Goal: Task Accomplishment & Management: Manage account settings

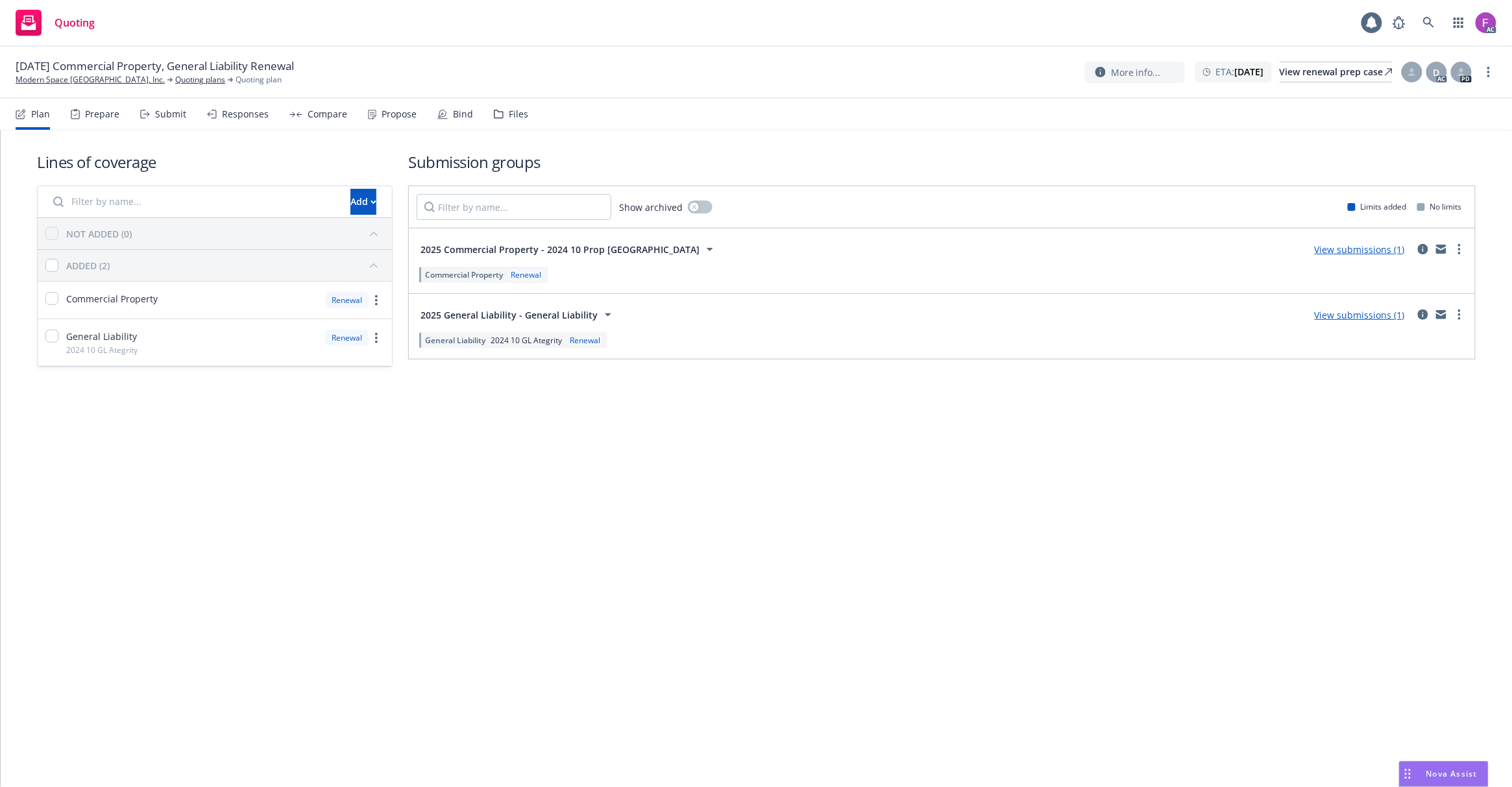
click at [509, 120] on div "Files" at bounding box center [511, 114] width 34 height 31
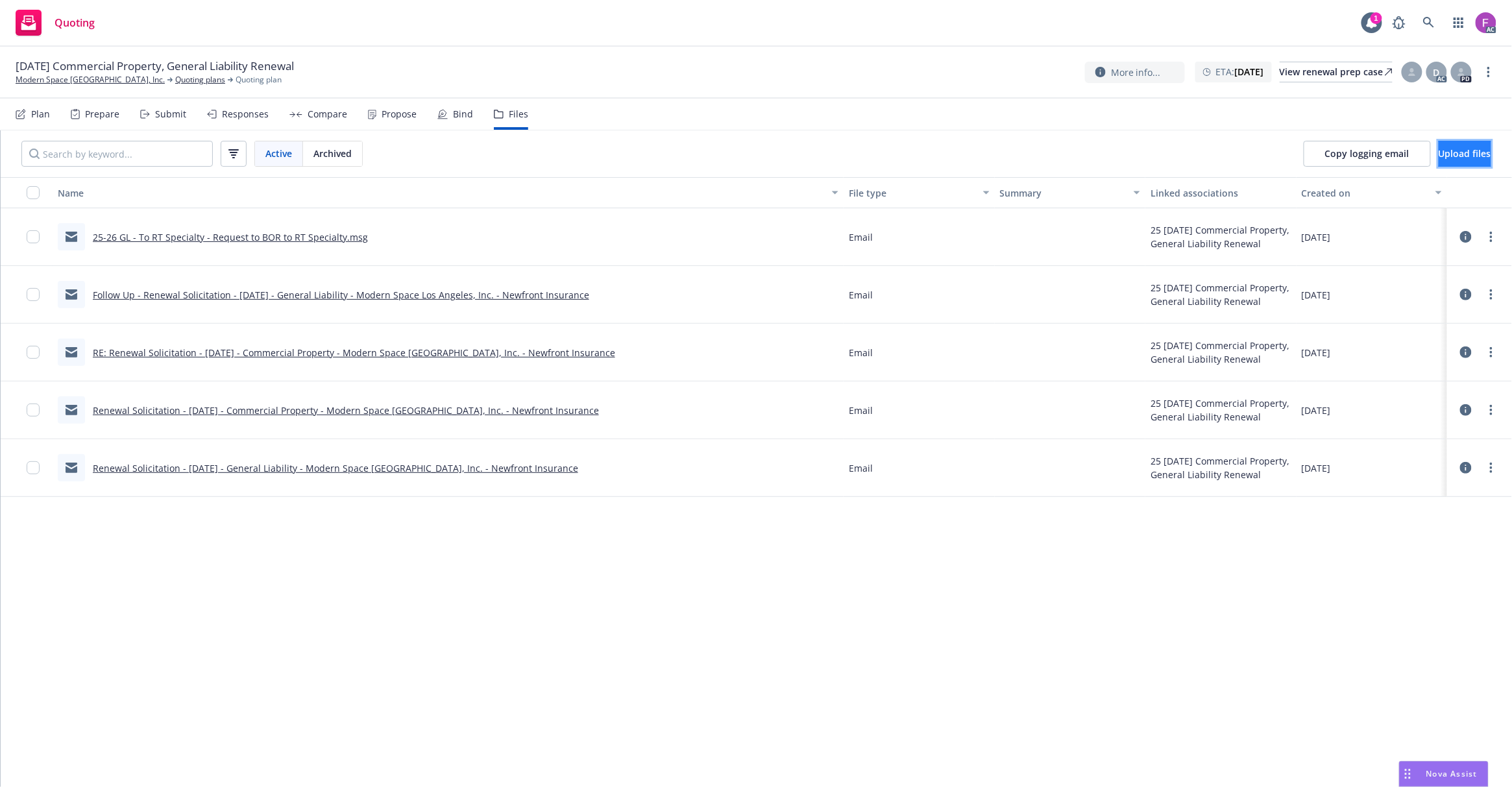
click at [1439, 152] on span "Upload files" at bounding box center [1465, 153] width 53 height 12
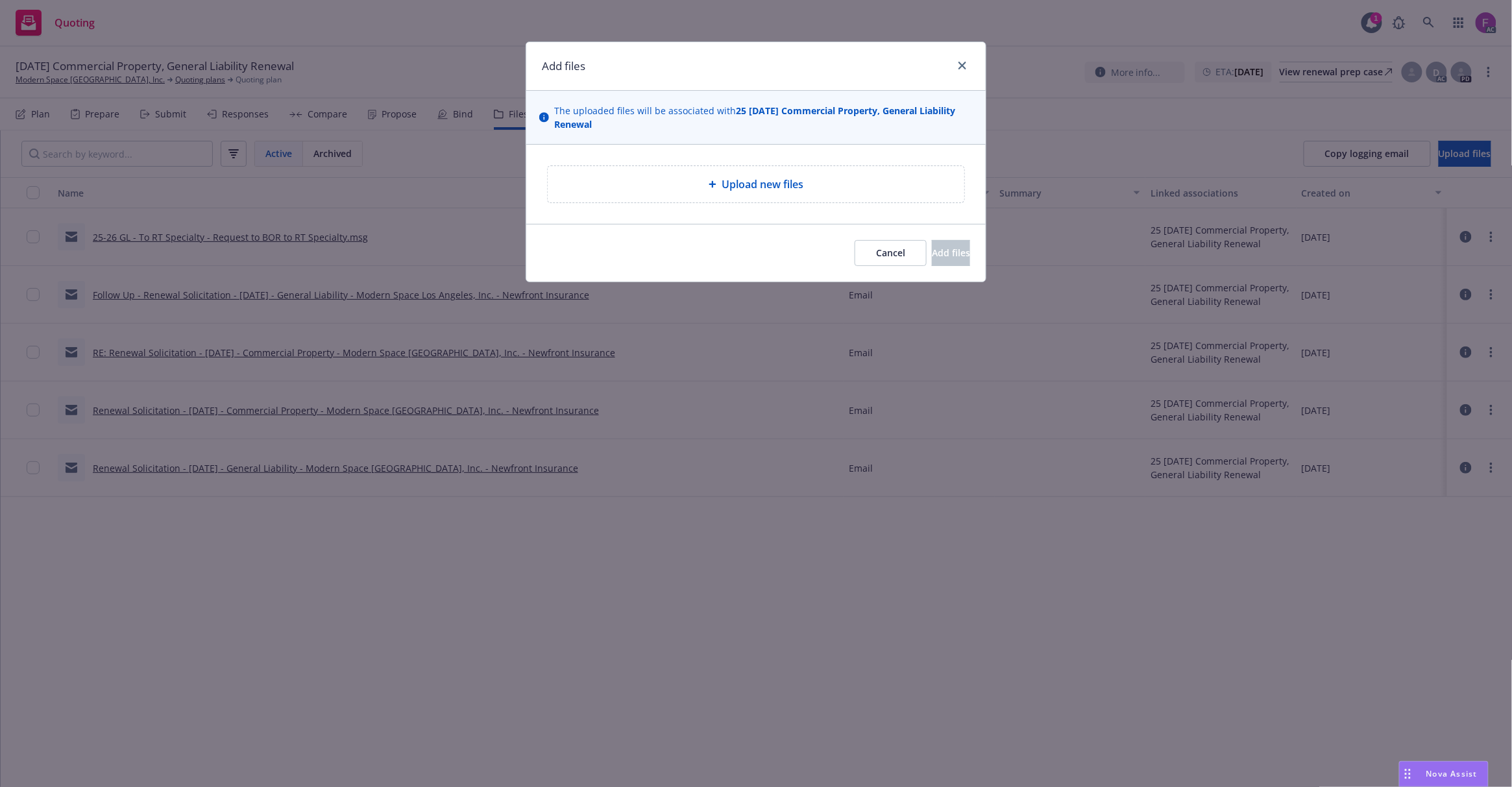
click at [715, 185] on icon at bounding box center [713, 185] width 7 height 7
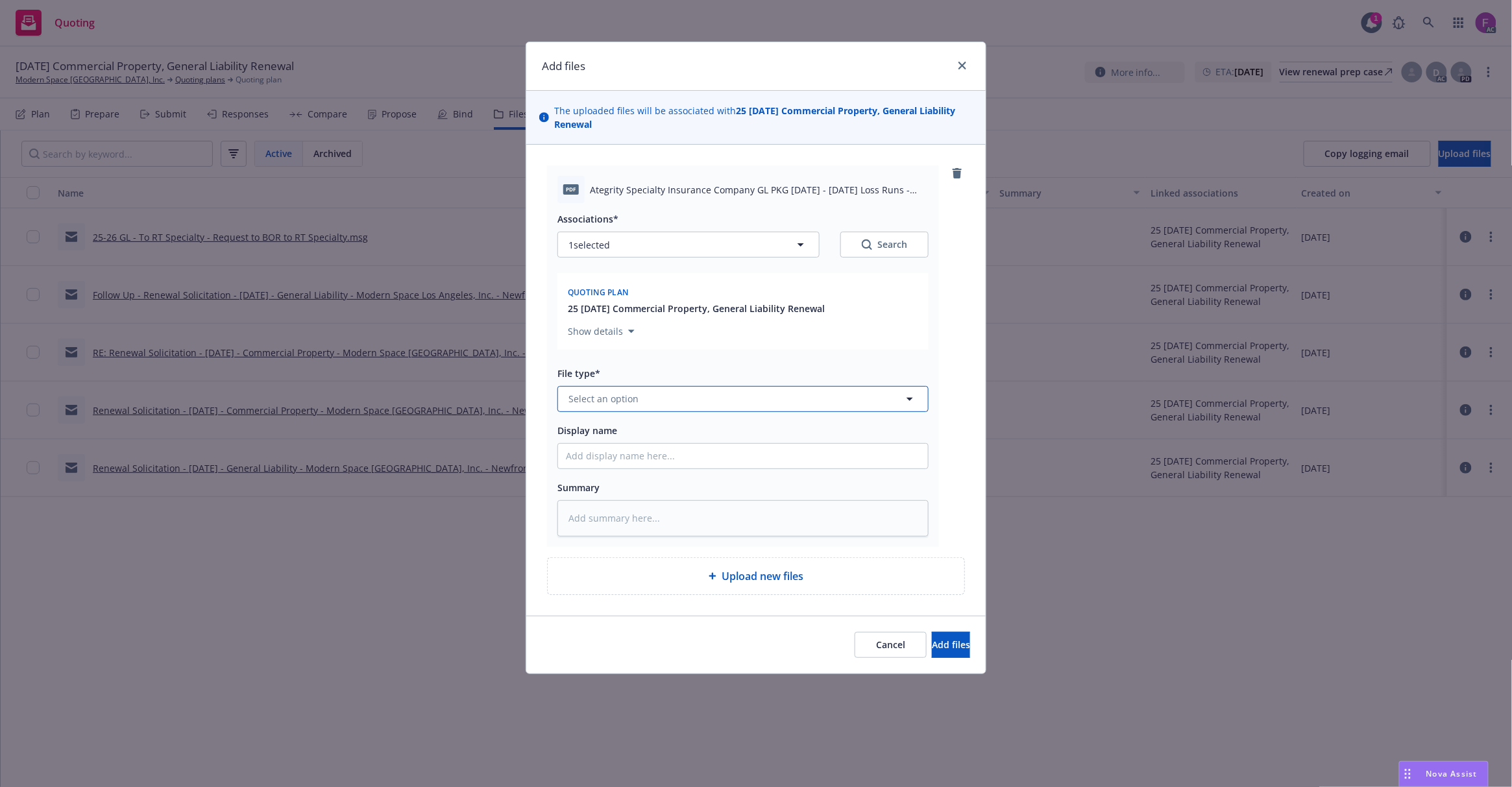
click at [619, 397] on span "Select an option" at bounding box center [603, 398] width 70 height 14
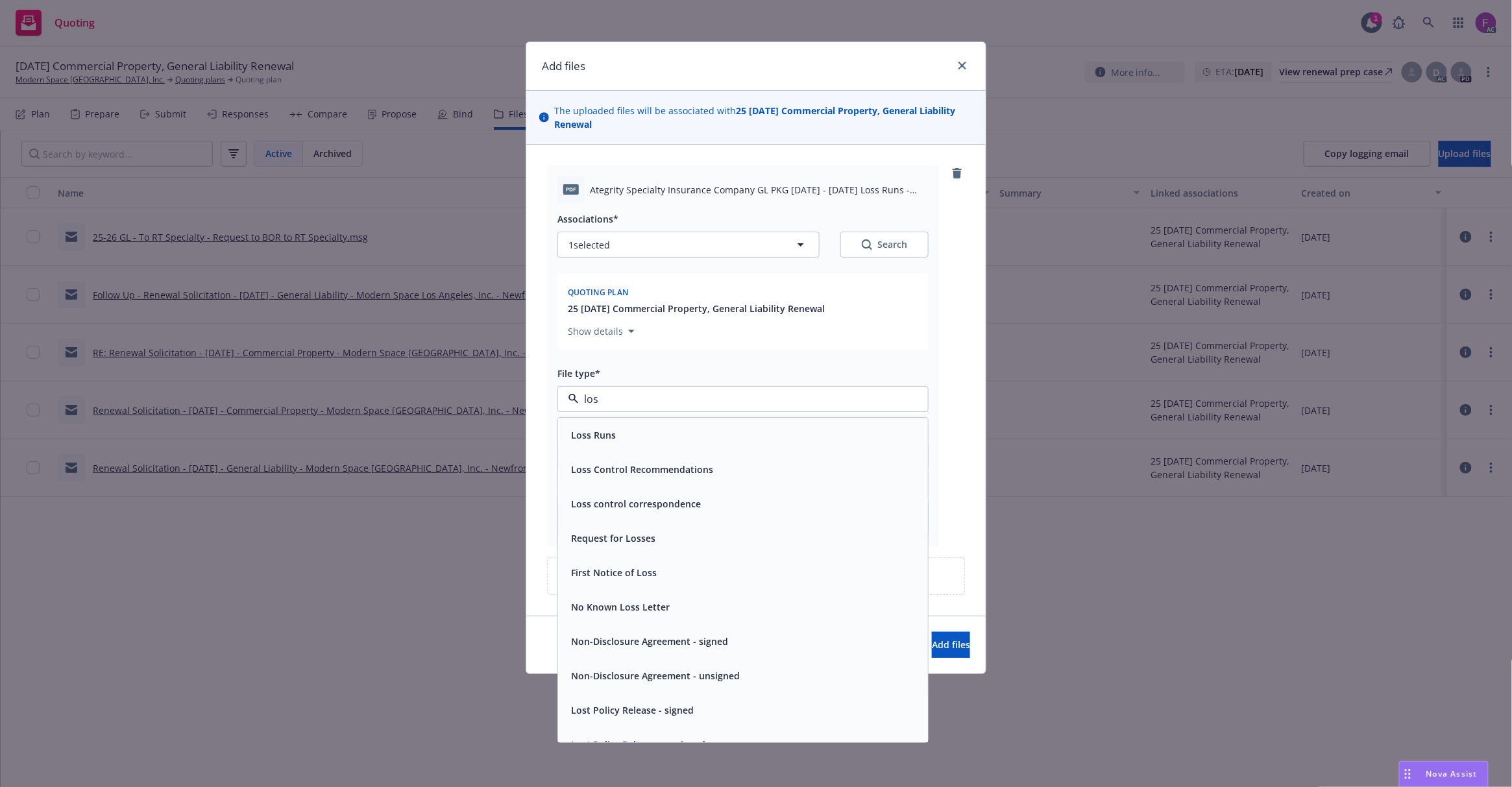
type input "loss"
drag, startPoint x: 619, startPoint y: 441, endPoint x: 629, endPoint y: 379, distance: 62.8
click at [618, 441] on div "Loss Runs" at bounding box center [743, 435] width 354 height 18
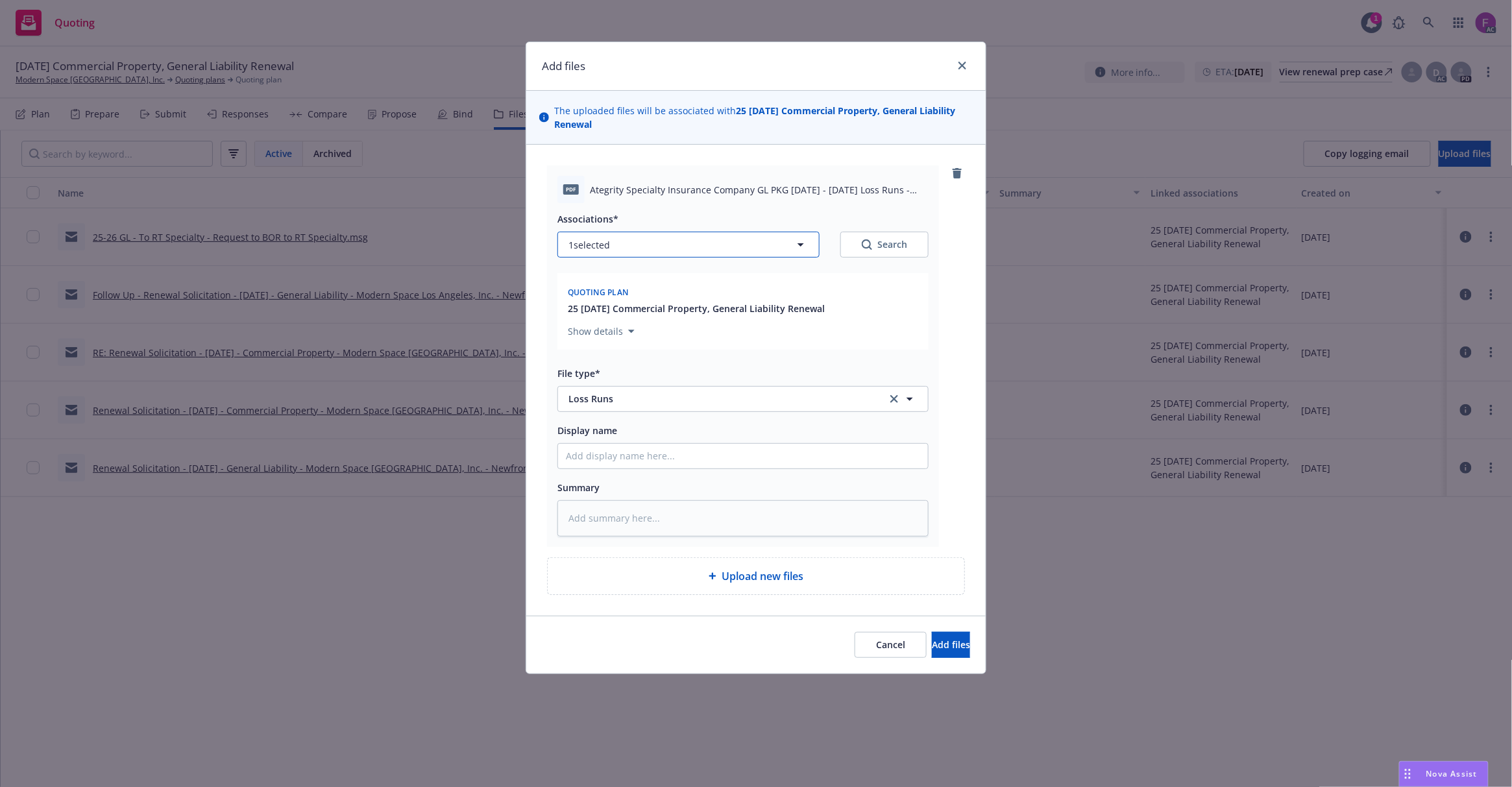
click at [628, 250] on button "1 selected" at bounding box center [688, 245] width 262 height 26
type textarea "x"
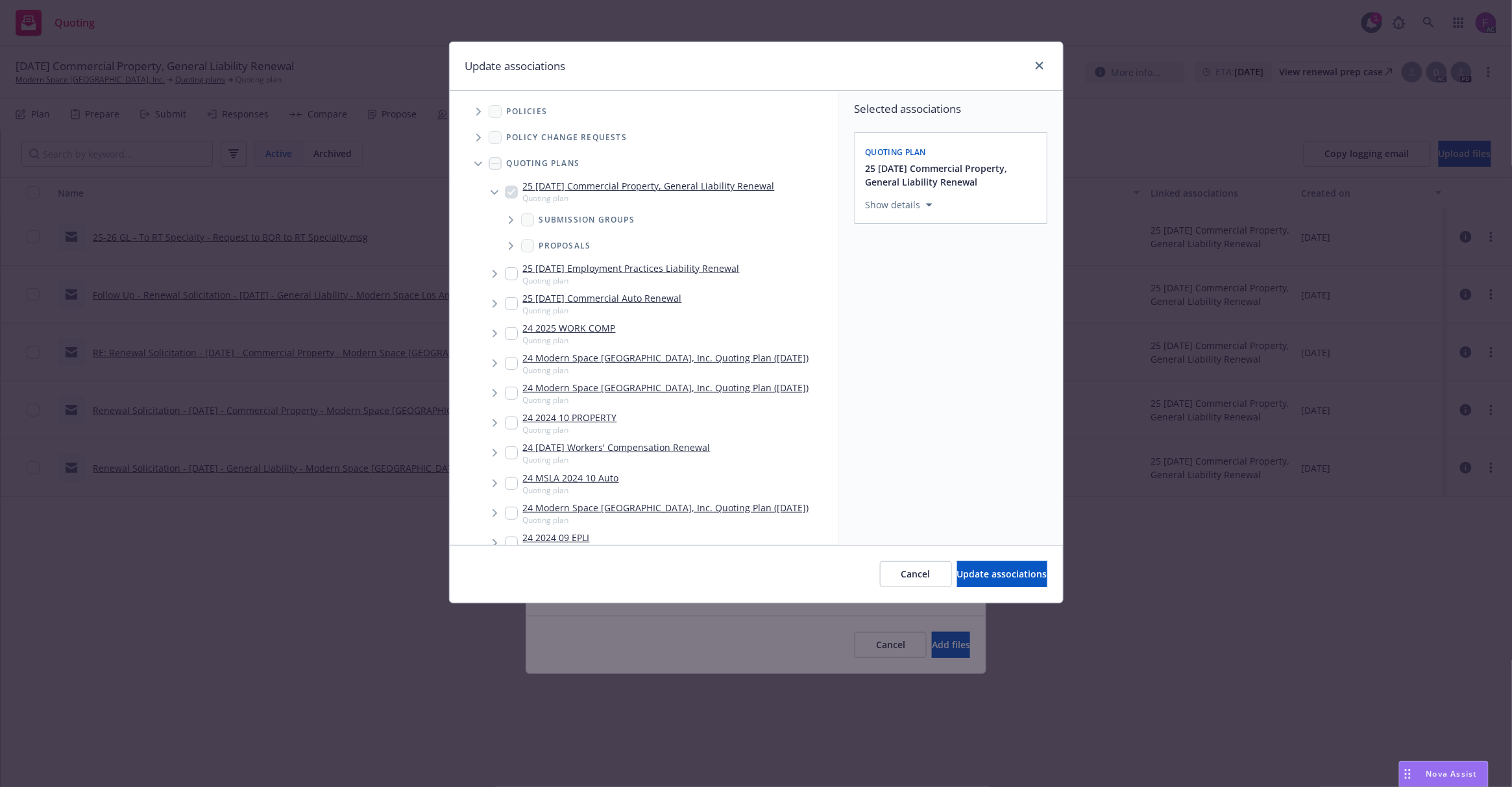
click at [476, 107] on span "Tree Example" at bounding box center [478, 111] width 21 height 21
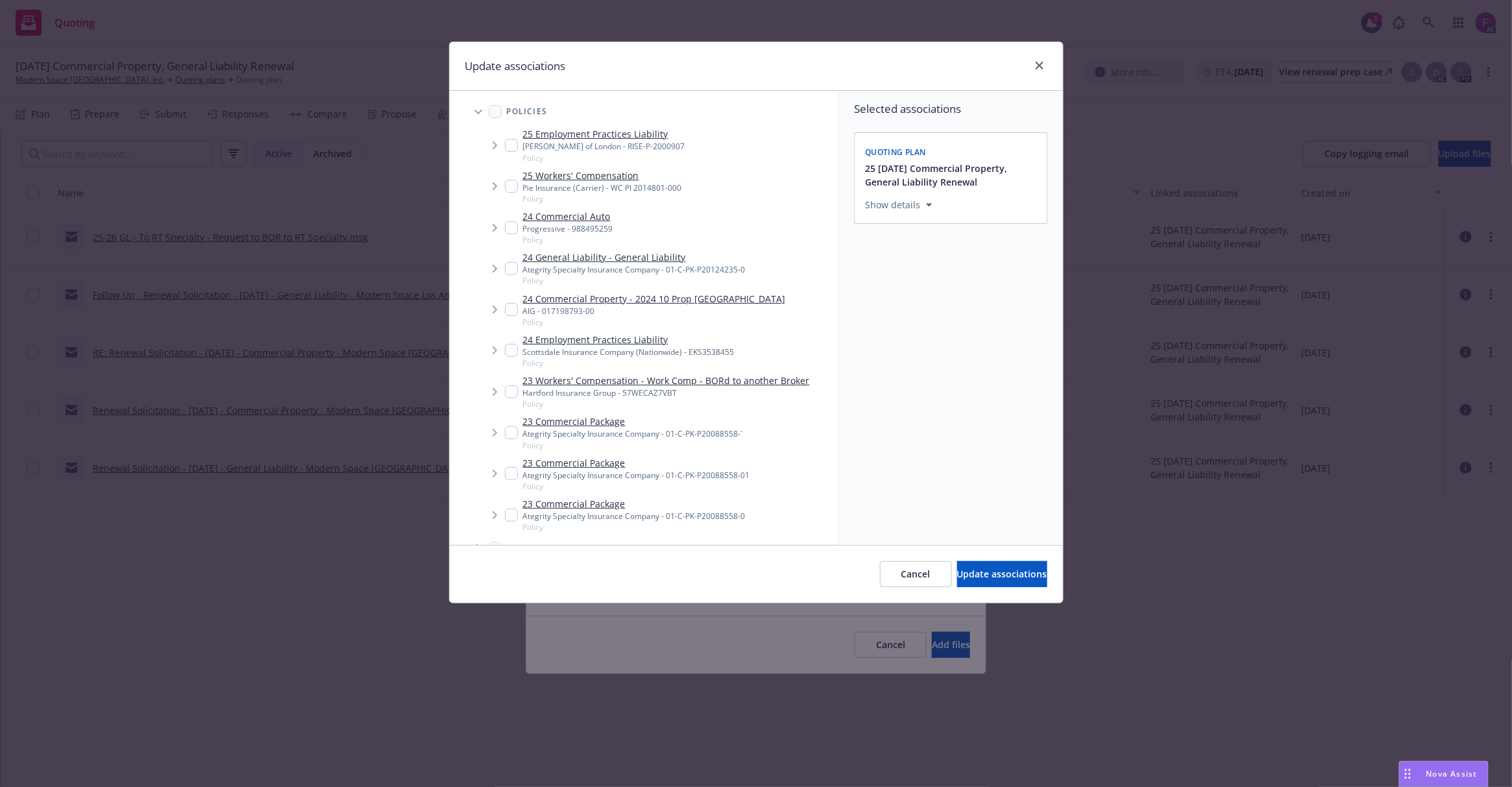
click at [509, 264] on input "Tree Example" at bounding box center [511, 269] width 13 height 13
checkbox input "true"
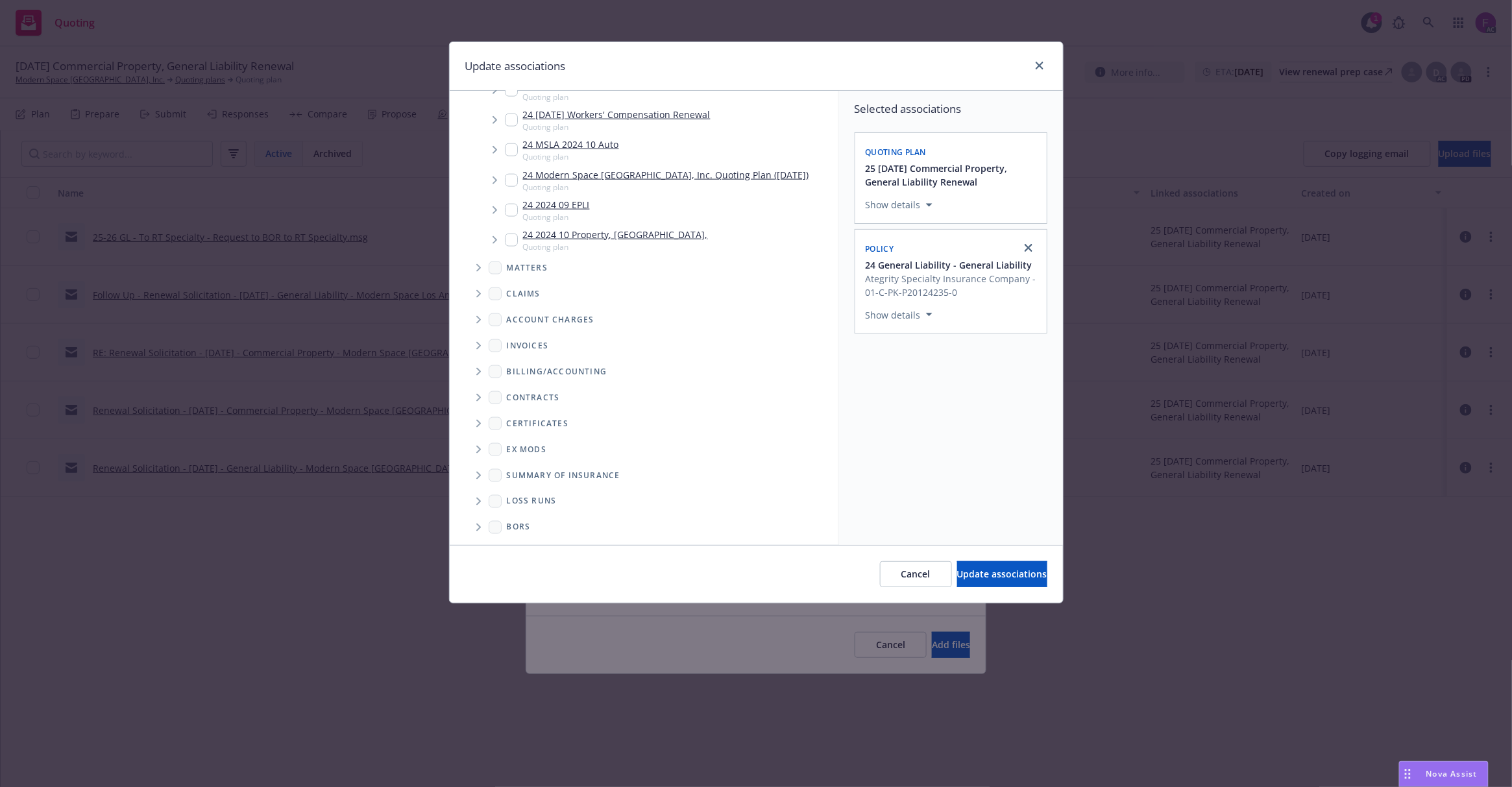
scroll to position [745, 0]
click at [481, 496] on span "Folder Tree Example" at bounding box center [478, 499] width 21 height 21
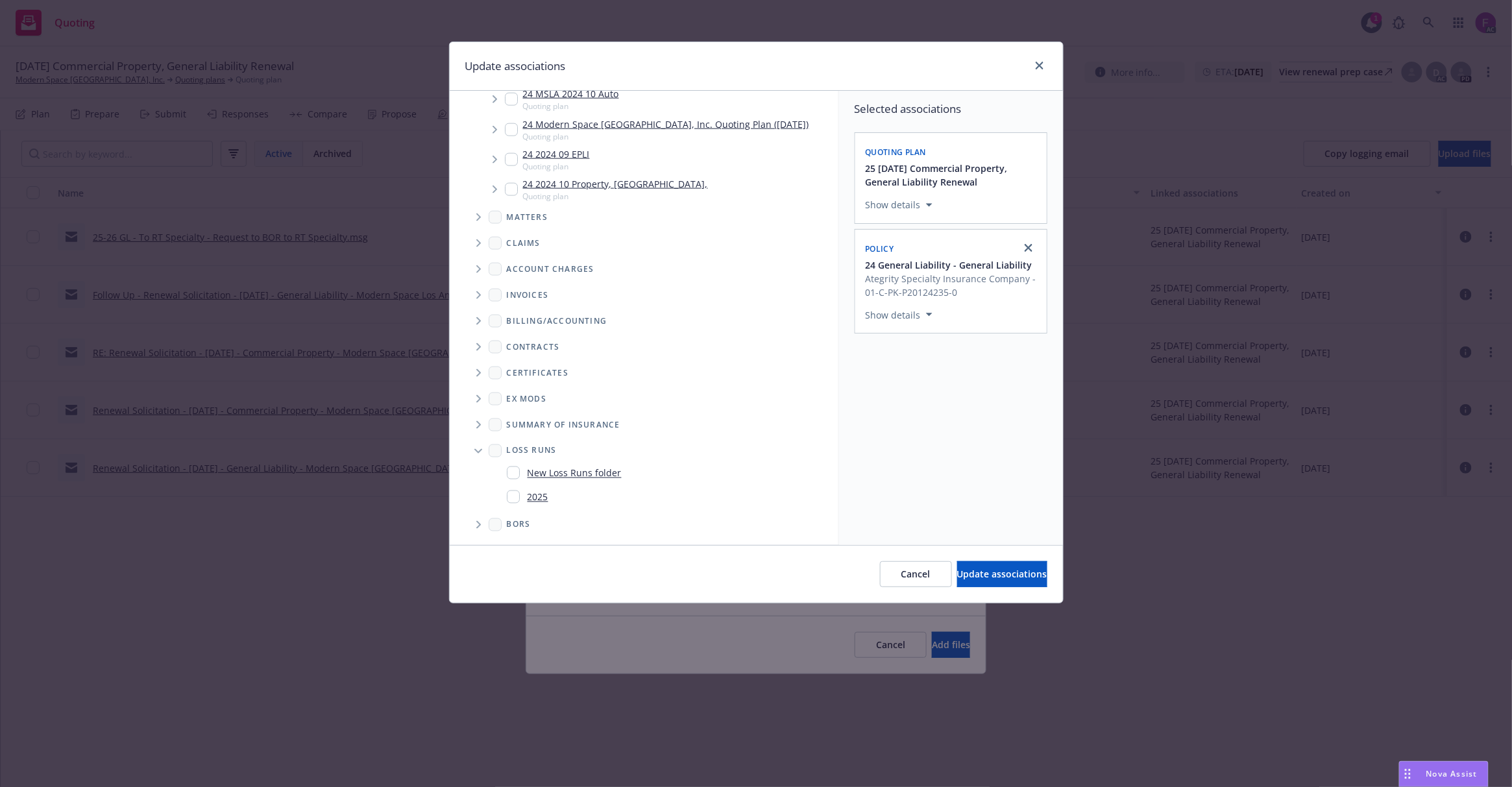
click at [512, 496] on input "Folder Tree Example" at bounding box center [513, 497] width 13 height 13
checkbox input "true"
click at [999, 572] on span "Update associations" at bounding box center [1002, 573] width 90 height 12
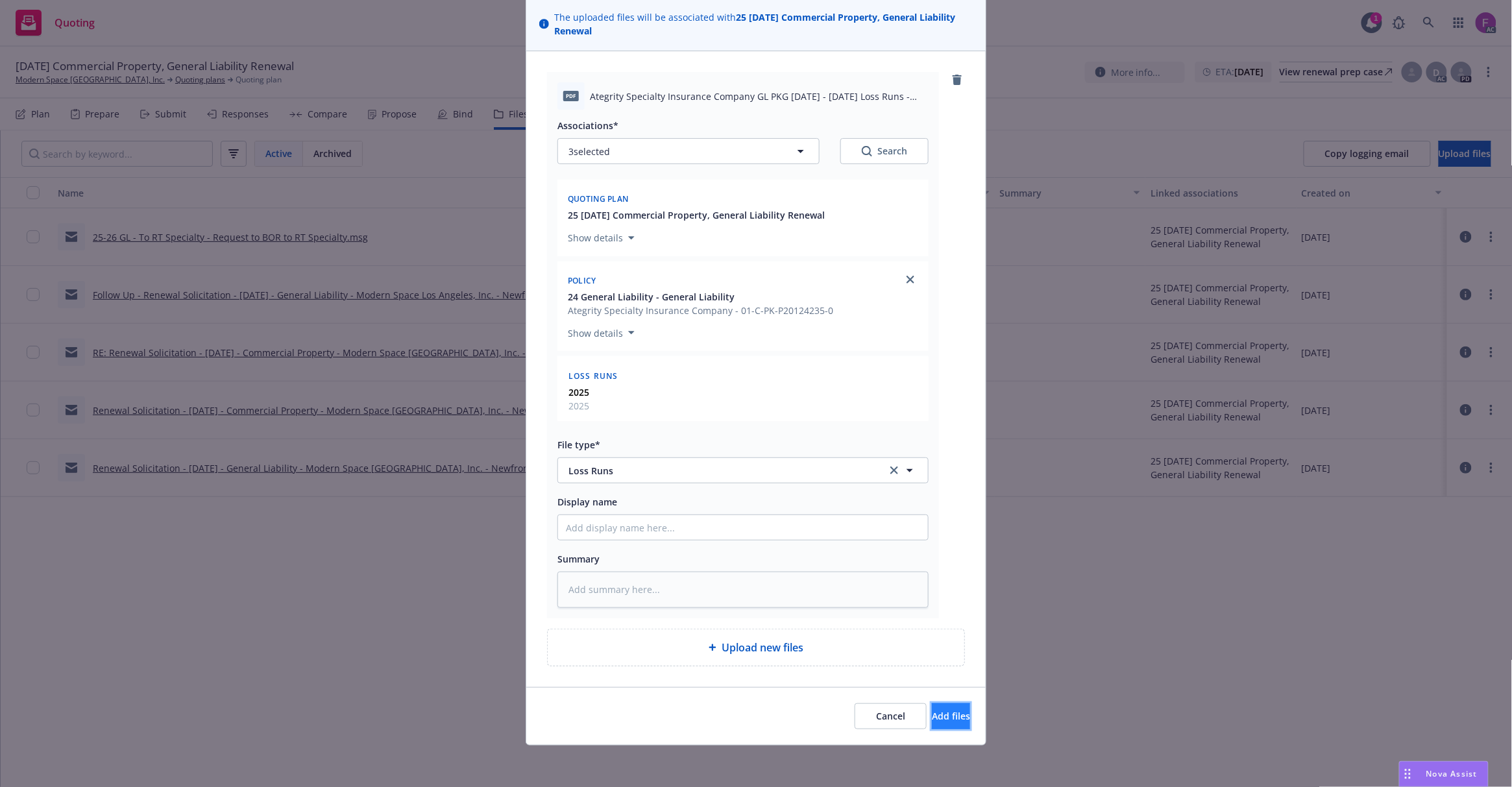
click at [948, 709] on button "Add files" at bounding box center [951, 716] width 38 height 26
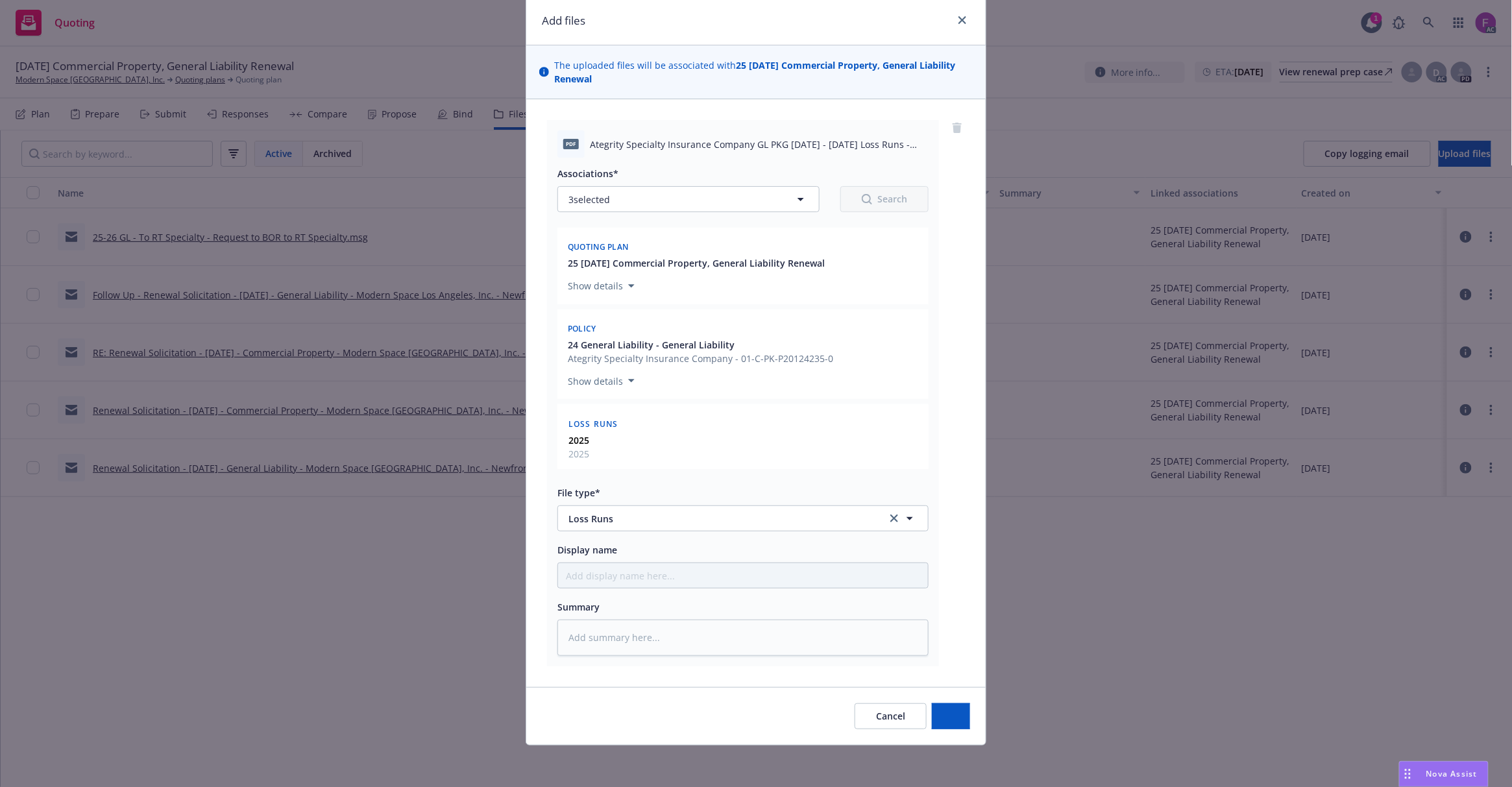
scroll to position [48, 0]
type textarea "x"
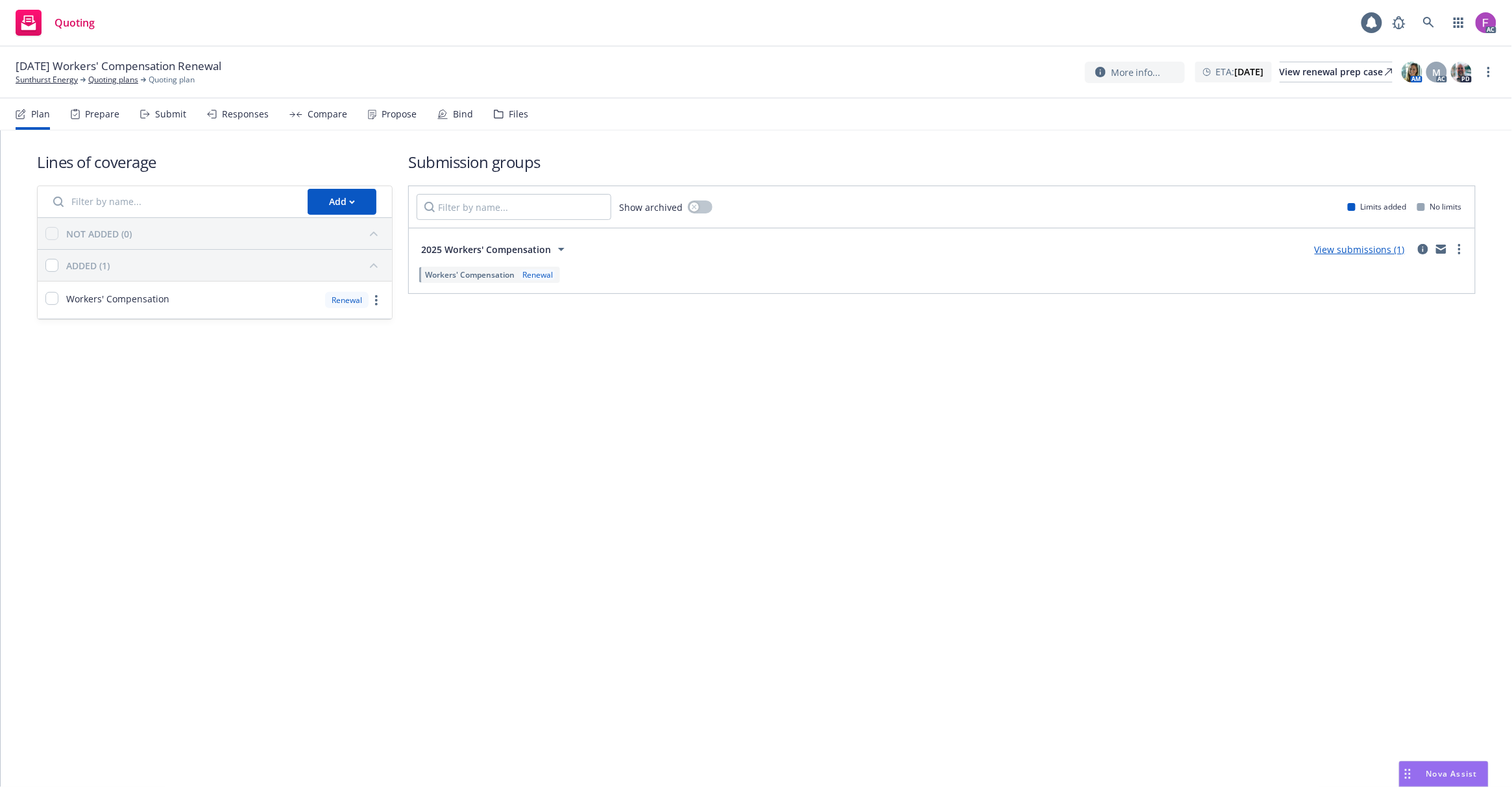
click at [515, 110] on div "Files" at bounding box center [518, 114] width 19 height 11
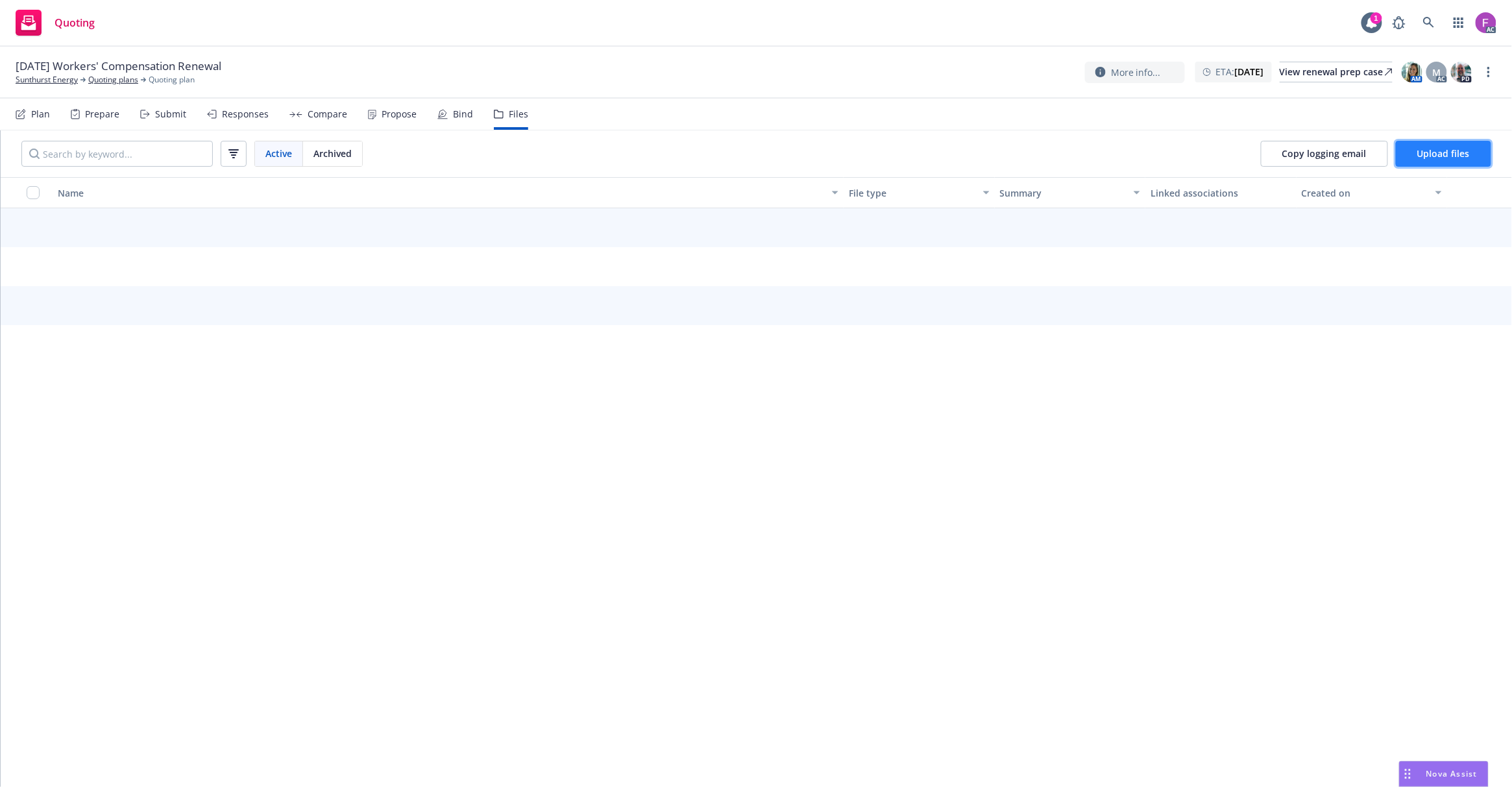
click at [1430, 152] on span "Upload files" at bounding box center [1444, 153] width 53 height 12
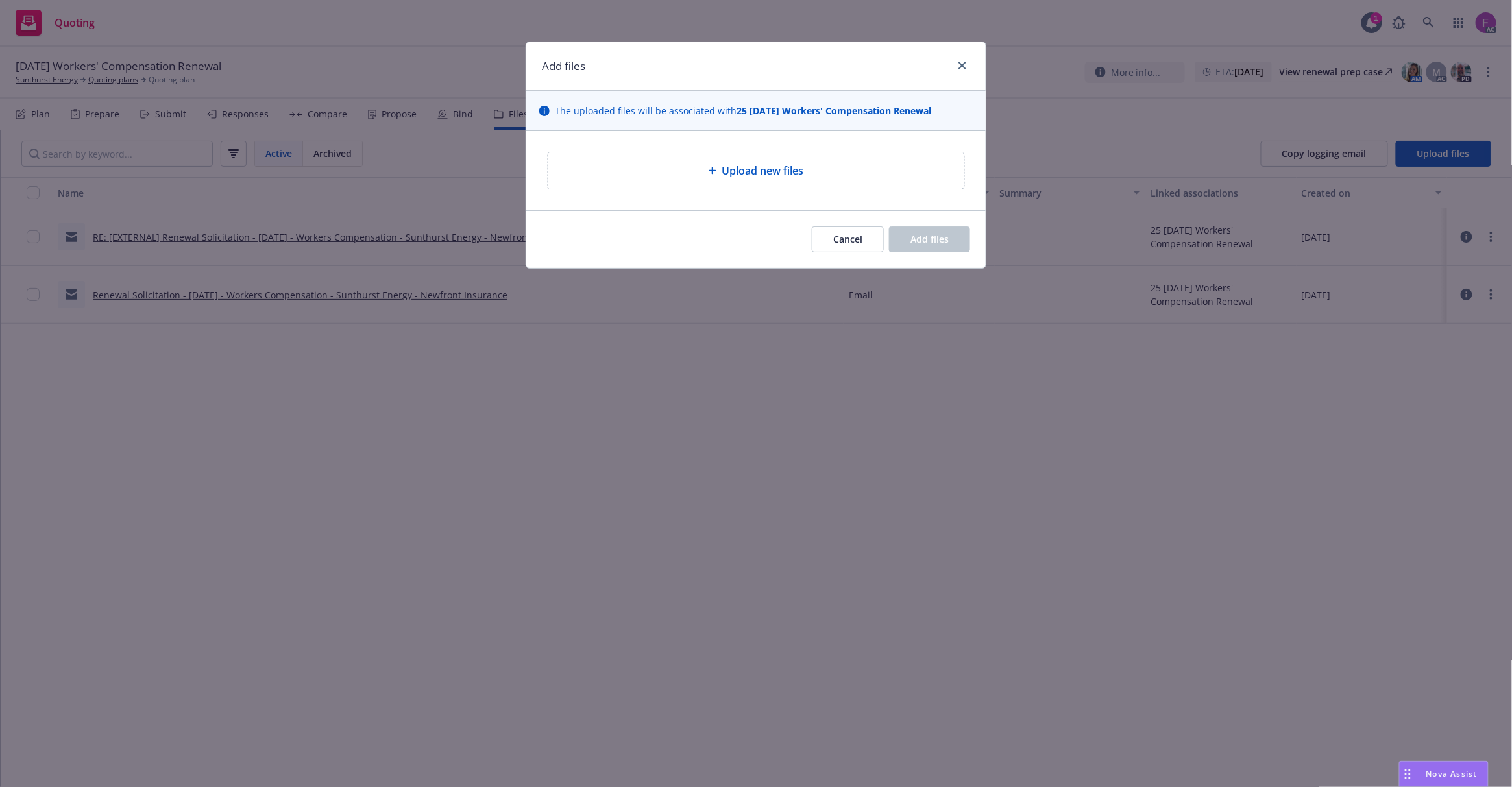
click at [762, 174] on span "Upload new files" at bounding box center [762, 171] width 82 height 16
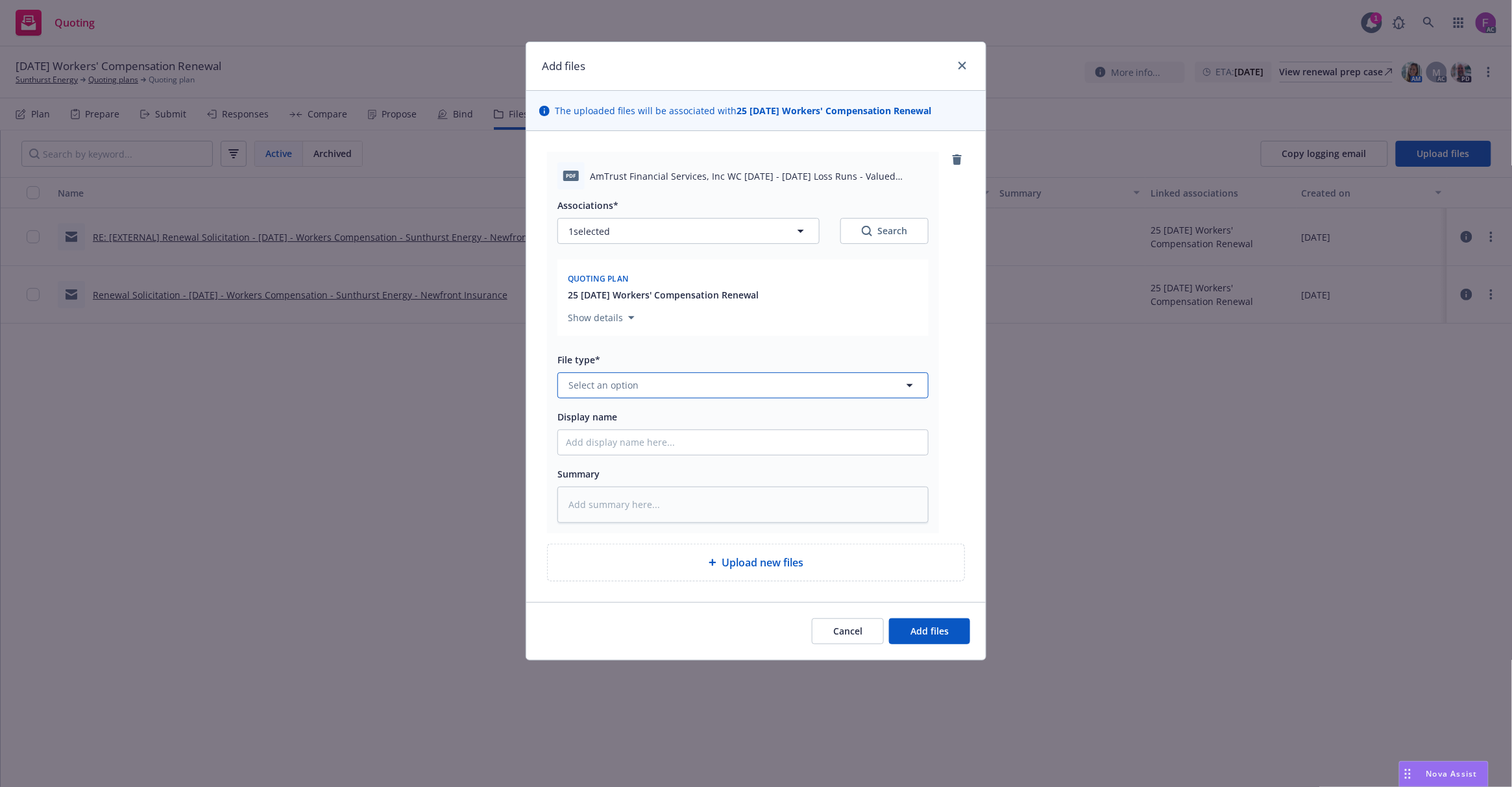
click at [646, 395] on button "Select an option" at bounding box center [743, 385] width 371 height 26
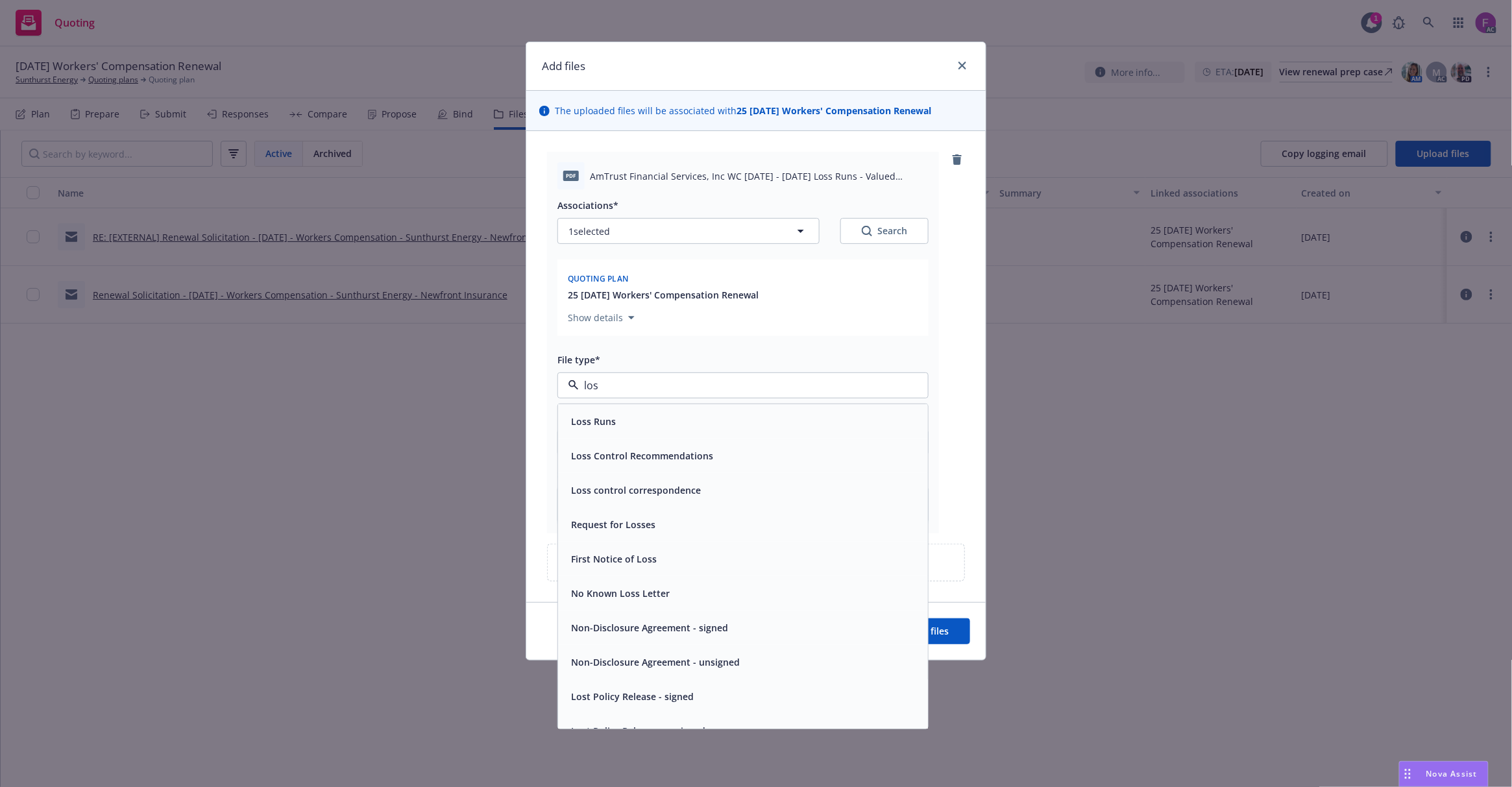
type input "loss"
click at [627, 426] on div "Loss Runs" at bounding box center [743, 421] width 354 height 18
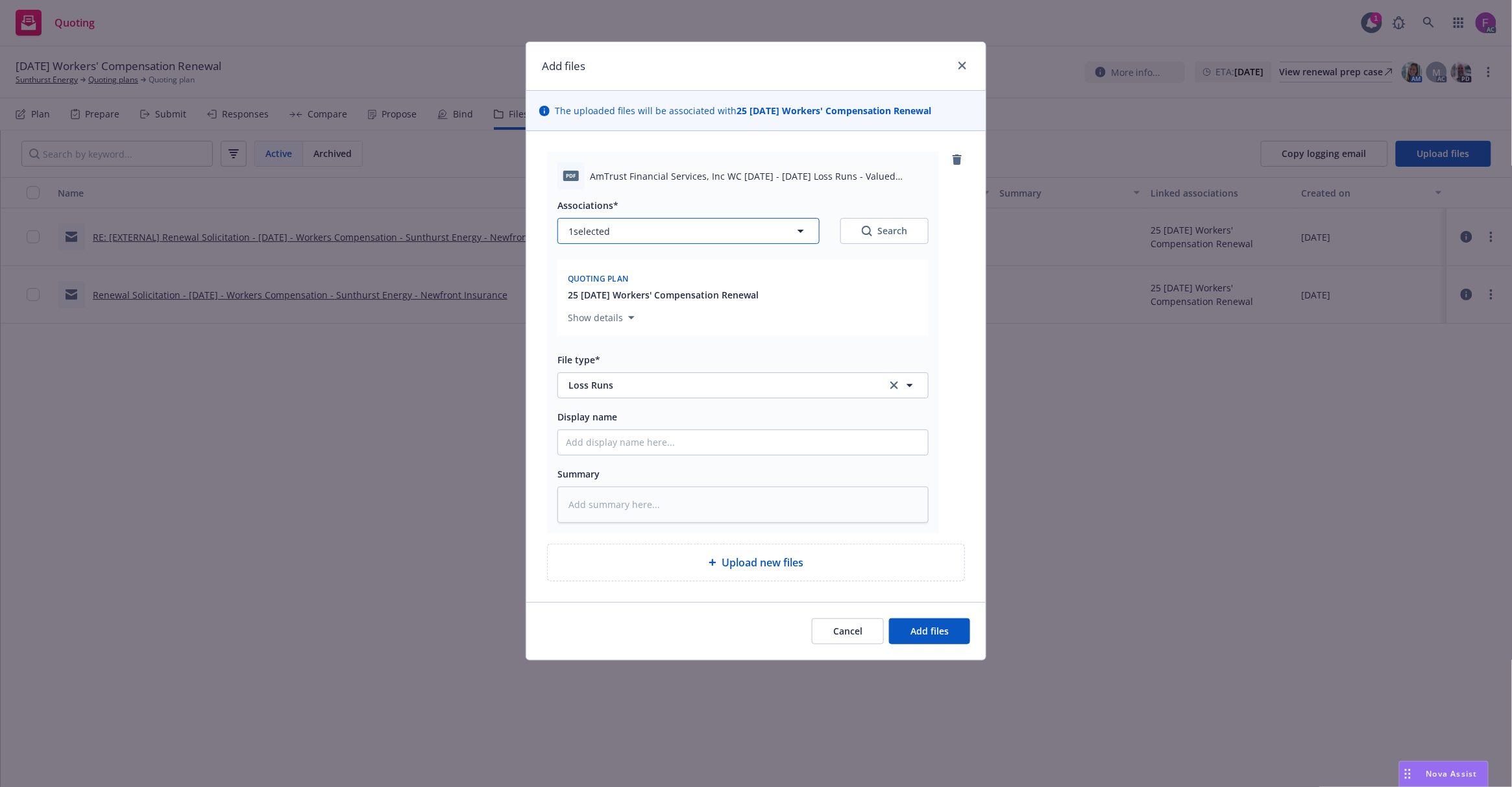
click at [634, 232] on button "1 selected" at bounding box center [688, 231] width 262 height 26
type textarea "x"
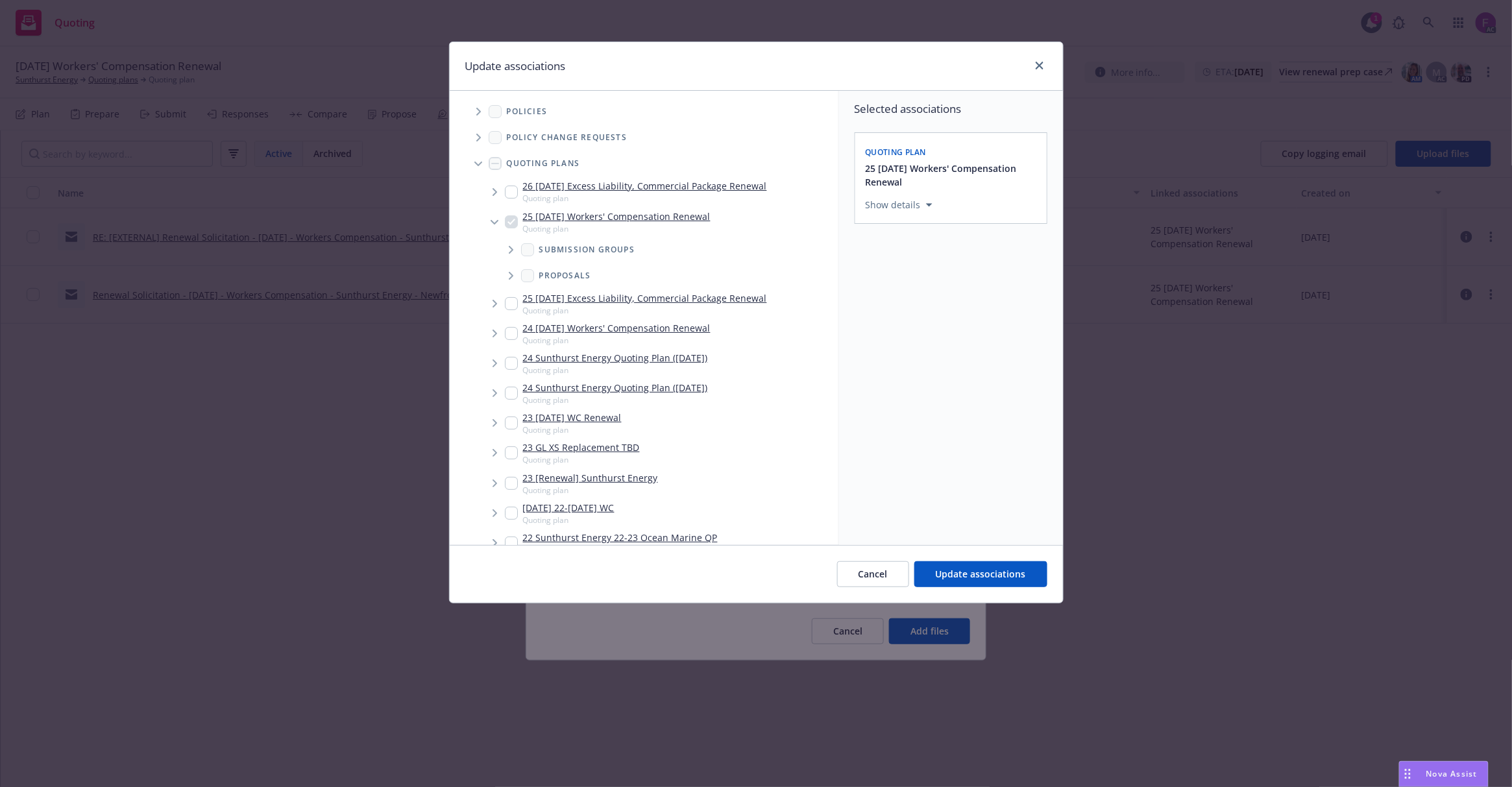
click at [479, 112] on icon "Tree Example" at bounding box center [479, 111] width 5 height 8
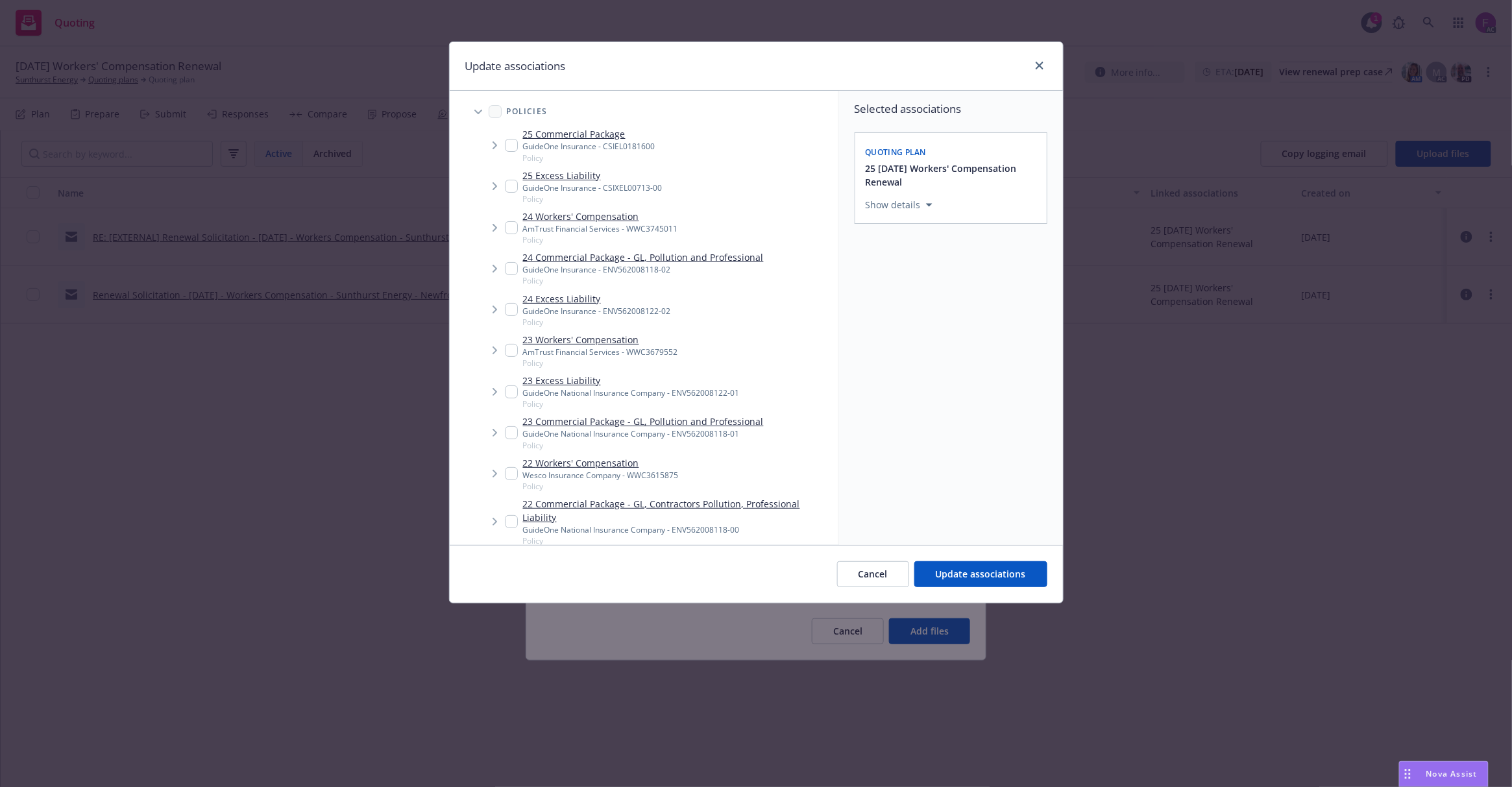
click at [513, 352] on input "Tree Example" at bounding box center [511, 350] width 13 height 13
checkbox input "true"
click at [509, 473] on input "Tree Example" at bounding box center [511, 473] width 13 height 13
checkbox input "true"
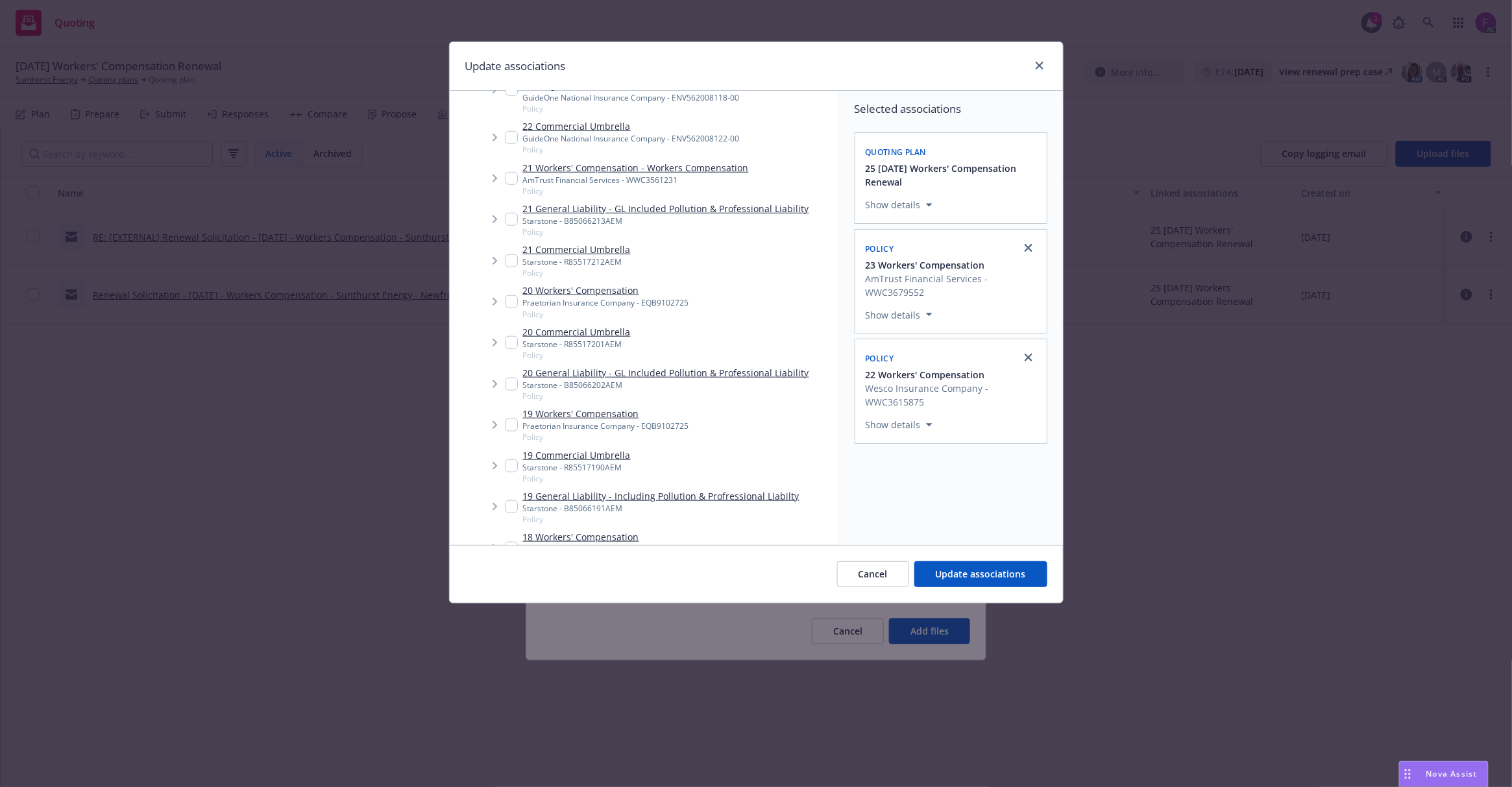
click at [511, 170] on div "21 Workers' Compensation - Workers Compensation AmTrust Financial Services - WW…" at bounding box center [627, 178] width 244 height 36
checkbox input "true"
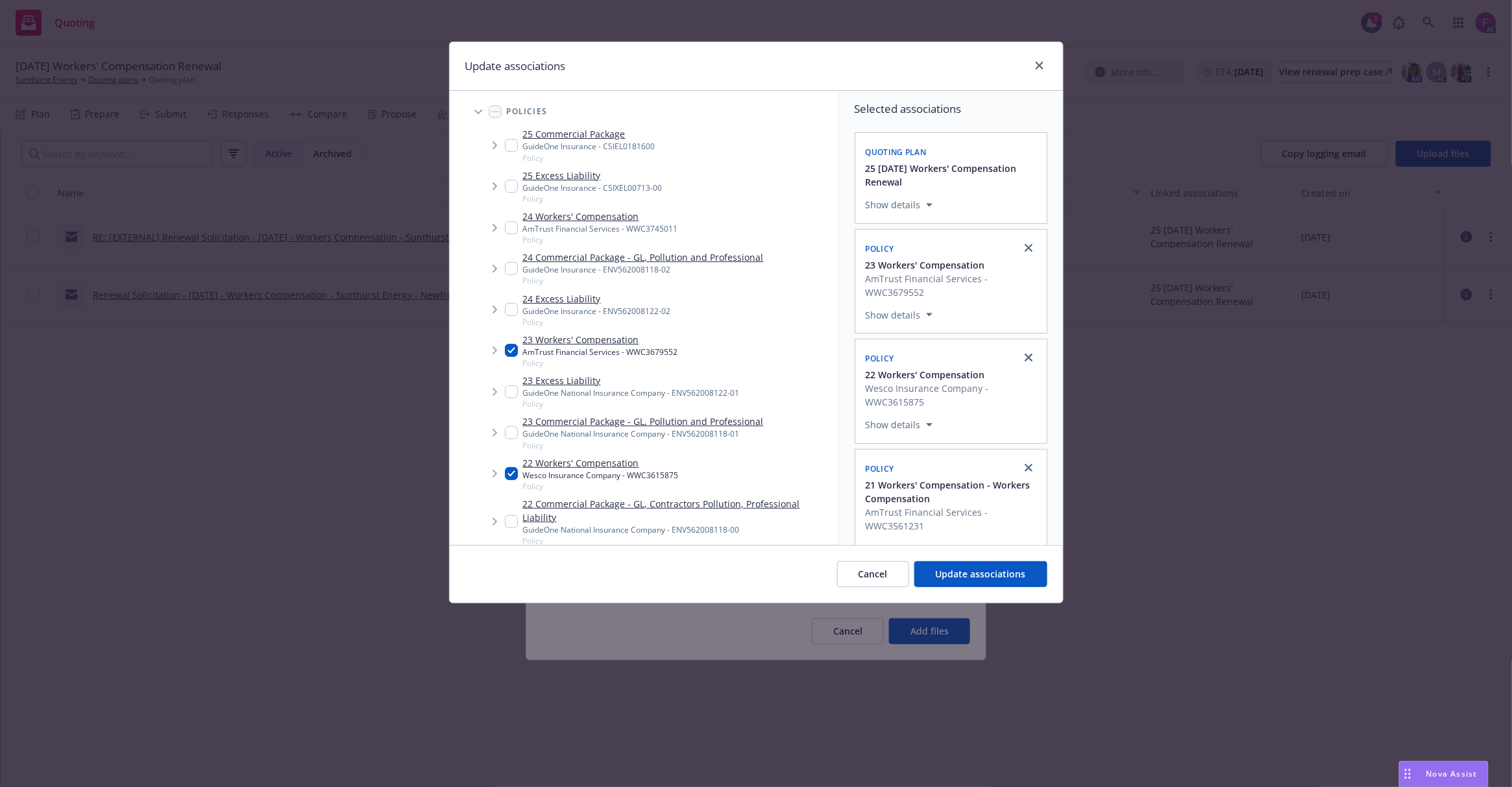
click at [507, 231] on input "Tree Example" at bounding box center [511, 227] width 13 height 13
checkbox input "true"
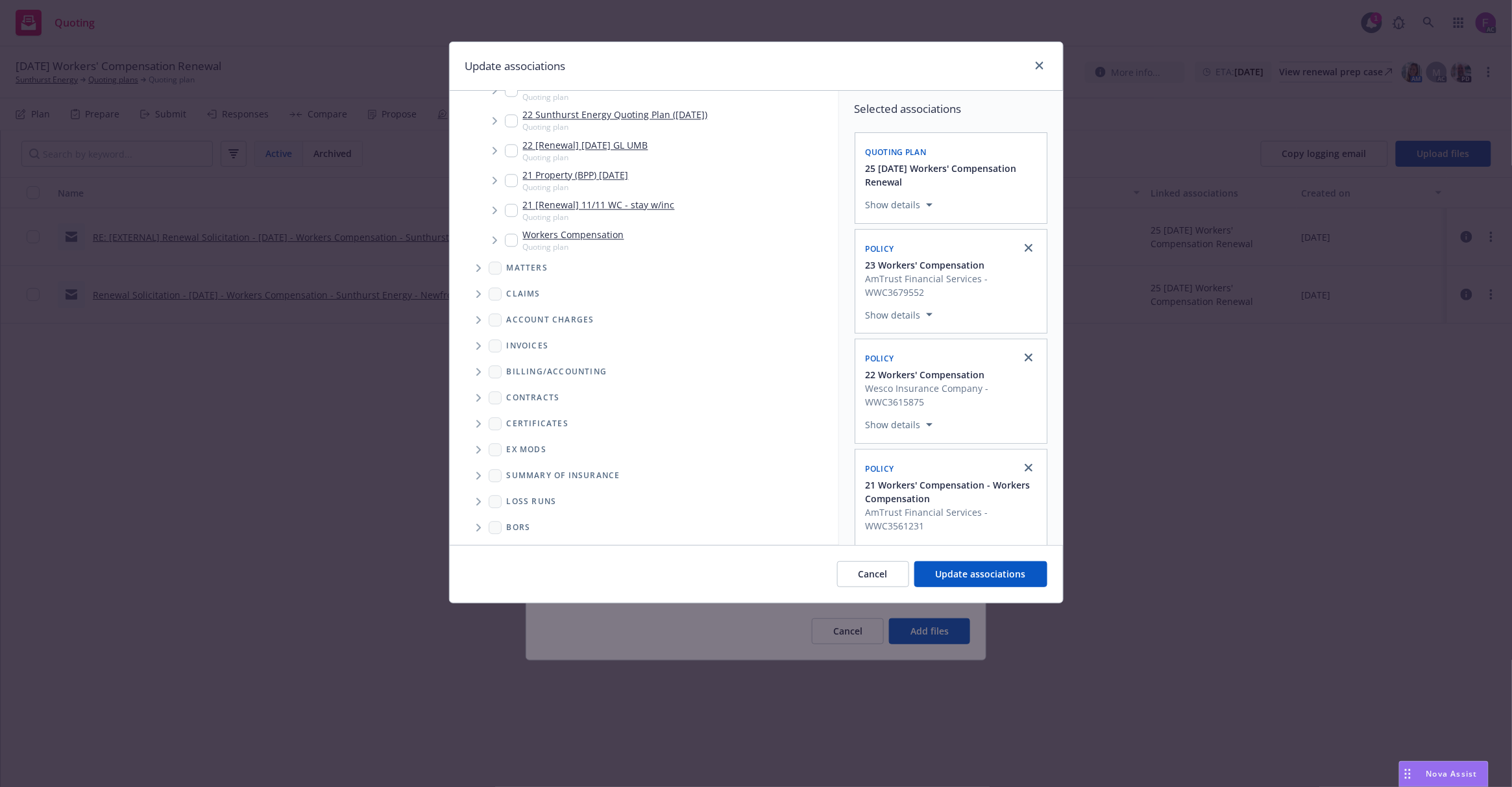
scroll to position [1412, 0]
click at [480, 498] on icon "Folder Tree Example" at bounding box center [479, 499] width 4 height 8
click at [511, 501] on input "Folder Tree Example" at bounding box center [513, 498] width 13 height 13
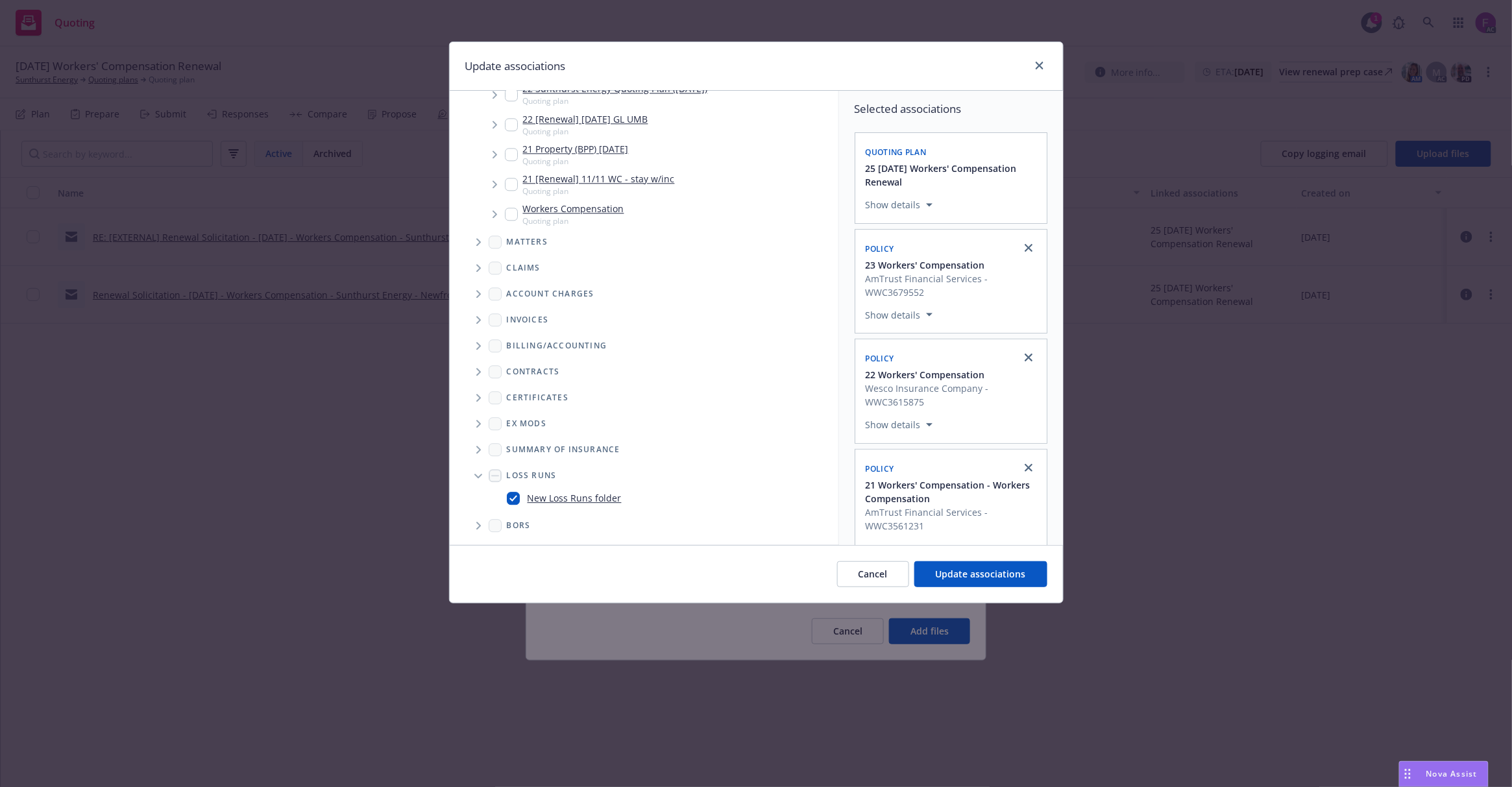
checkbox input "true"
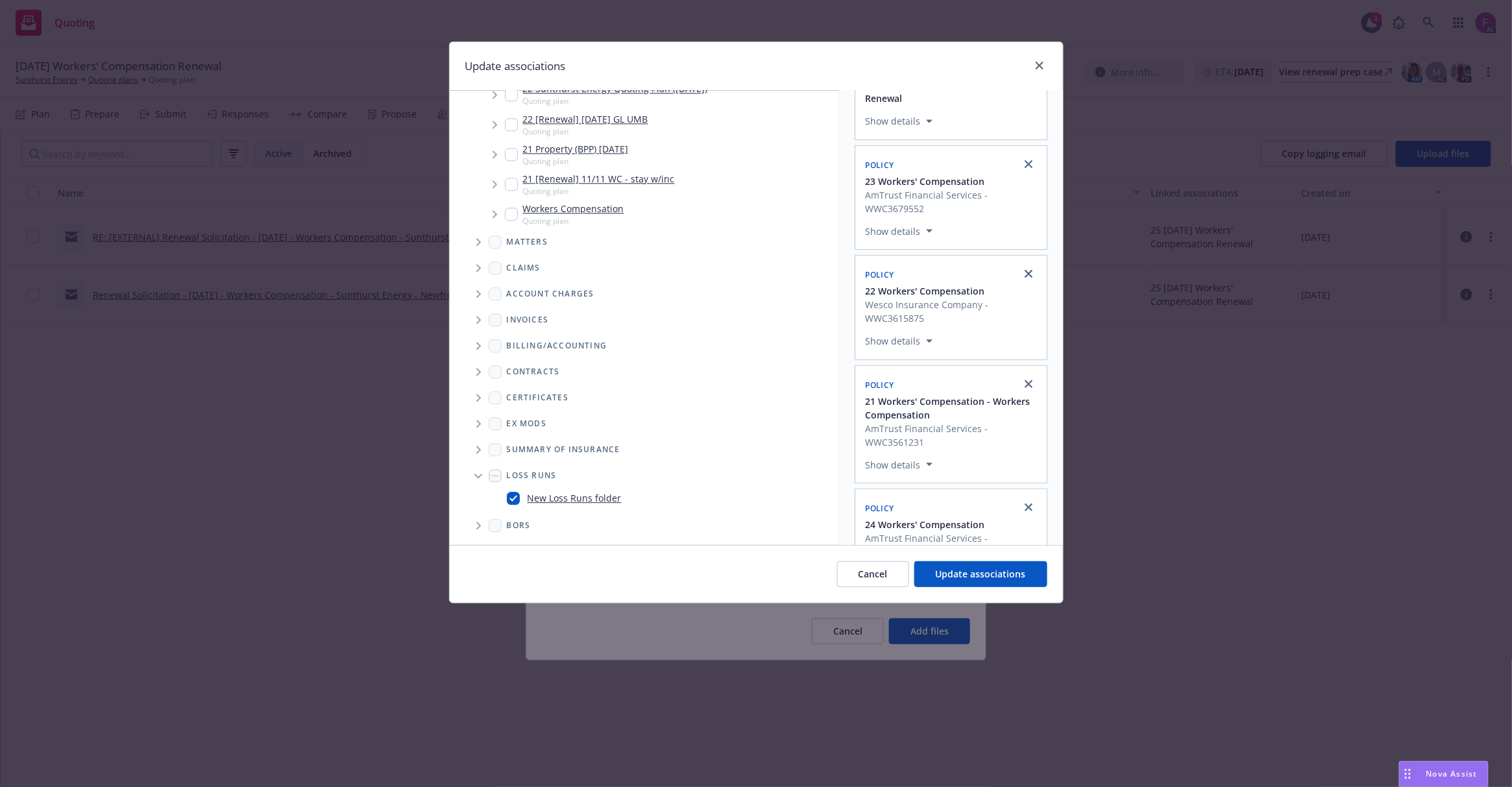
scroll to position [257, 0]
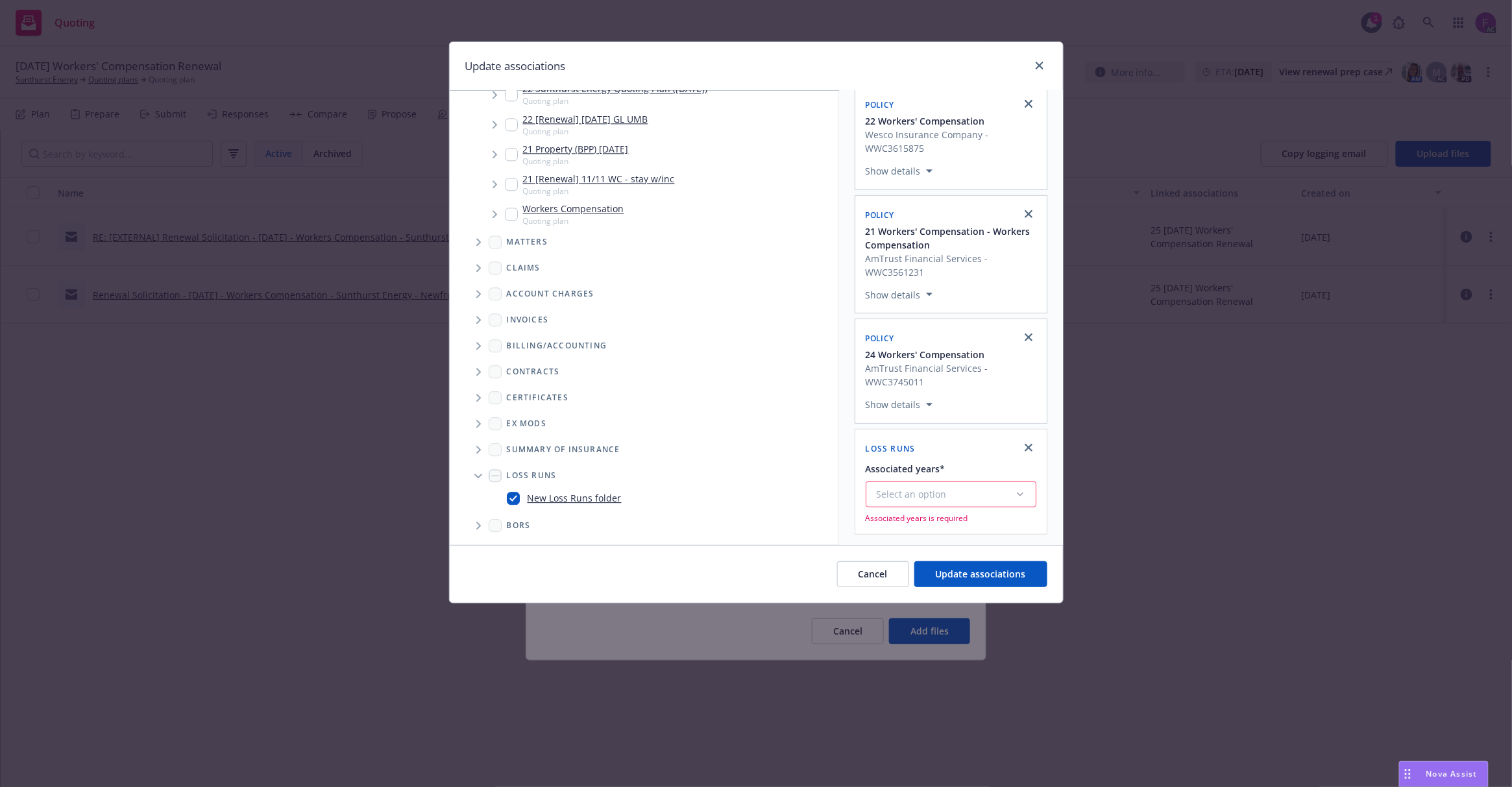
click at [938, 513] on span "Associated years is required" at bounding box center [951, 518] width 171 height 11
click at [953, 498] on div "Select an option" at bounding box center [946, 494] width 138 height 13
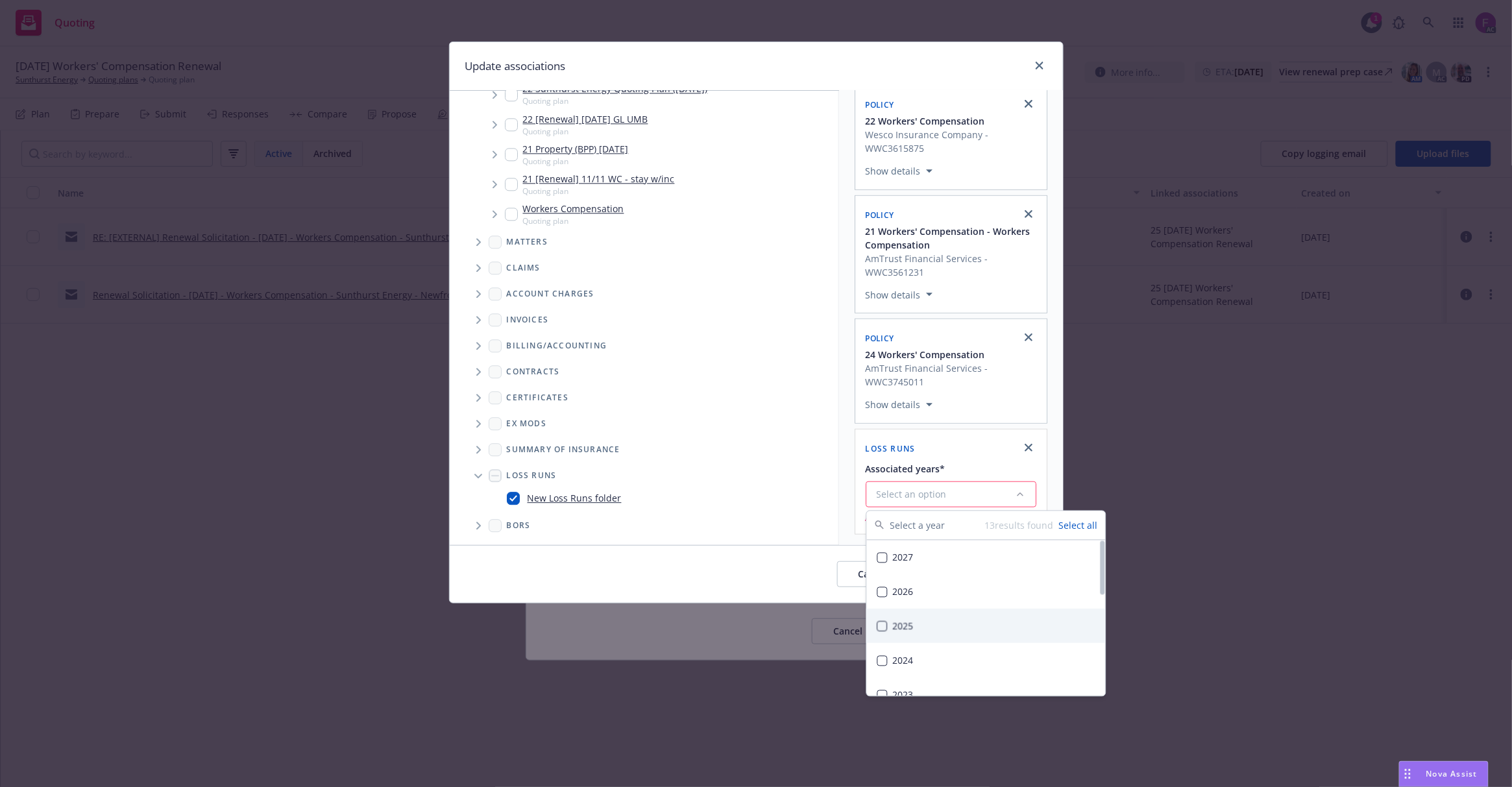
click at [933, 633] on div "2025" at bounding box center [986, 626] width 239 height 34
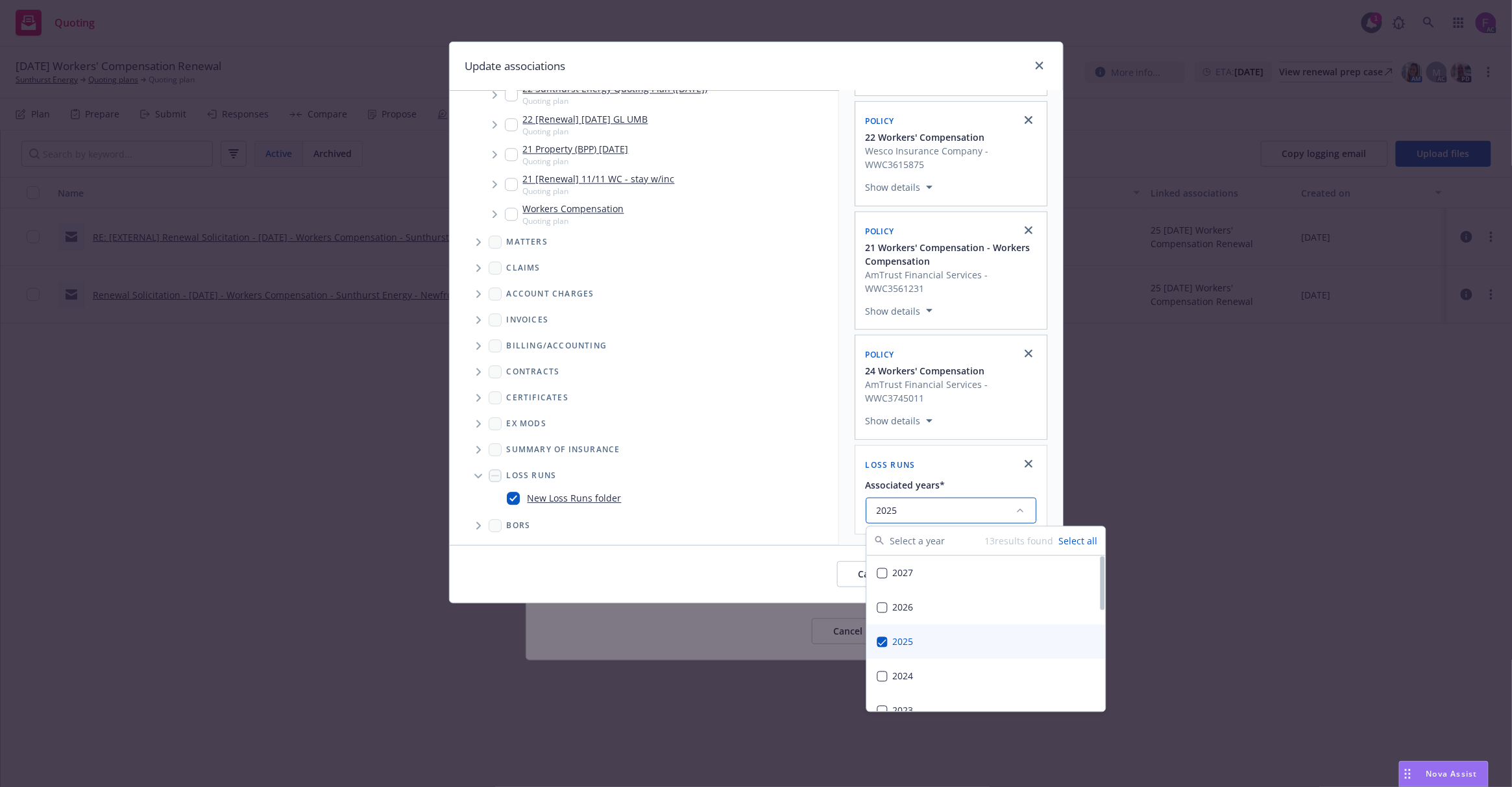
scroll to position [242, 0]
click at [852, 467] on div "Selected associations Quoting plan 25 11/11/25 Workers' Compensation Renewal Sh…" at bounding box center [951, 199] width 224 height 692
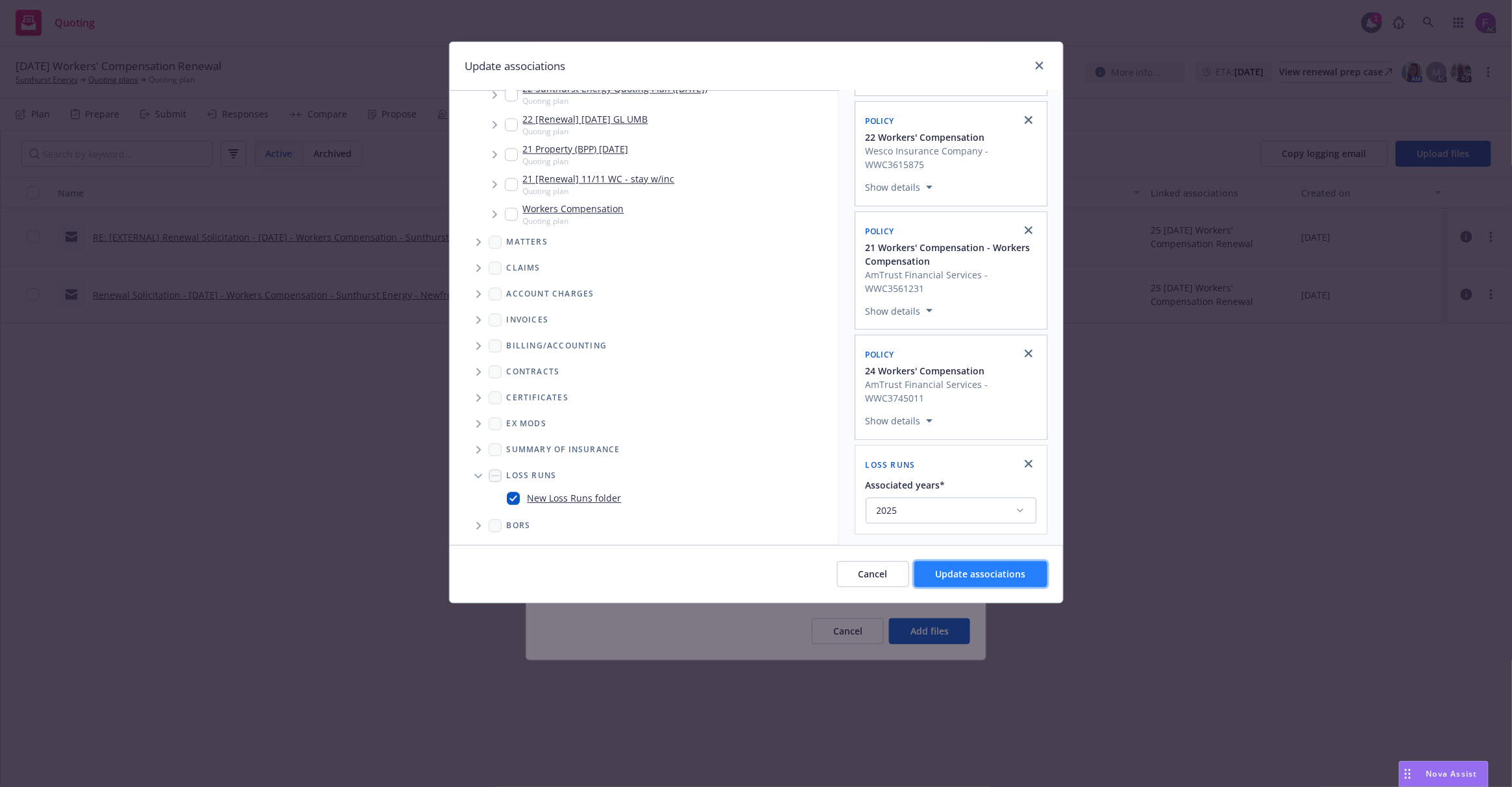
click at [948, 572] on span "Update associations" at bounding box center [981, 573] width 90 height 12
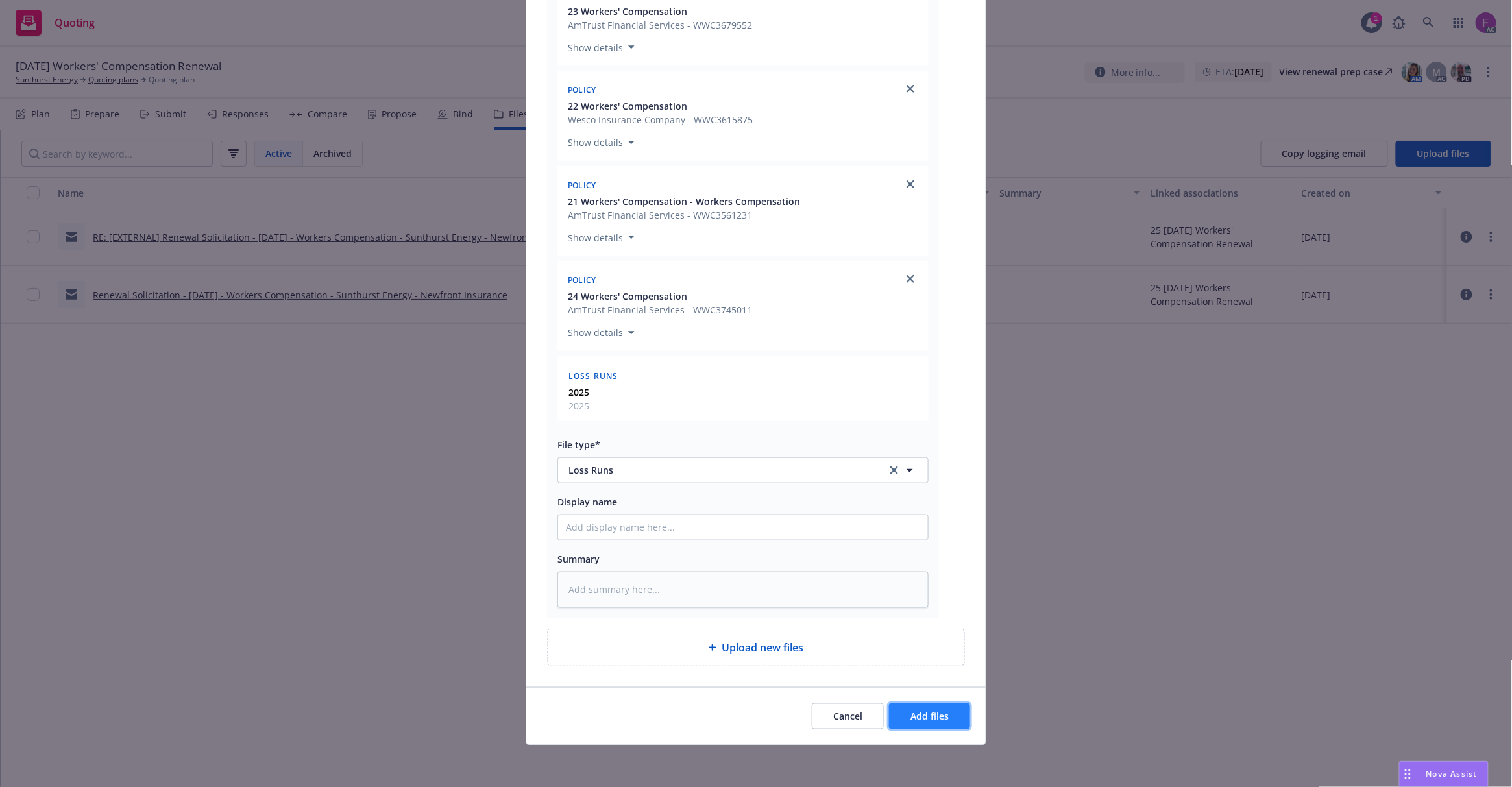
click at [912, 716] on span "Add files" at bounding box center [930, 715] width 38 height 12
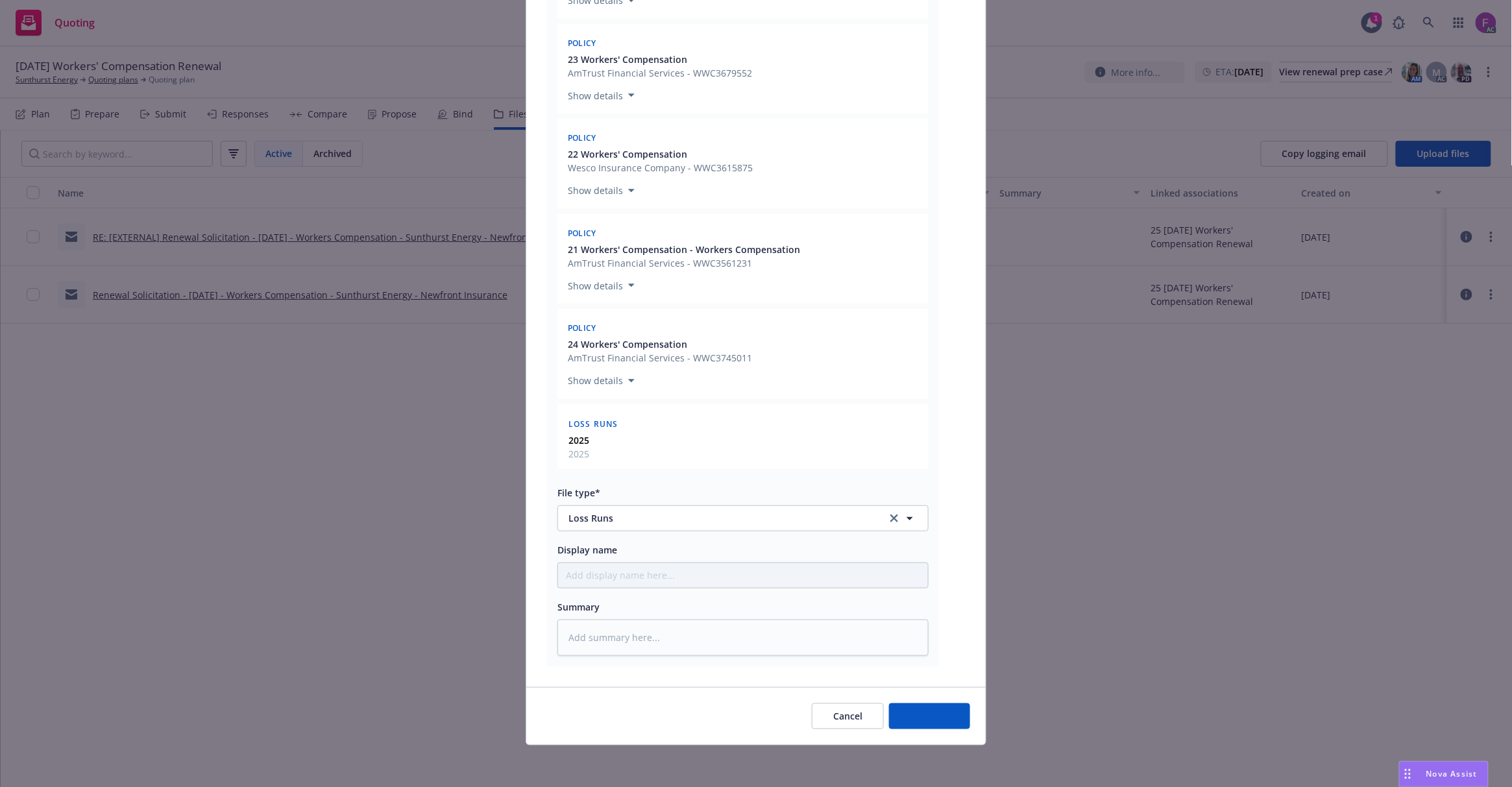
scroll to position [320, 0]
type textarea "x"
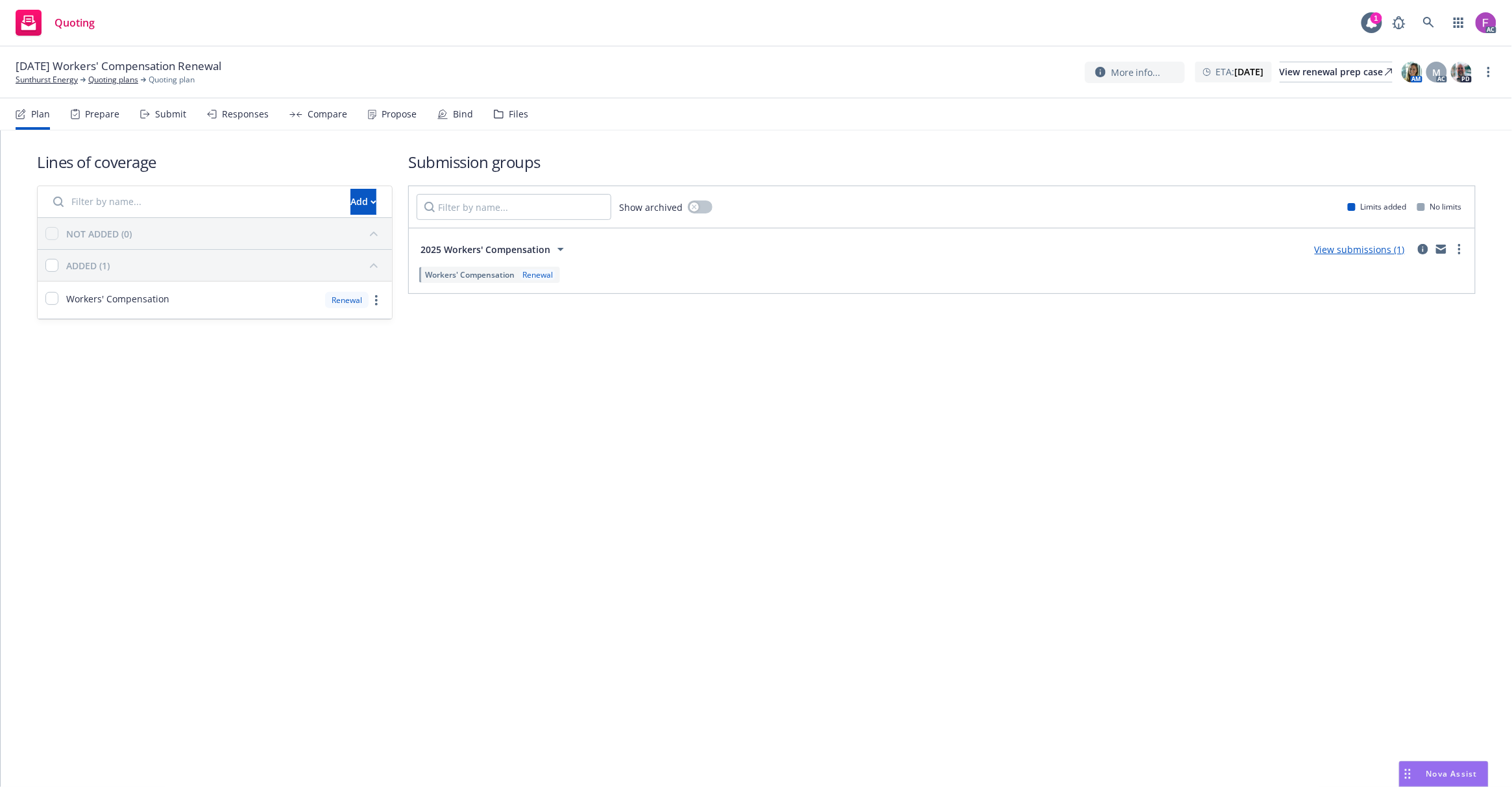
click at [509, 112] on div "Files" at bounding box center [518, 114] width 19 height 11
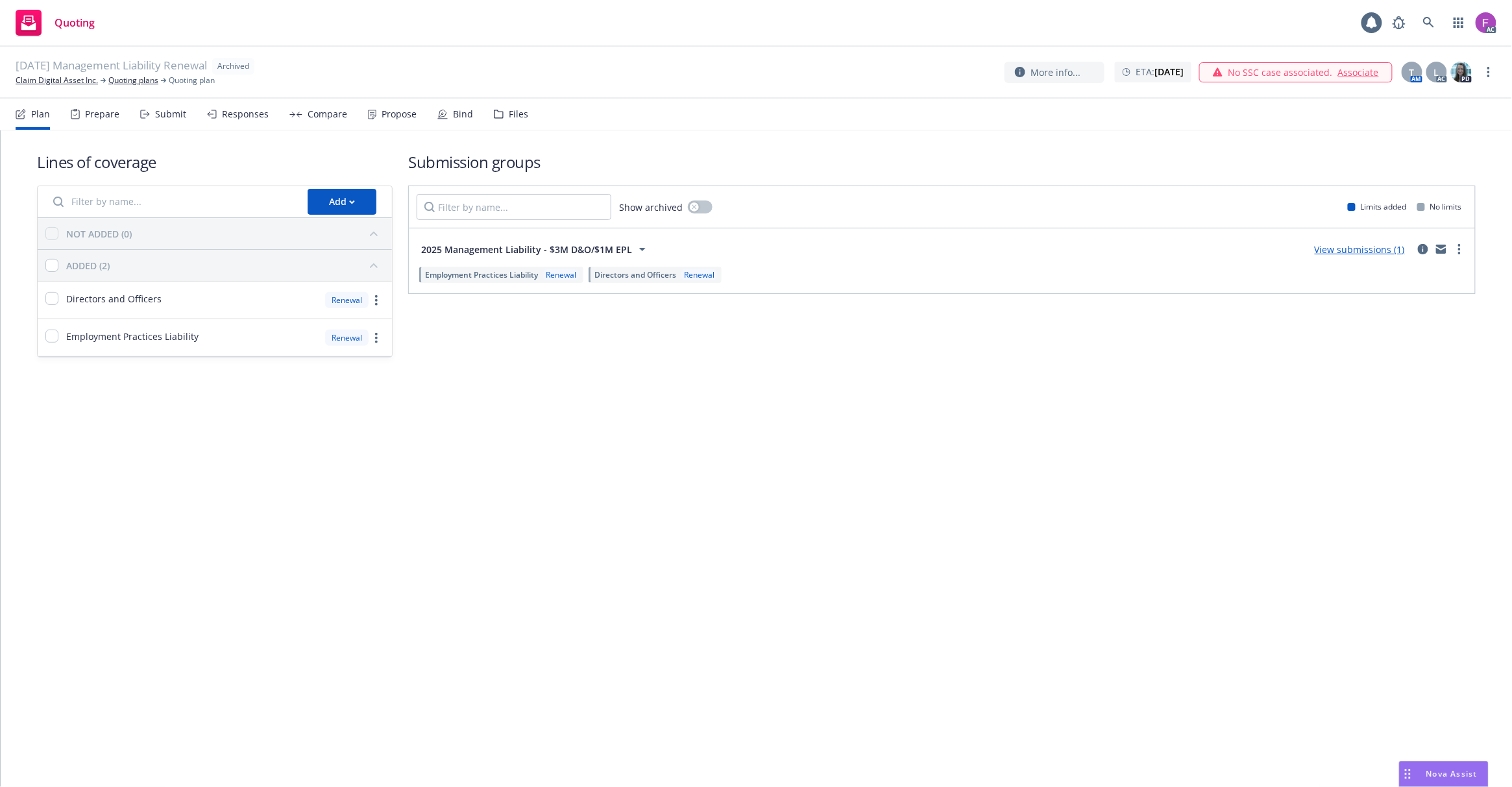
click at [509, 115] on div "Files" at bounding box center [518, 114] width 19 height 11
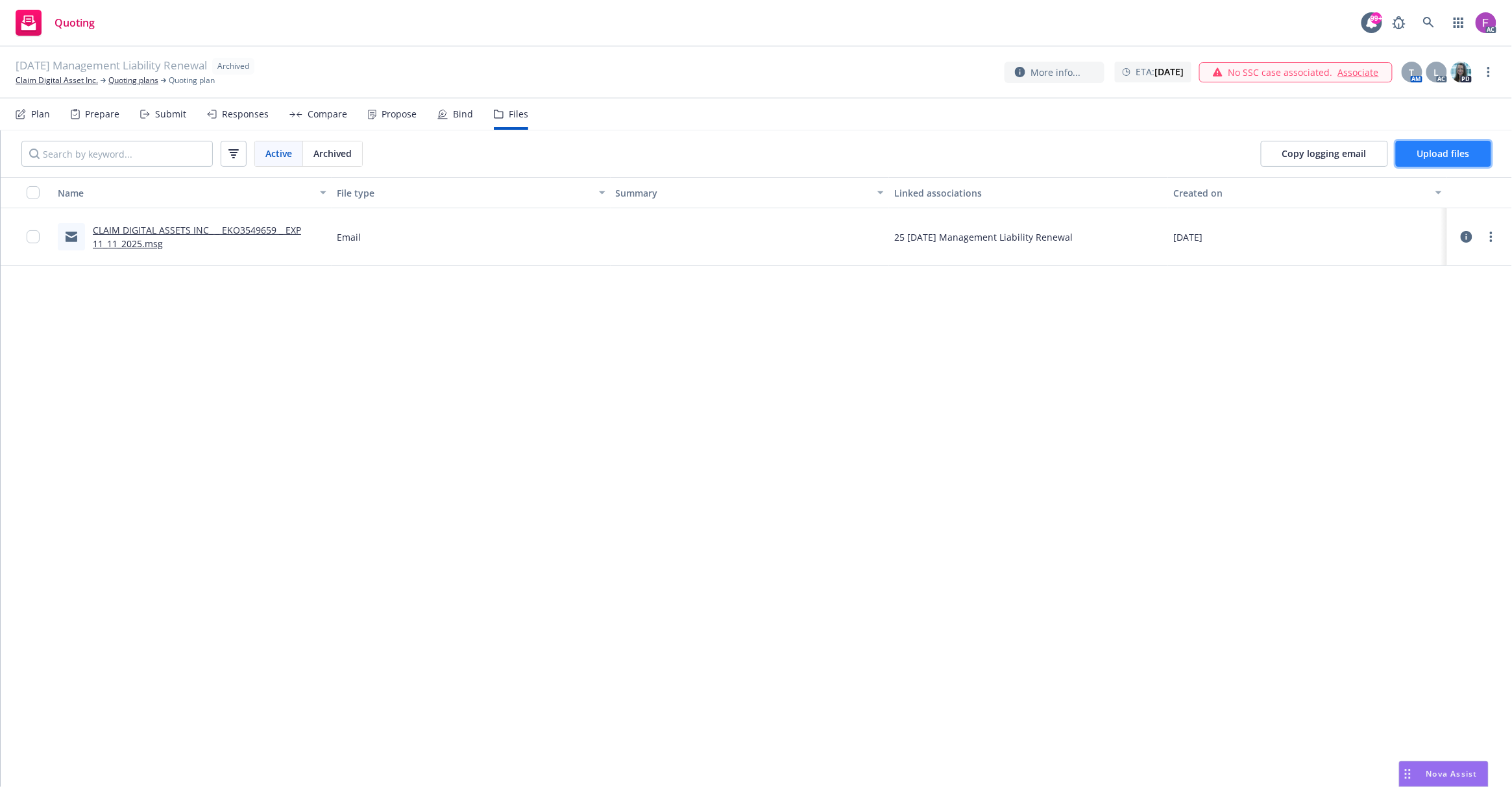
click at [1420, 153] on span "Upload files" at bounding box center [1444, 153] width 53 height 12
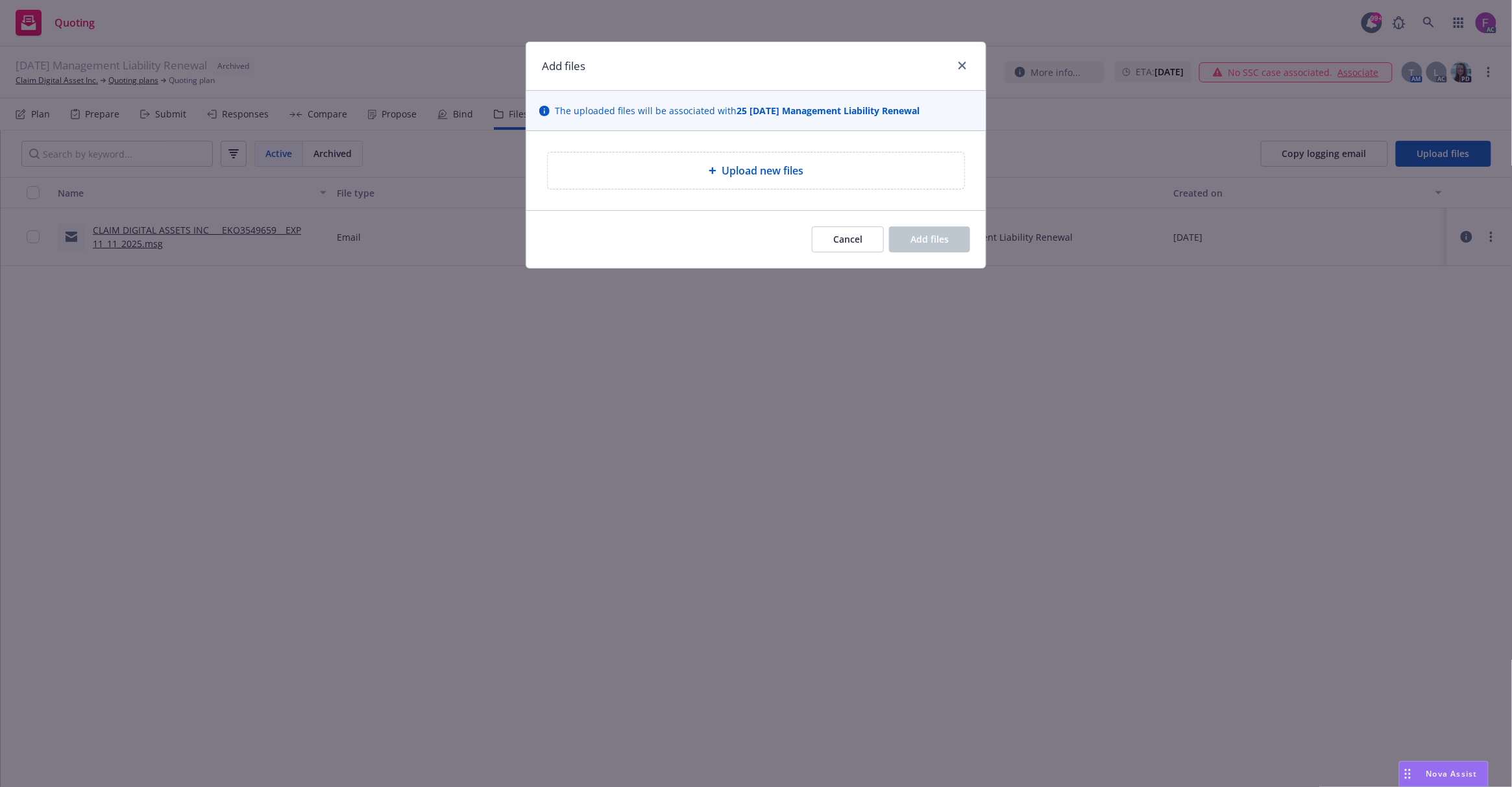
click at [795, 177] on span "Upload new files" at bounding box center [762, 171] width 82 height 16
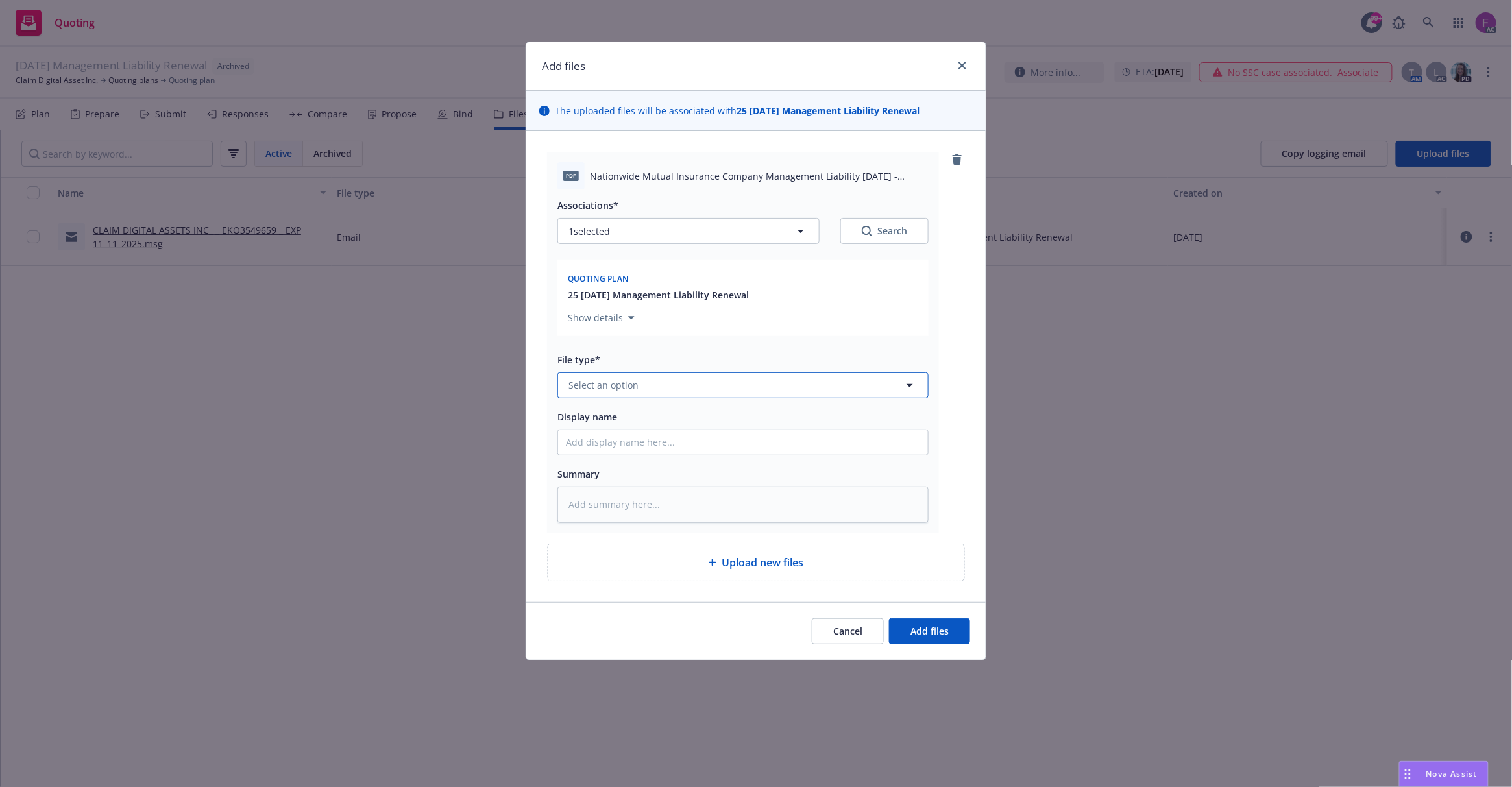
click at [641, 393] on button "Select an option" at bounding box center [743, 385] width 371 height 26
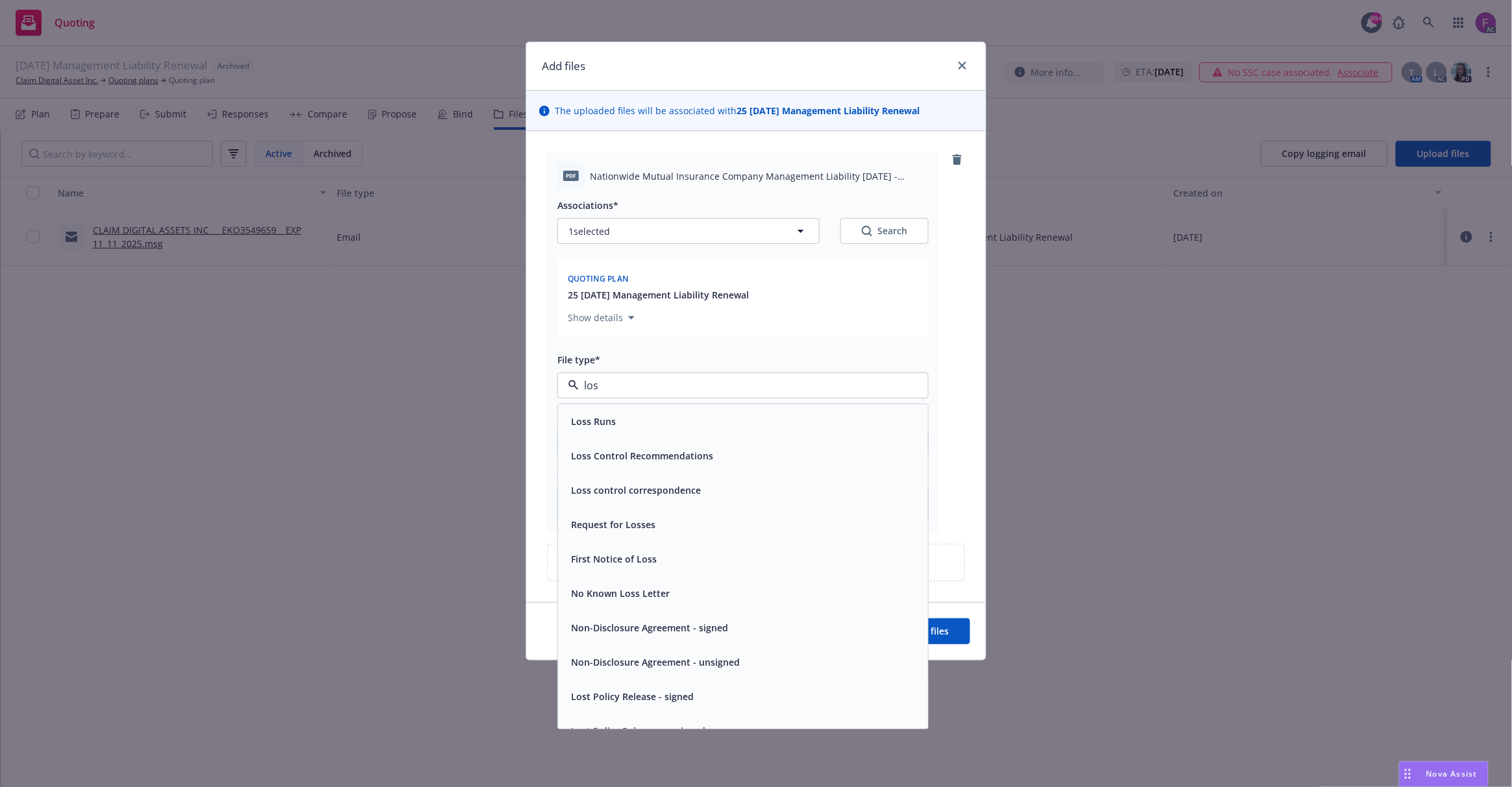
type input "loss"
click at [621, 426] on div "Loss Runs" at bounding box center [743, 421] width 354 height 18
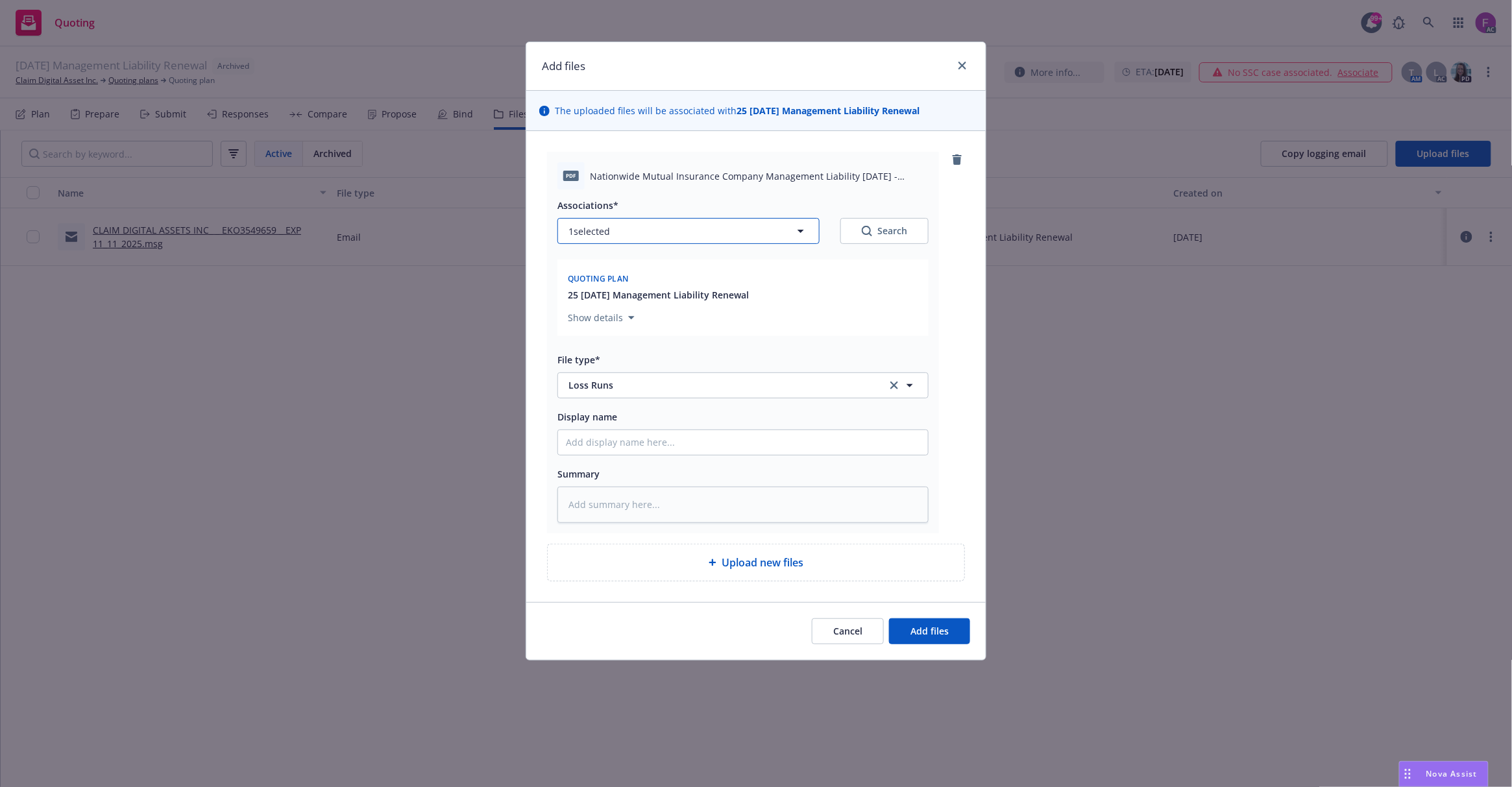
click at [636, 230] on button "1 selected" at bounding box center [688, 231] width 262 height 26
type textarea "x"
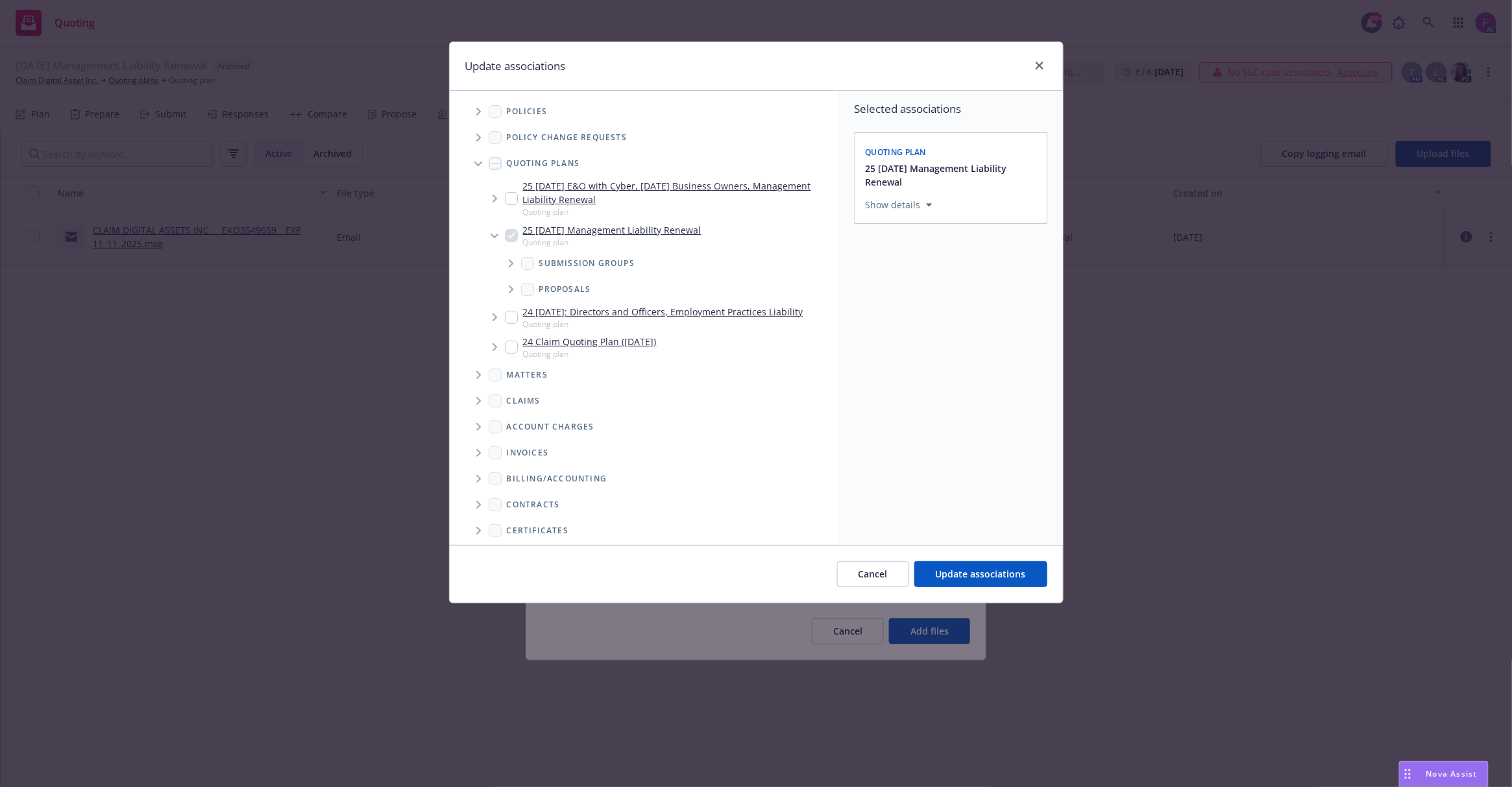
click at [479, 110] on icon "Tree Example" at bounding box center [479, 111] width 4 height 8
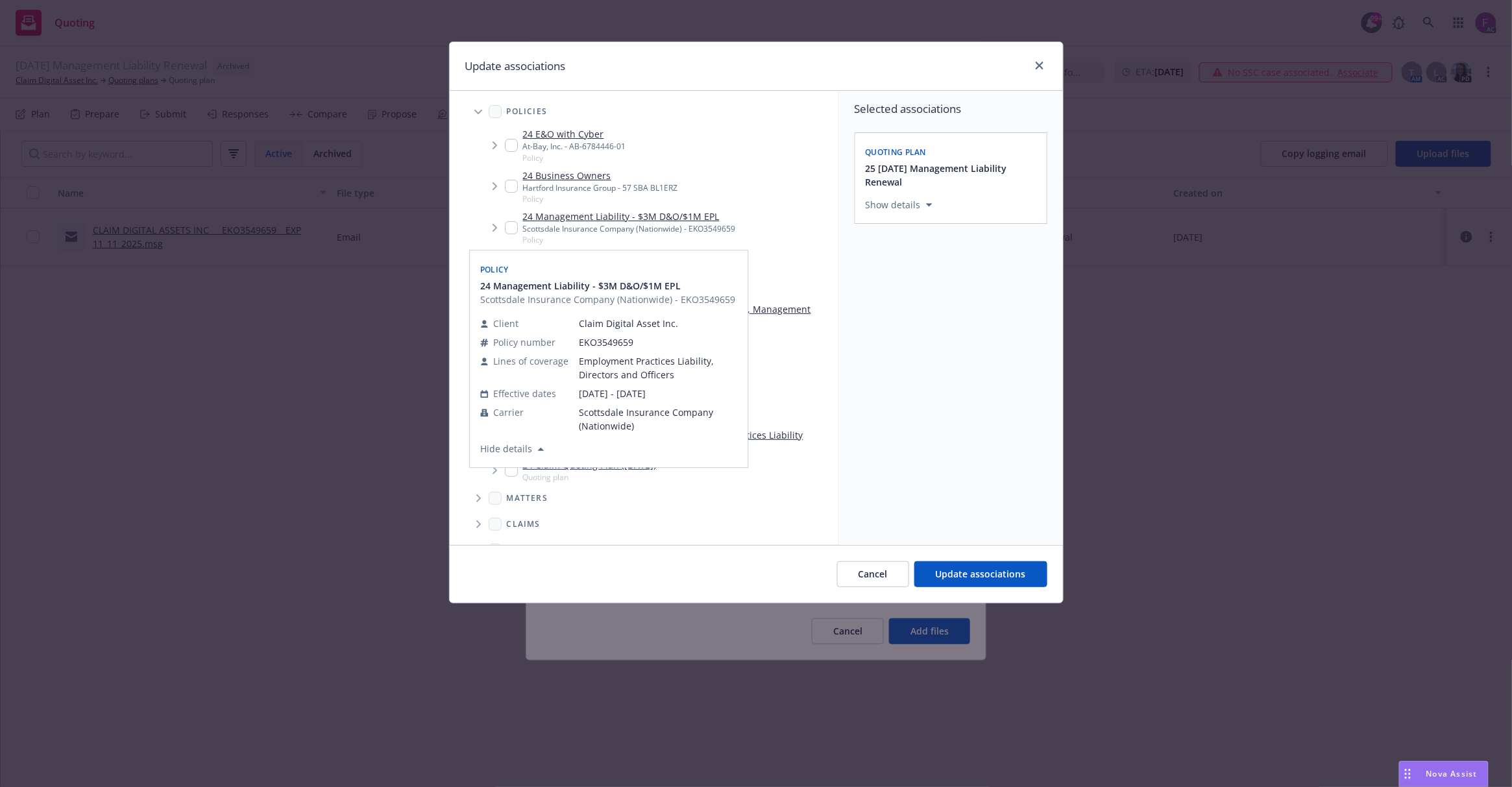
drag, startPoint x: 506, startPoint y: 228, endPoint x: 508, endPoint y: 195, distance: 33.1
click at [506, 227] on input "Tree Example" at bounding box center [511, 227] width 13 height 13
checkbox input "true"
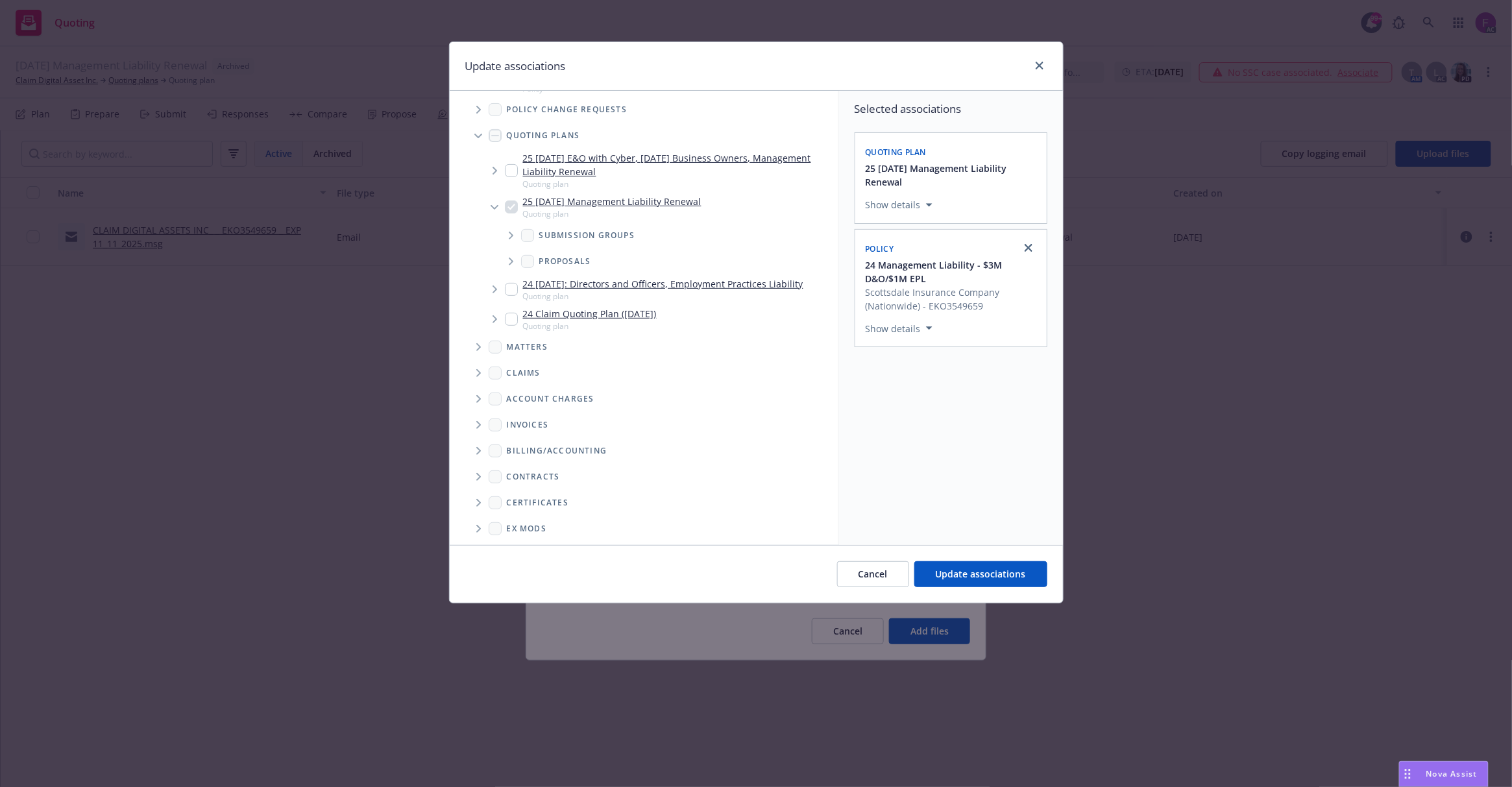
scroll to position [232, 0]
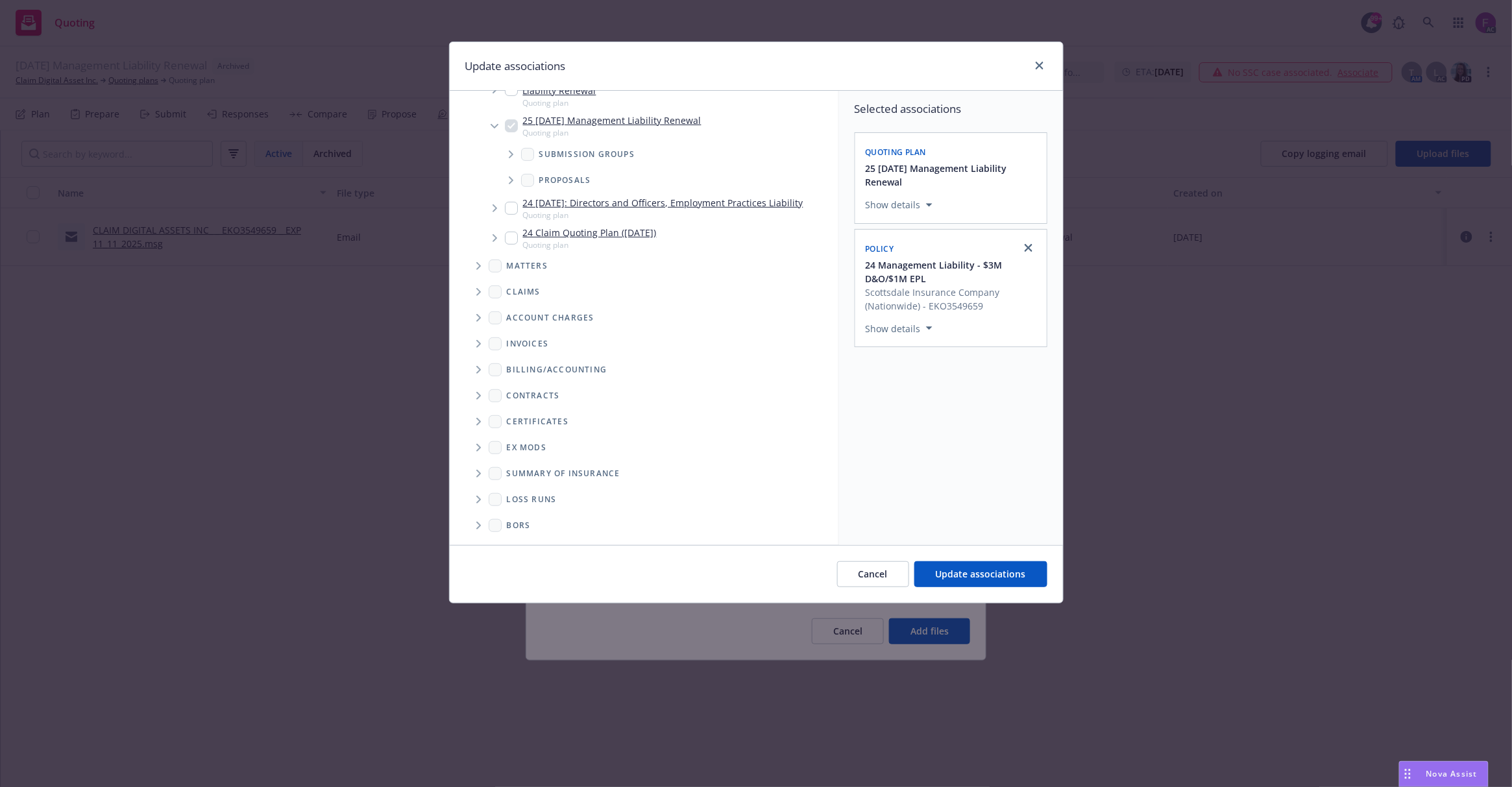
click at [481, 500] on span "Folder Tree Example" at bounding box center [478, 499] width 21 height 21
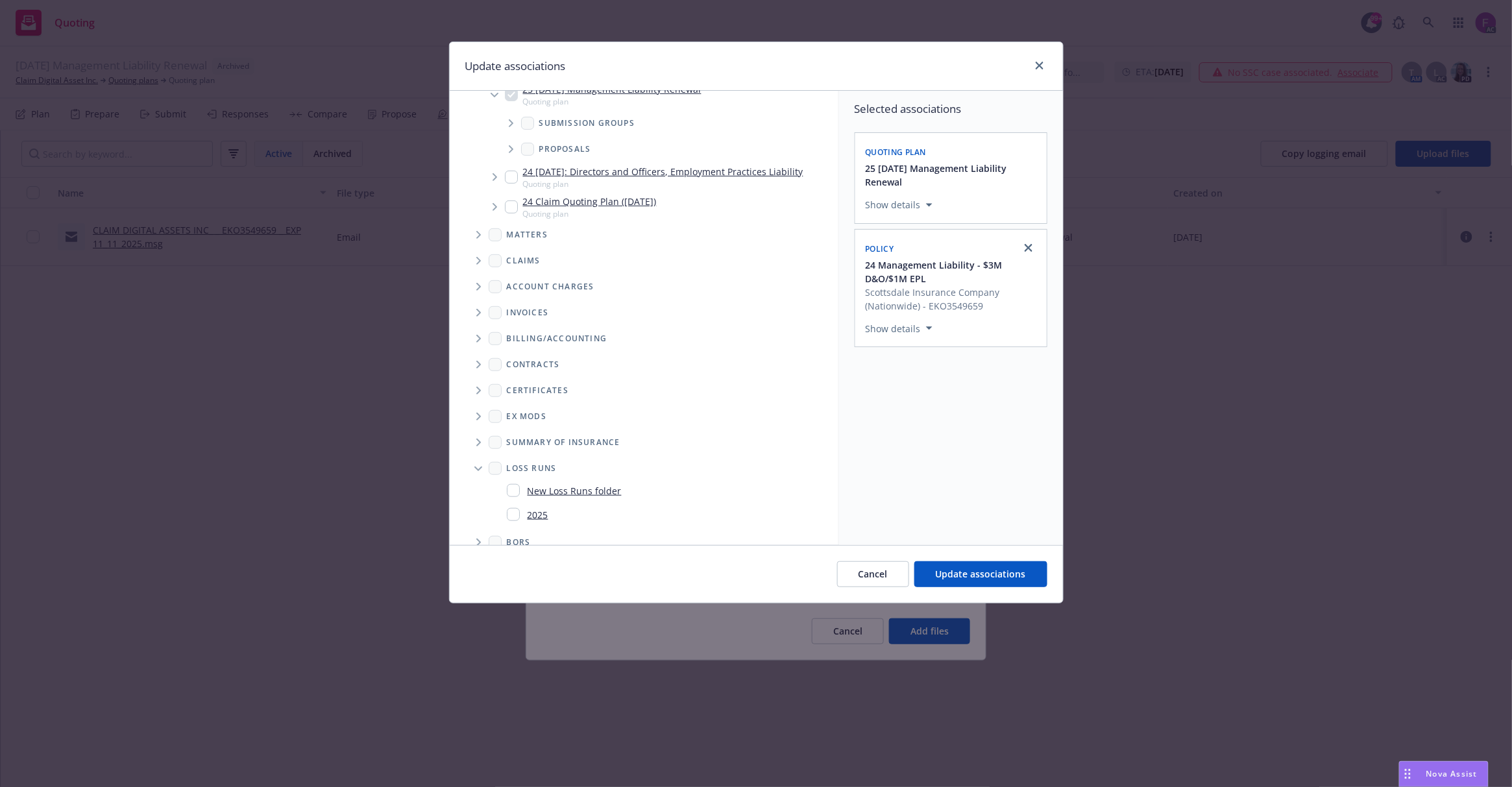
scroll to position [281, 0]
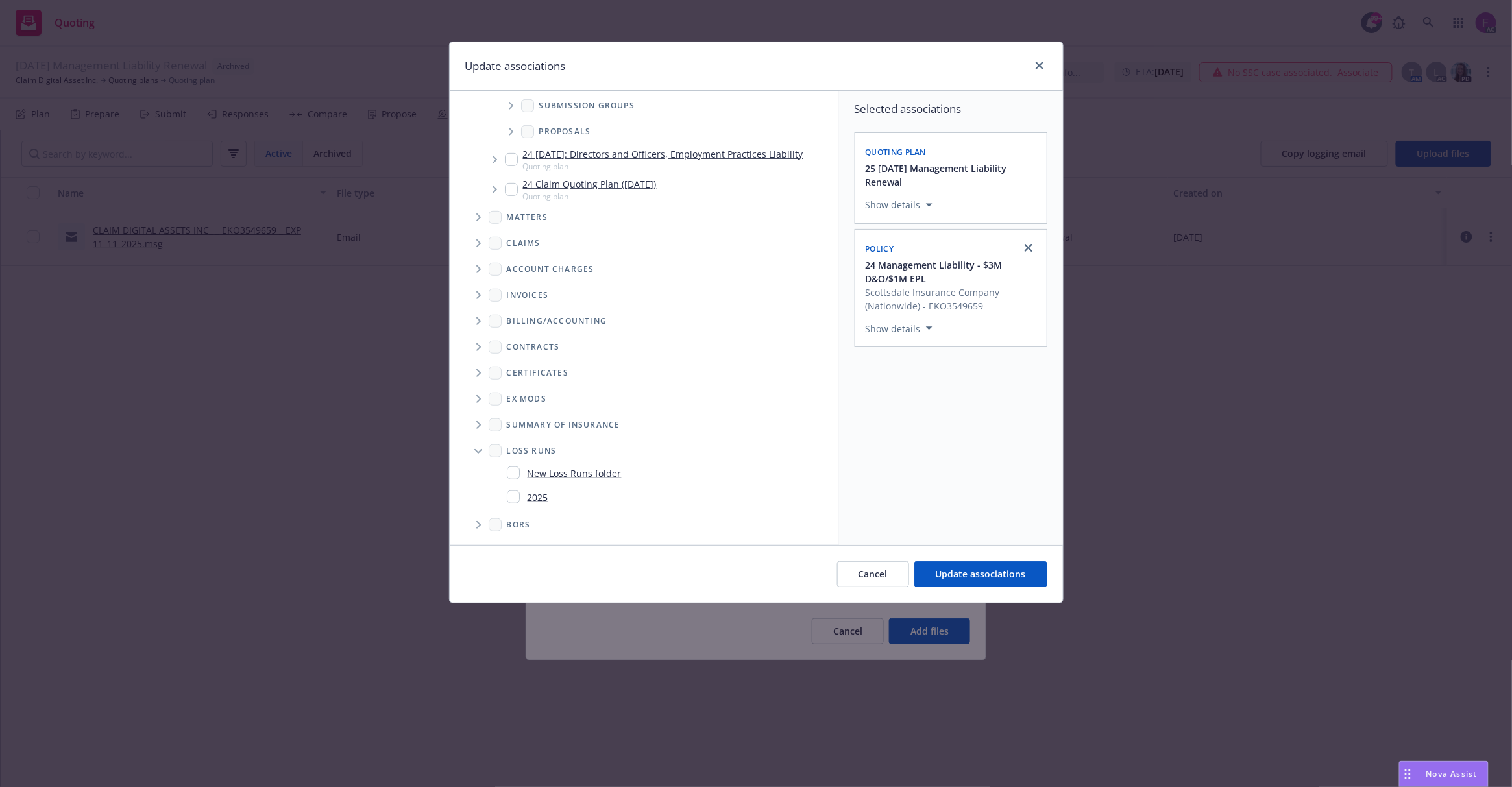
click at [508, 499] on input "Folder Tree Example" at bounding box center [513, 497] width 13 height 13
checkbox input "true"
click at [945, 488] on div "Selected associations Quoting plan 25 11/11/25 Management Liability Renewal Sho…" at bounding box center [951, 318] width 224 height 454
click at [964, 582] on button "Update associations" at bounding box center [981, 574] width 133 height 26
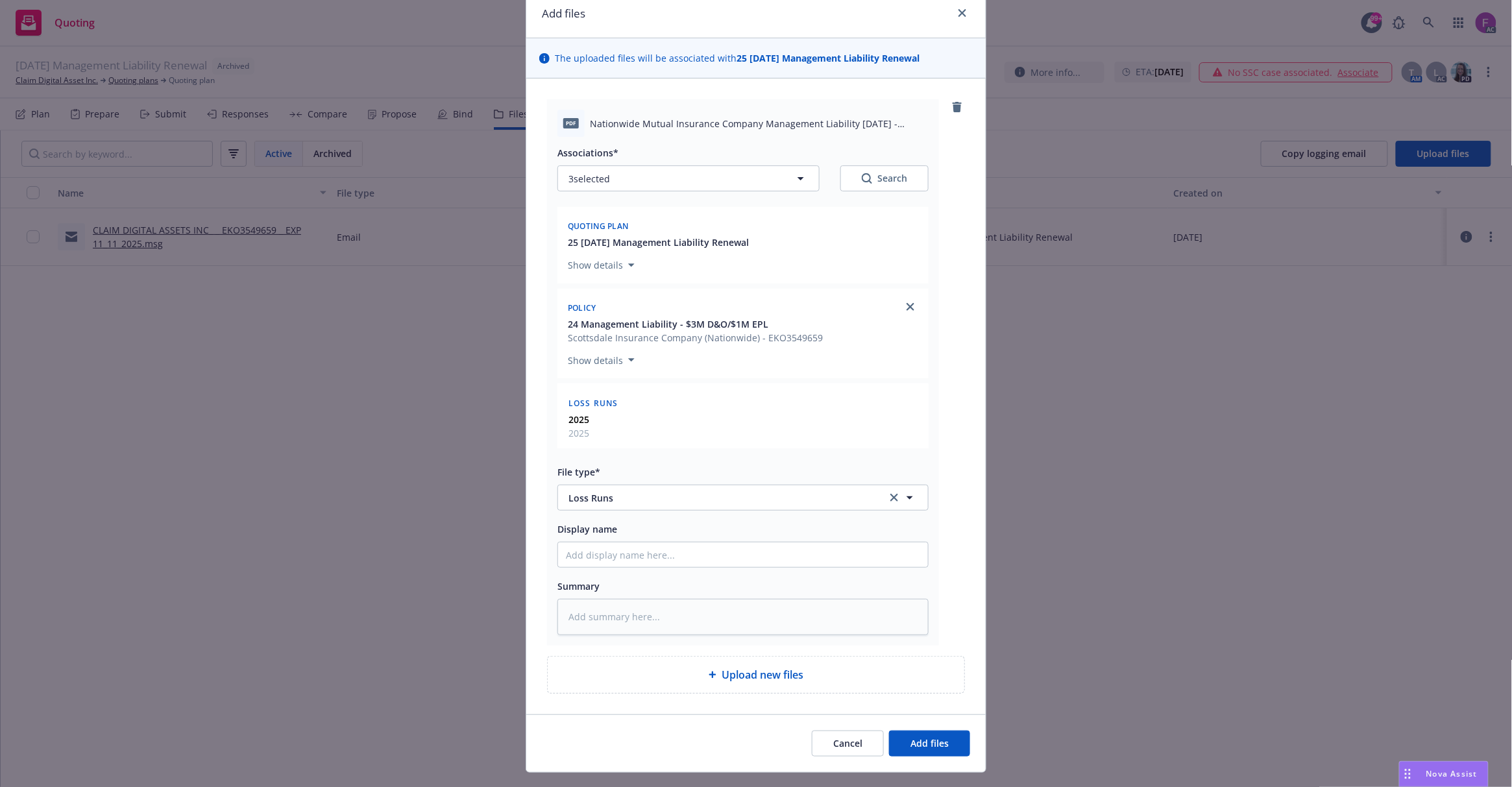
scroll to position [82, 0]
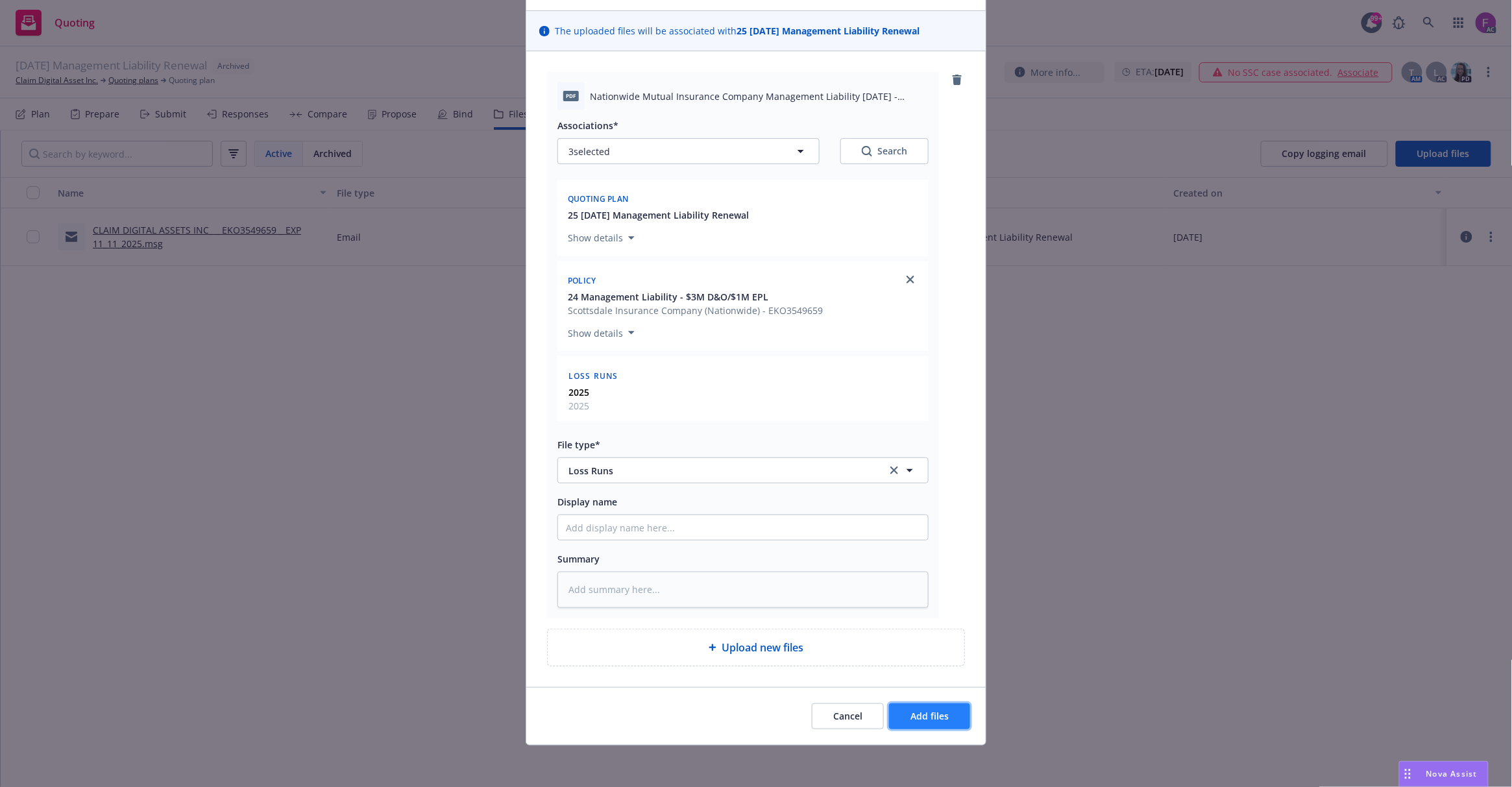
click at [917, 722] on span "Add files" at bounding box center [930, 715] width 38 height 12
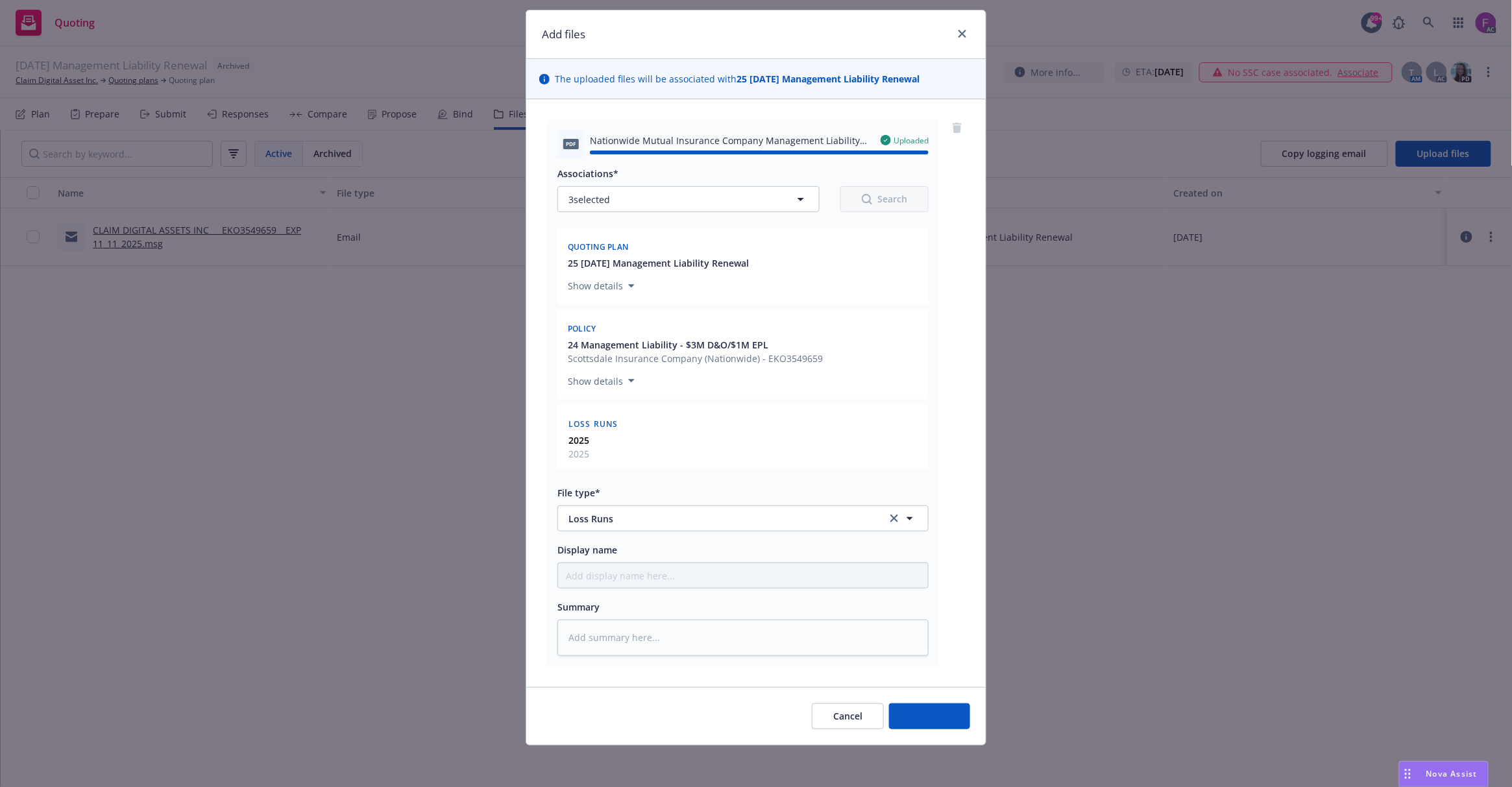
type textarea "x"
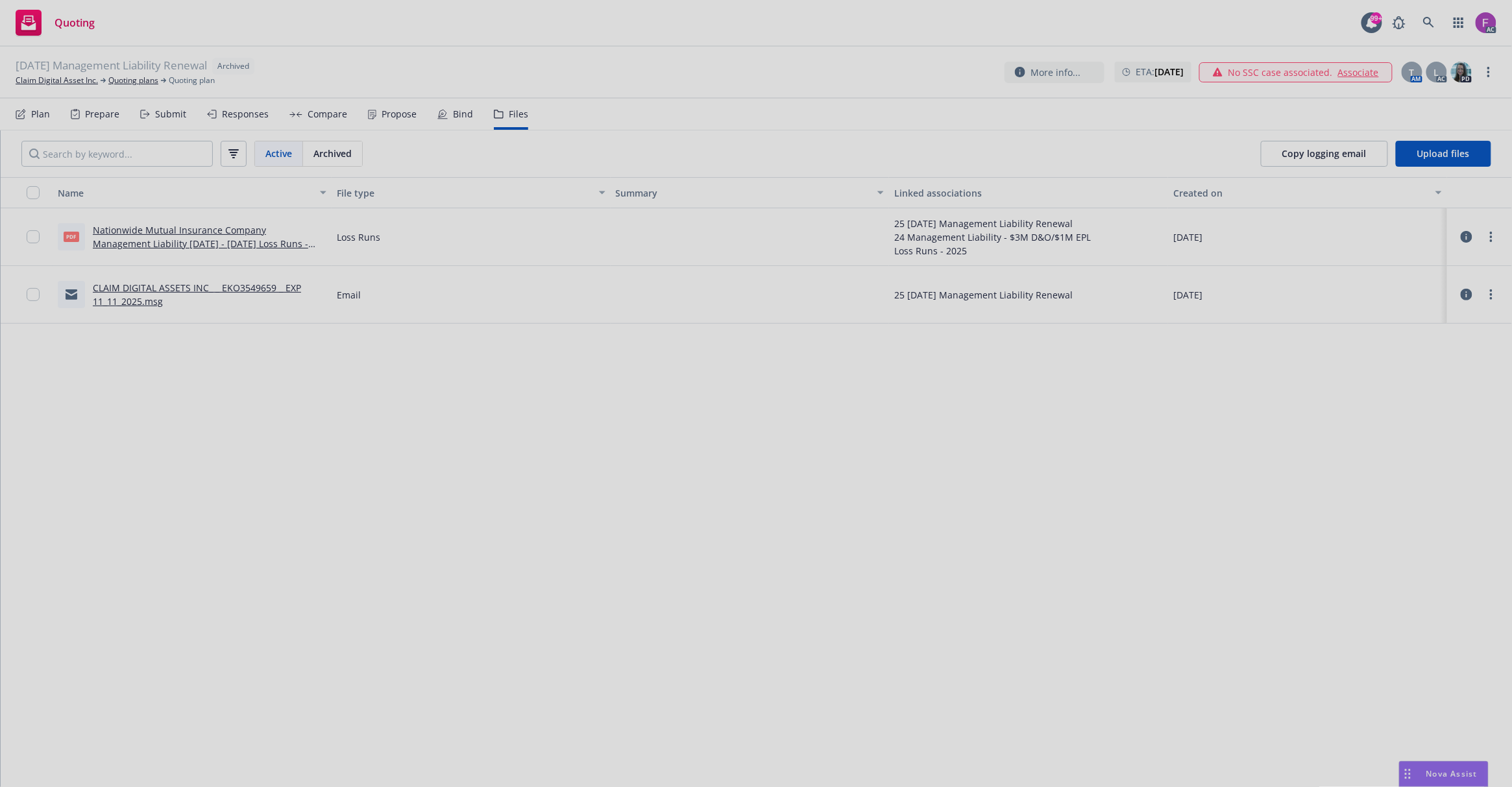
click at [582, 188] on div at bounding box center [756, 393] width 1512 height 787
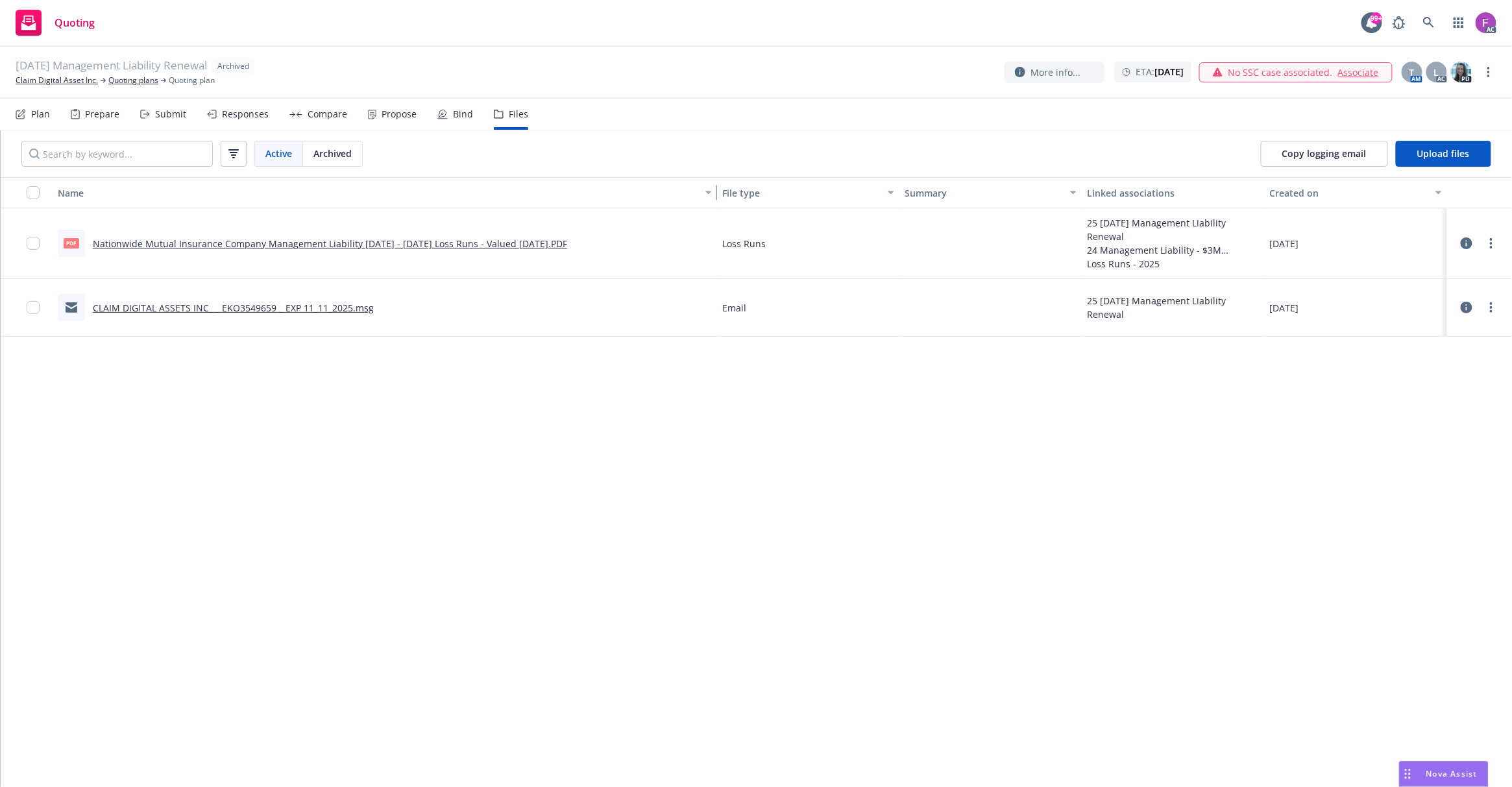
drag, startPoint x: 330, startPoint y: 192, endPoint x: 587, endPoint y: 203, distance: 257.2
click at [587, 203] on button "Name" at bounding box center [385, 193] width 664 height 31
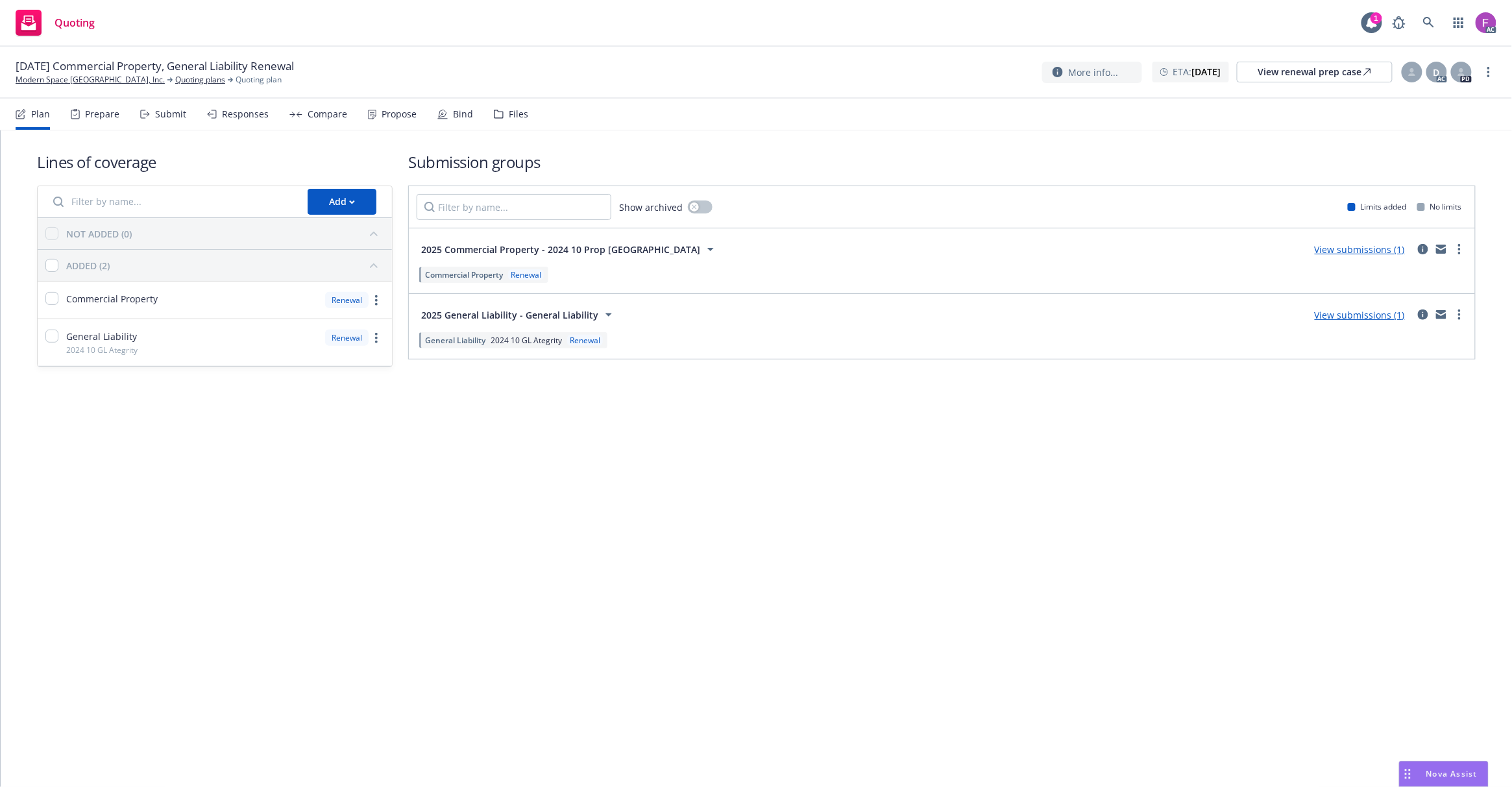
click at [508, 105] on div "Files" at bounding box center [511, 114] width 34 height 31
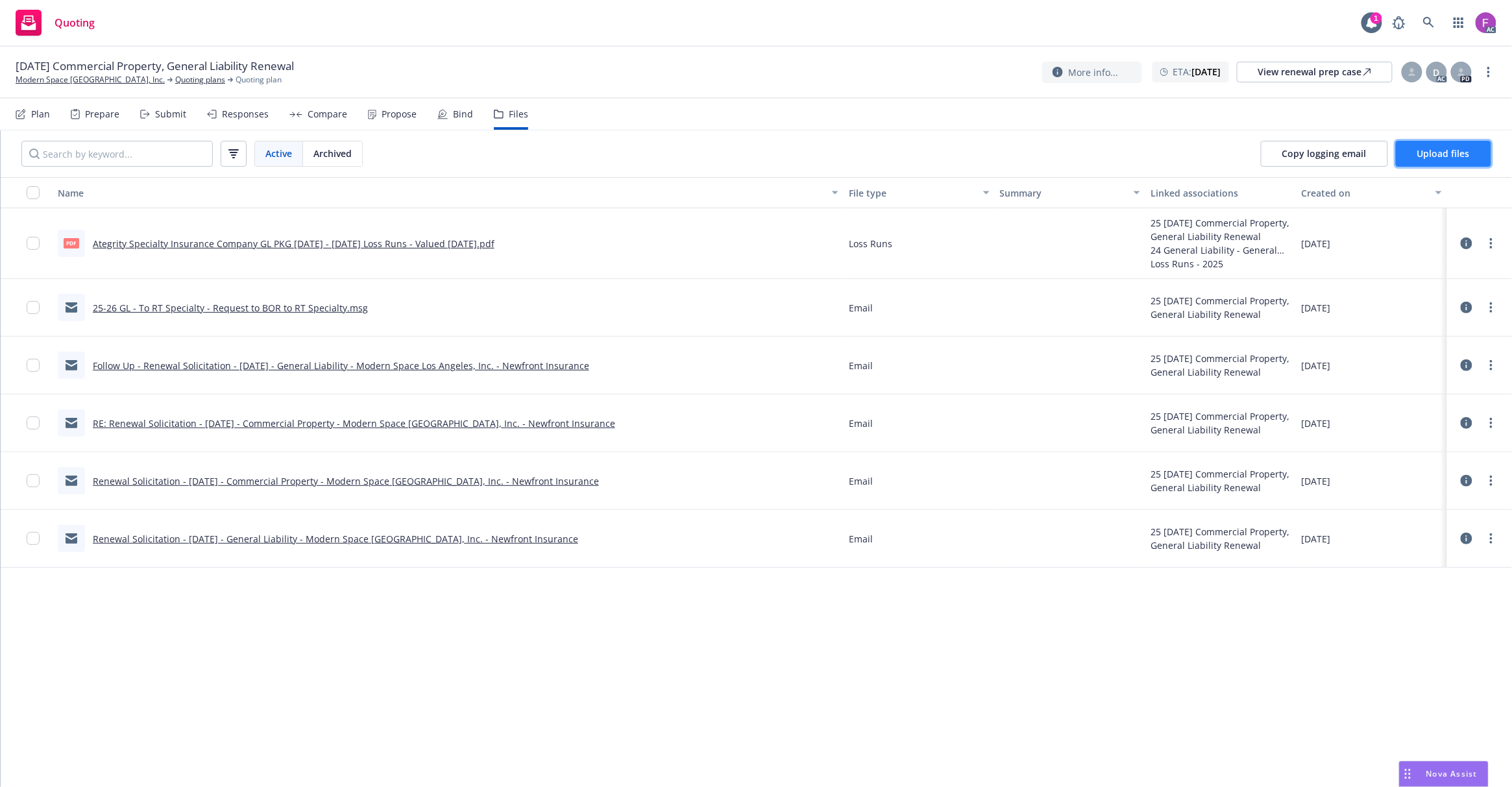
click at [1444, 156] on span "Upload files" at bounding box center [1444, 153] width 53 height 12
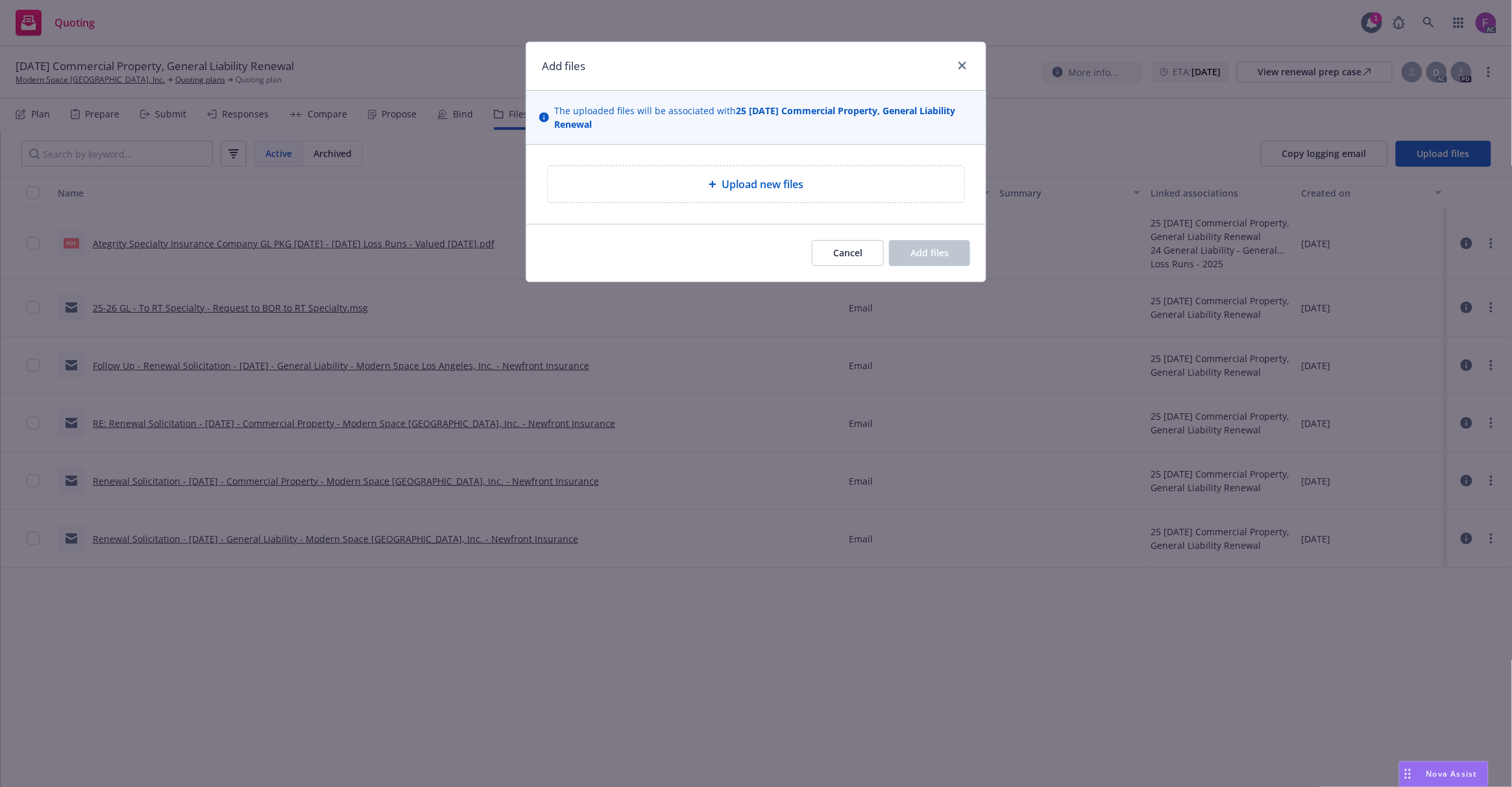
click at [715, 185] on icon at bounding box center [713, 185] width 7 height 7
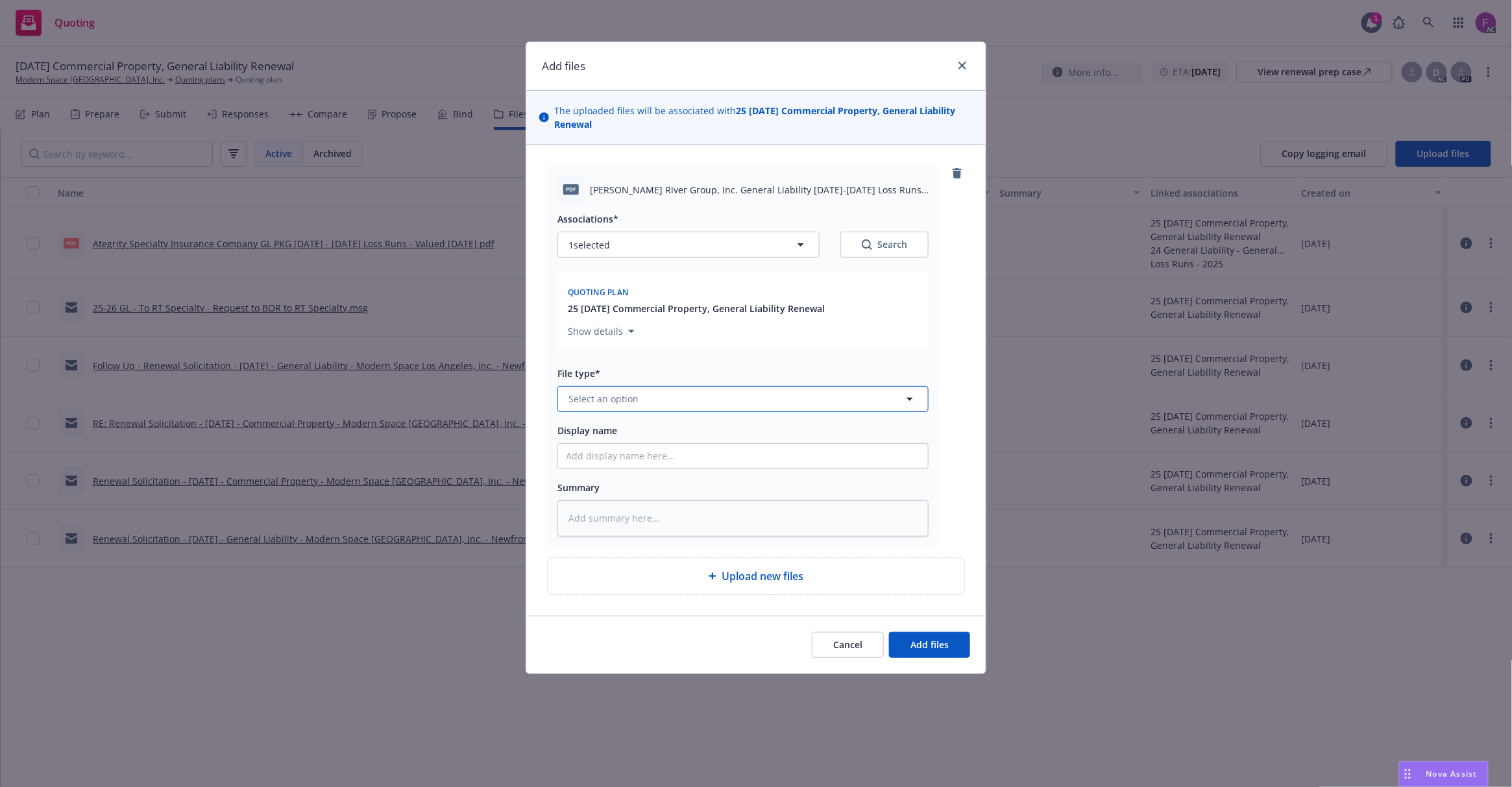
click at [647, 400] on button "Select an option" at bounding box center [743, 399] width 371 height 26
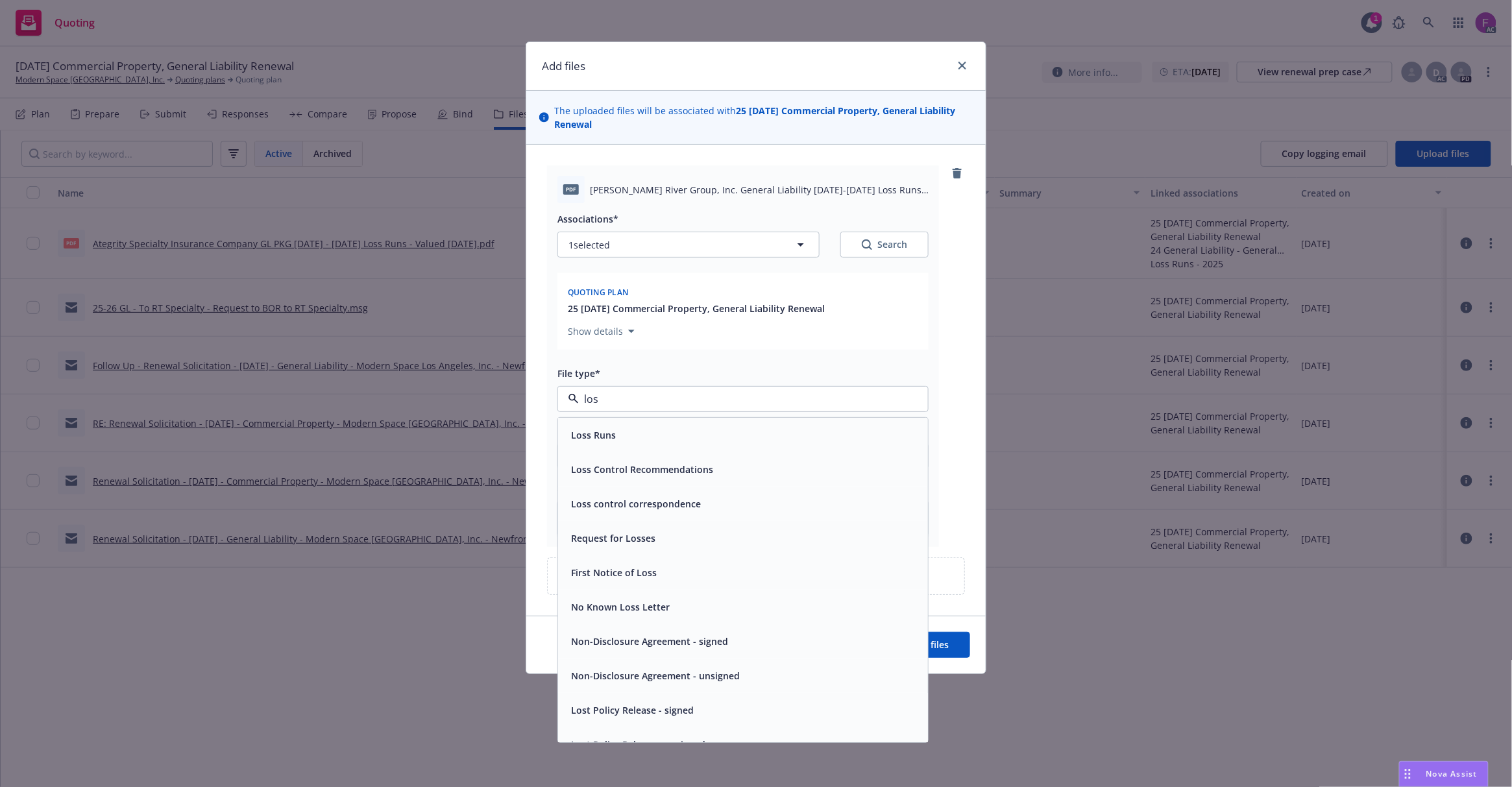
type input "loss"
click at [612, 429] on span "Loss Runs" at bounding box center [593, 434] width 45 height 14
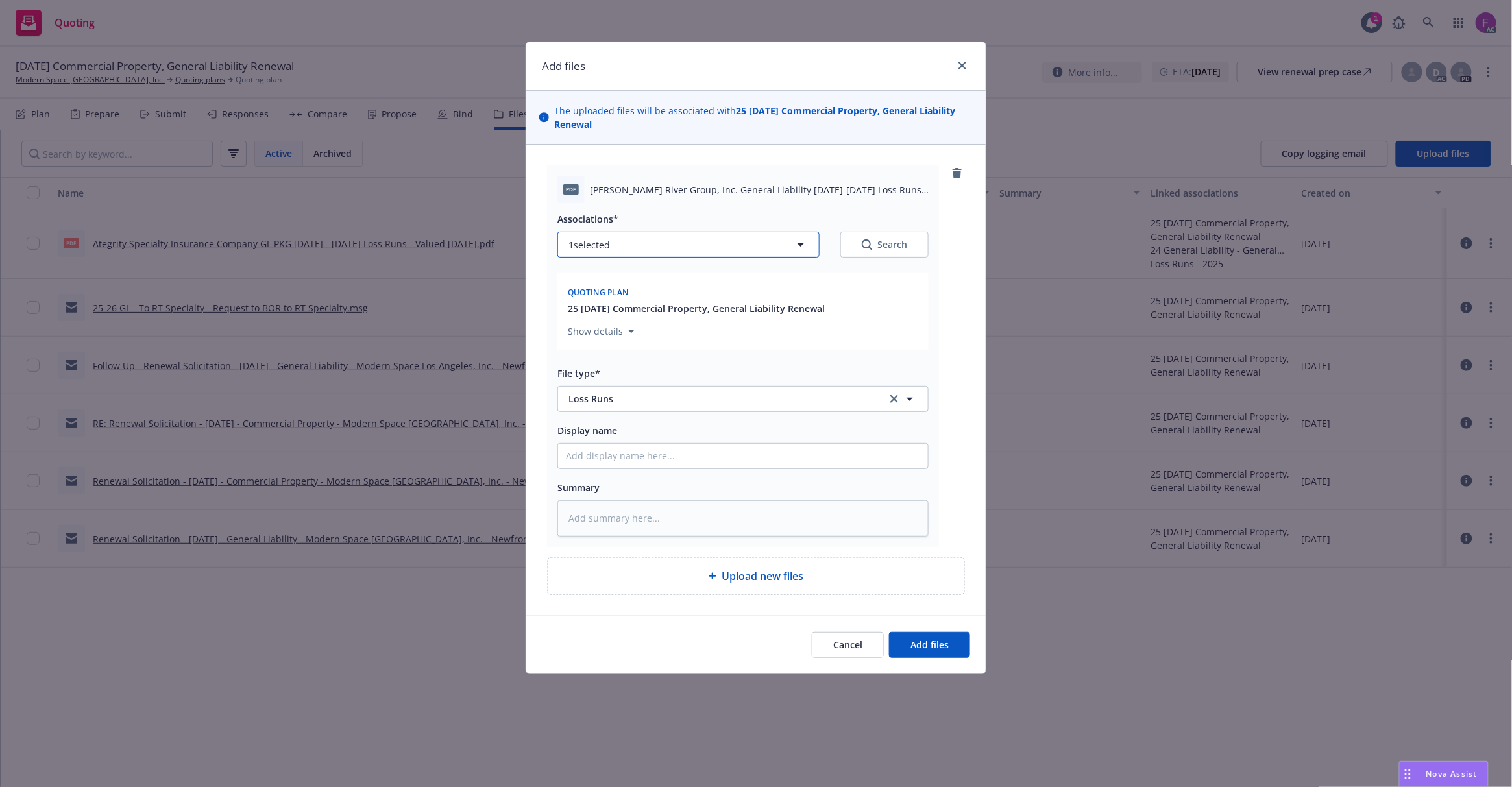
click at [629, 245] on button "1 selected" at bounding box center [688, 245] width 262 height 26
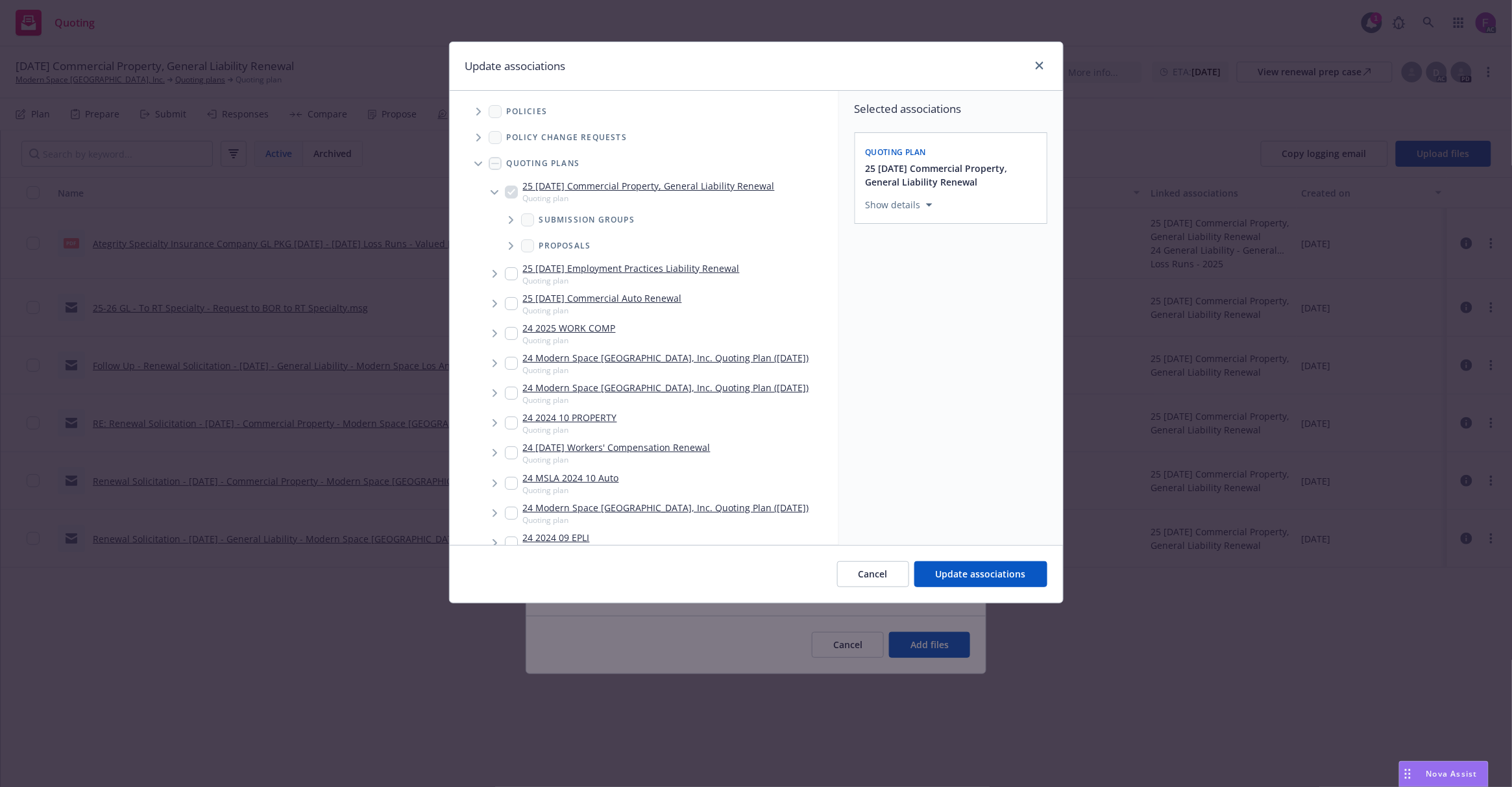
click at [475, 107] on span "Tree Example" at bounding box center [478, 111] width 21 height 21
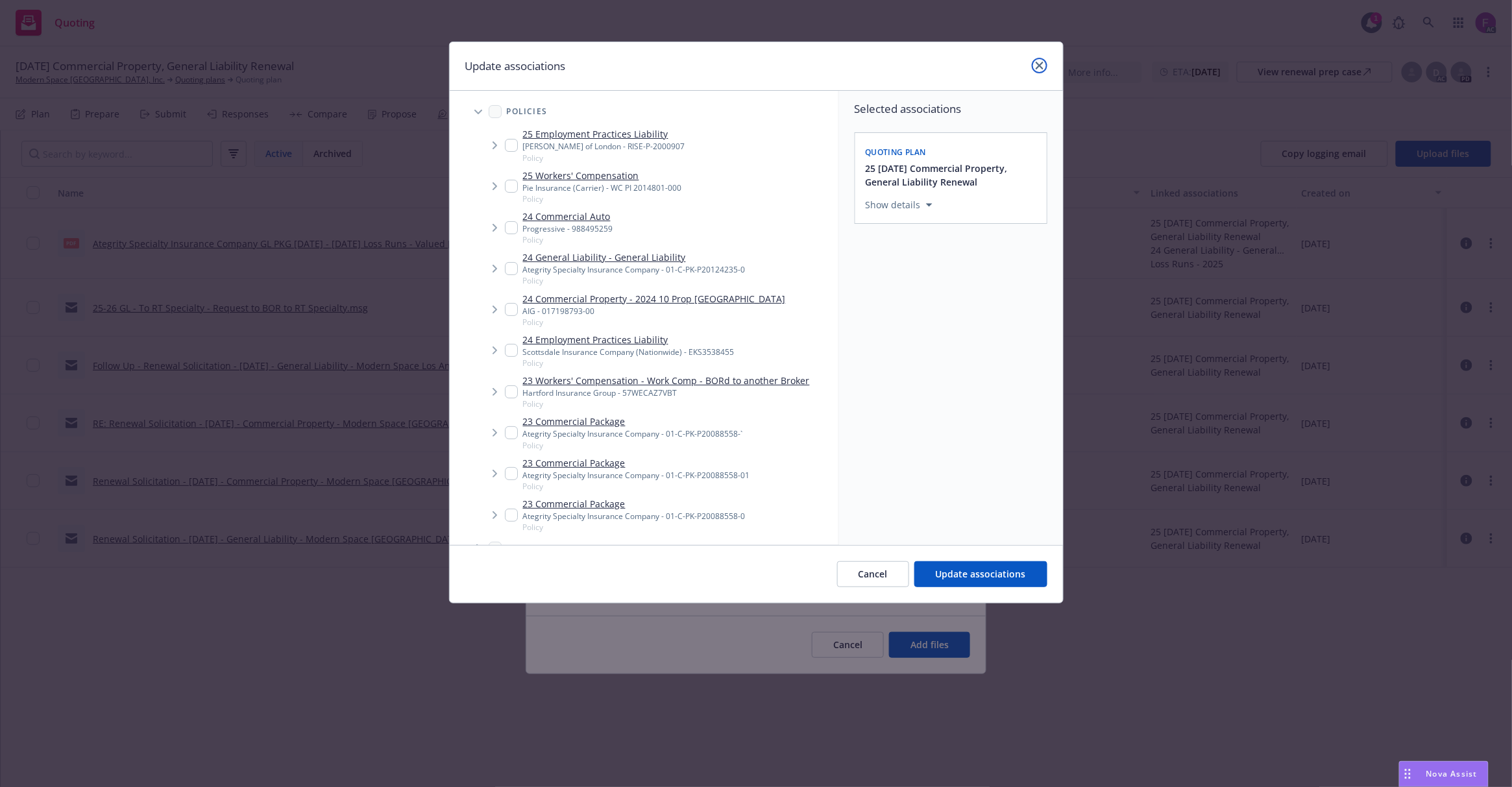
click at [1039, 63] on icon "close" at bounding box center [1039, 65] width 8 height 8
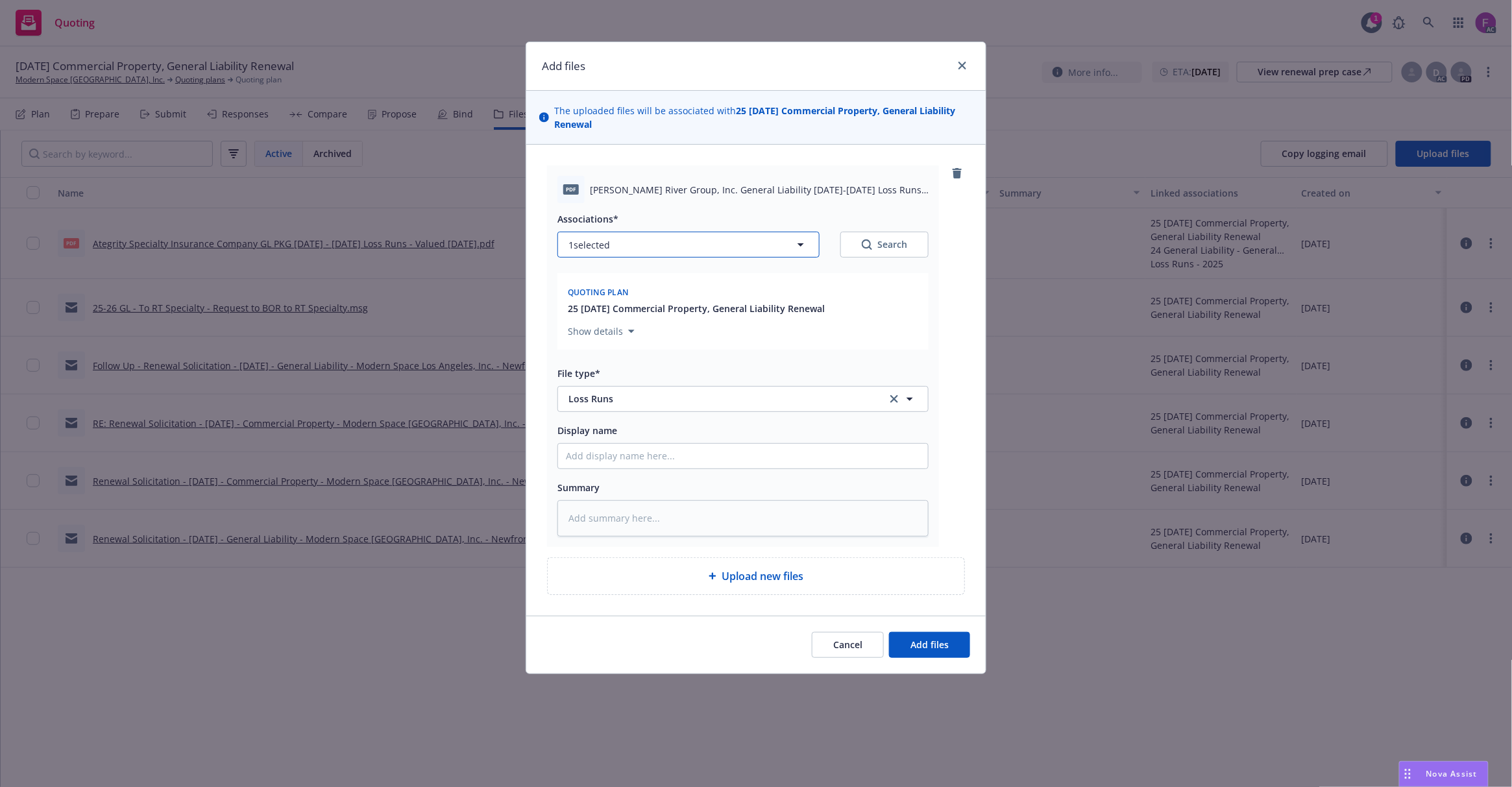
click at [649, 252] on button "1 selected" at bounding box center [688, 245] width 262 height 26
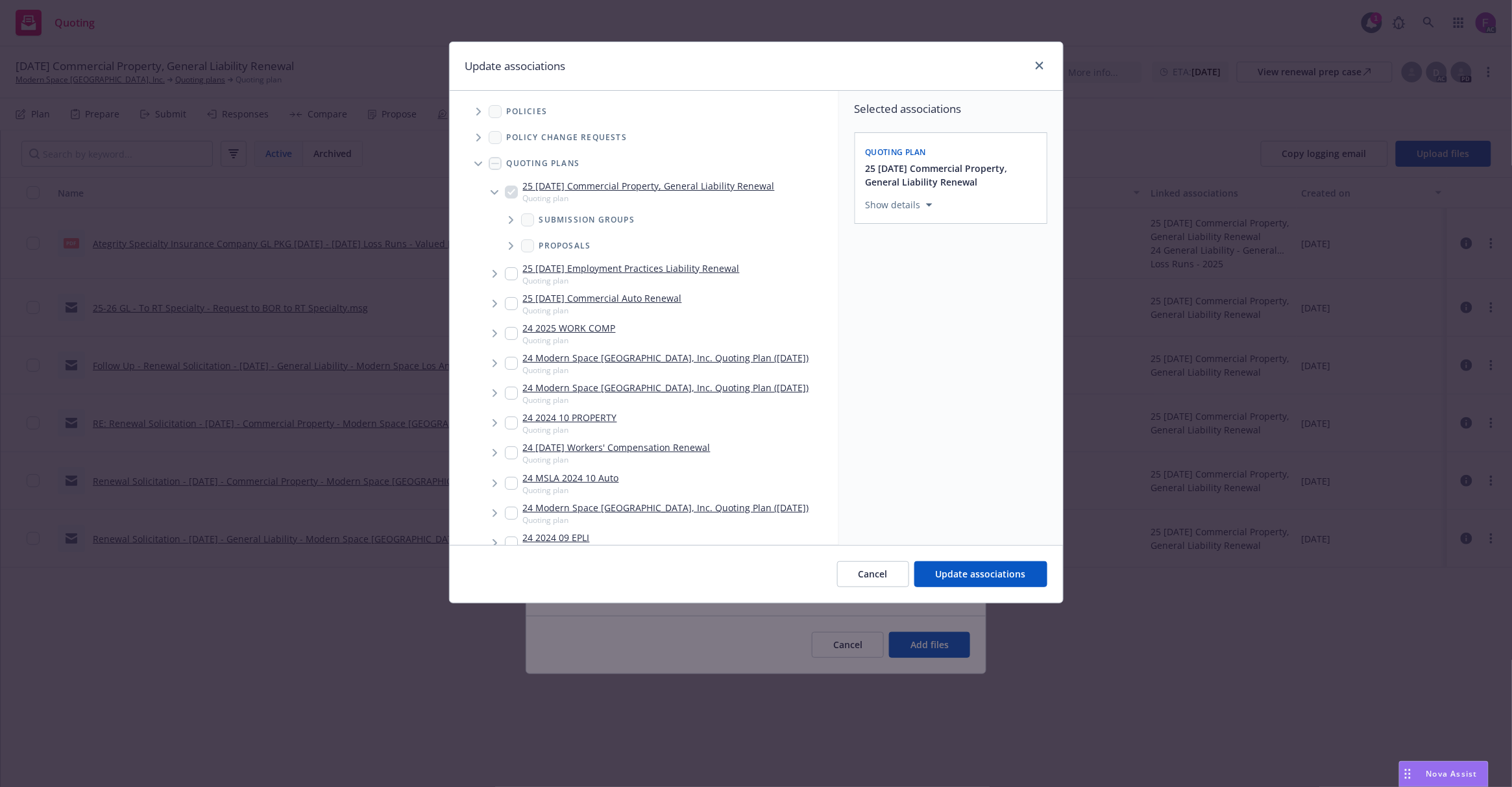
click at [480, 107] on span "Tree Example" at bounding box center [478, 111] width 21 height 21
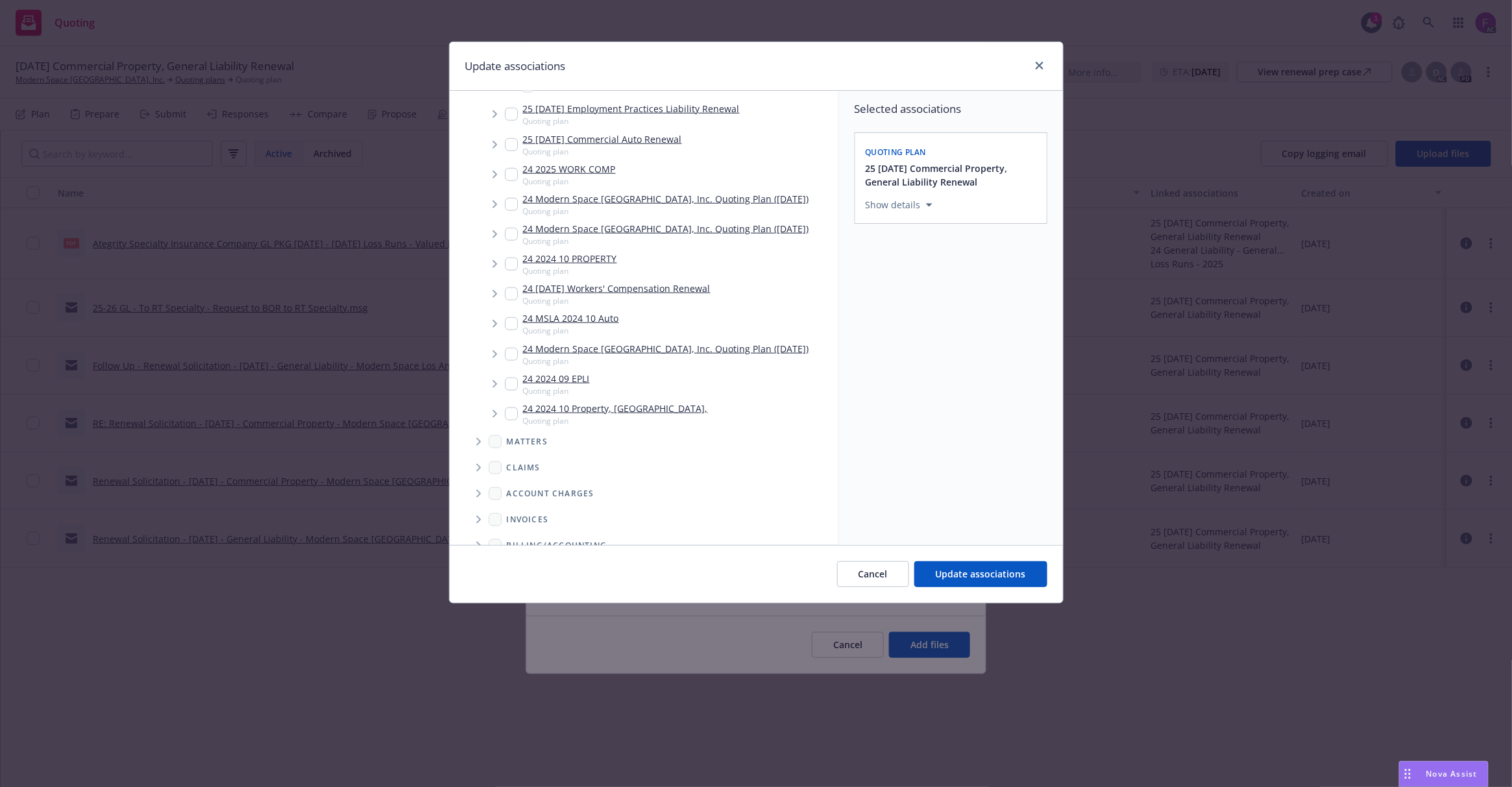
scroll to position [432, 0]
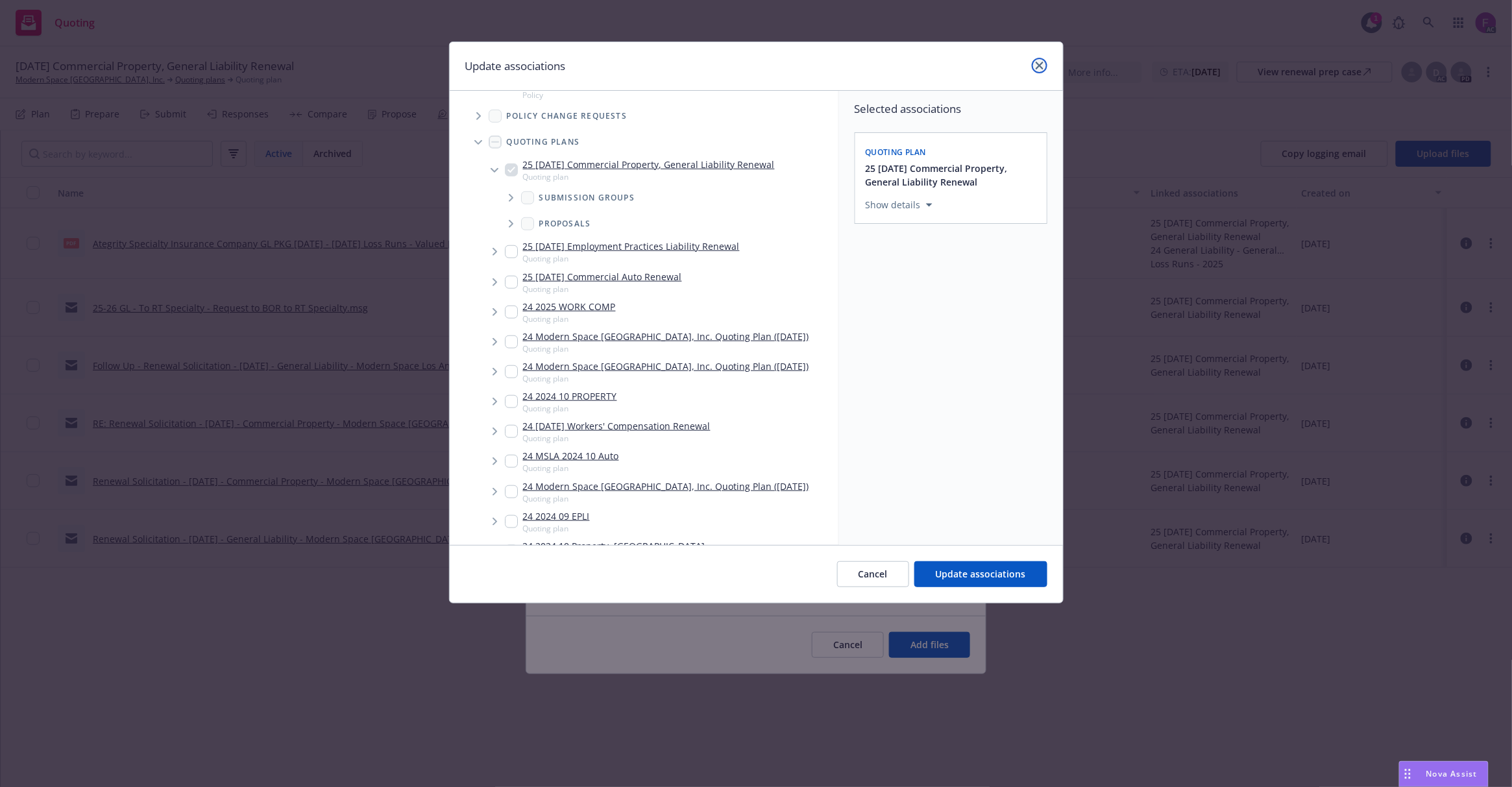
click at [1042, 65] on icon "close" at bounding box center [1039, 65] width 8 height 8
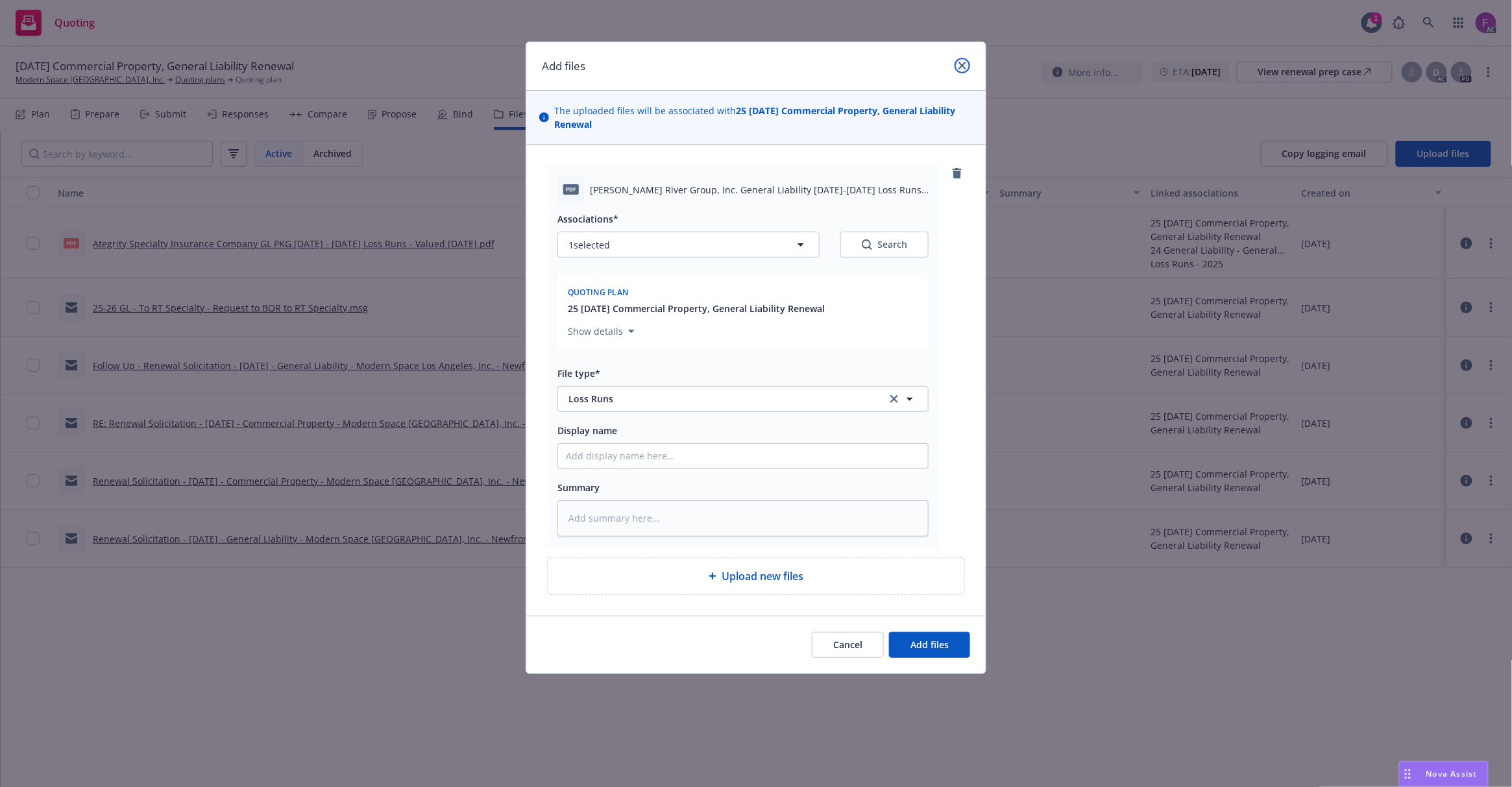
click at [967, 61] on link "close" at bounding box center [962, 65] width 16 height 16
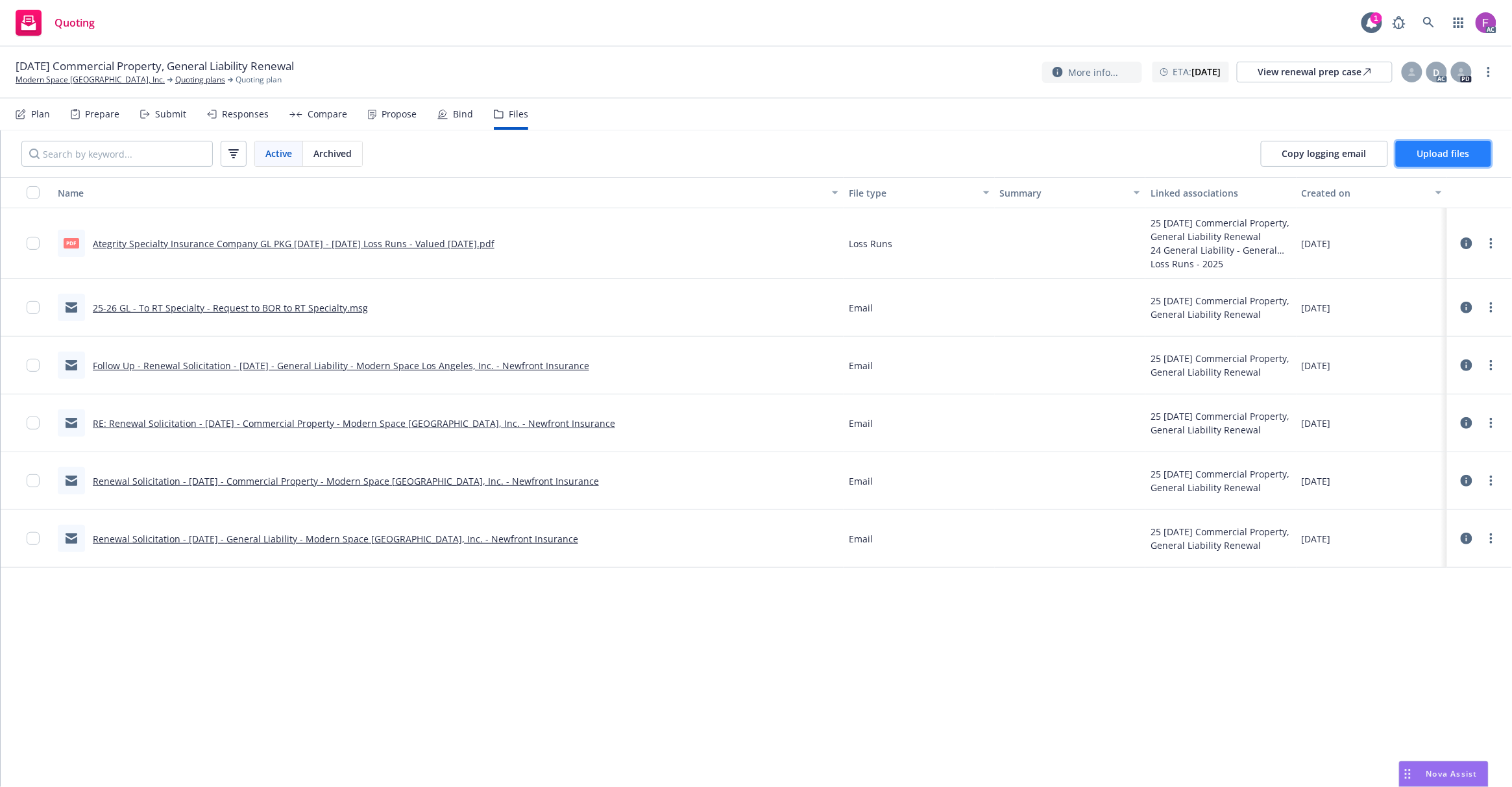
click at [1467, 159] on span "Upload files" at bounding box center [1444, 153] width 53 height 12
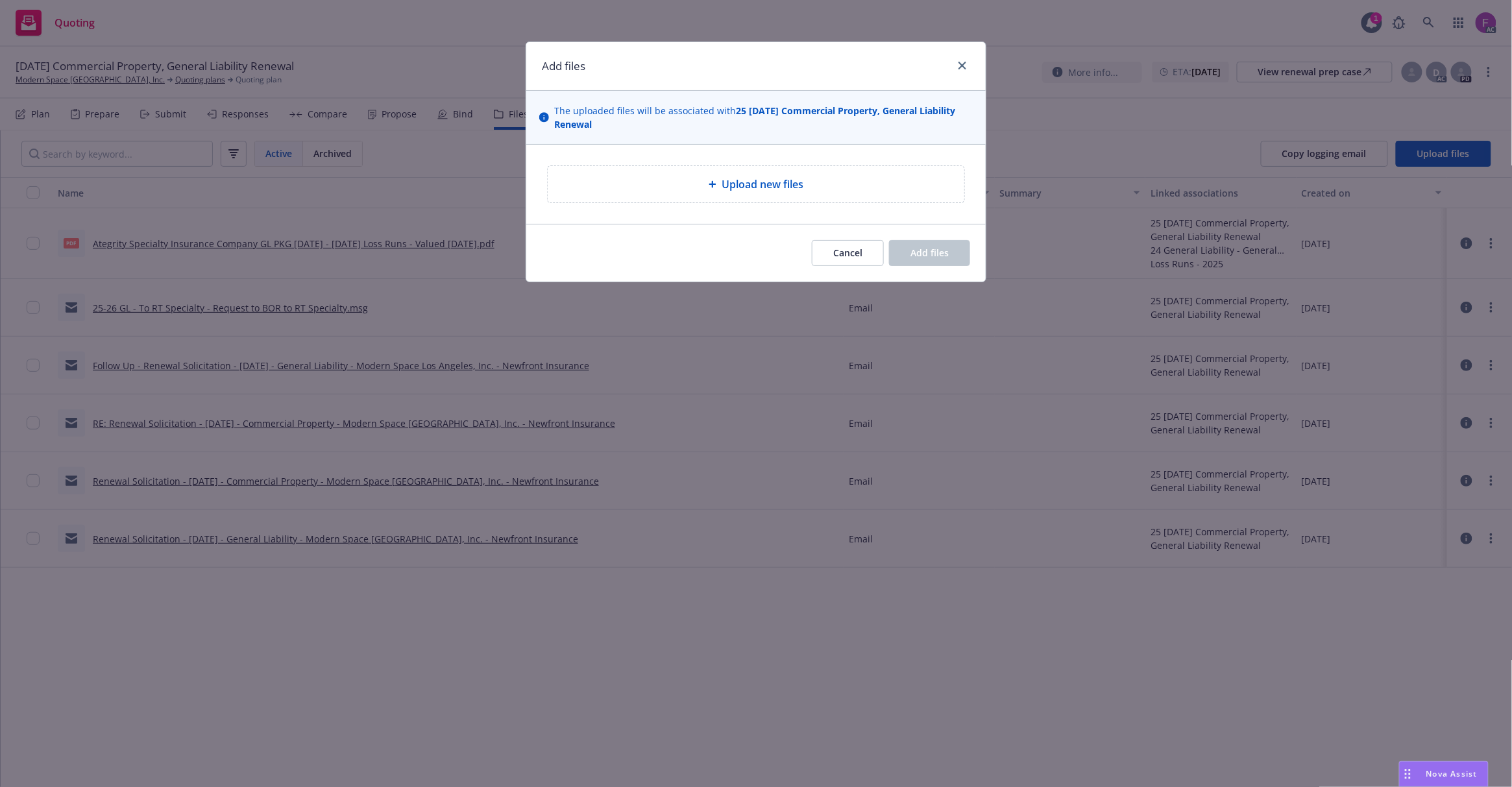
click at [775, 189] on span "Upload new files" at bounding box center [762, 184] width 82 height 16
type textarea "x"
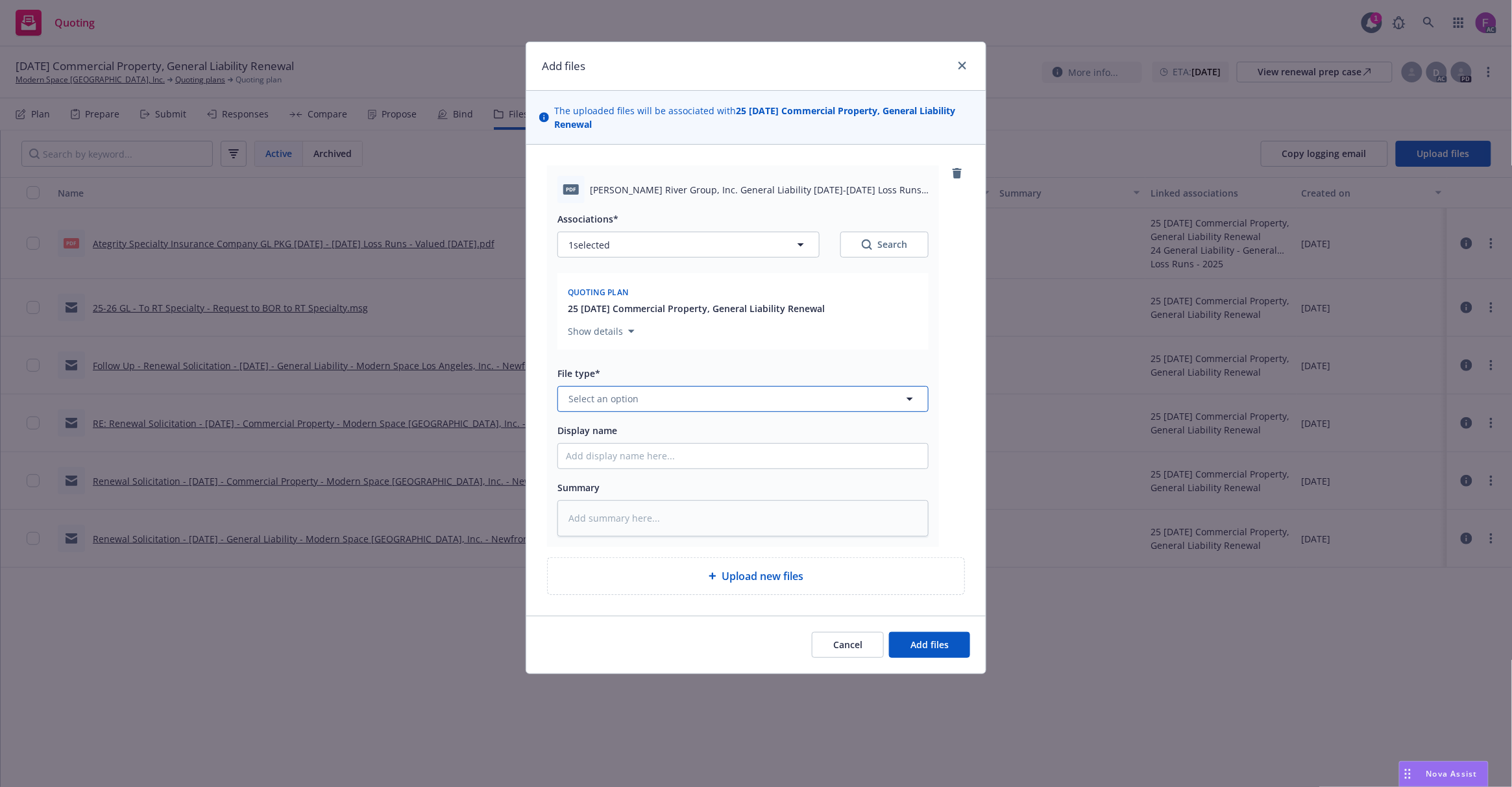
click at [652, 404] on button "Select an option" at bounding box center [743, 399] width 371 height 26
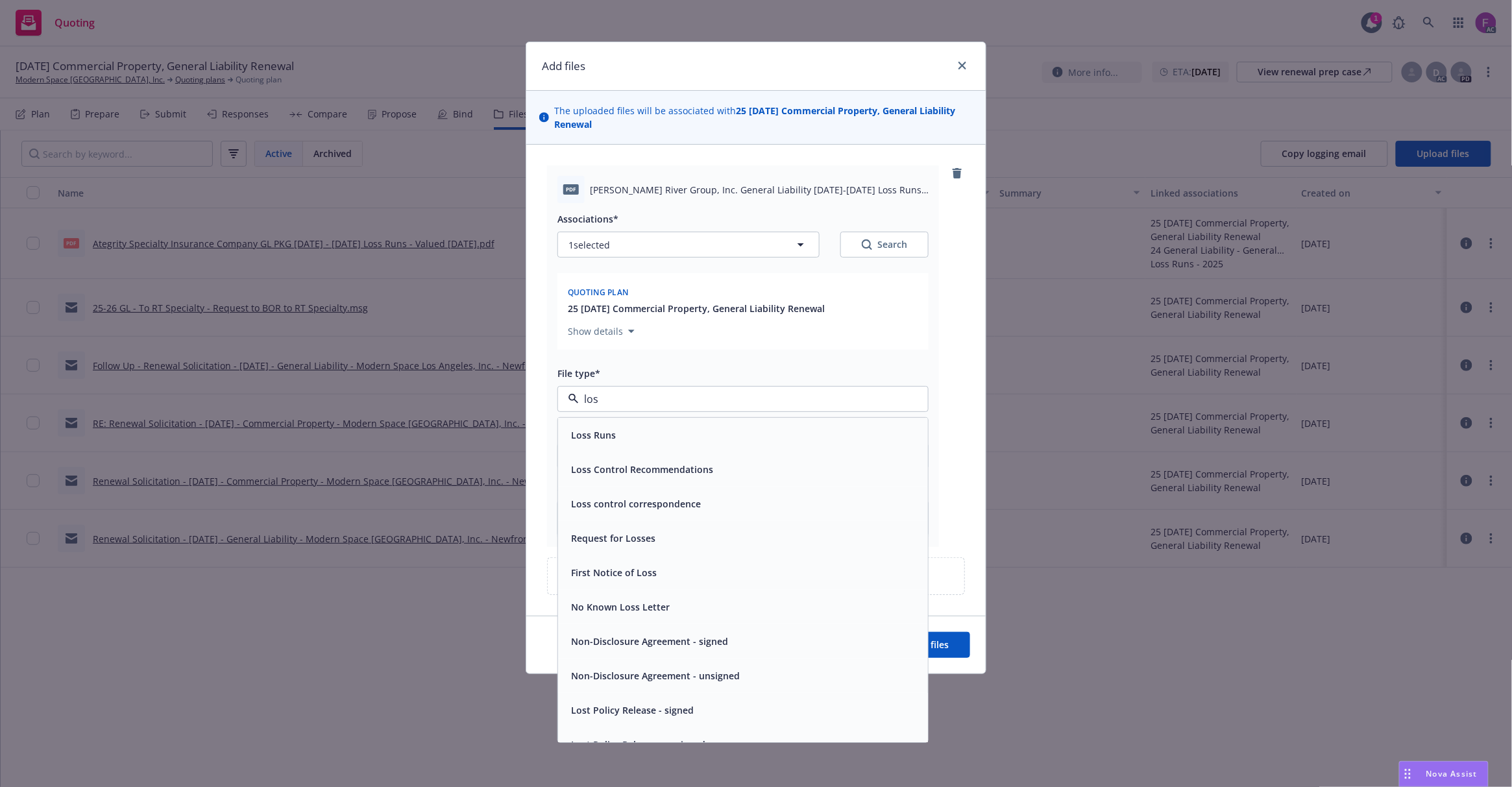
type input "loss"
click at [612, 441] on span "Loss Runs" at bounding box center [593, 434] width 45 height 14
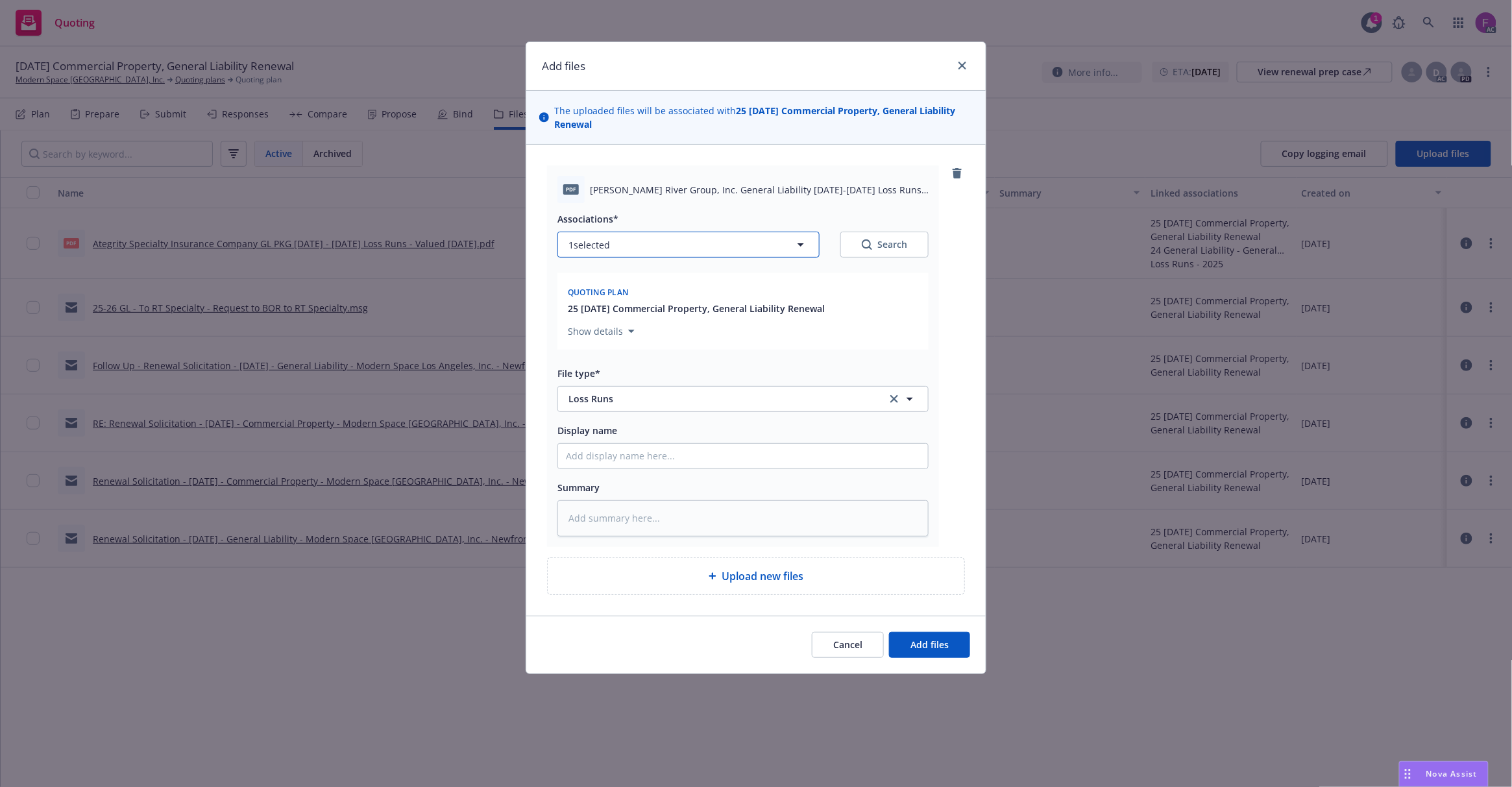
click at [614, 247] on button "1 selected" at bounding box center [688, 245] width 262 height 26
type textarea "x"
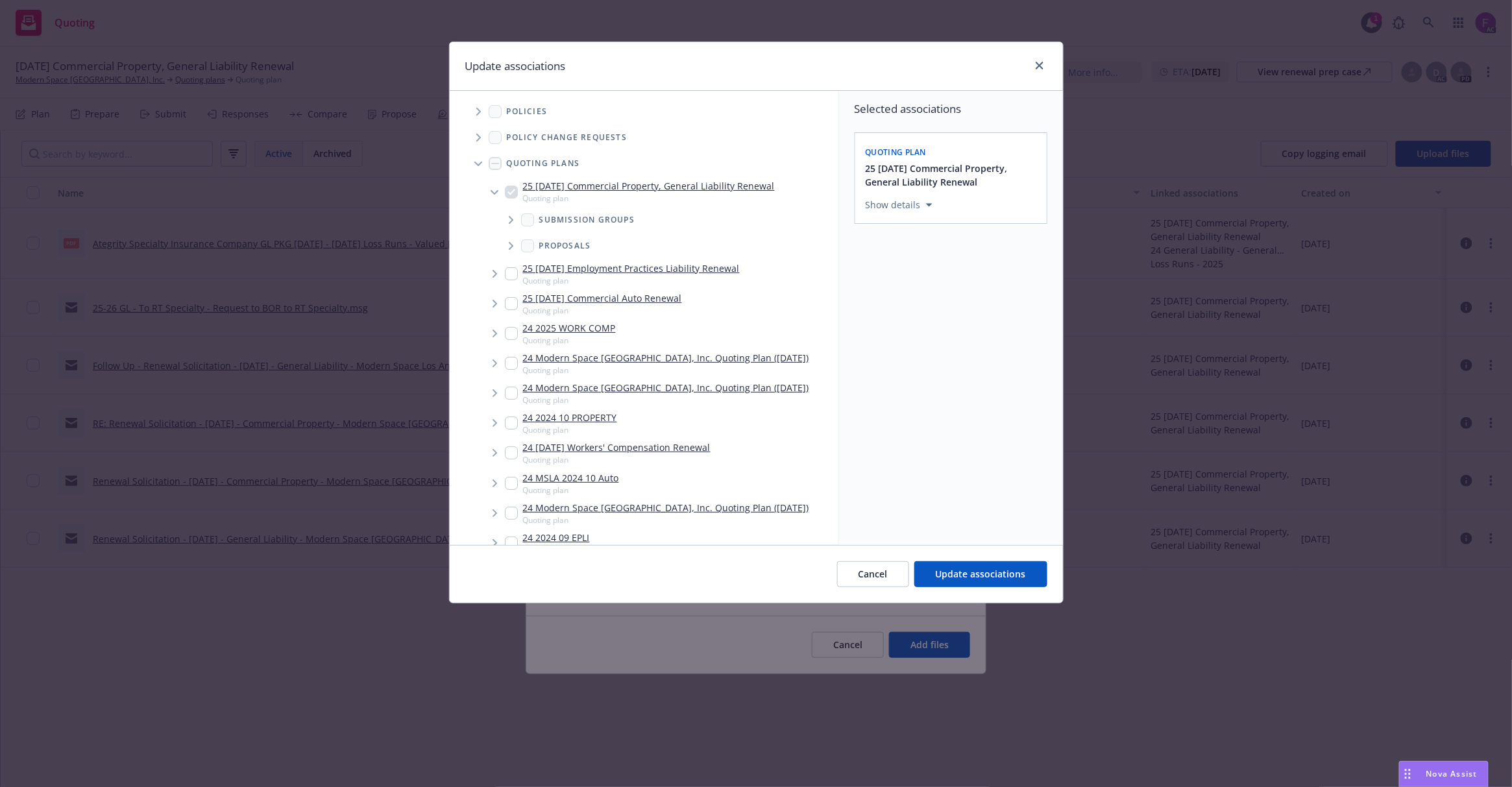
click at [478, 107] on span "Tree Example" at bounding box center [478, 111] width 21 height 21
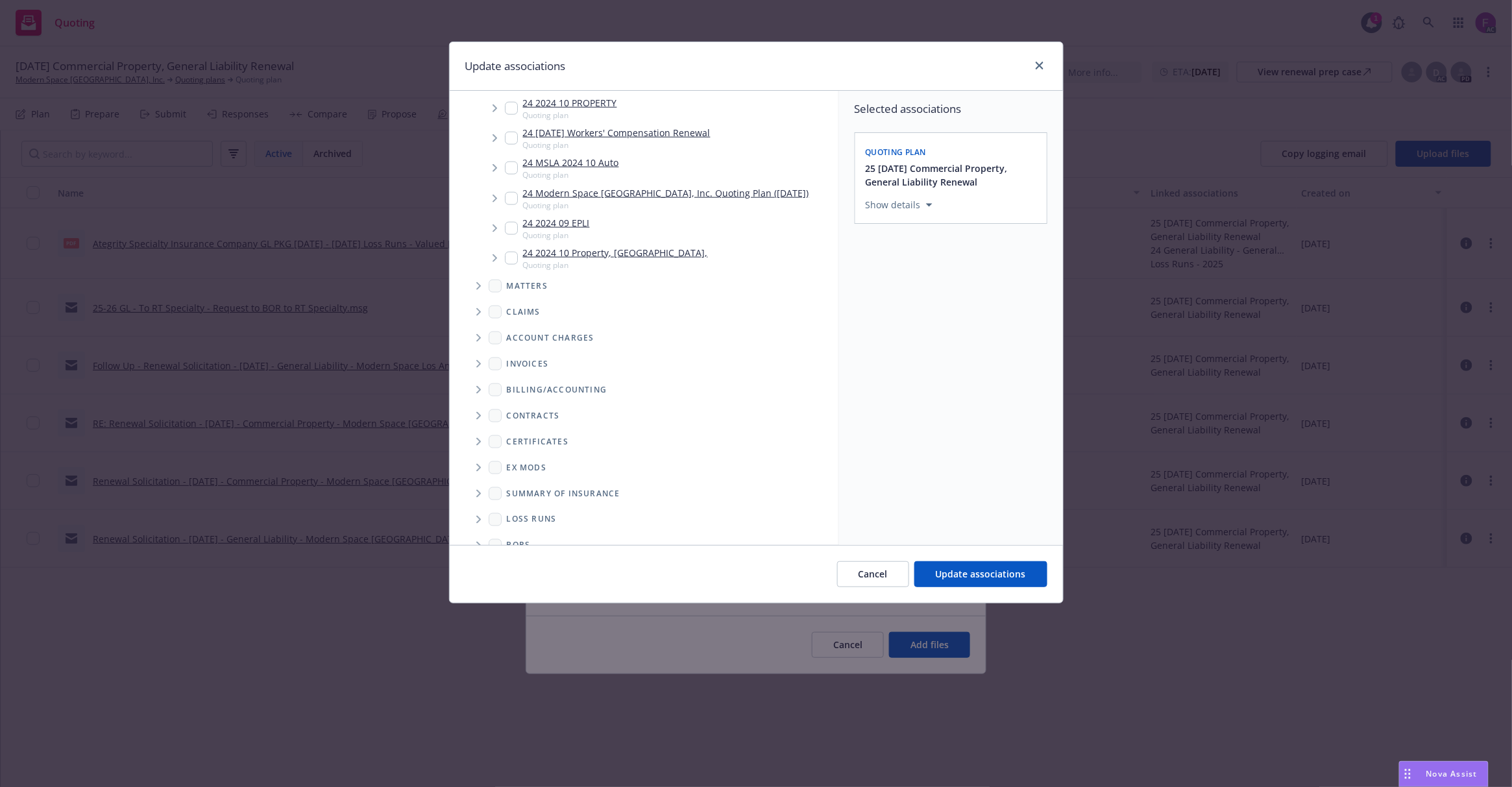
scroll to position [745, 0]
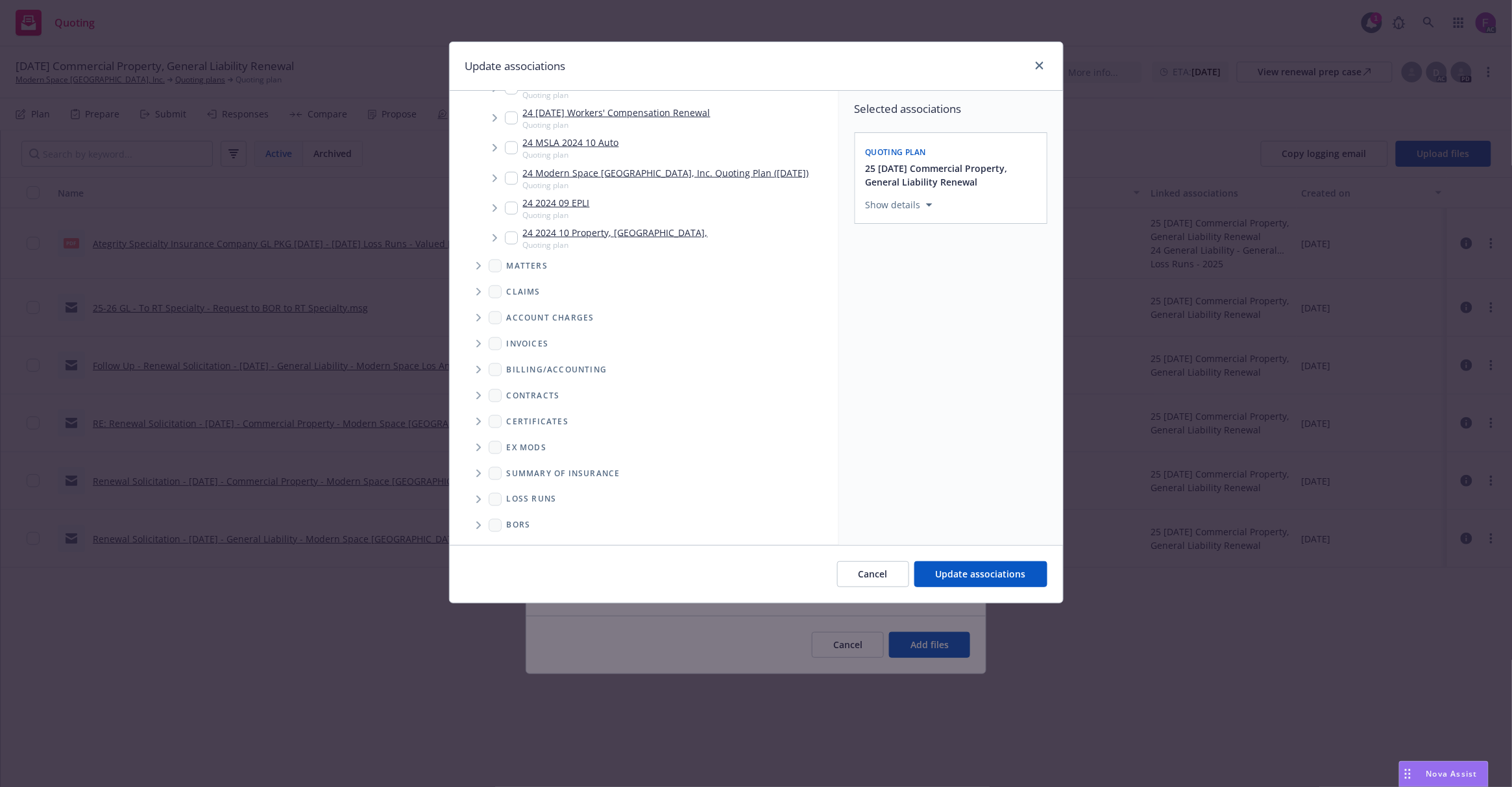
click at [486, 501] on span "Folder Tree Example" at bounding box center [478, 499] width 21 height 21
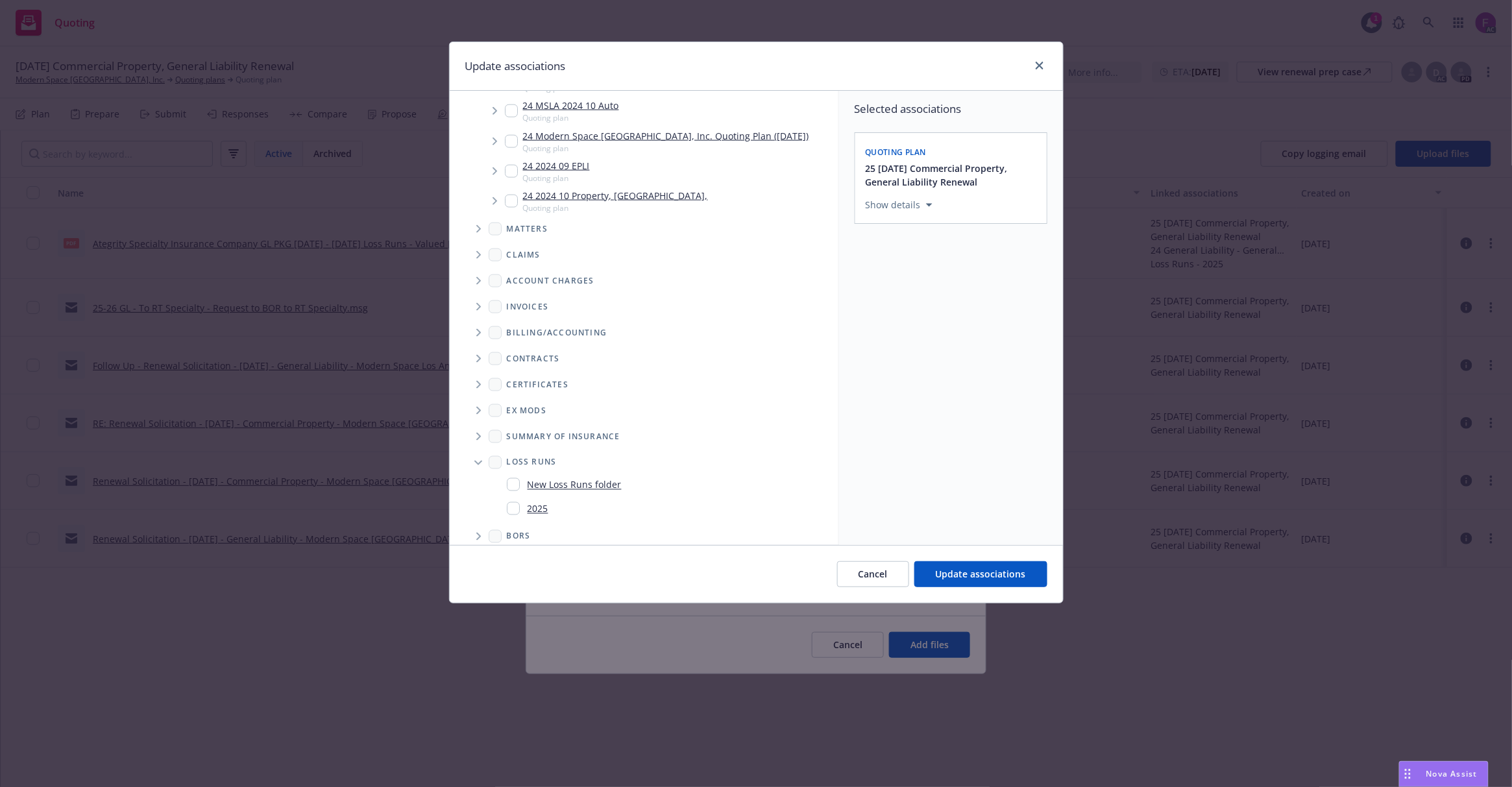
scroll to position [794, 0]
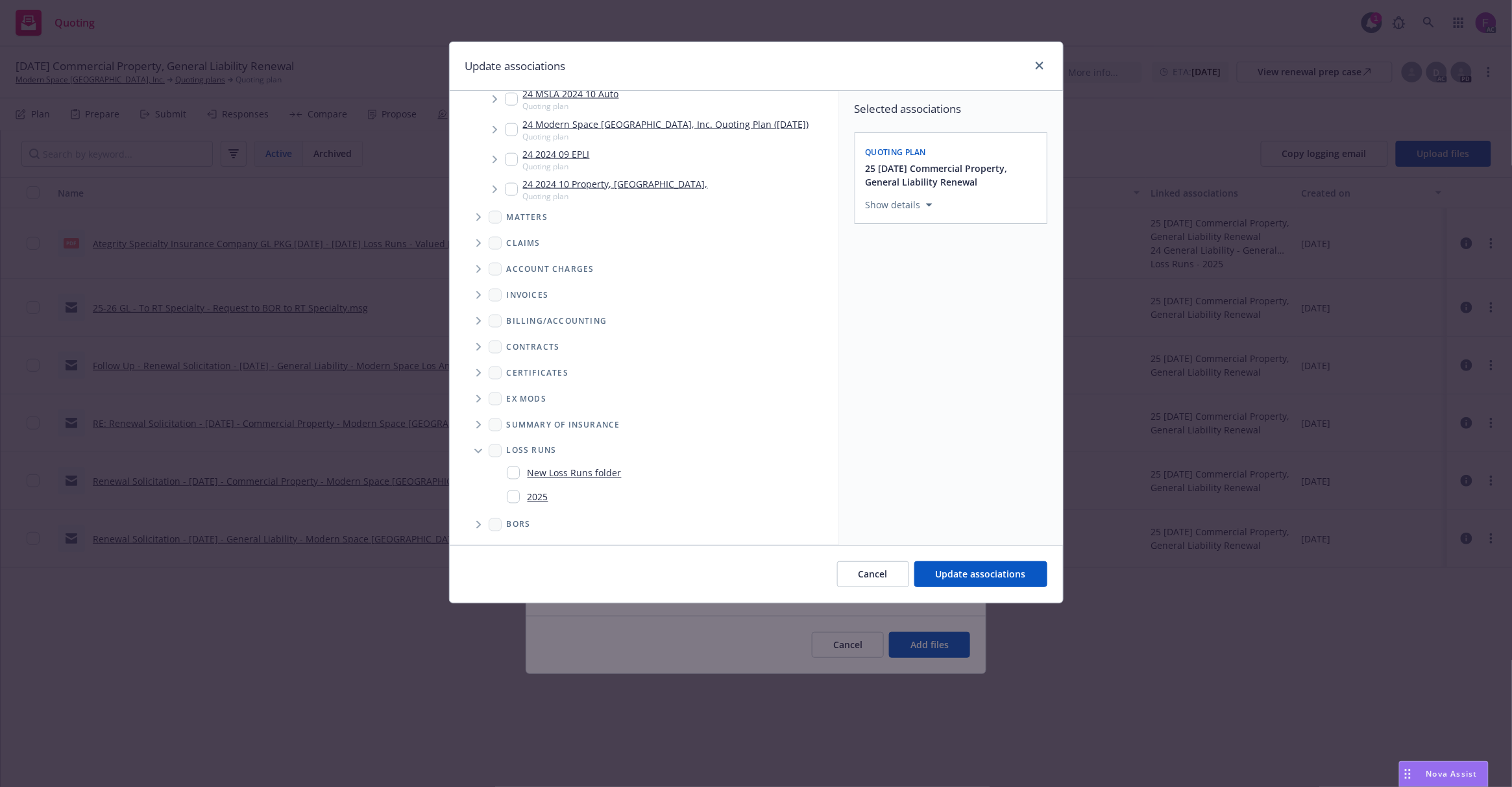
click at [509, 501] on input "Folder Tree Example" at bounding box center [513, 497] width 13 height 13
checkbox input "true"
click at [980, 572] on span "Update associations" at bounding box center [981, 573] width 90 height 12
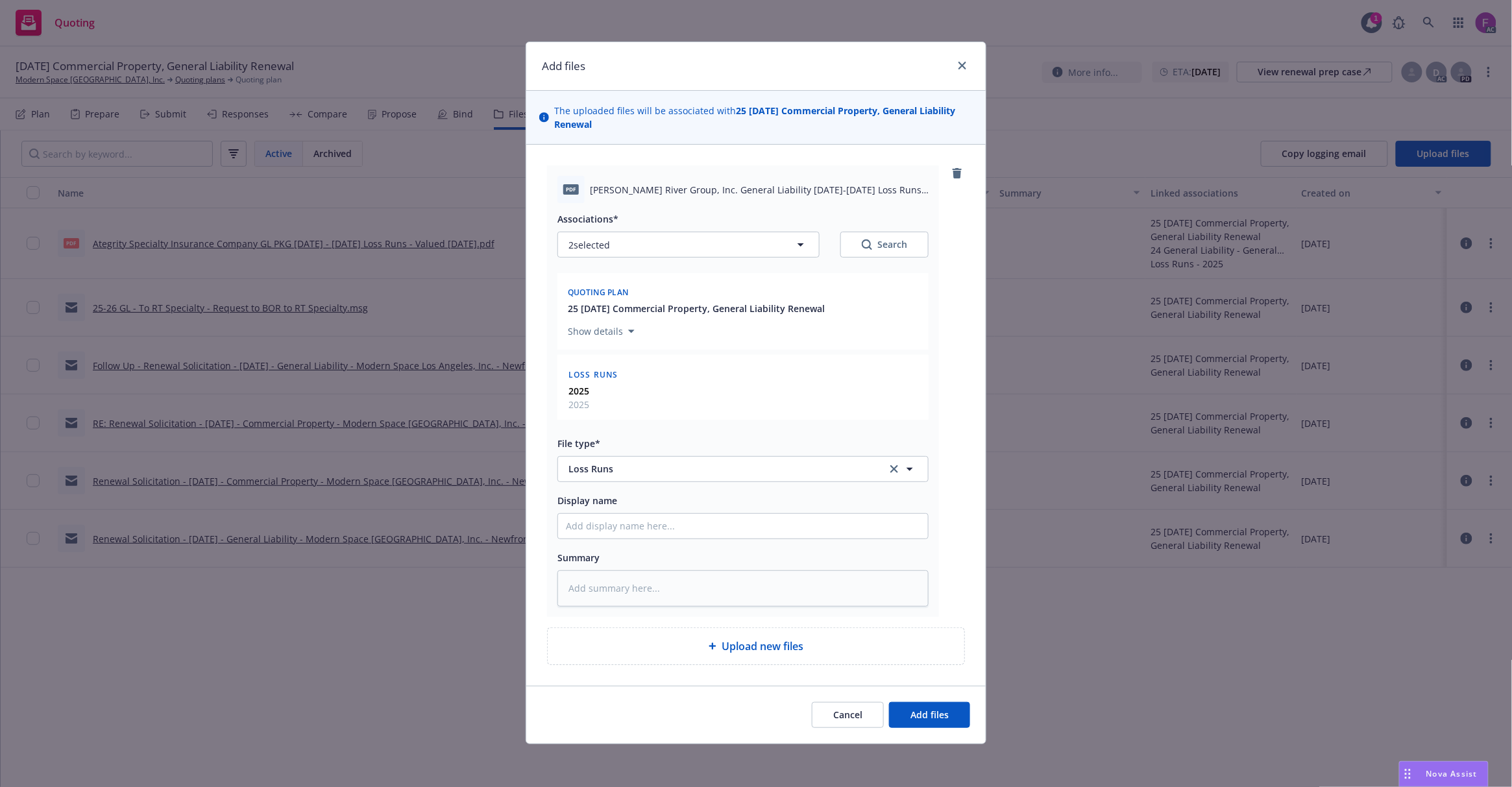
scroll to position [1, 0]
click at [939, 704] on button "Add files" at bounding box center [930, 714] width 81 height 26
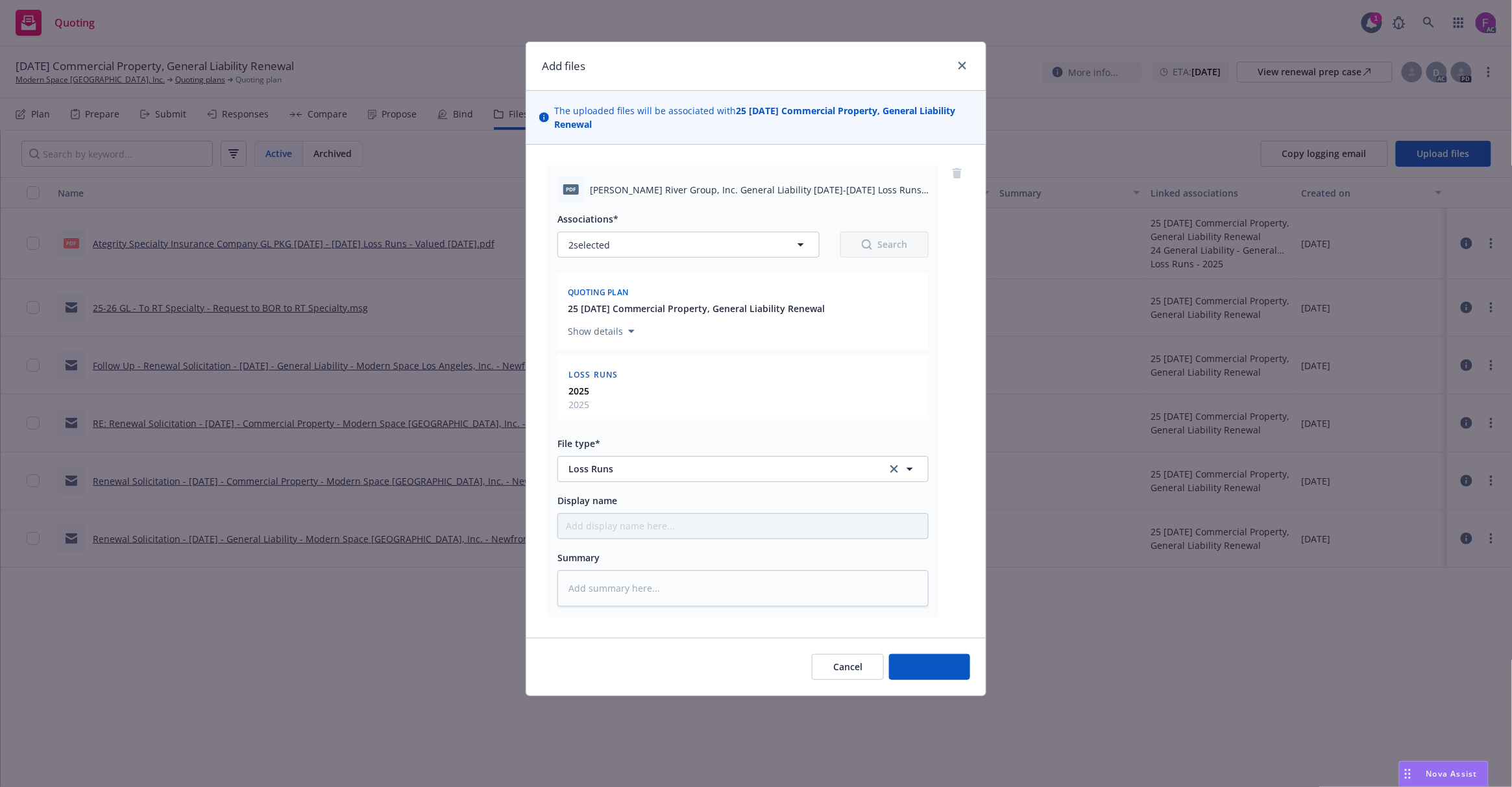
scroll to position [0, 0]
type textarea "x"
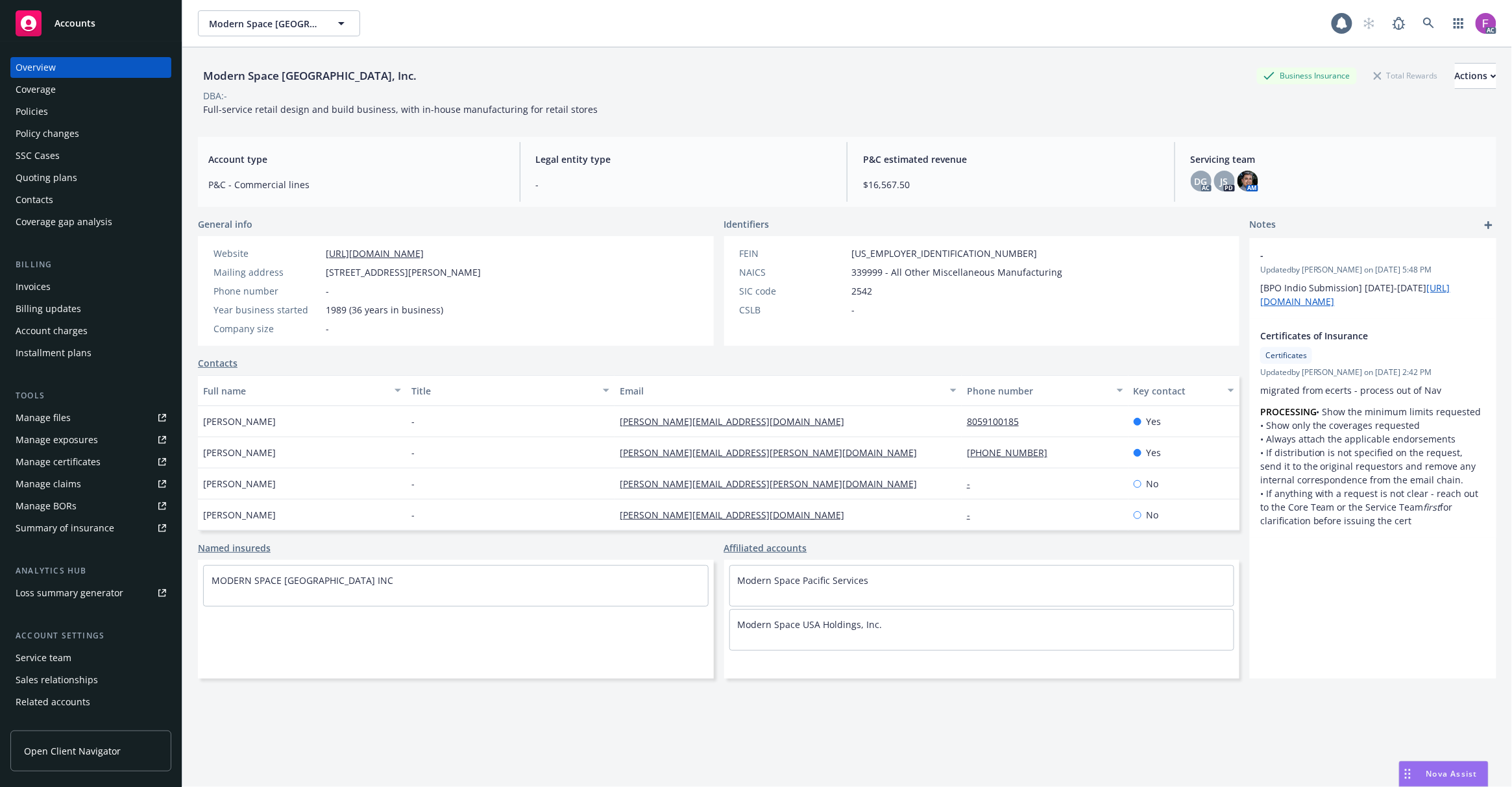
click at [55, 115] on div "Policies" at bounding box center [91, 111] width 151 height 21
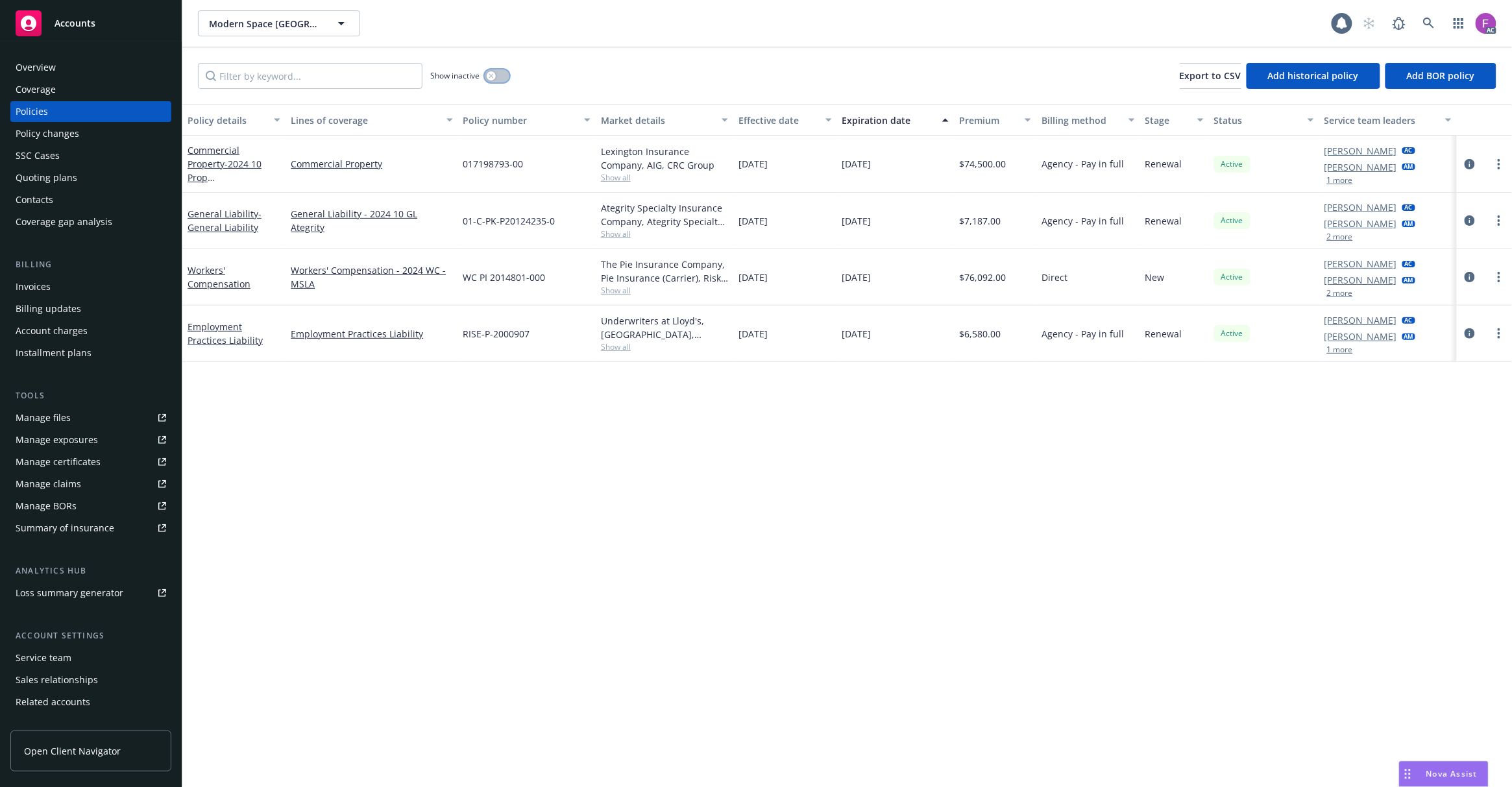
click at [496, 71] on button "button" at bounding box center [497, 76] width 25 height 13
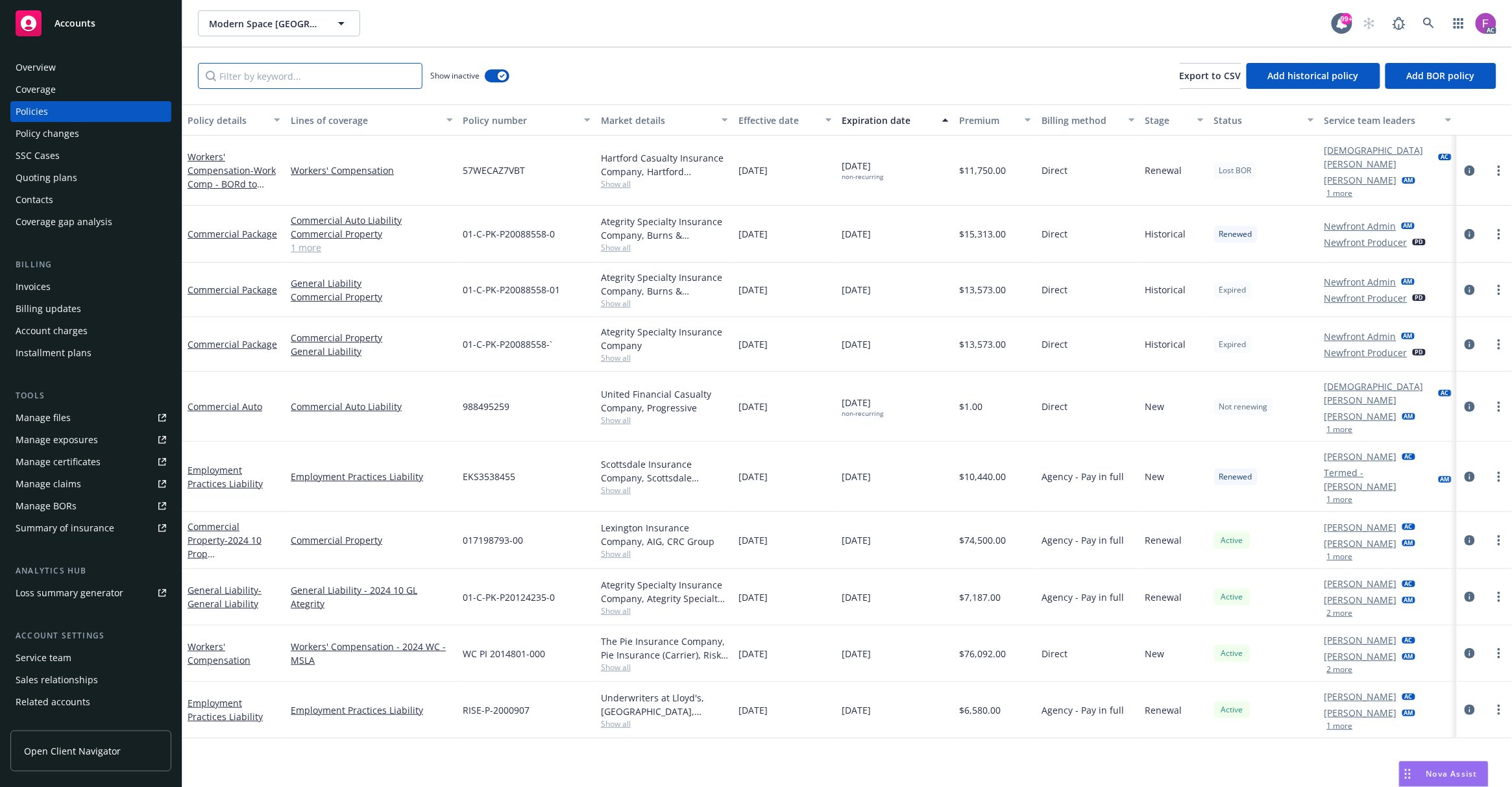
click at [330, 77] on input "Filter by keyword..." at bounding box center [310, 76] width 225 height 26
paste input "00145452-0"
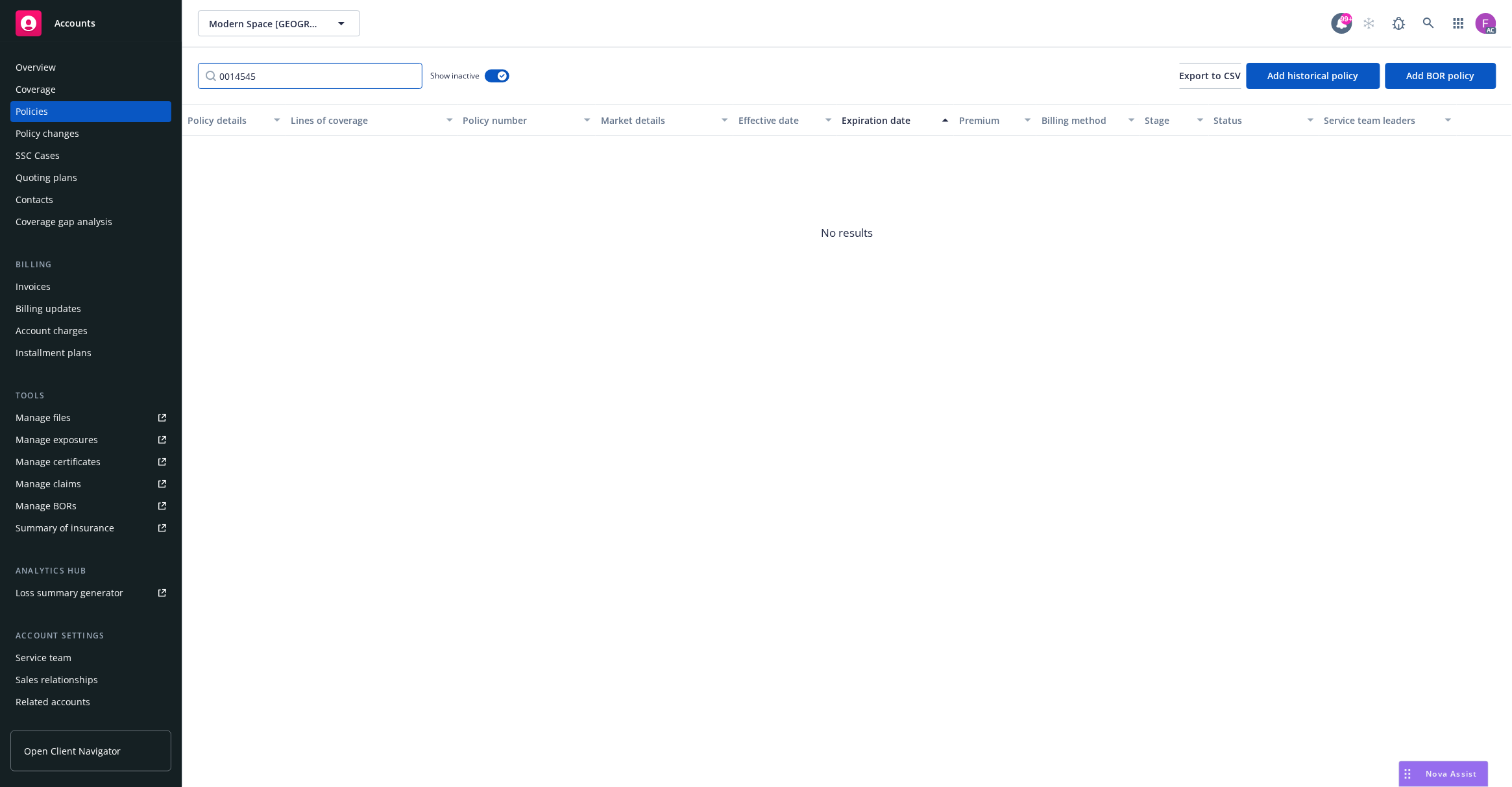
type input "0014545"
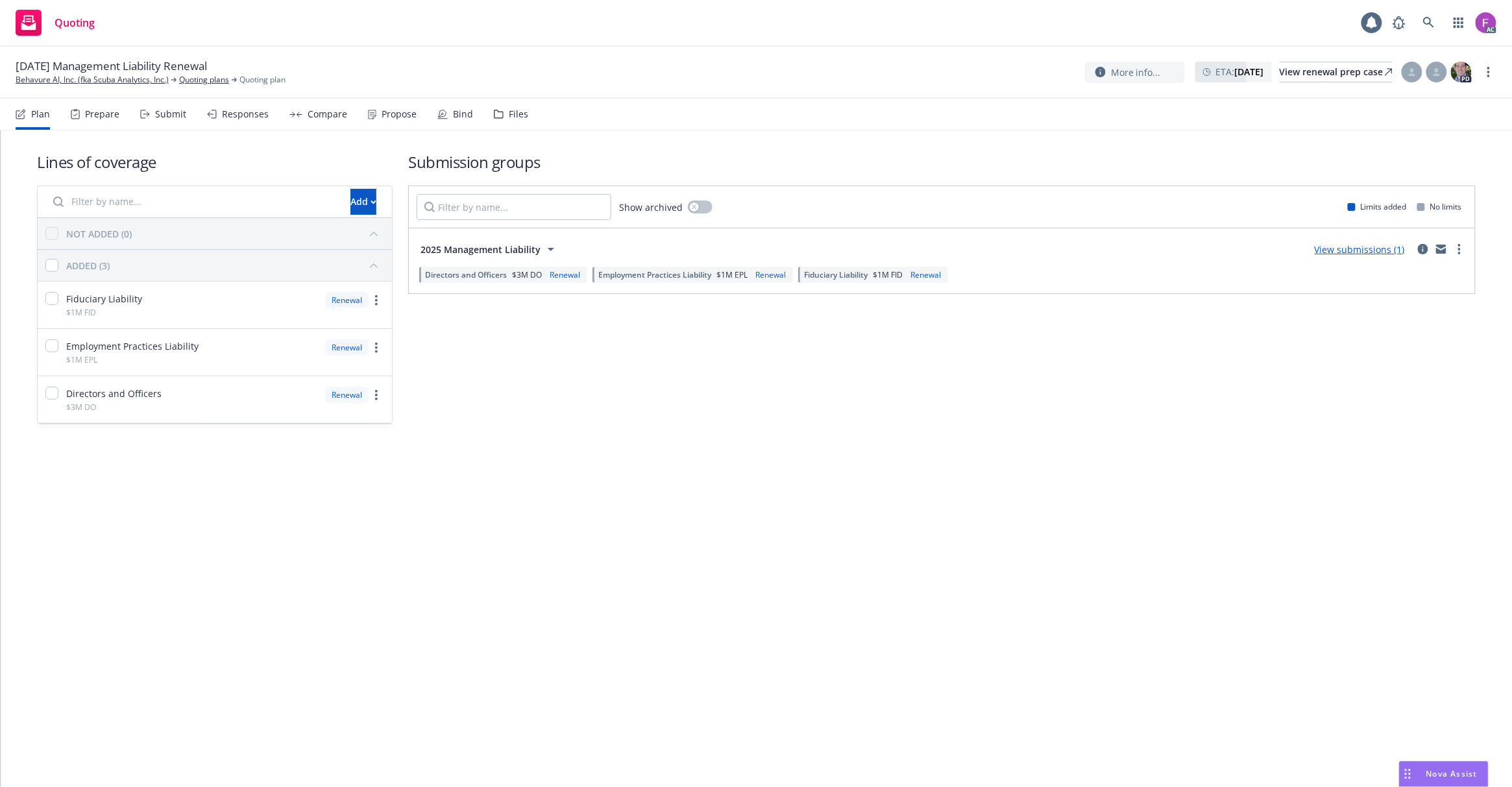
click at [501, 117] on div "Files" at bounding box center [511, 114] width 34 height 31
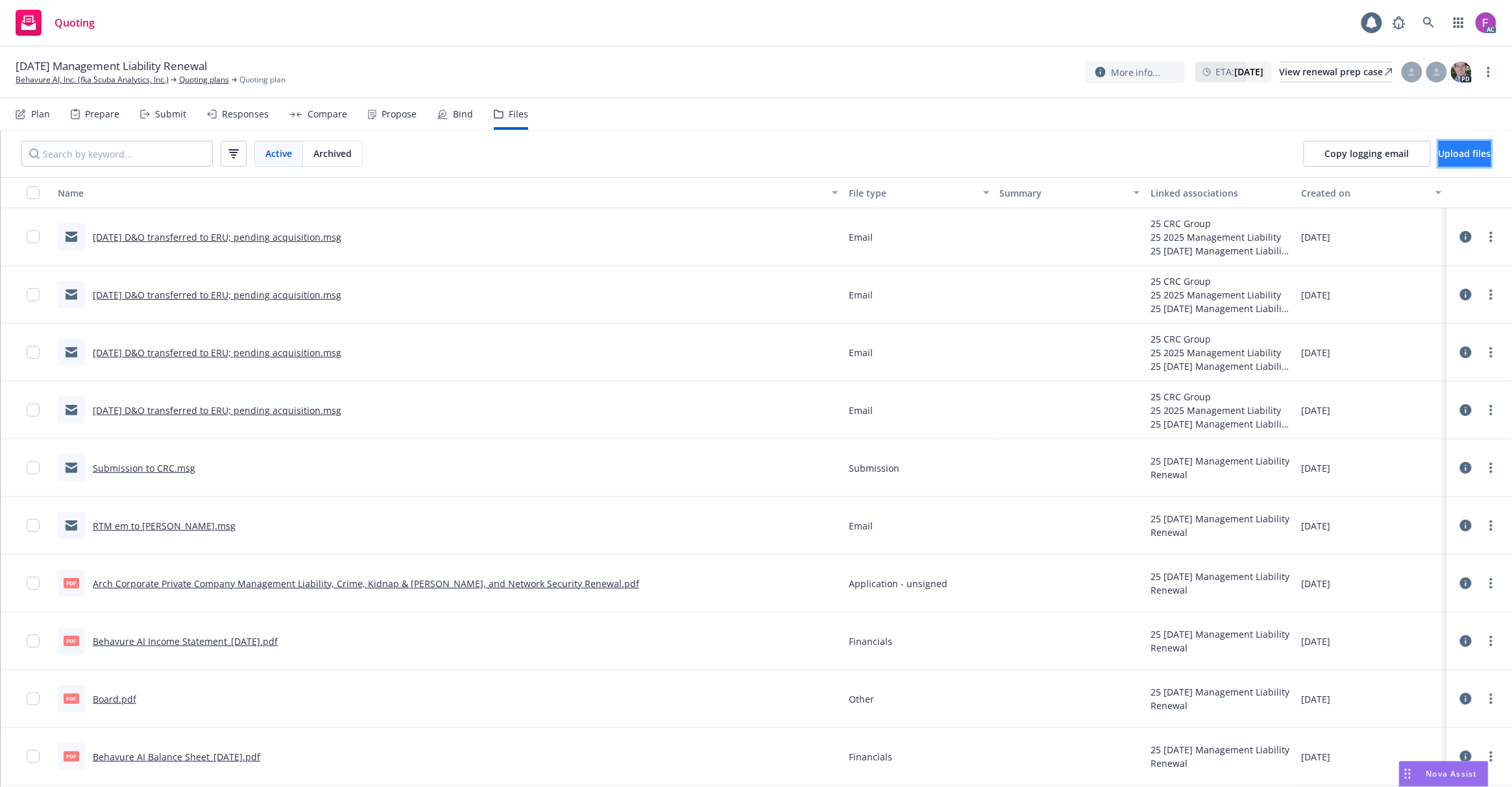
click at [1439, 156] on span "Upload files" at bounding box center [1465, 153] width 53 height 12
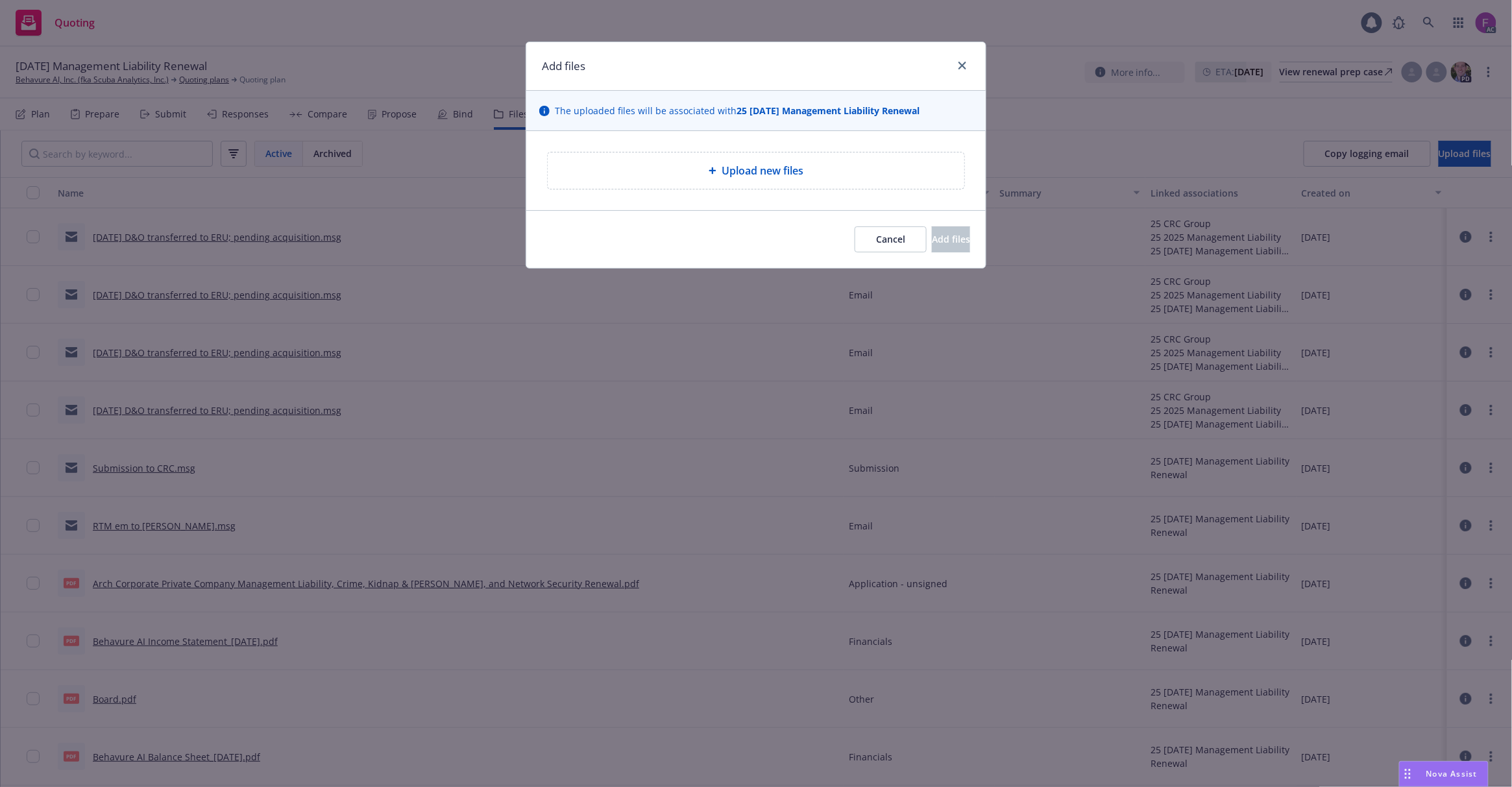
click at [787, 178] on span "Upload new files" at bounding box center [762, 171] width 82 height 16
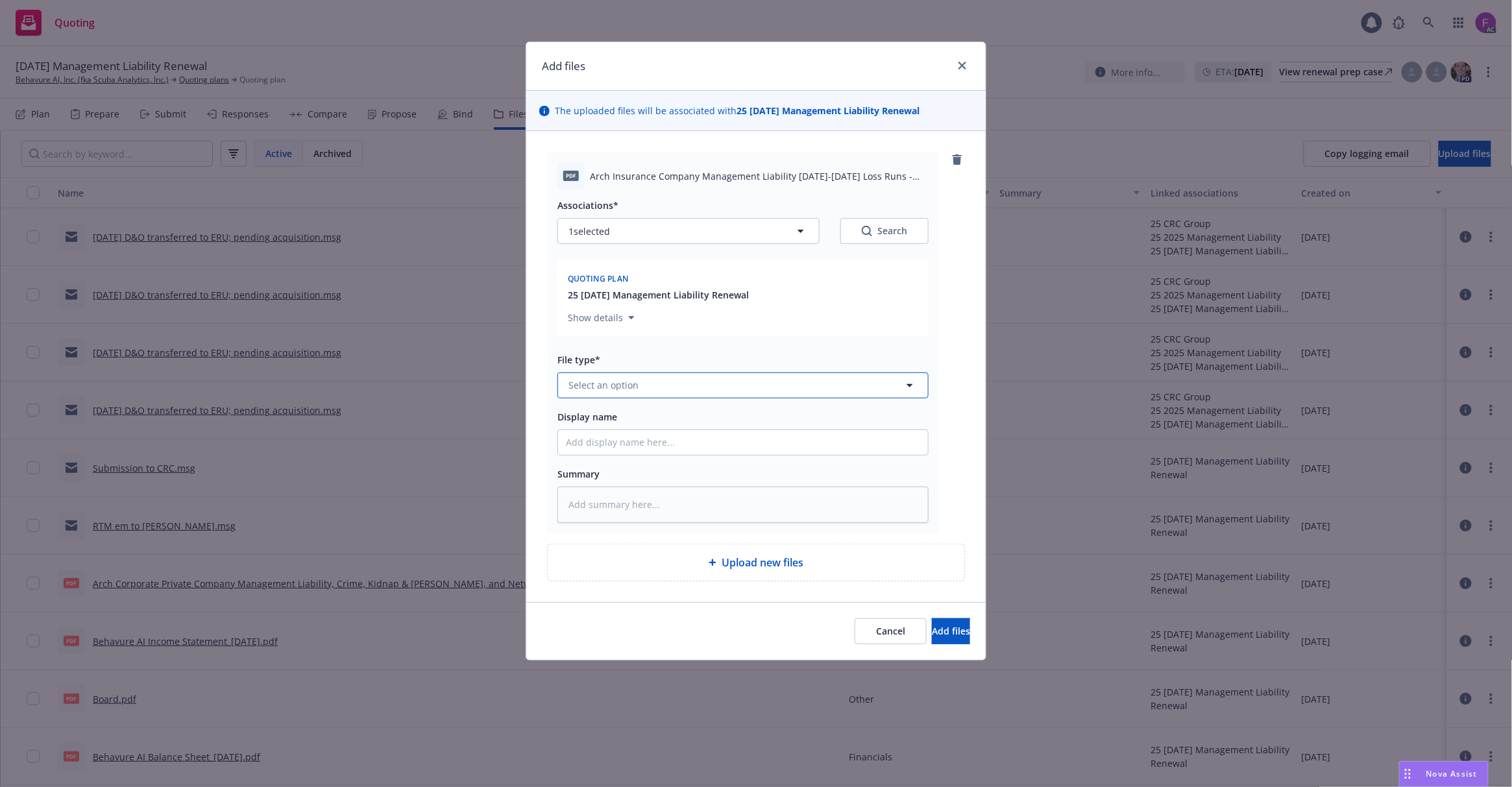
click at [636, 387] on span "Select an option" at bounding box center [603, 385] width 70 height 14
click at [0, 0] on input at bounding box center [0, 0] width 0 height 0
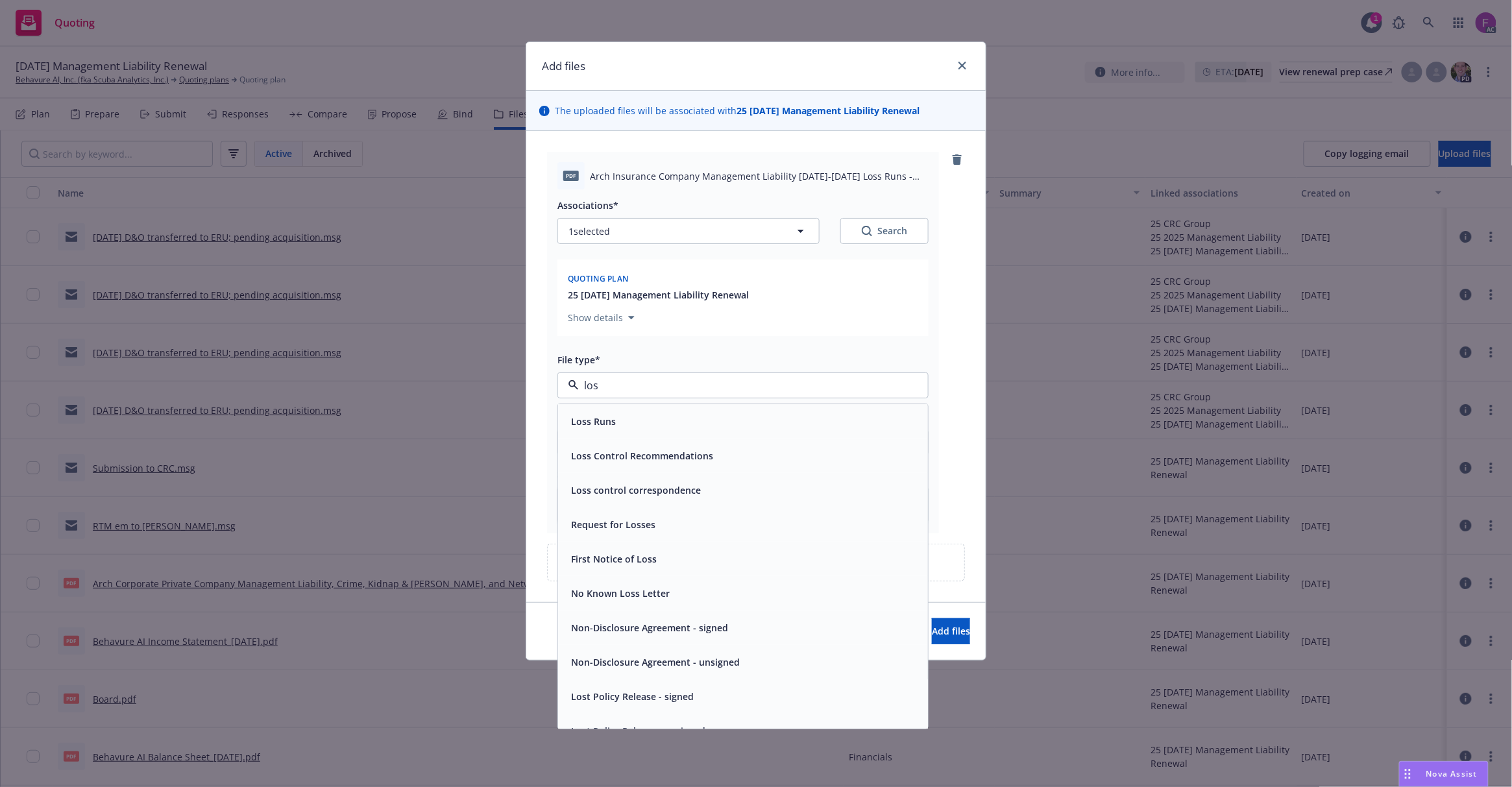
type input "loss"
click at [614, 426] on span "Loss Runs" at bounding box center [593, 421] width 45 height 14
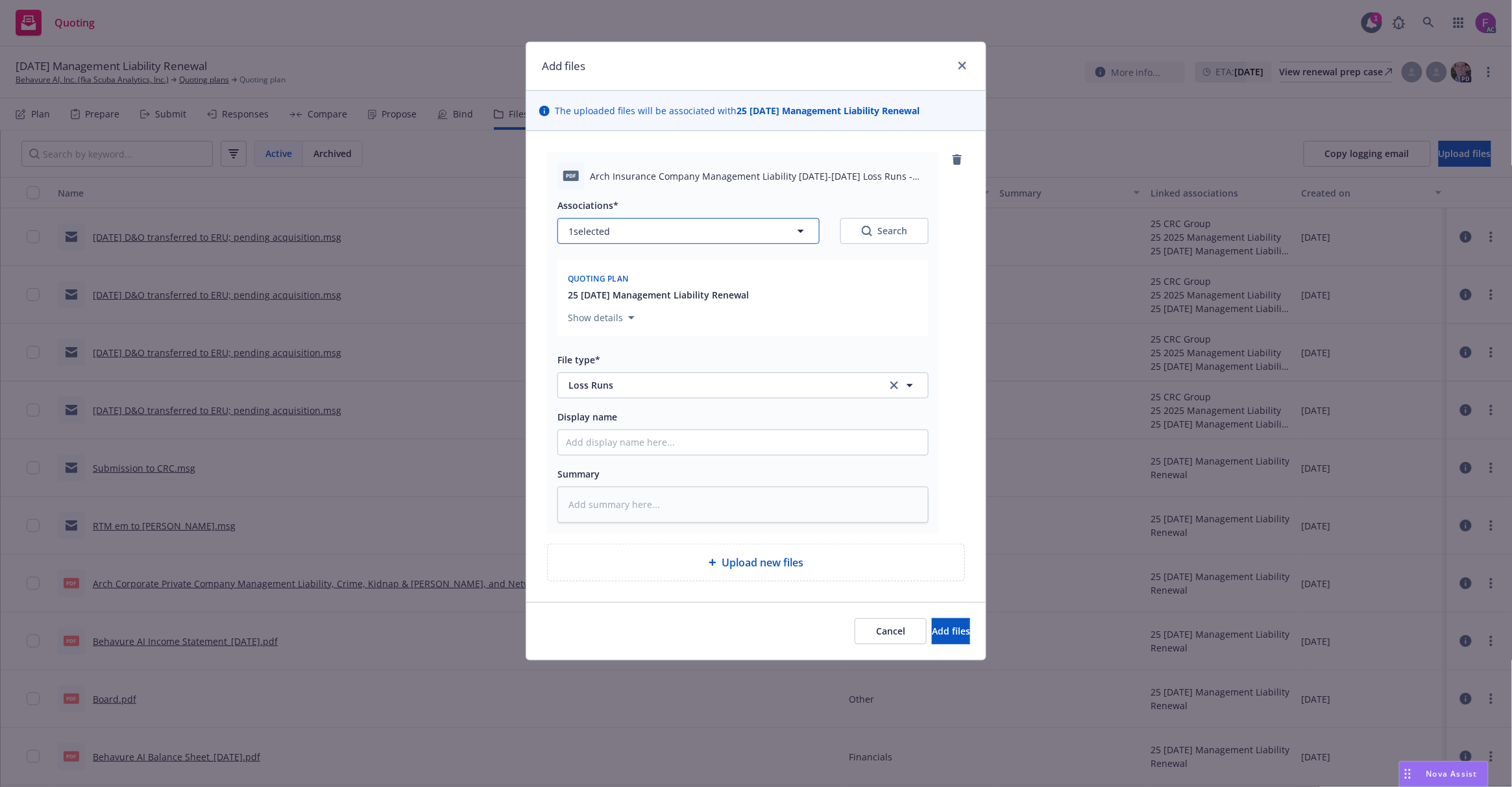
click at [614, 226] on button "1 selected" at bounding box center [688, 231] width 262 height 26
type textarea "x"
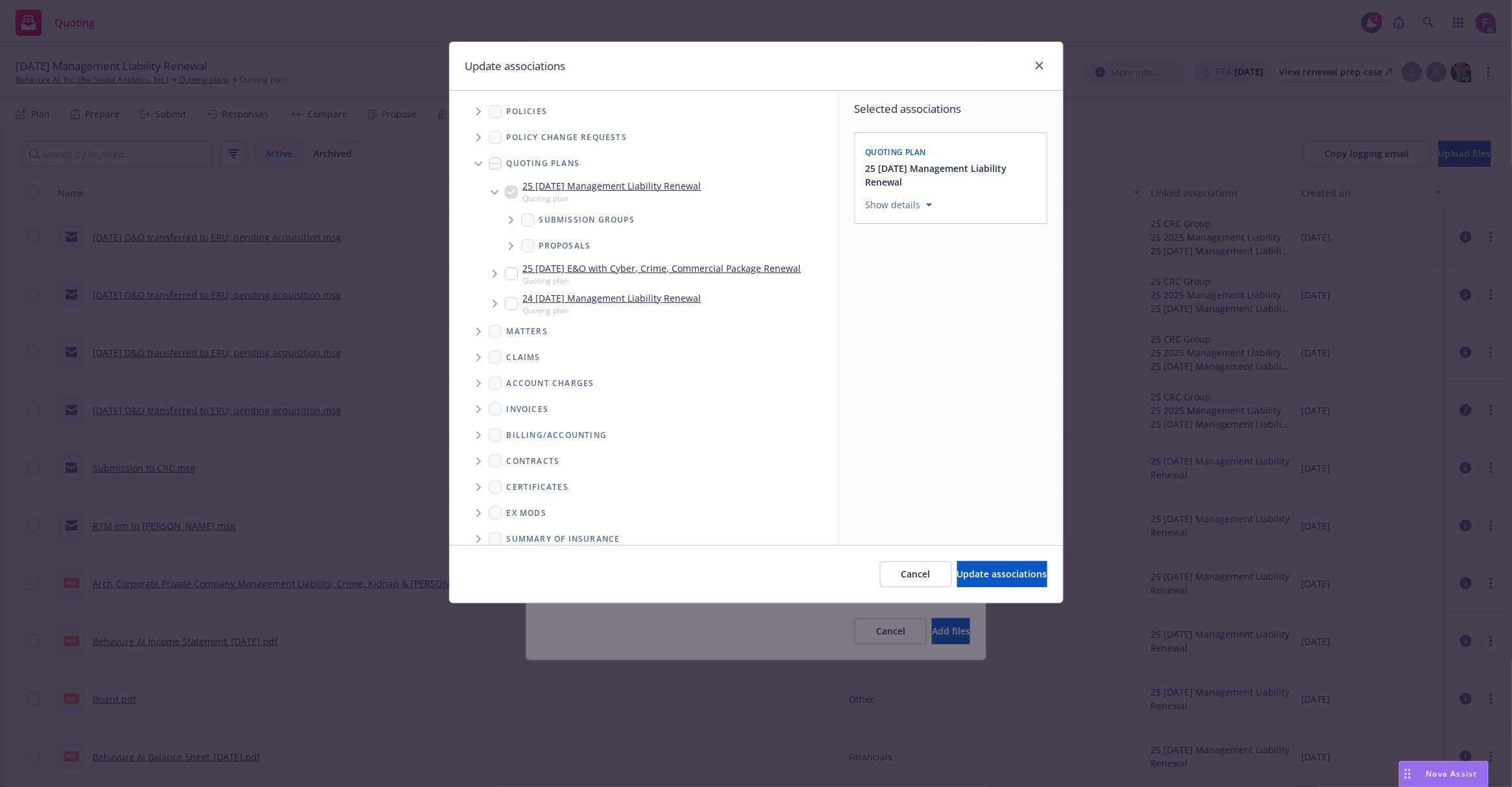
click at [477, 110] on icon "Tree Example" at bounding box center [479, 111] width 5 height 8
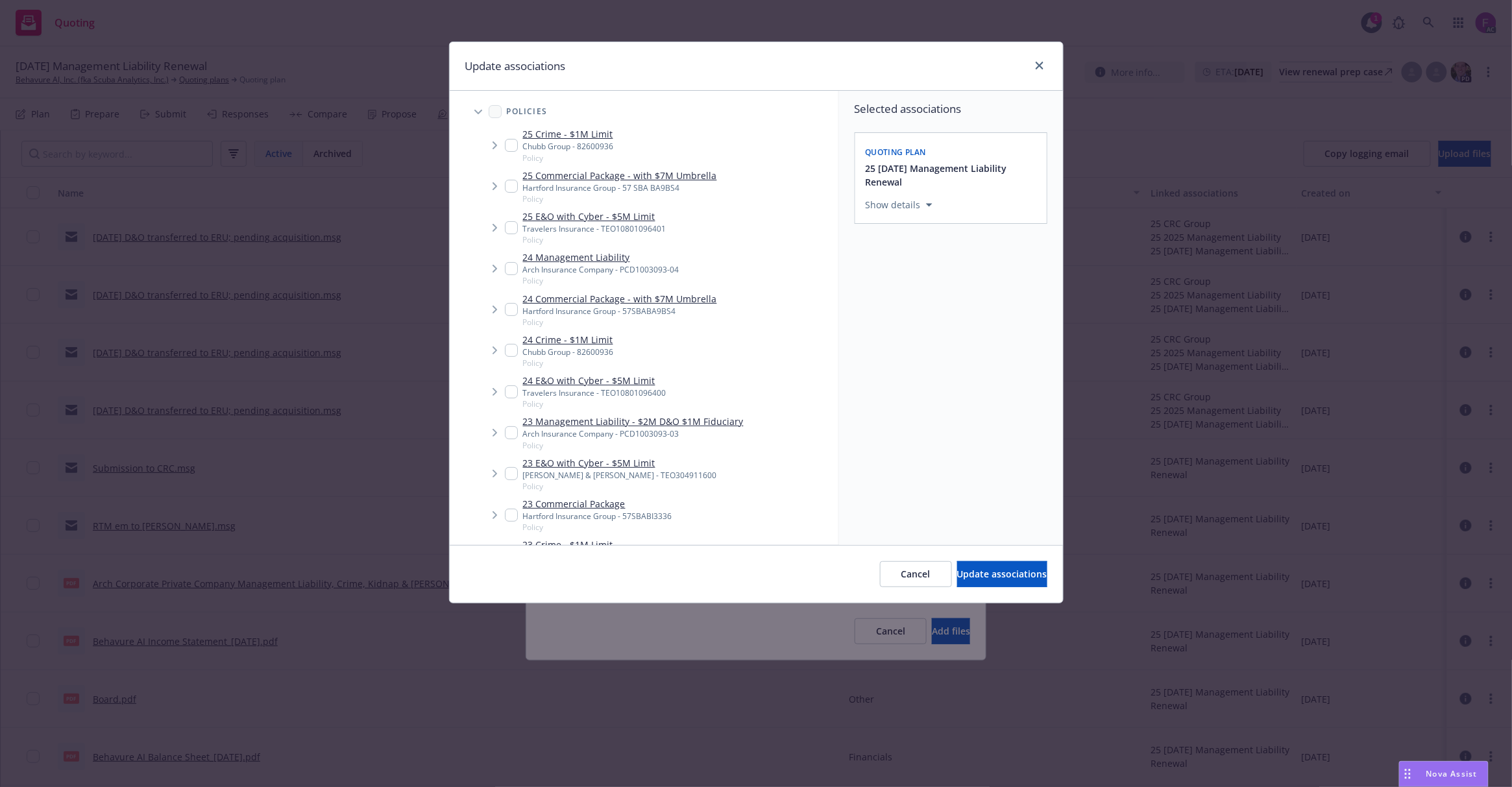
drag, startPoint x: 513, startPoint y: 263, endPoint x: 531, endPoint y: 335, distance: 74.2
click at [513, 267] on input "Tree Example" at bounding box center [511, 269] width 13 height 13
checkbox input "true"
click at [514, 437] on input "Tree Example" at bounding box center [511, 433] width 13 height 13
checkbox input "true"
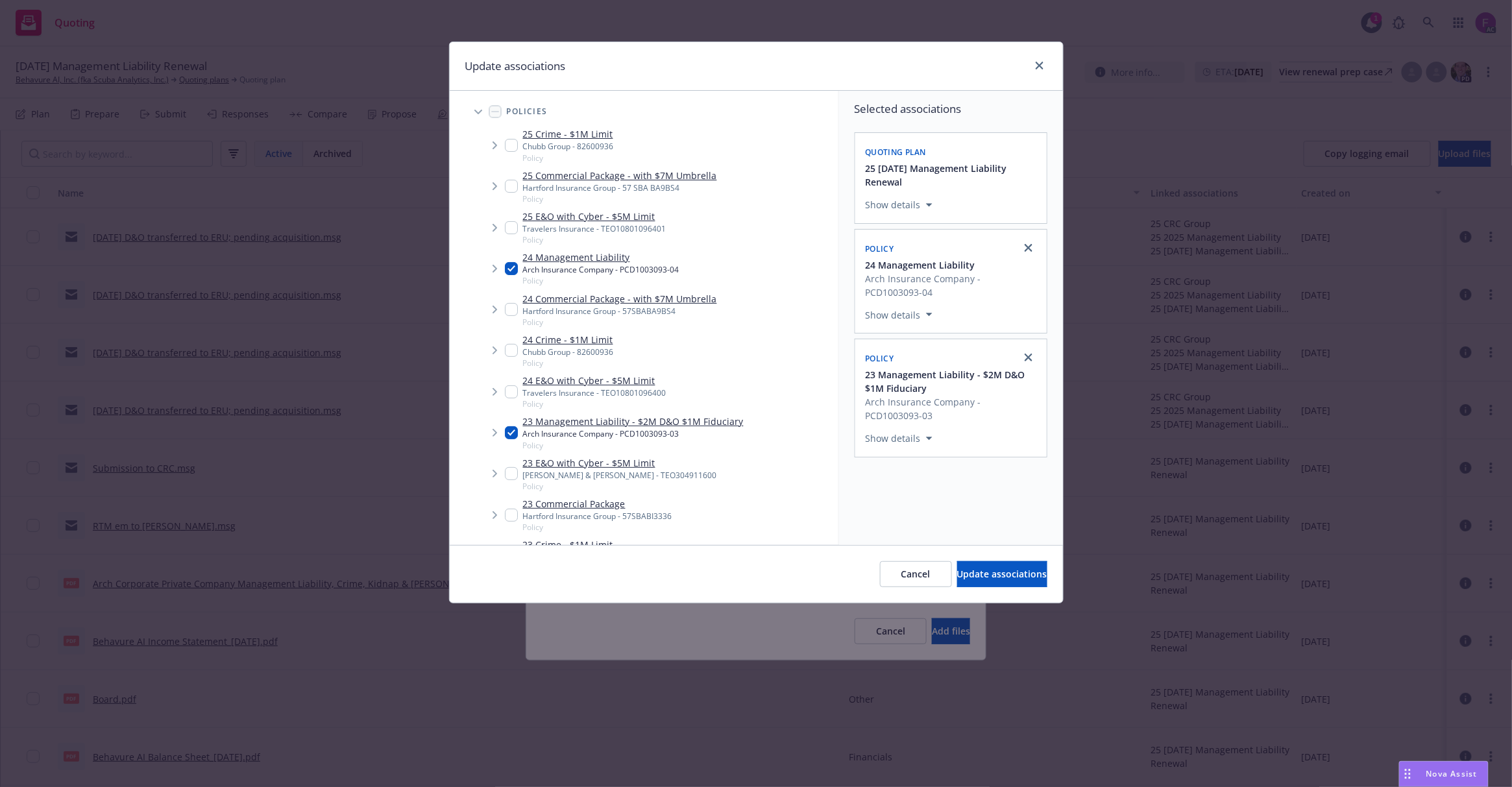
scroll to position [432, 0]
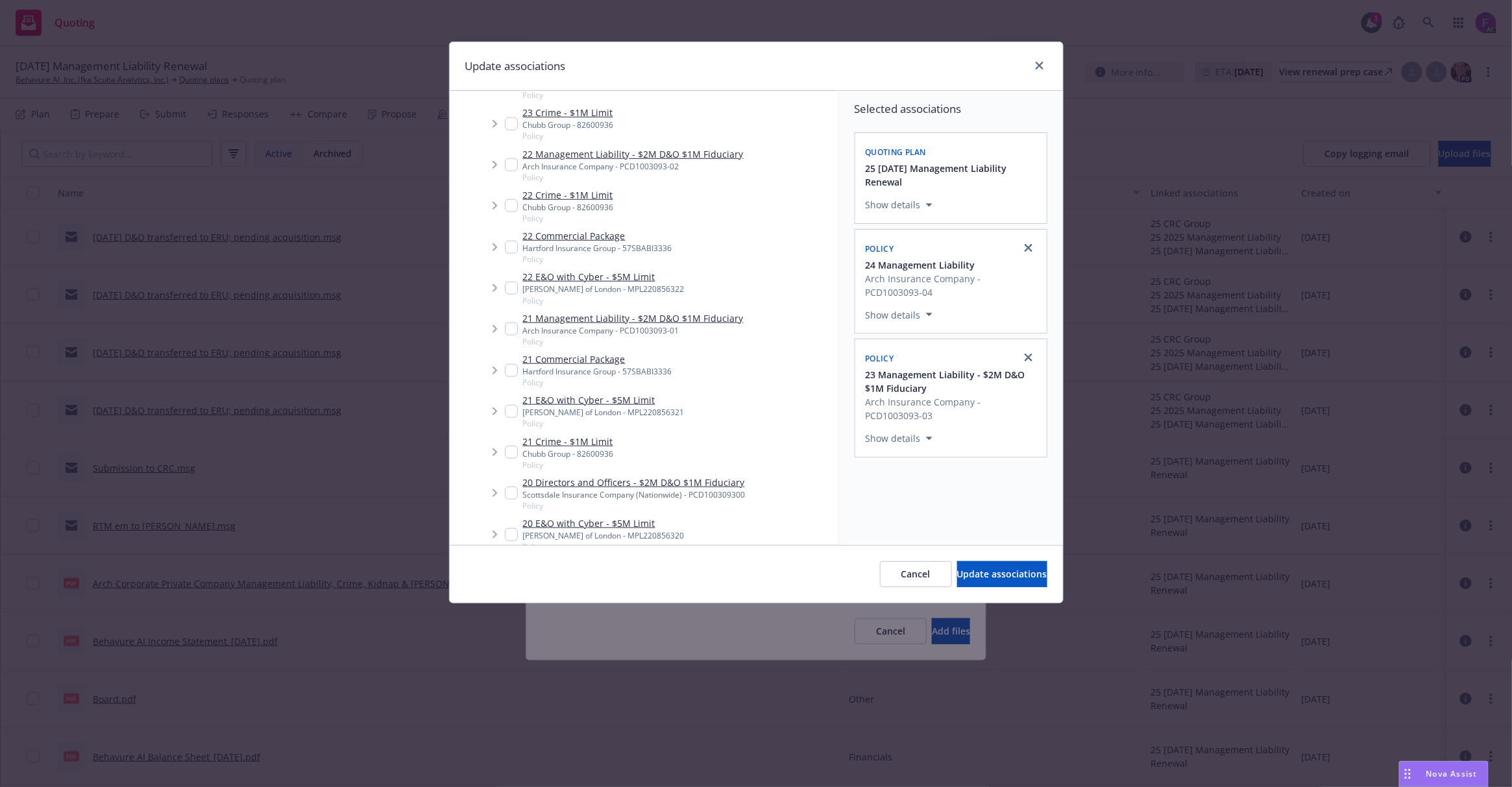
drag, startPoint x: 509, startPoint y: 159, endPoint x: 523, endPoint y: 234, distance: 76.3
click at [511, 162] on input "Tree Example" at bounding box center [511, 165] width 13 height 13
checkbox input "true"
click at [507, 323] on input "Tree Example" at bounding box center [511, 329] width 13 height 13
checkbox input "true"
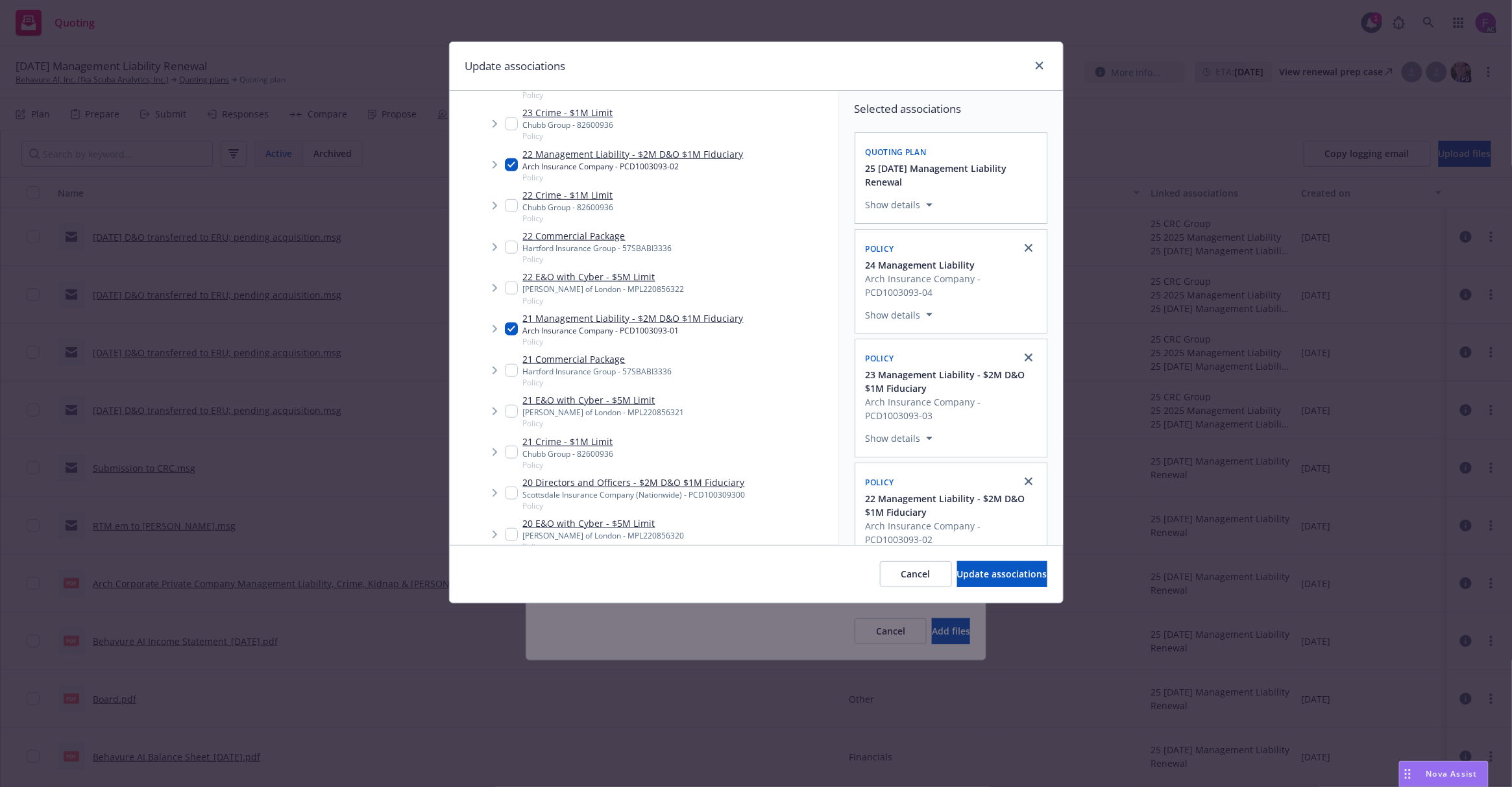
scroll to position [692, 0]
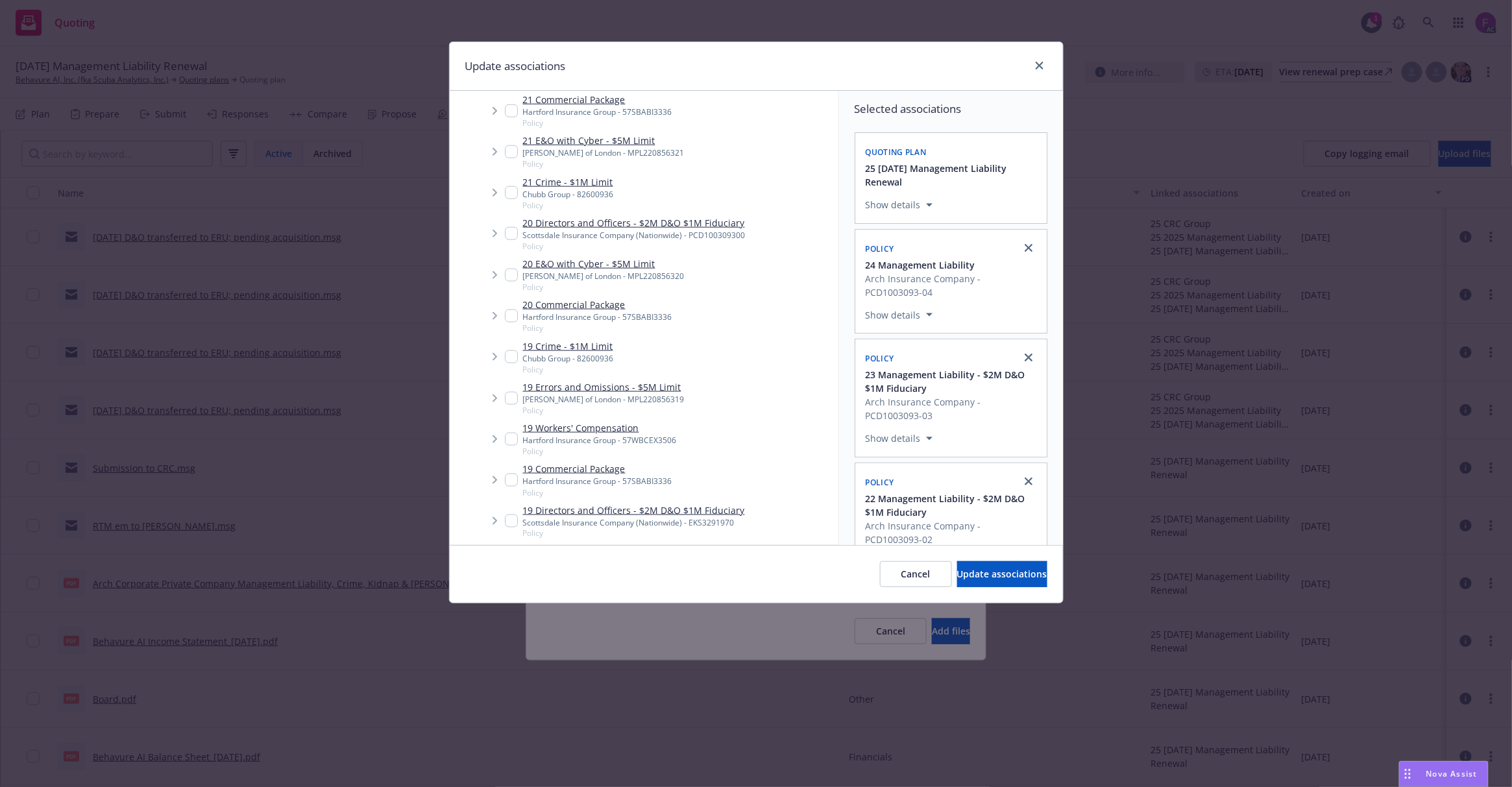
click at [510, 234] on input "Tree Example" at bounding box center [511, 233] width 13 height 13
checkbox input "true"
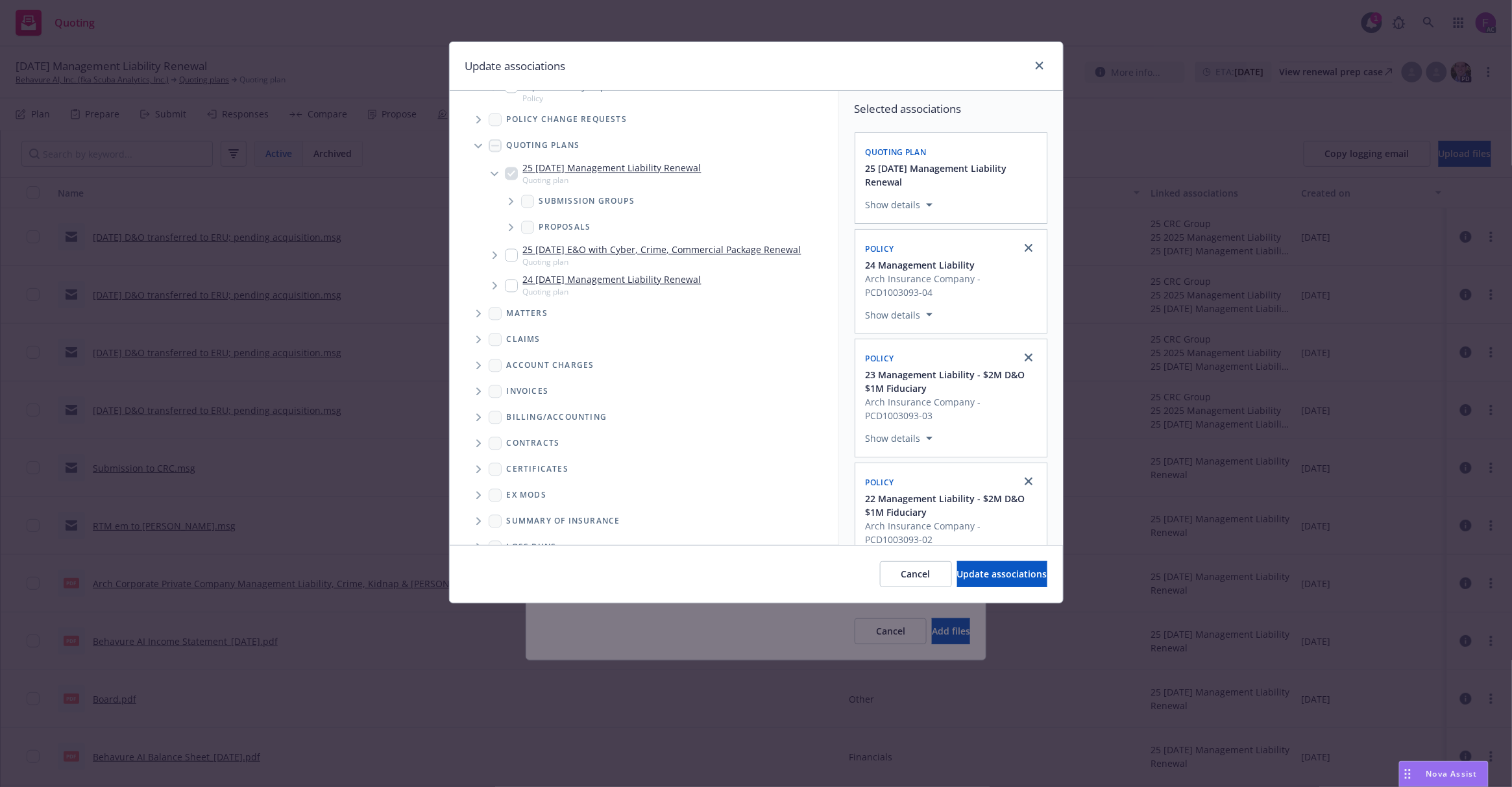
scroll to position [1338, 0]
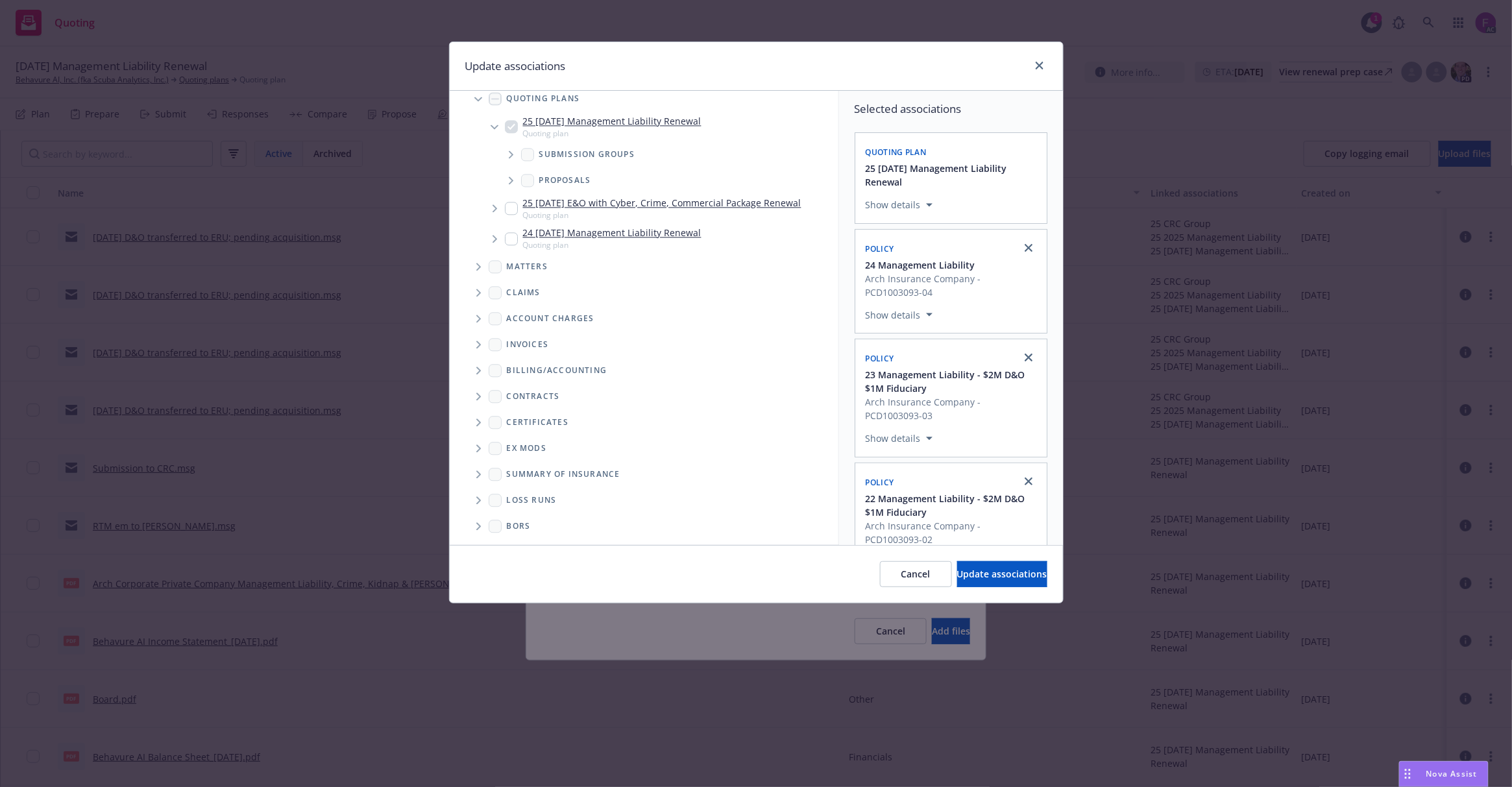
drag, startPoint x: 472, startPoint y: 496, endPoint x: 483, endPoint y: 498, distance: 11.2
click at [473, 496] on span "Folder Tree Example" at bounding box center [478, 500] width 21 height 21
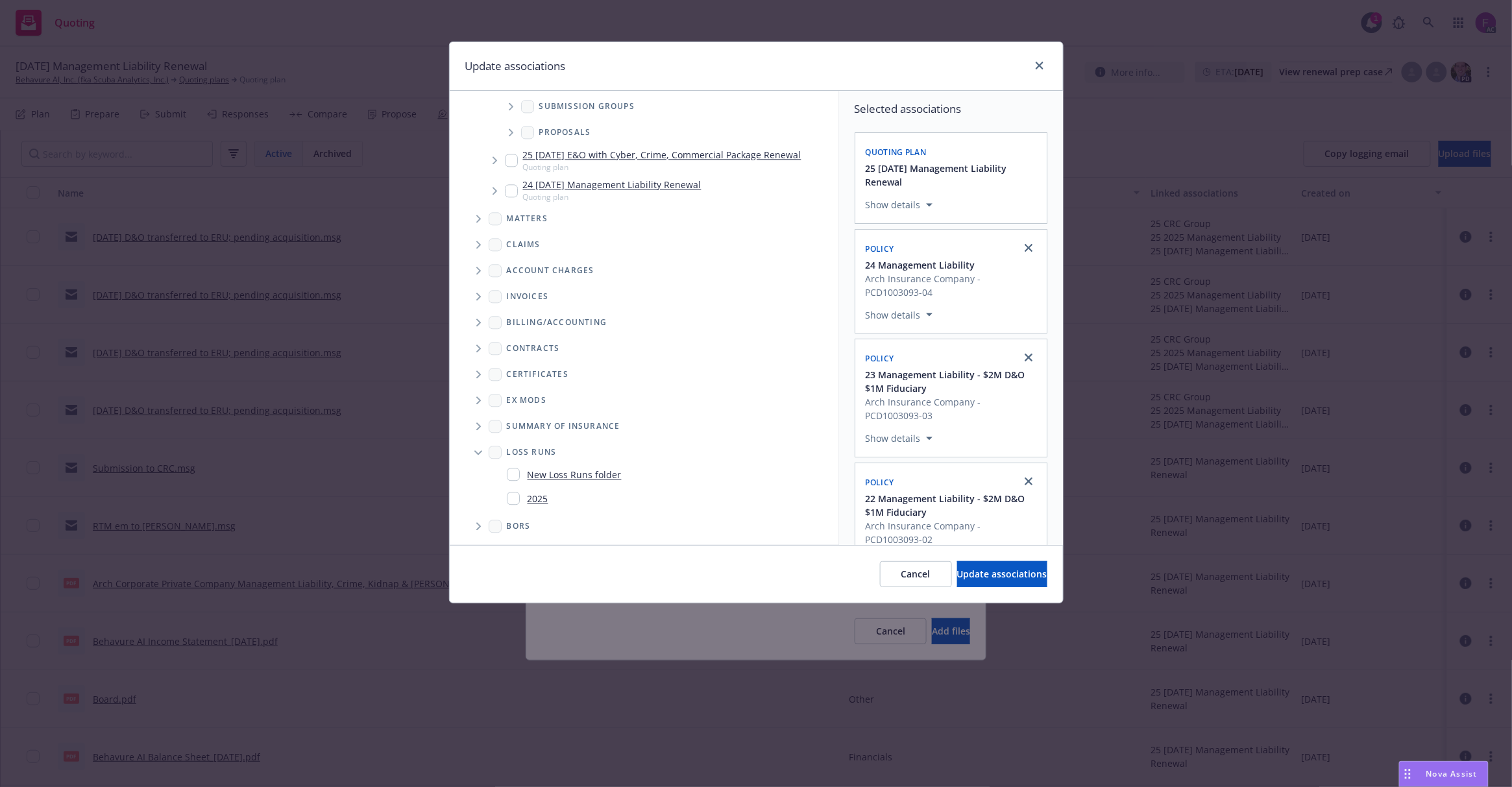
scroll to position [1386, 0]
drag, startPoint x: 511, startPoint y: 496, endPoint x: 538, endPoint y: 493, distance: 27.2
click at [513, 494] on input "Folder Tree Example" at bounding box center [513, 498] width 13 height 13
checkbox input "true"
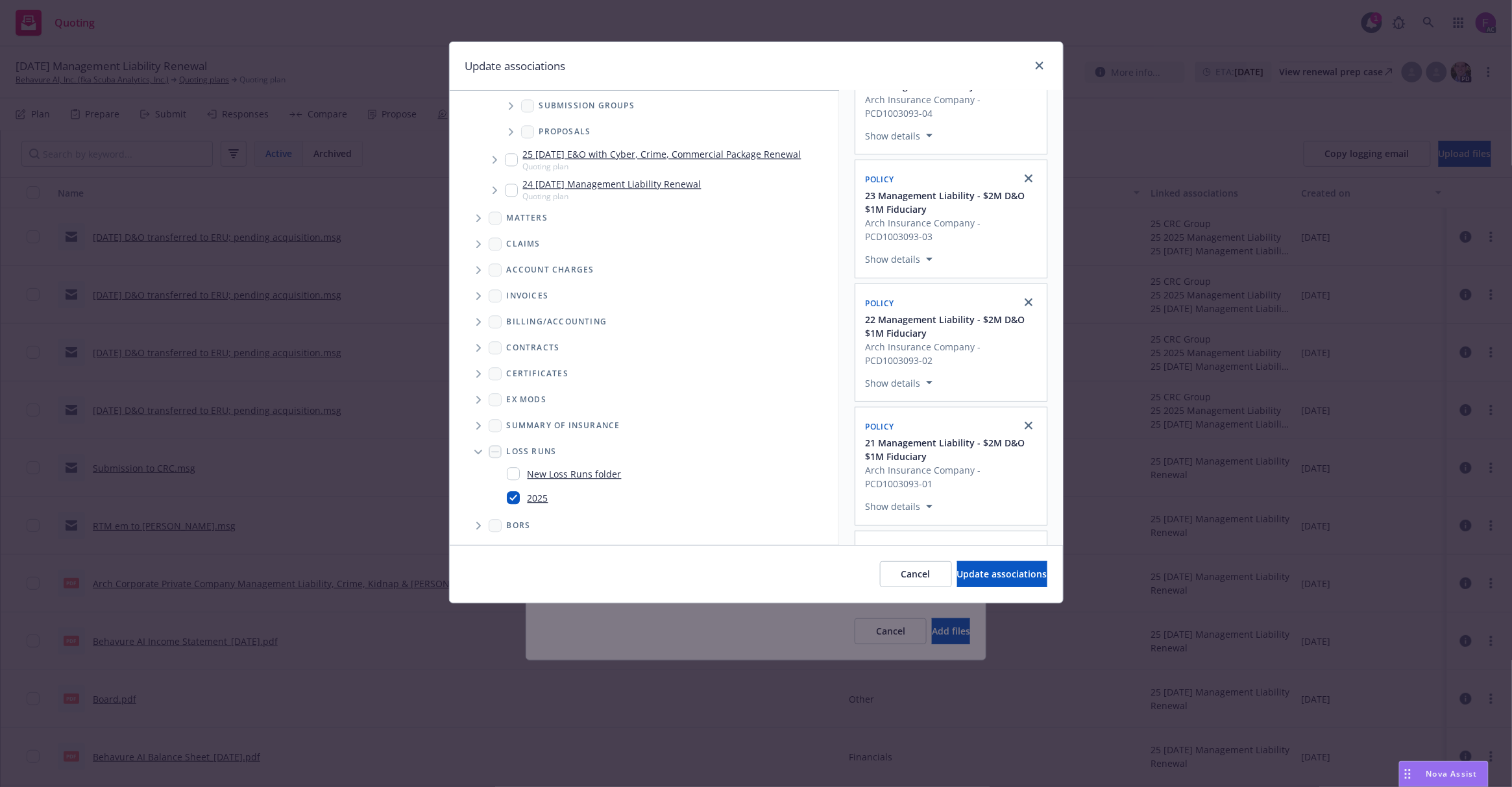
scroll to position [370, 0]
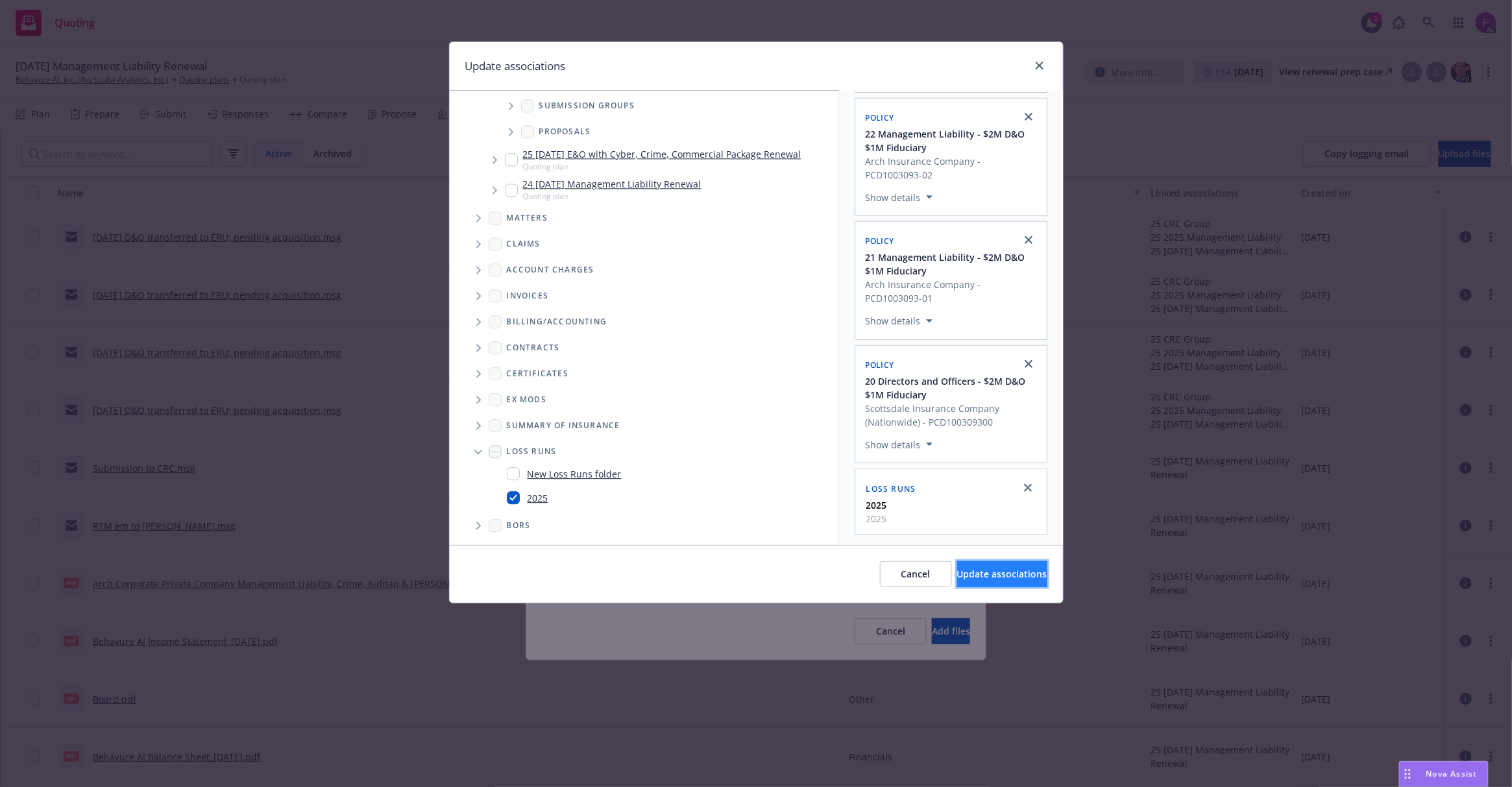
click at [976, 577] on span "Update associations" at bounding box center [1002, 573] width 90 height 12
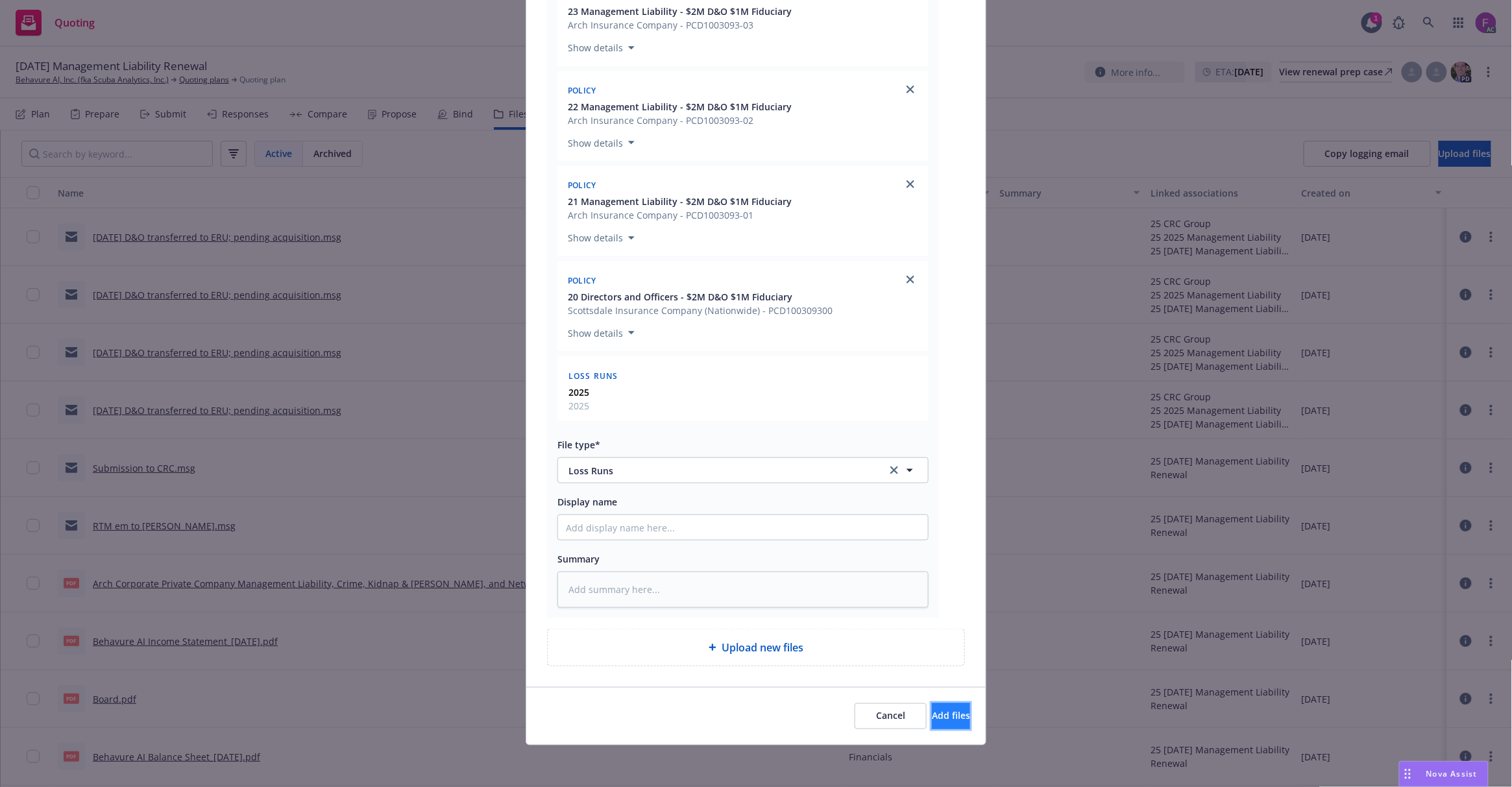
click at [940, 715] on span "Add files" at bounding box center [951, 715] width 38 height 12
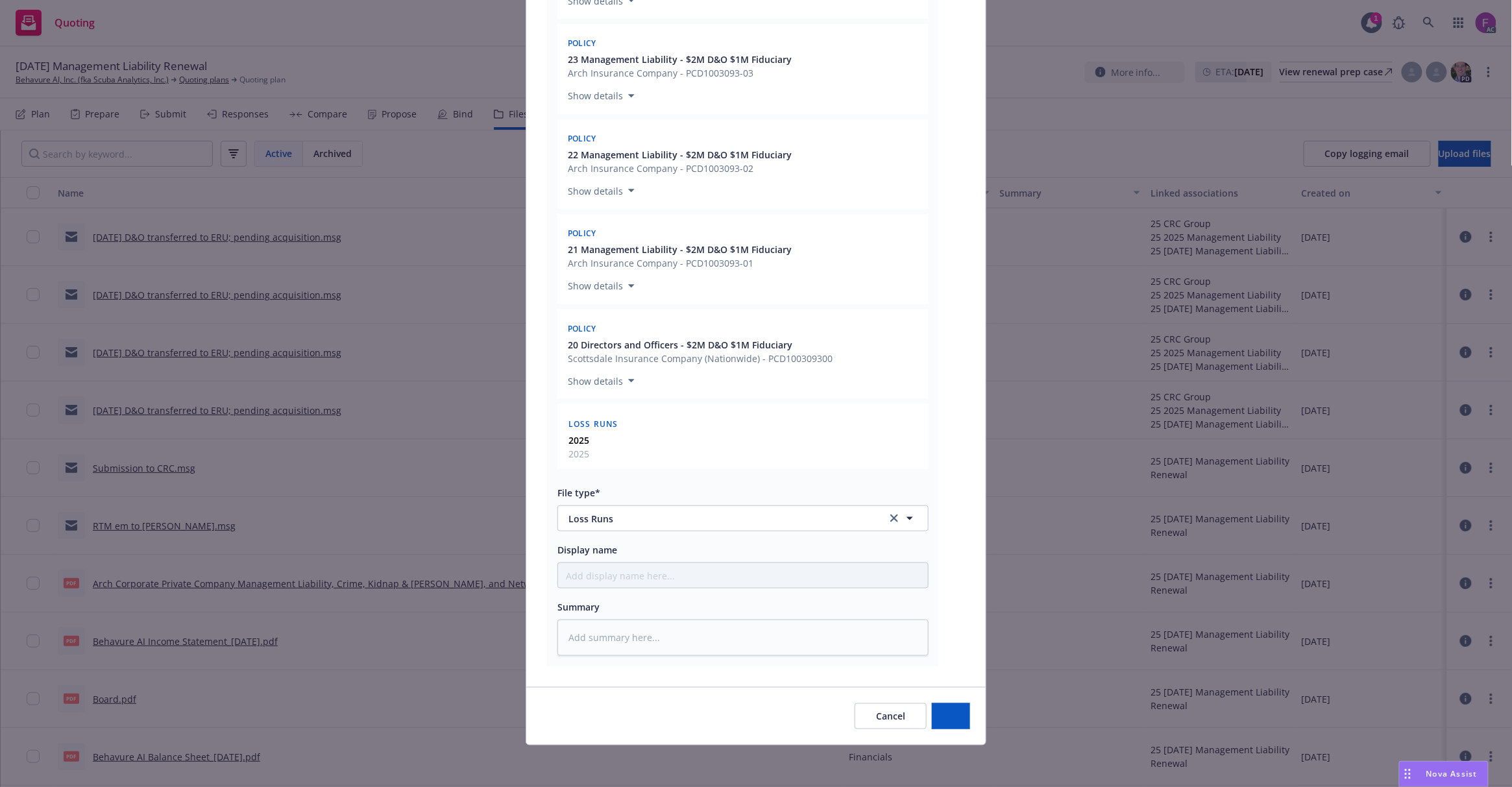
type textarea "x"
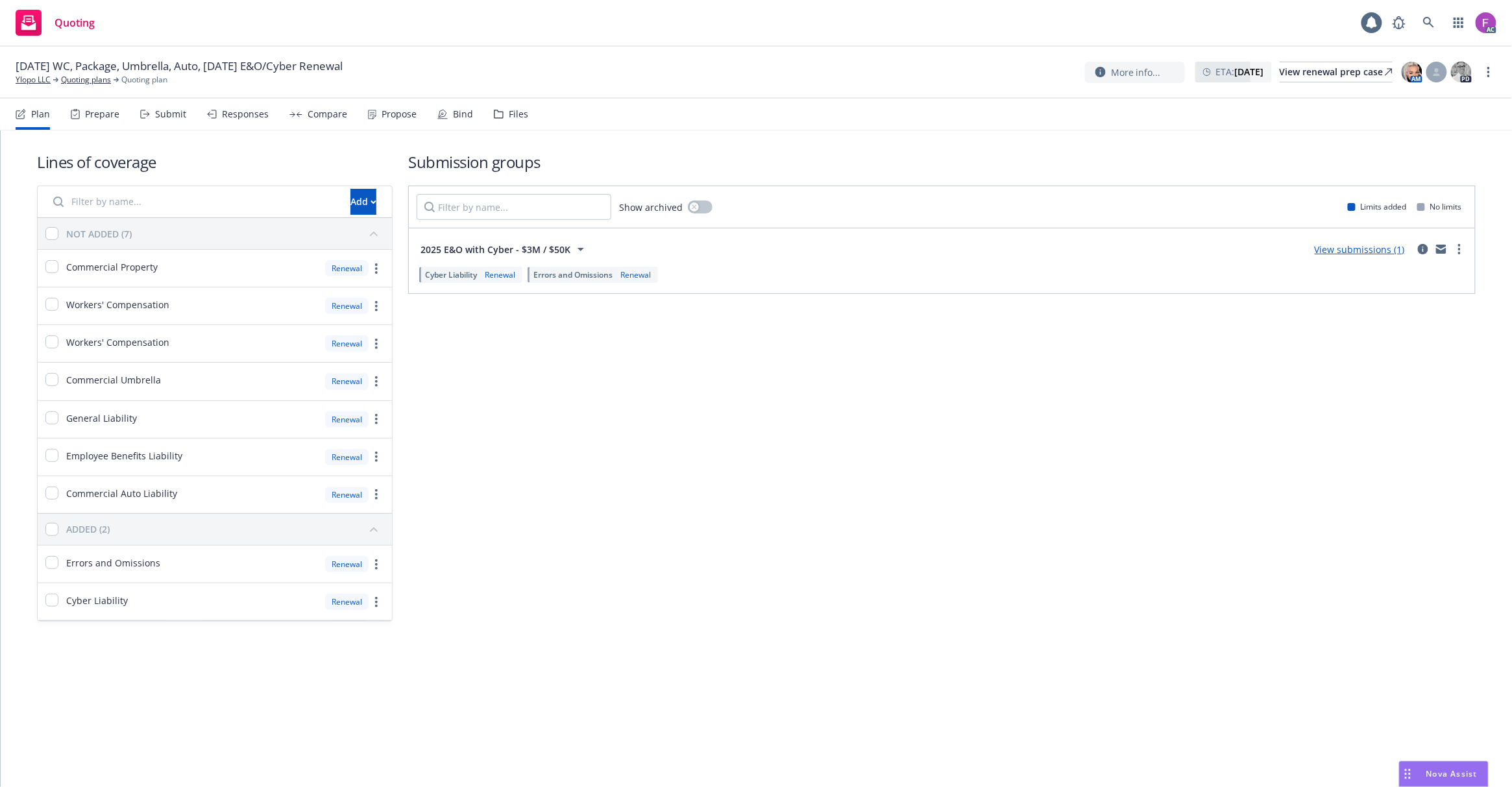
click at [501, 107] on div "Files" at bounding box center [511, 114] width 34 height 31
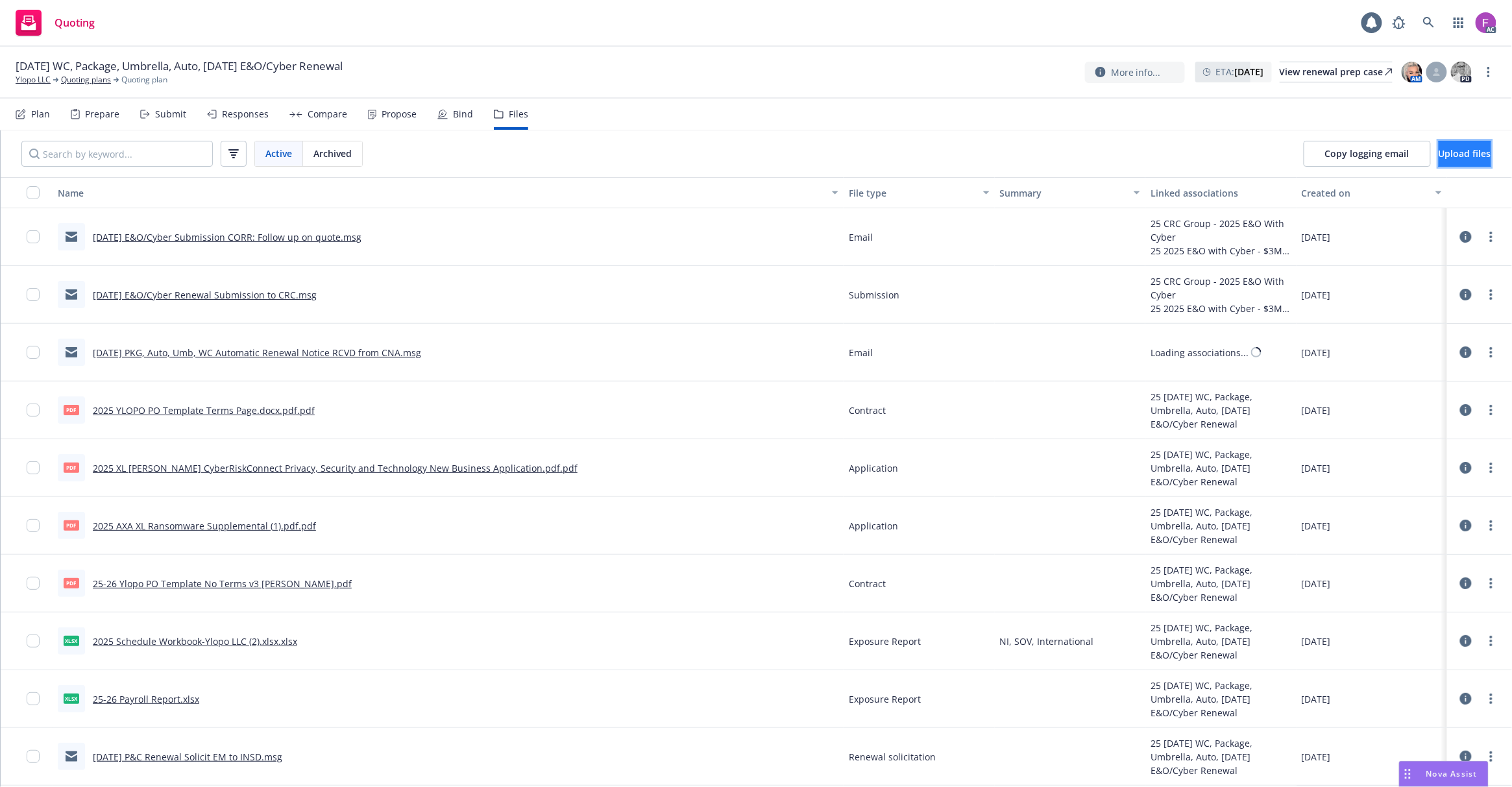
click at [1439, 156] on span "Upload files" at bounding box center [1465, 153] width 53 height 12
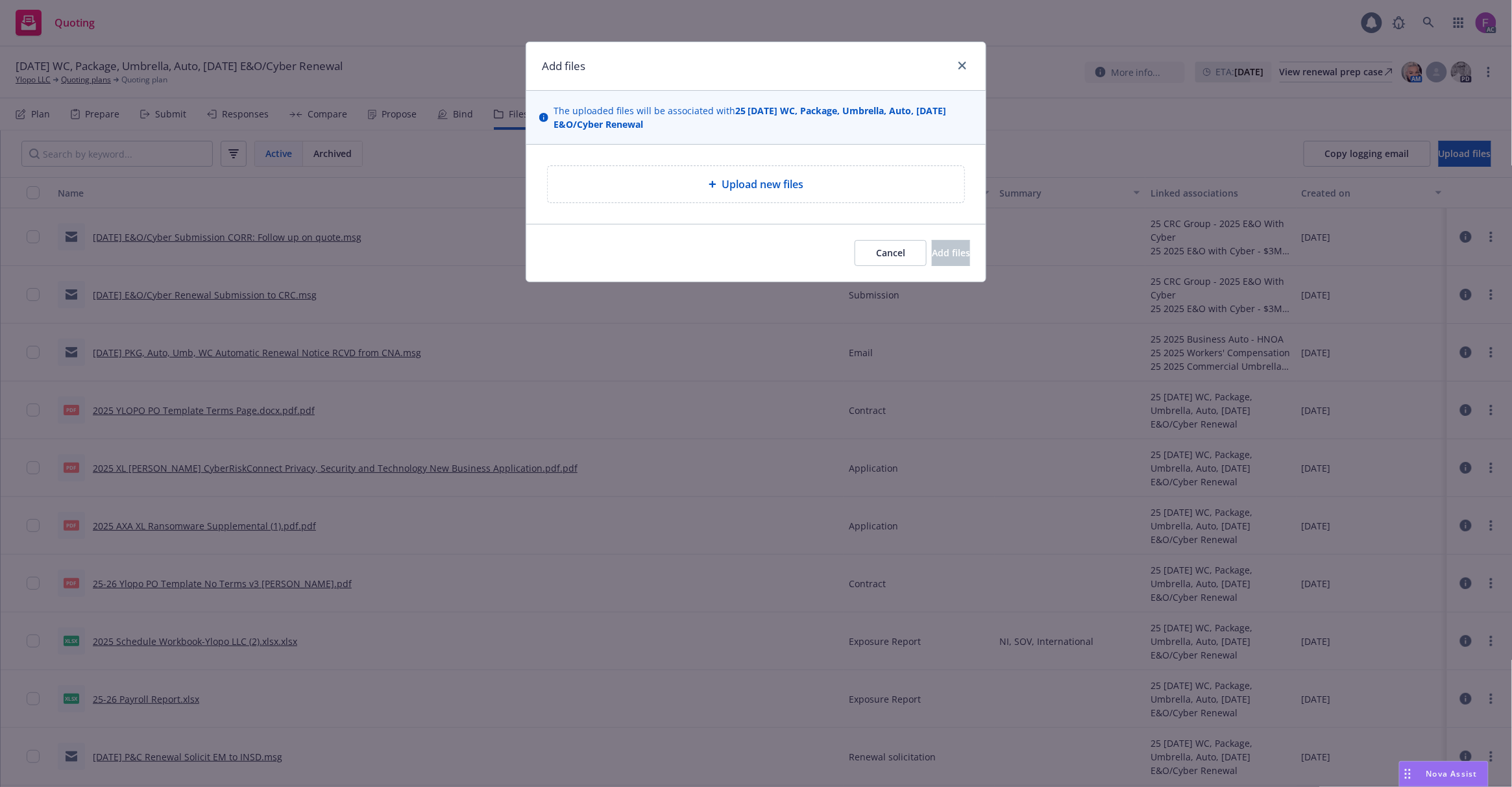
click at [651, 191] on div "Upload new files" at bounding box center [756, 184] width 396 height 16
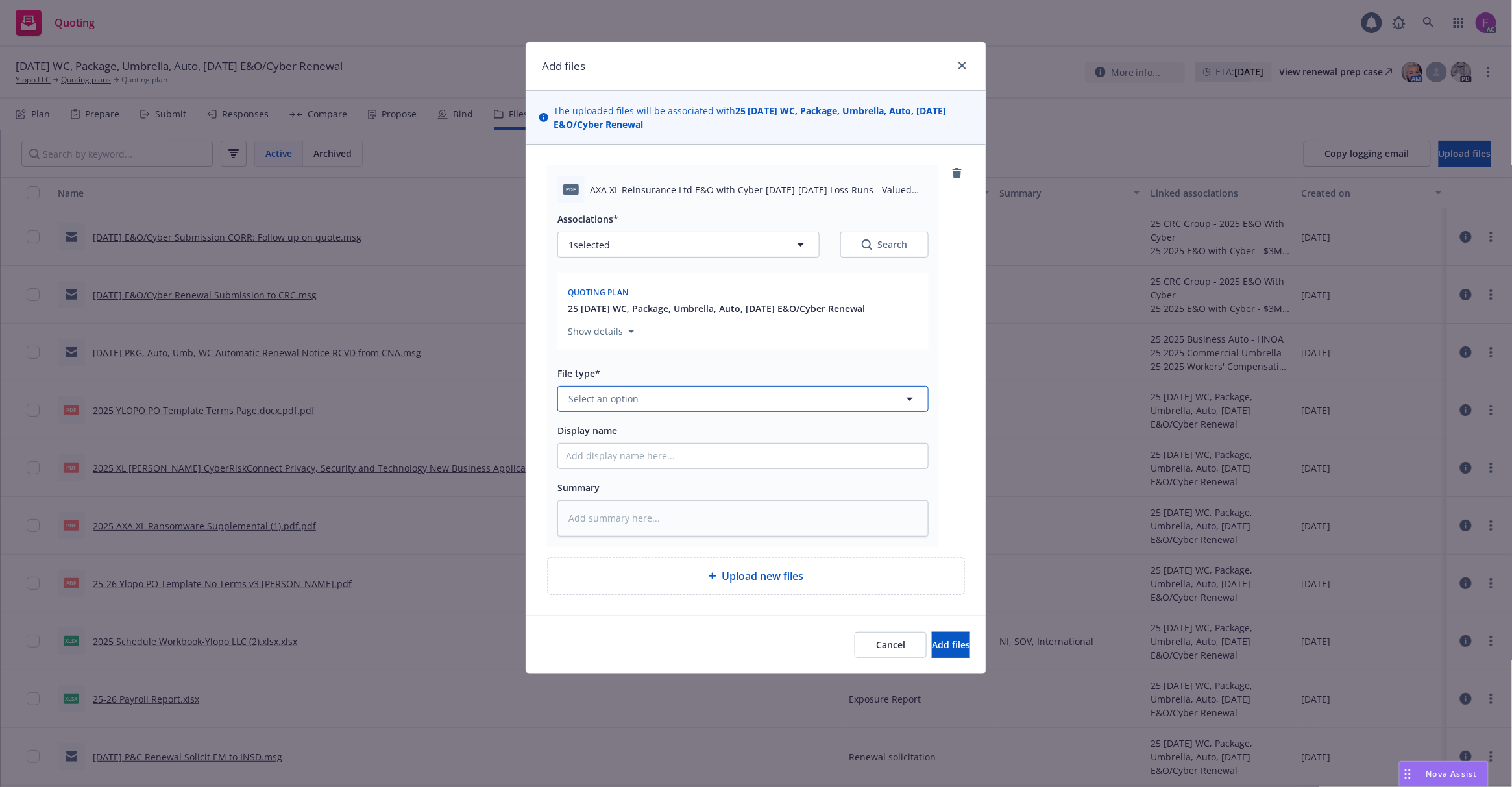
click at [672, 403] on button "Select an option" at bounding box center [743, 399] width 371 height 26
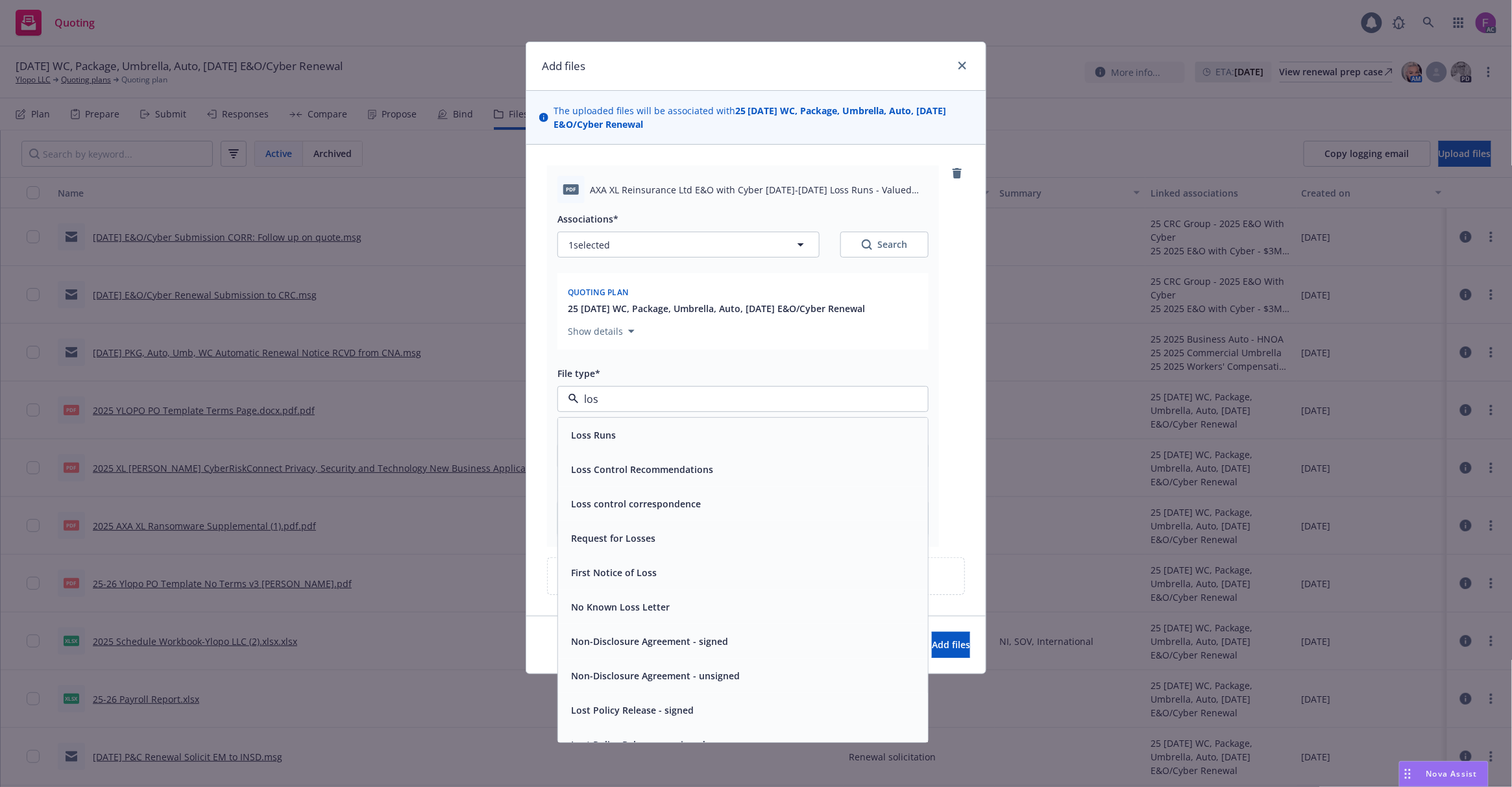
type input "loss"
click at [600, 434] on span "Loss Runs" at bounding box center [593, 434] width 45 height 14
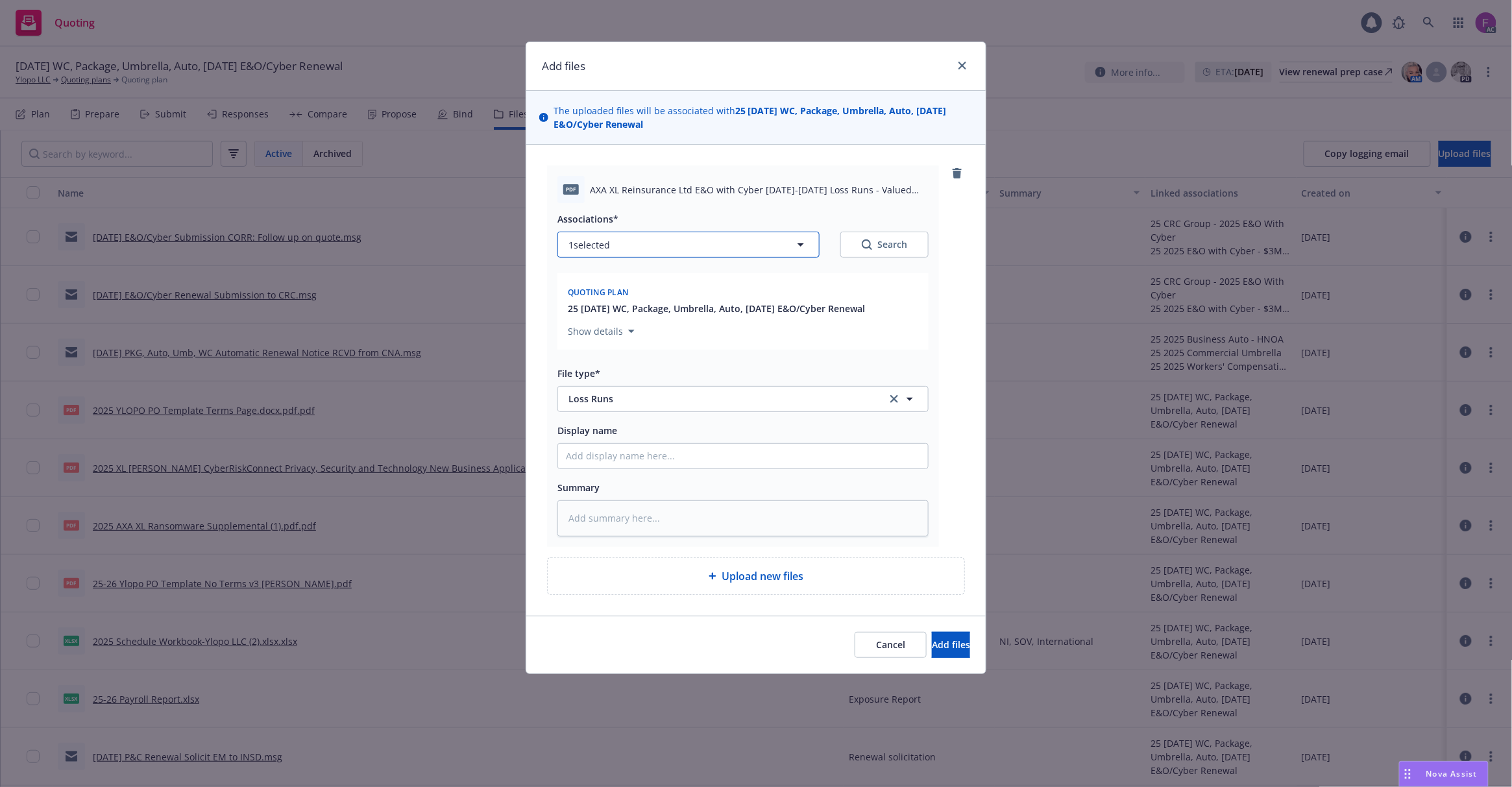
click at [627, 245] on button "1 selected" at bounding box center [688, 245] width 262 height 26
type textarea "x"
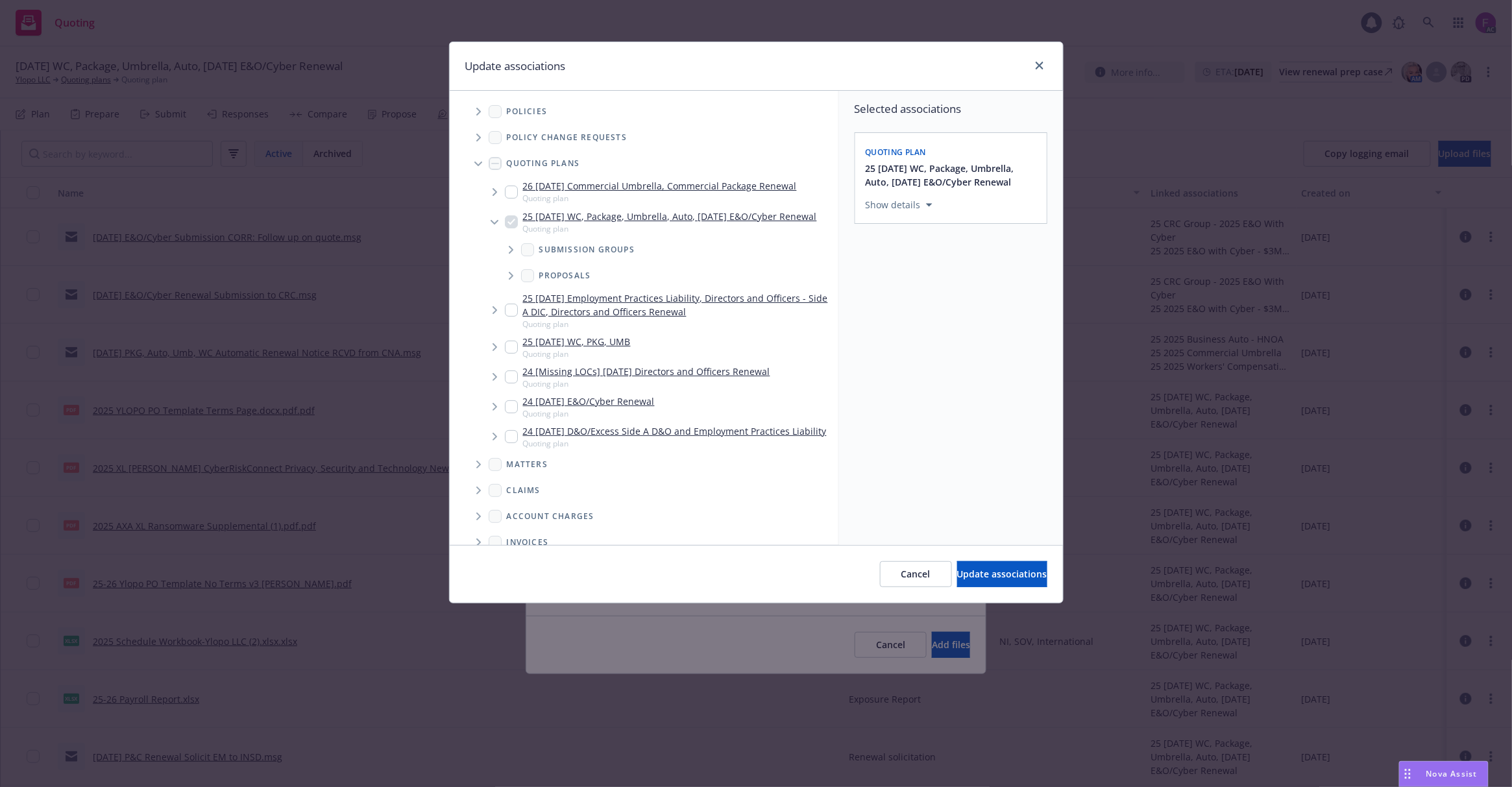
click at [481, 107] on span "Tree Example" at bounding box center [478, 111] width 21 height 21
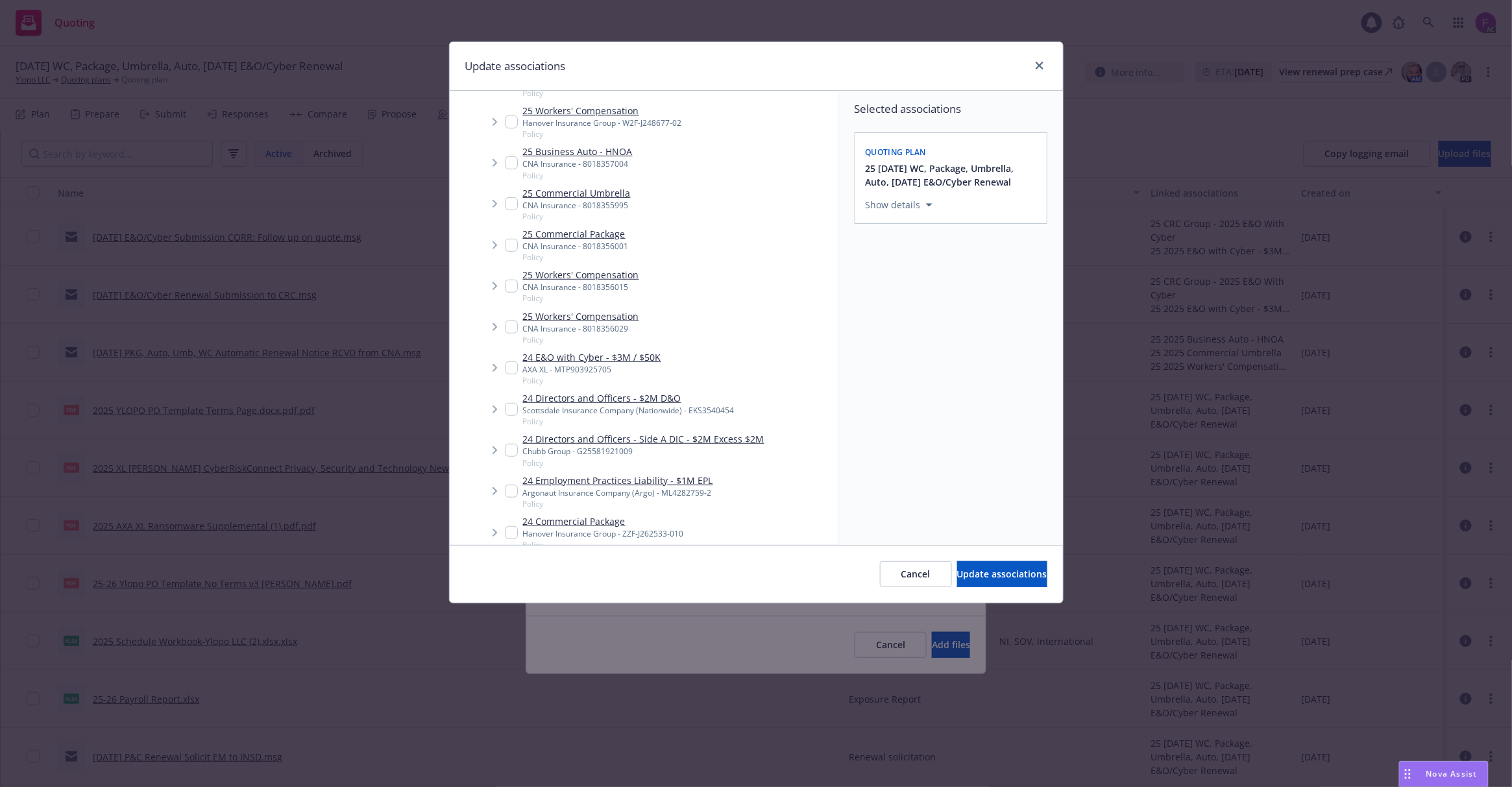
scroll to position [346, 0]
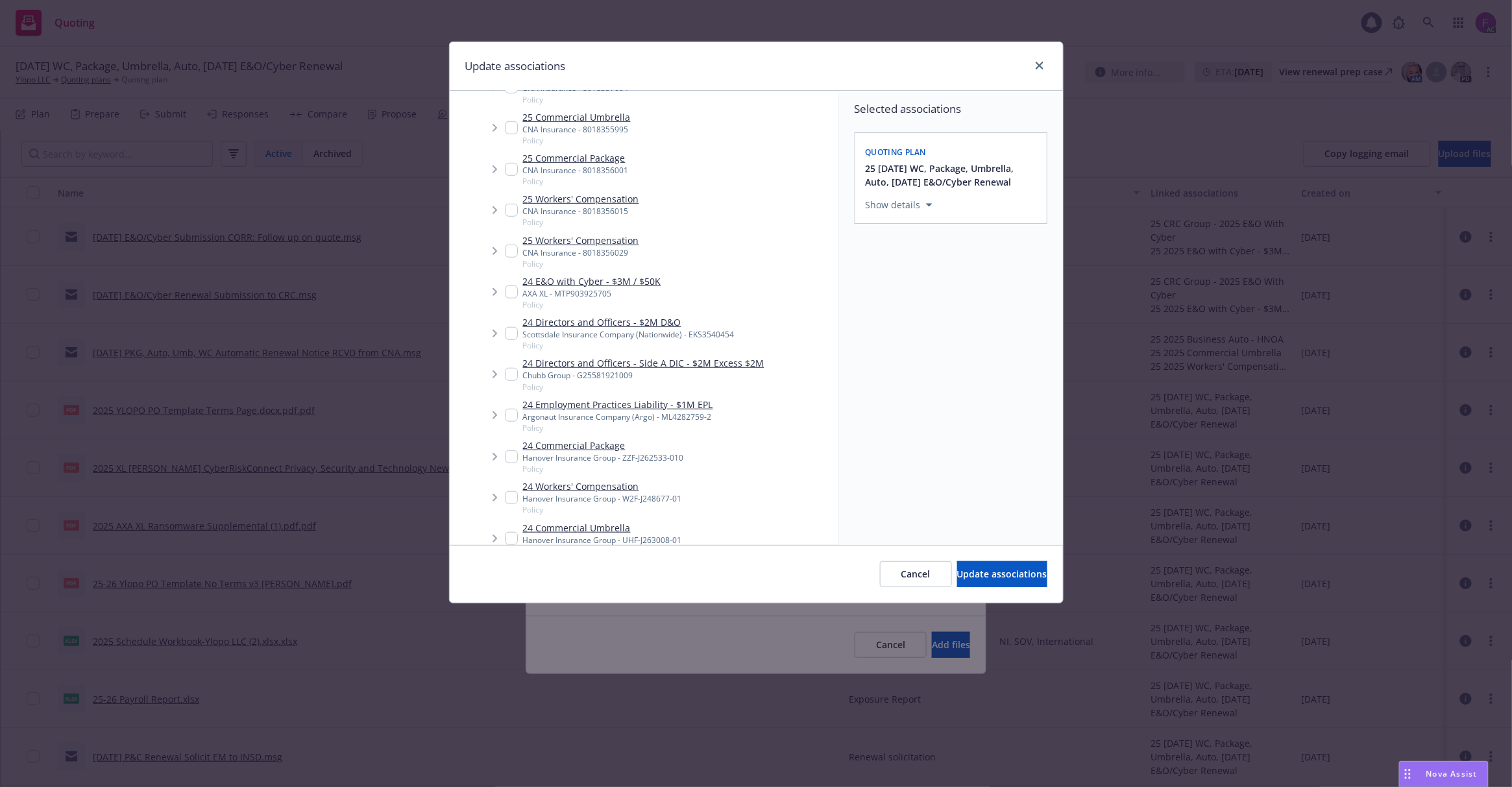
click at [508, 294] on input "Tree Example" at bounding box center [511, 291] width 13 height 13
checkbox input "true"
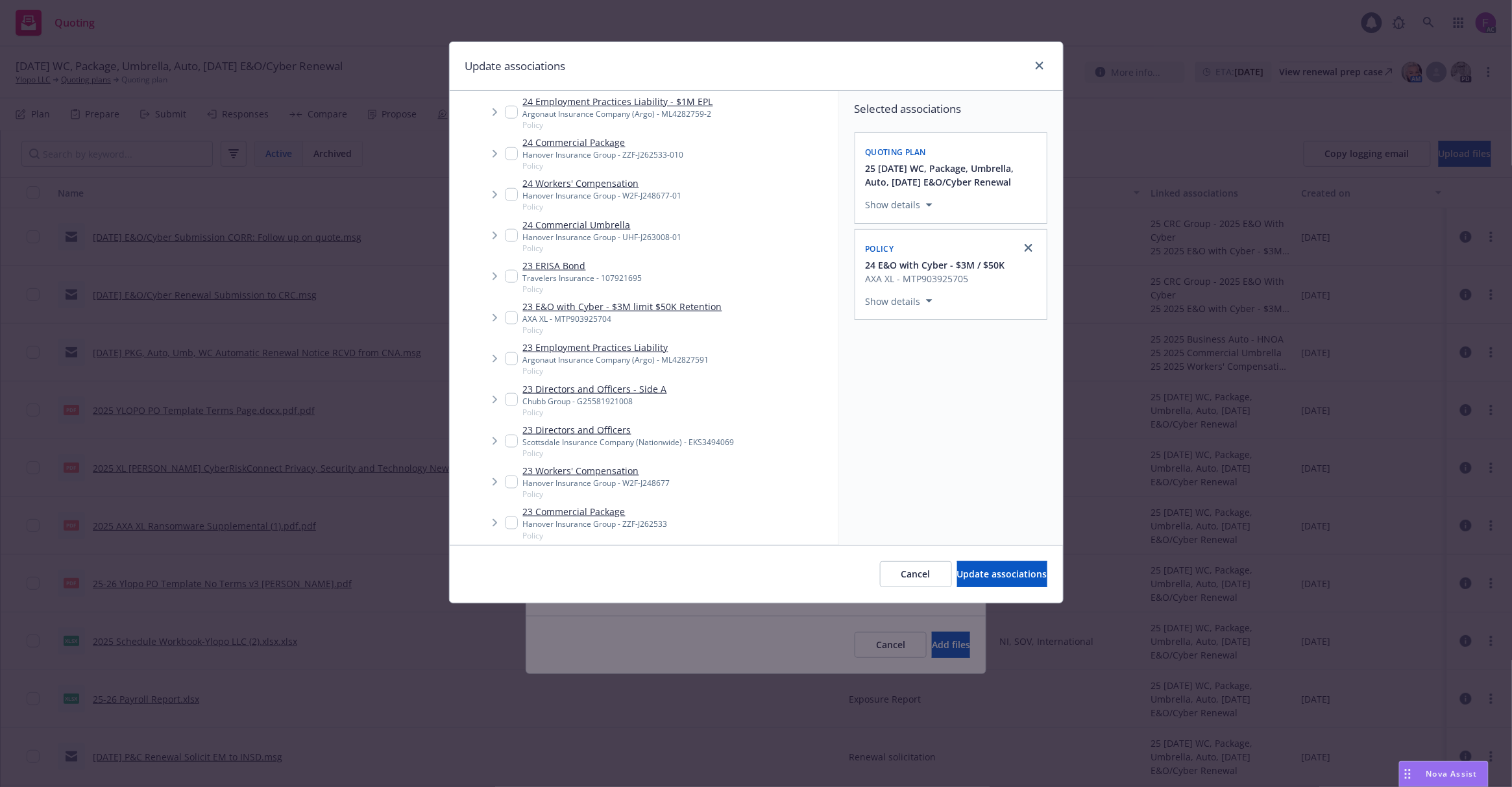
click at [508, 317] on input "Tree Example" at bounding box center [511, 318] width 13 height 13
checkbox input "true"
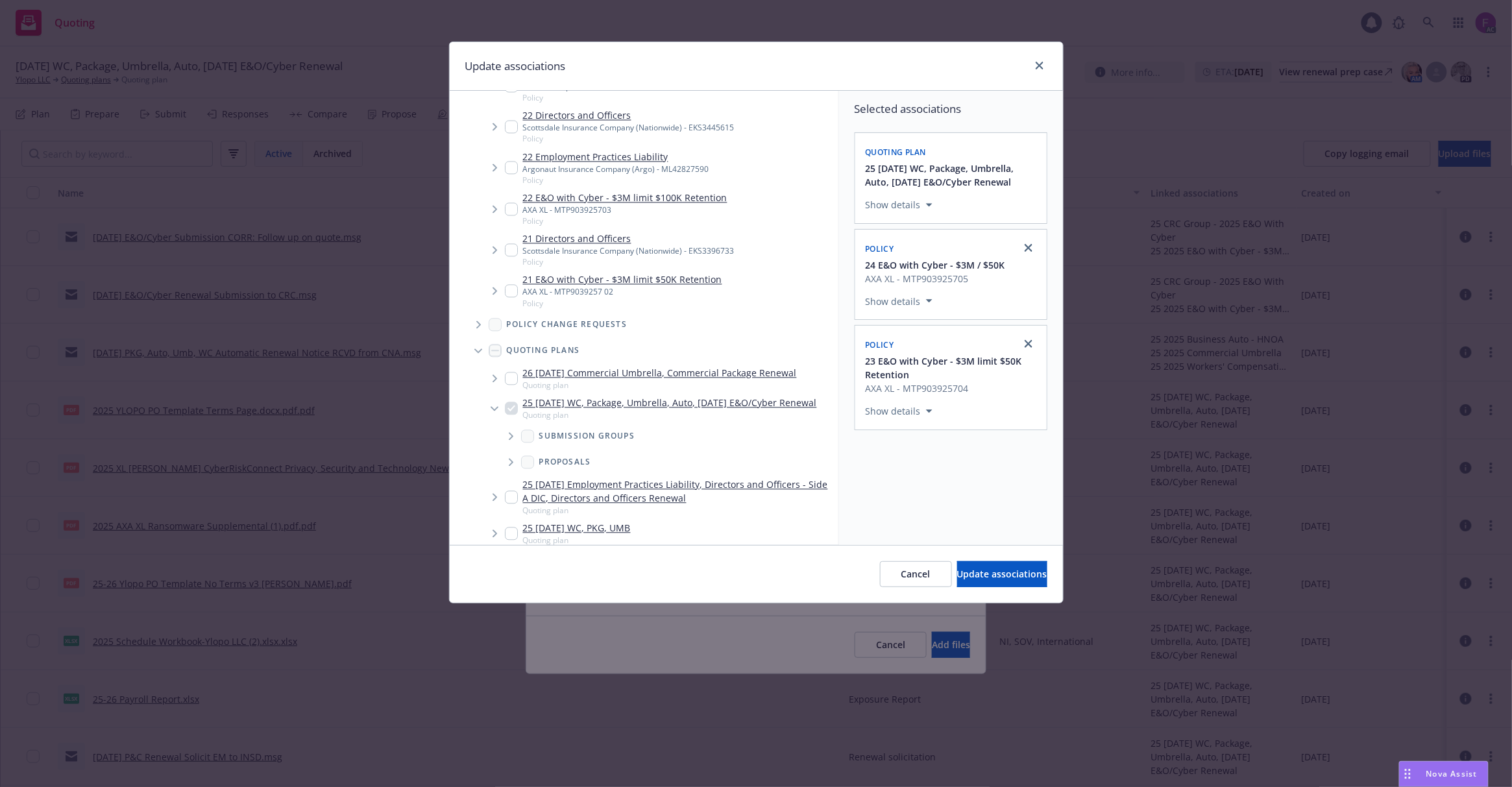
drag, startPoint x: 508, startPoint y: 206, endPoint x: 569, endPoint y: 322, distance: 131.1
click at [509, 206] on input "Tree Example" at bounding box center [511, 210] width 13 height 13
checkbox input "true"
click at [513, 294] on input "Tree Example" at bounding box center [511, 291] width 13 height 13
checkbox input "true"
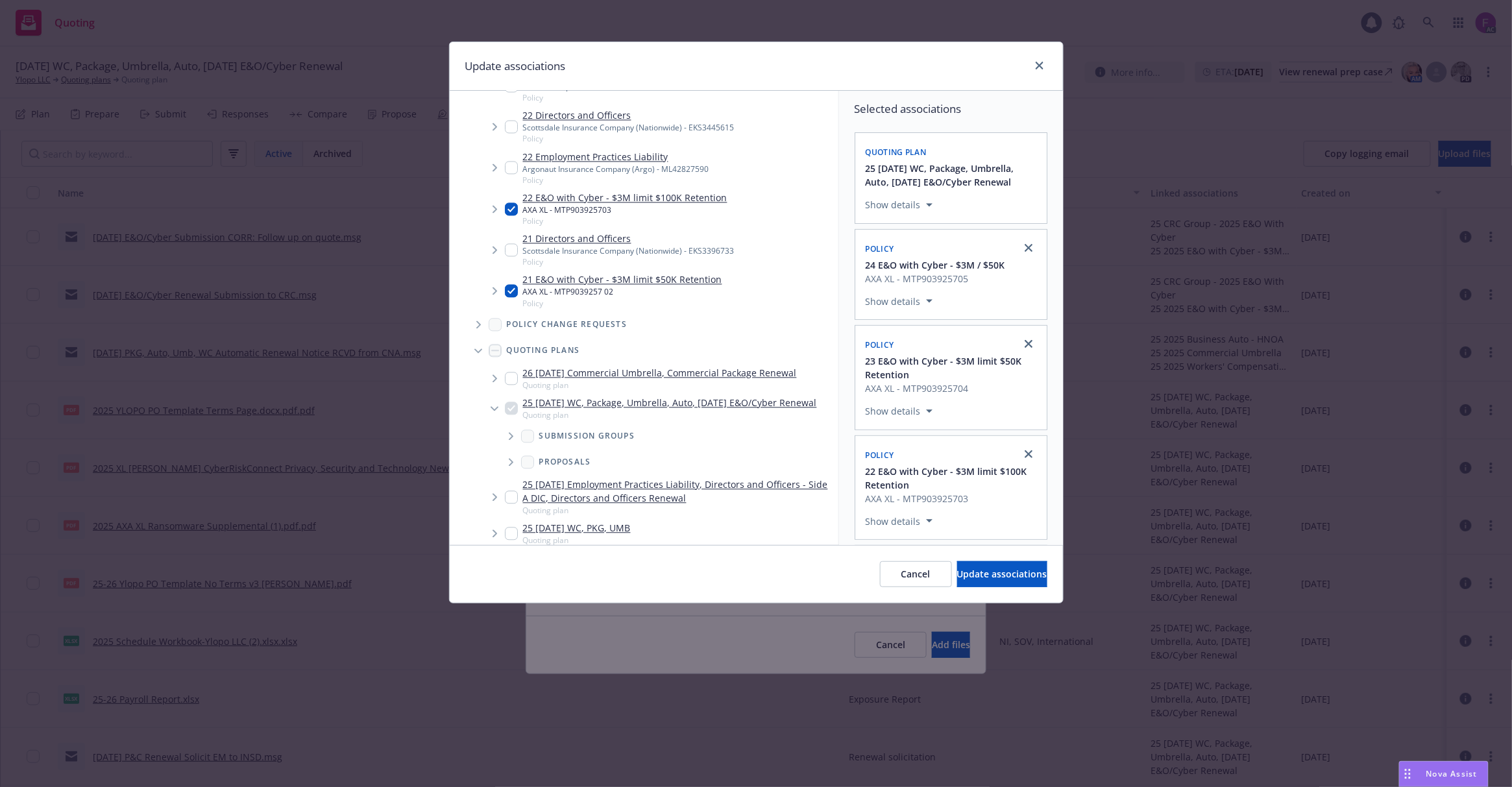
scroll to position [1581, 0]
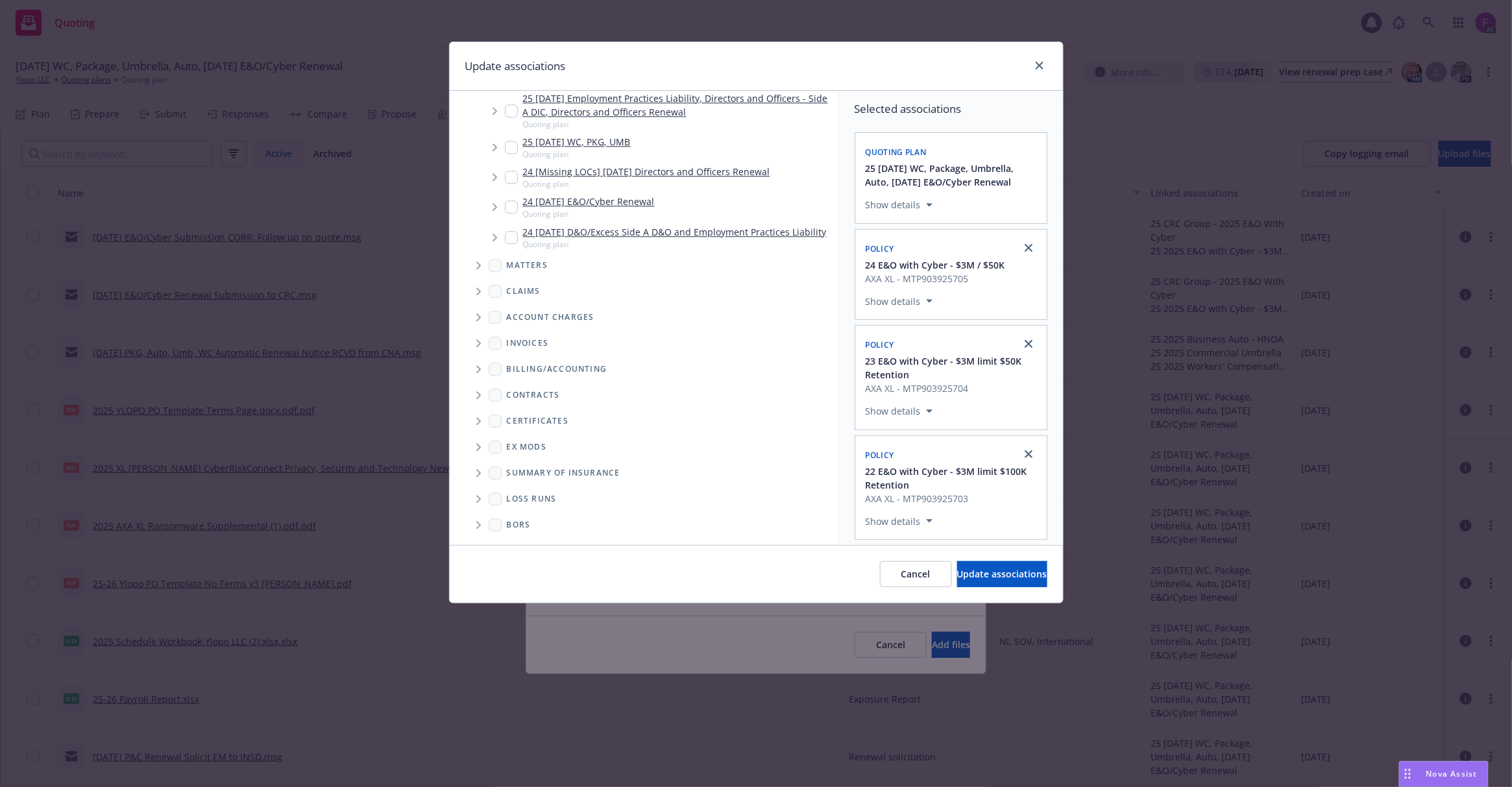
click at [481, 494] on span "Folder Tree Example" at bounding box center [478, 498] width 21 height 21
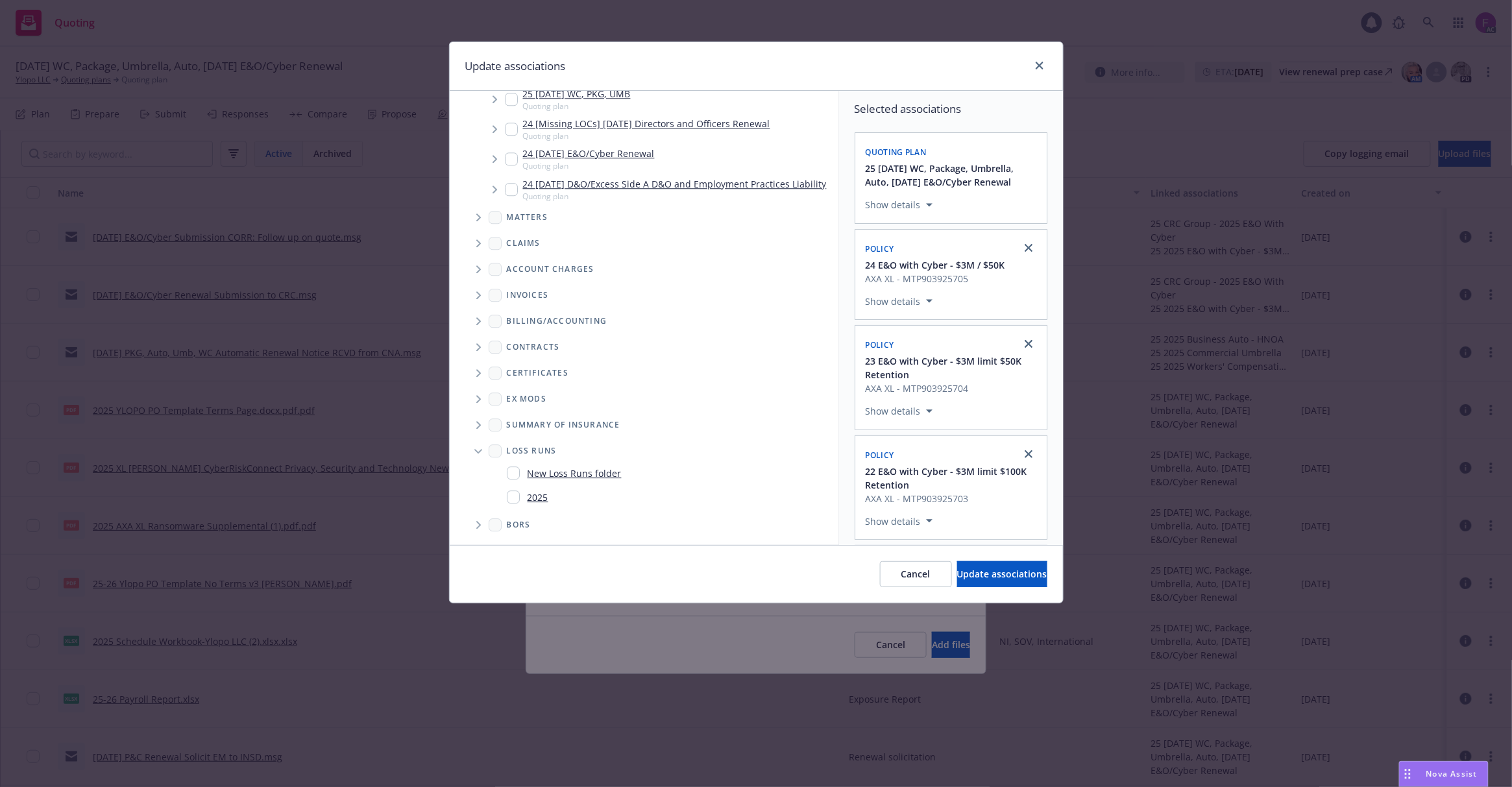
scroll to position [1628, 0]
click at [514, 496] on input "Folder Tree Example" at bounding box center [513, 497] width 13 height 13
checkbox input "true"
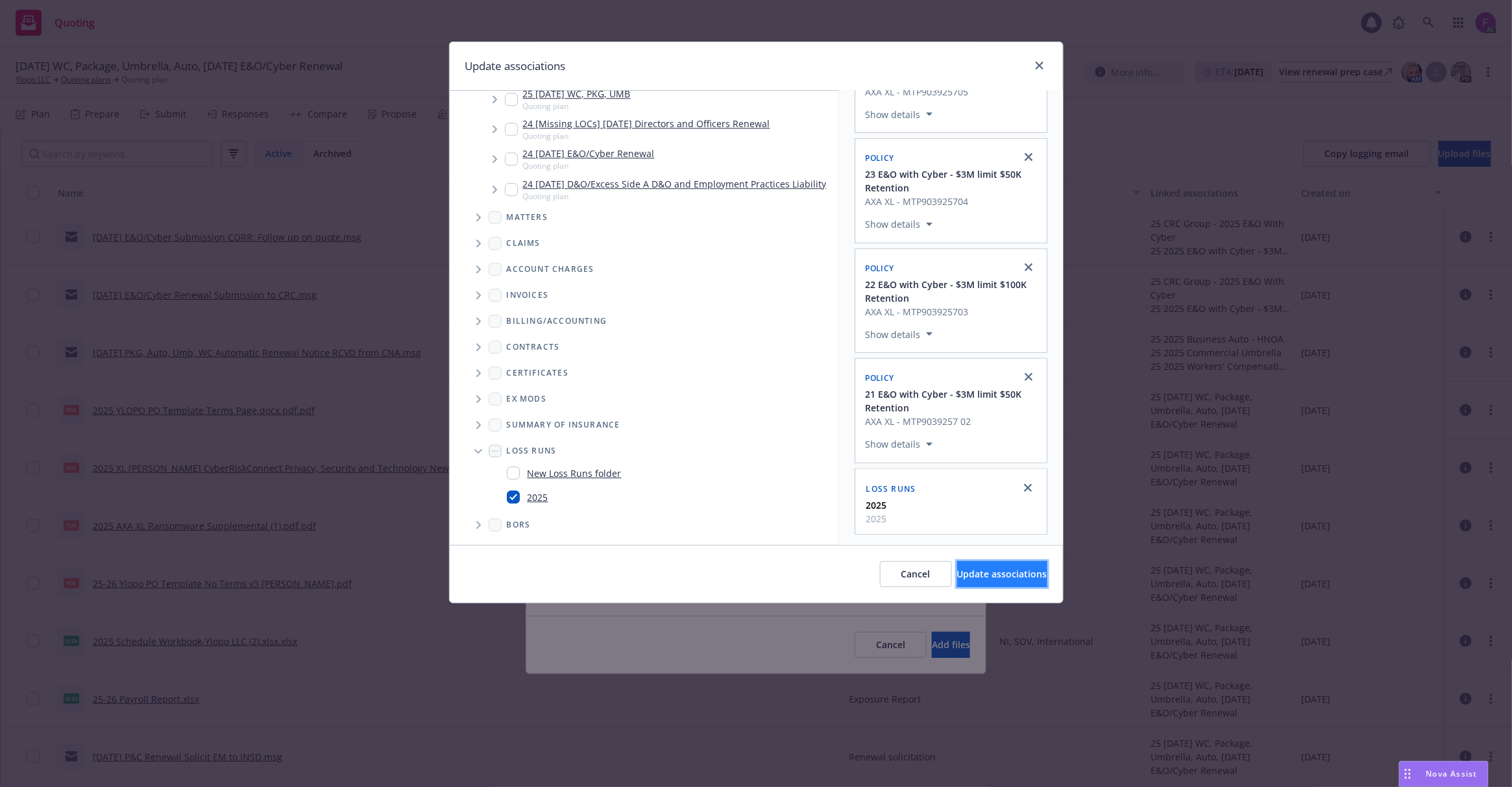
click at [982, 577] on span "Update associations" at bounding box center [1002, 573] width 90 height 12
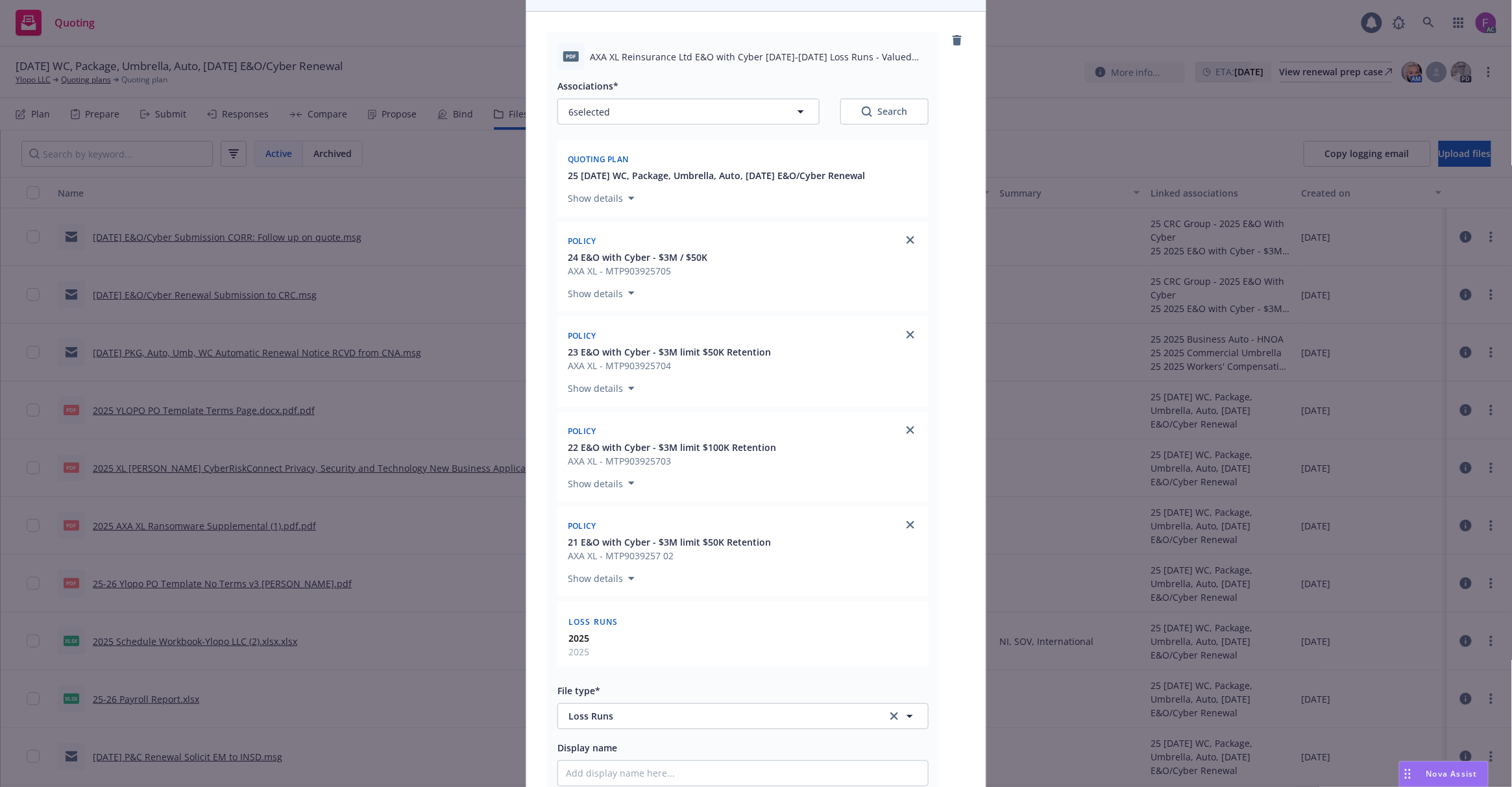
scroll to position [382, 0]
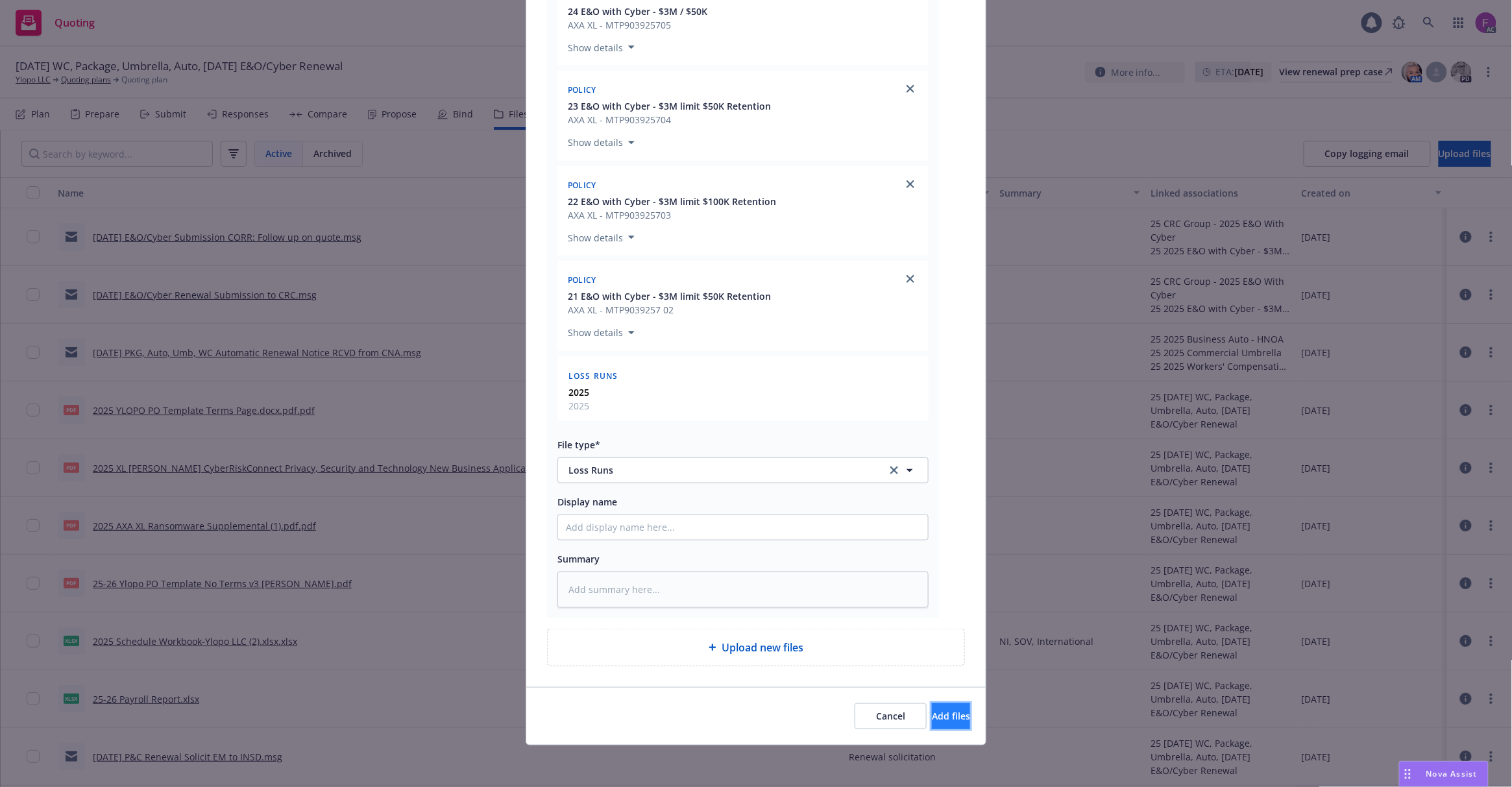
click at [932, 714] on span "Add files" at bounding box center [951, 715] width 38 height 12
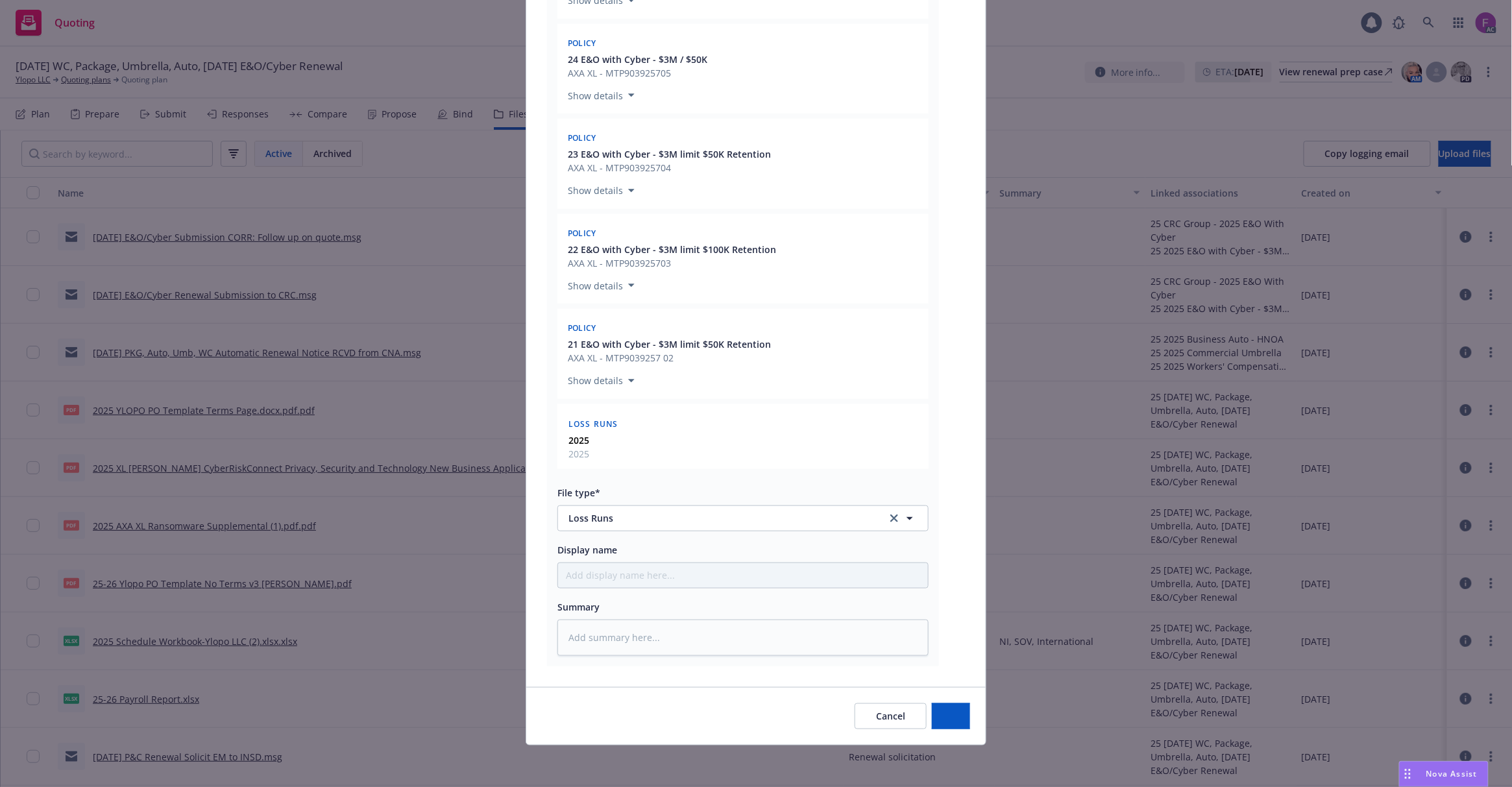
scroll to position [333, 0]
type textarea "x"
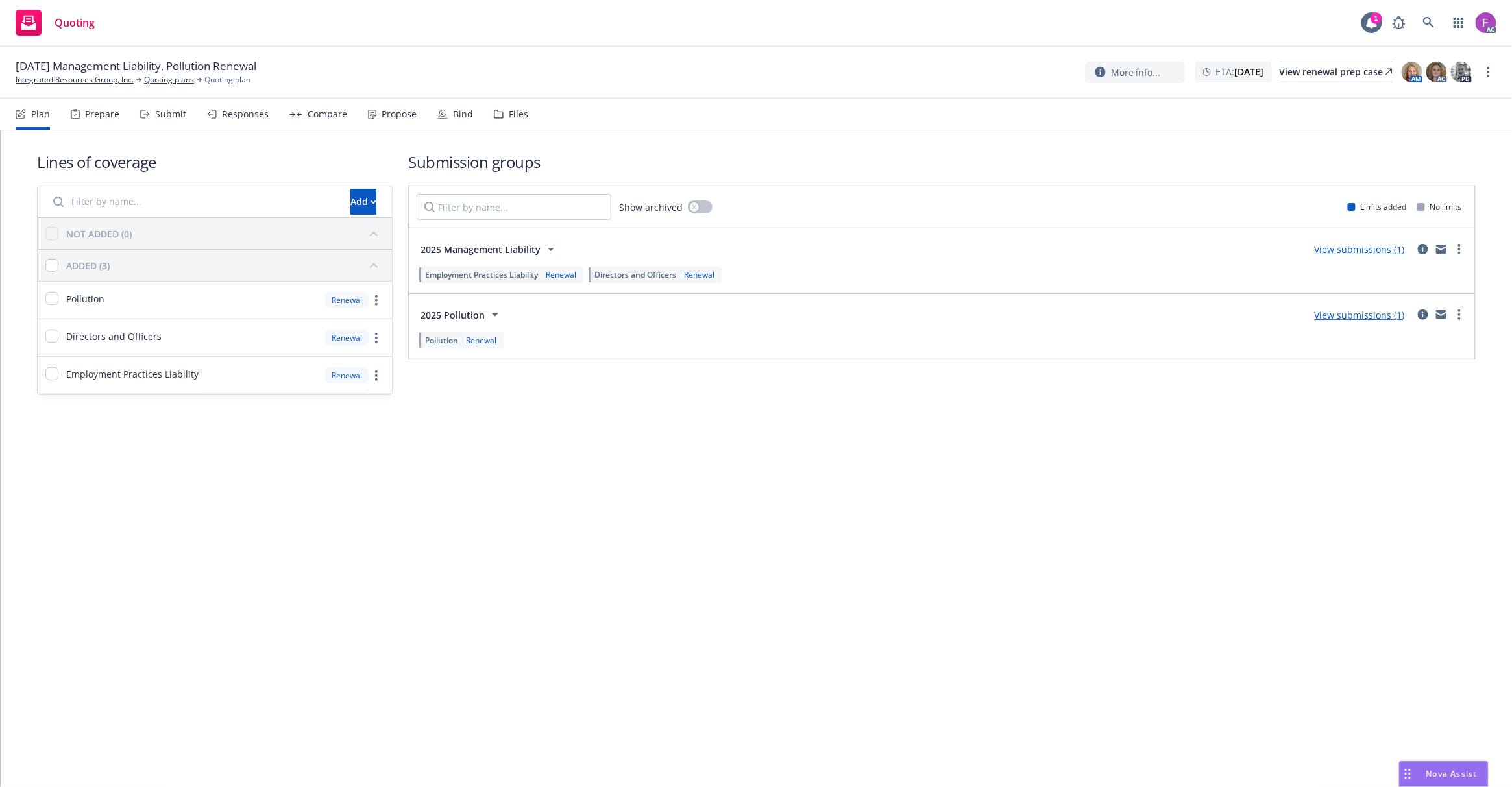
click at [509, 115] on div "Files" at bounding box center [518, 114] width 19 height 11
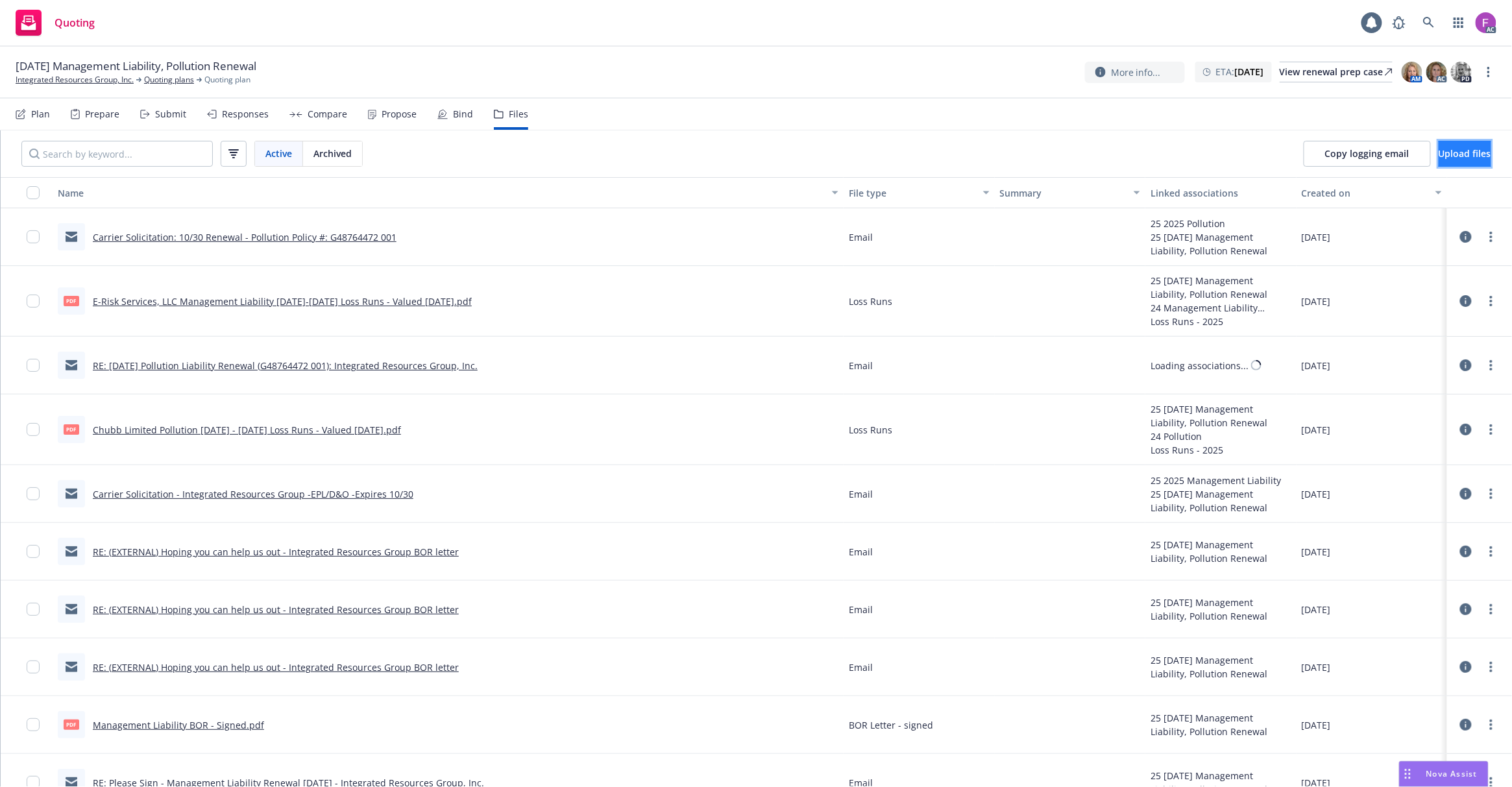
click at [1439, 152] on span "Upload files" at bounding box center [1465, 153] width 53 height 12
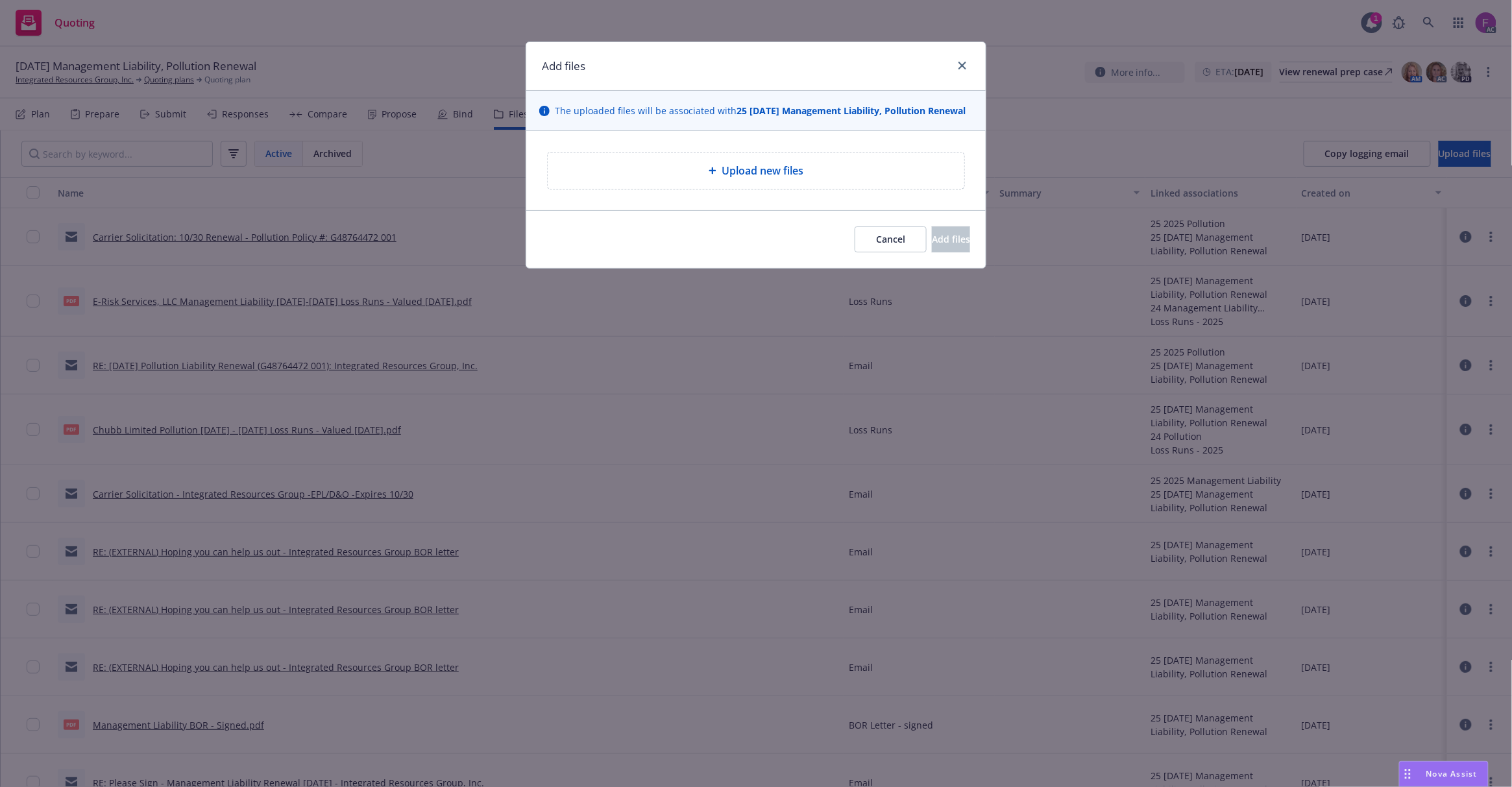
click at [840, 173] on div "Upload new files" at bounding box center [756, 171] width 396 height 16
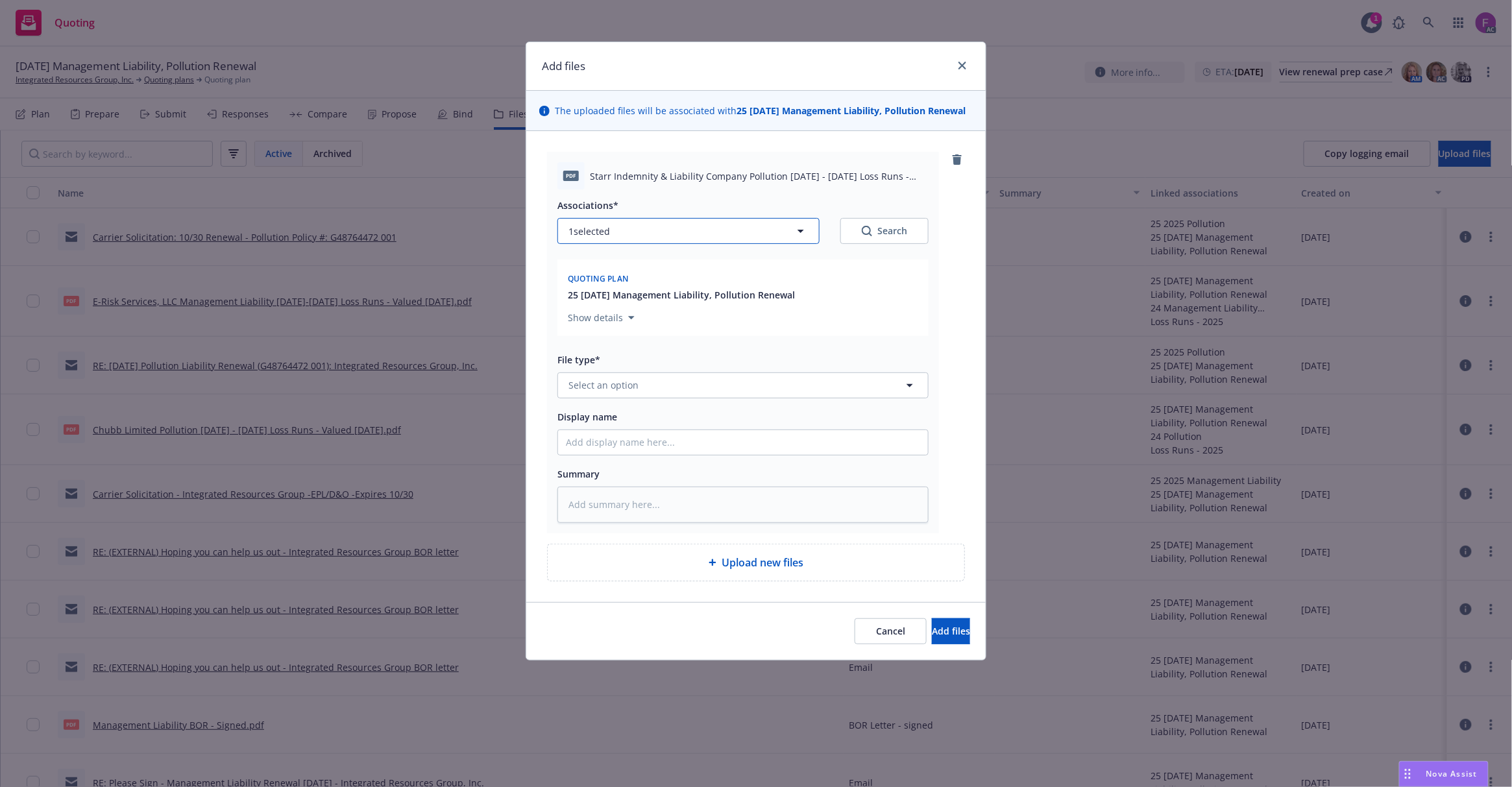
click at [650, 235] on button "1 selected" at bounding box center [688, 231] width 262 height 26
type textarea "x"
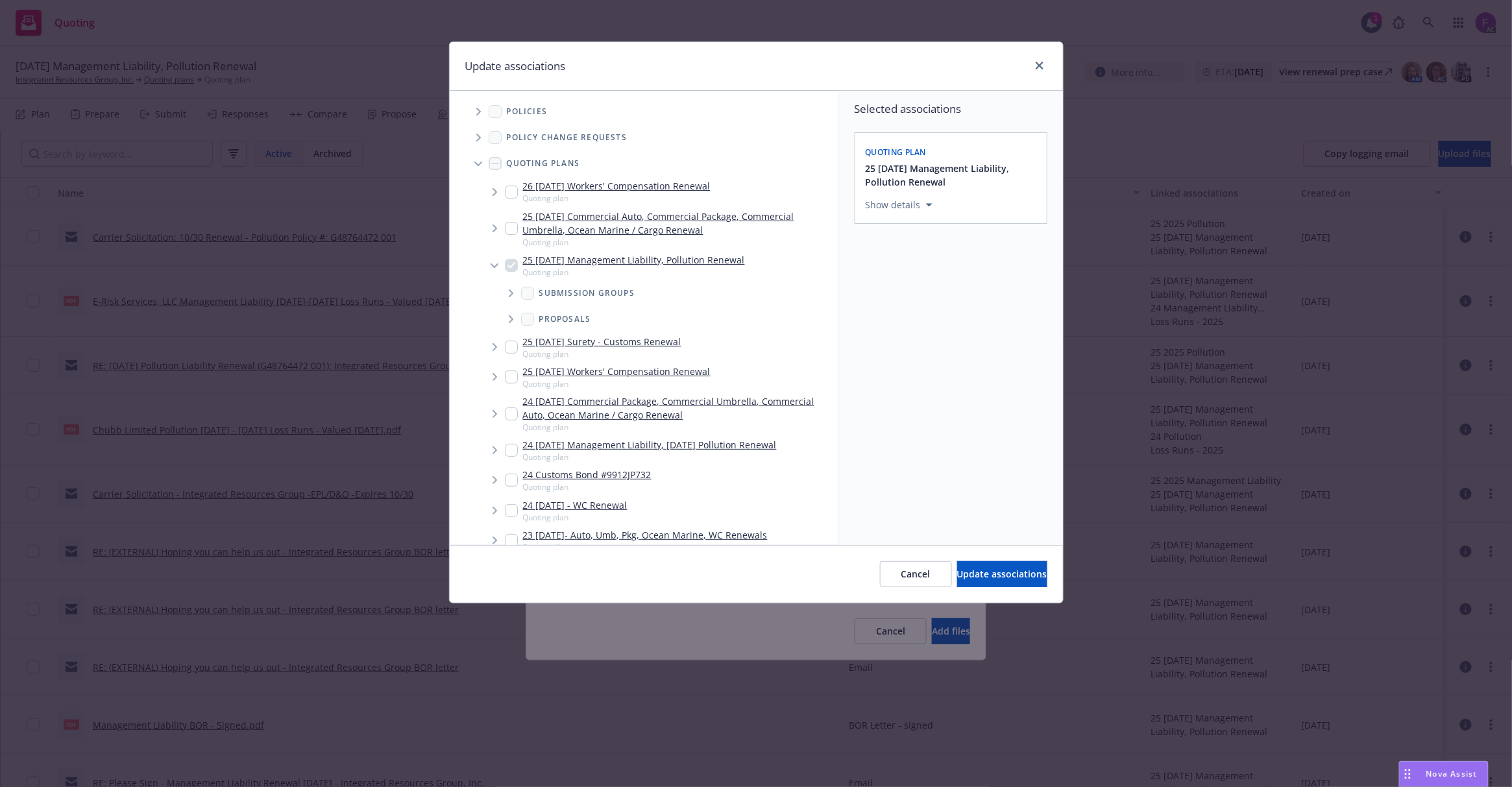
click at [481, 113] on icon "Tree Example" at bounding box center [479, 111] width 5 height 8
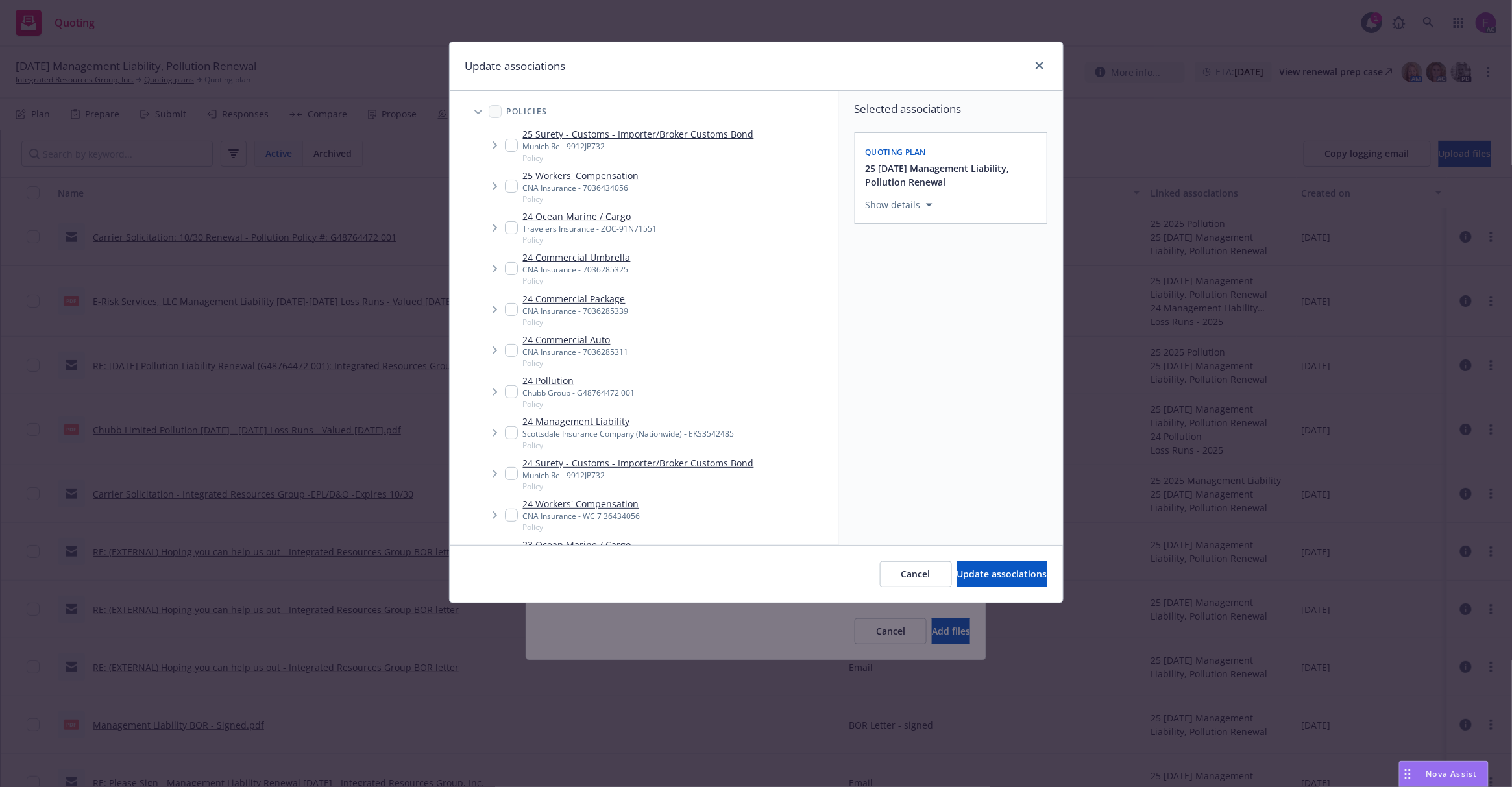
scroll to position [402, 0]
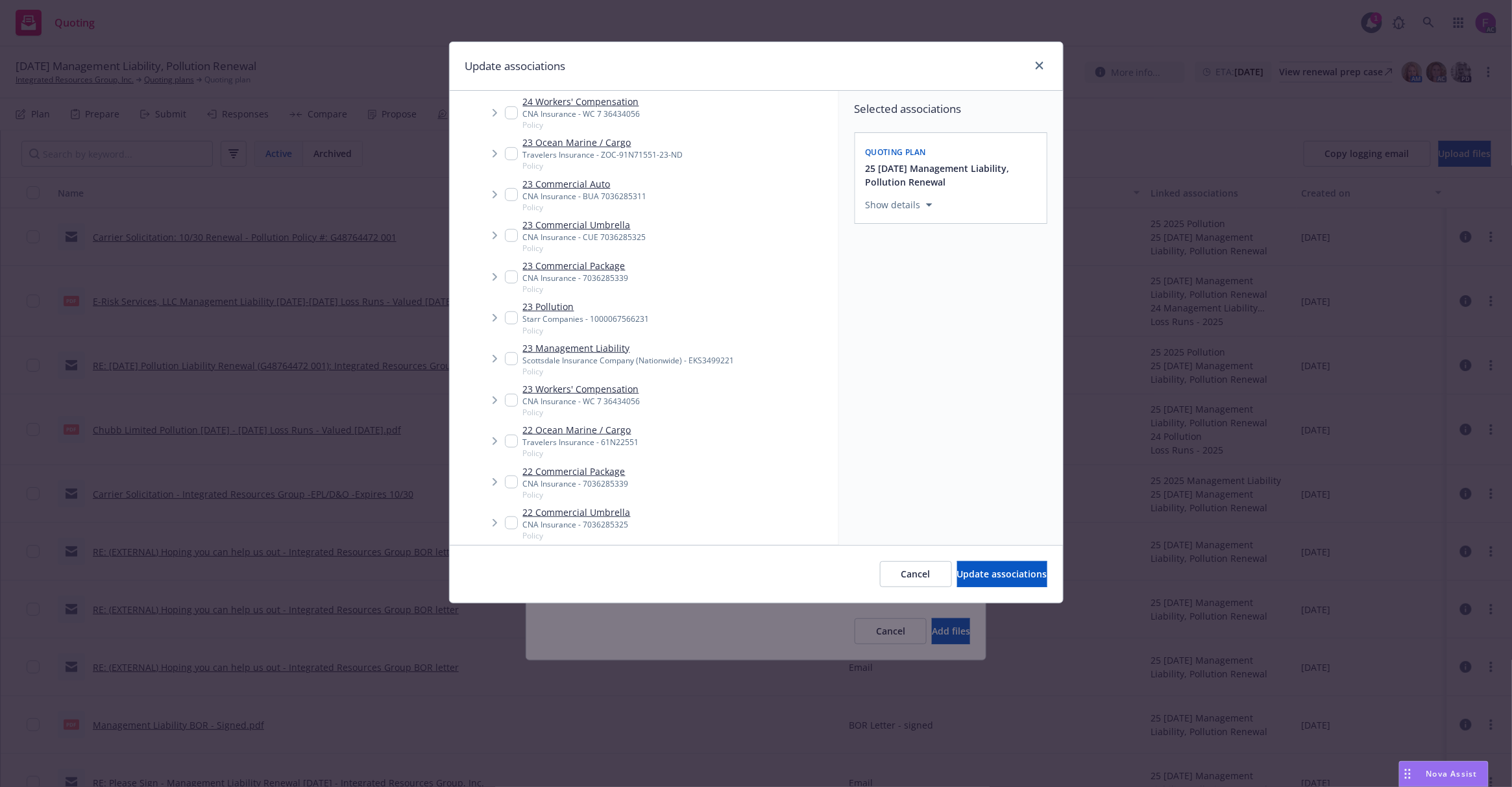
click at [510, 317] on input "Tree Example" at bounding box center [511, 318] width 13 height 13
checkbox input "true"
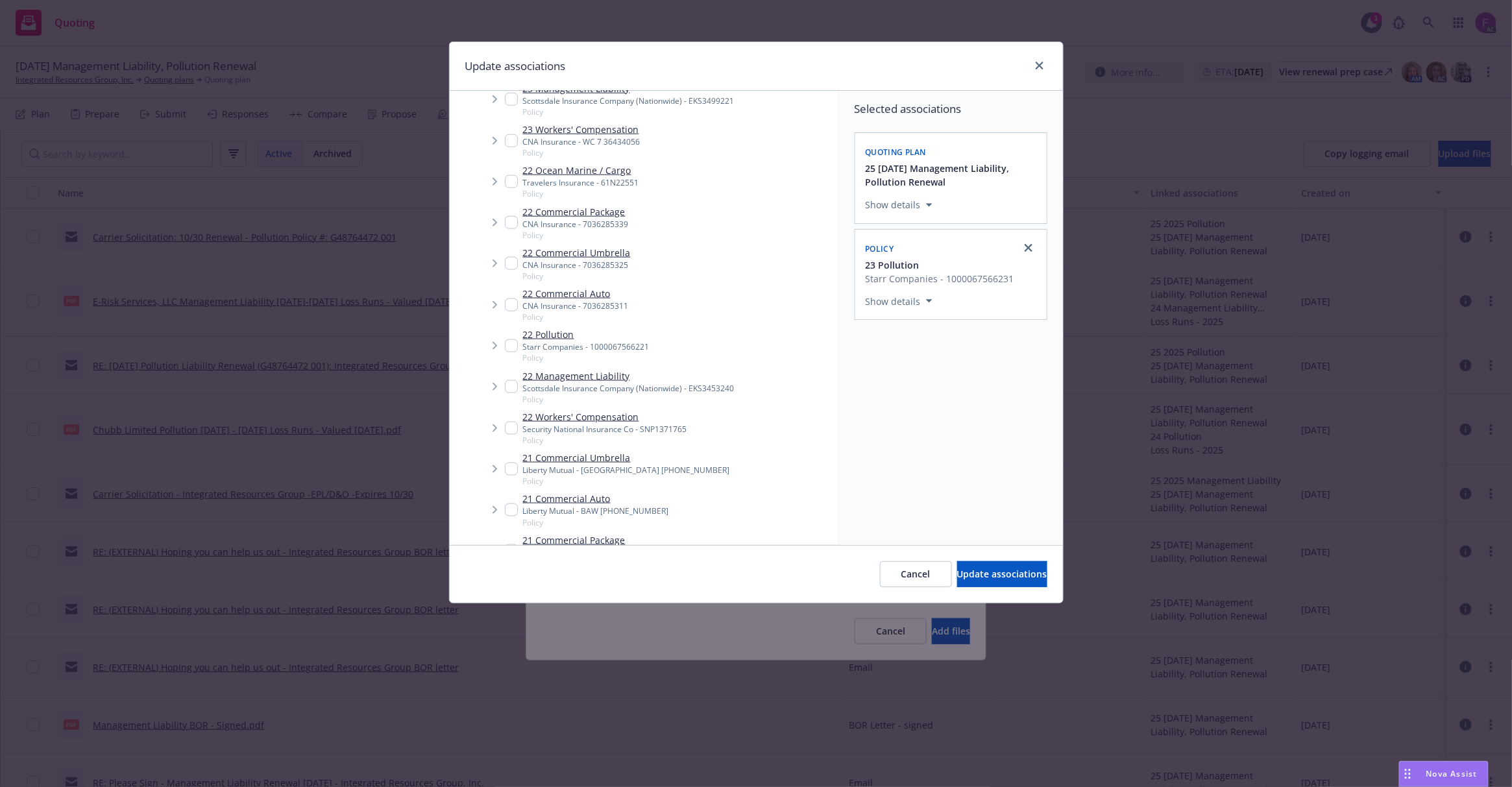
click at [511, 350] on input "Tree Example" at bounding box center [511, 346] width 13 height 13
checkbox input "true"
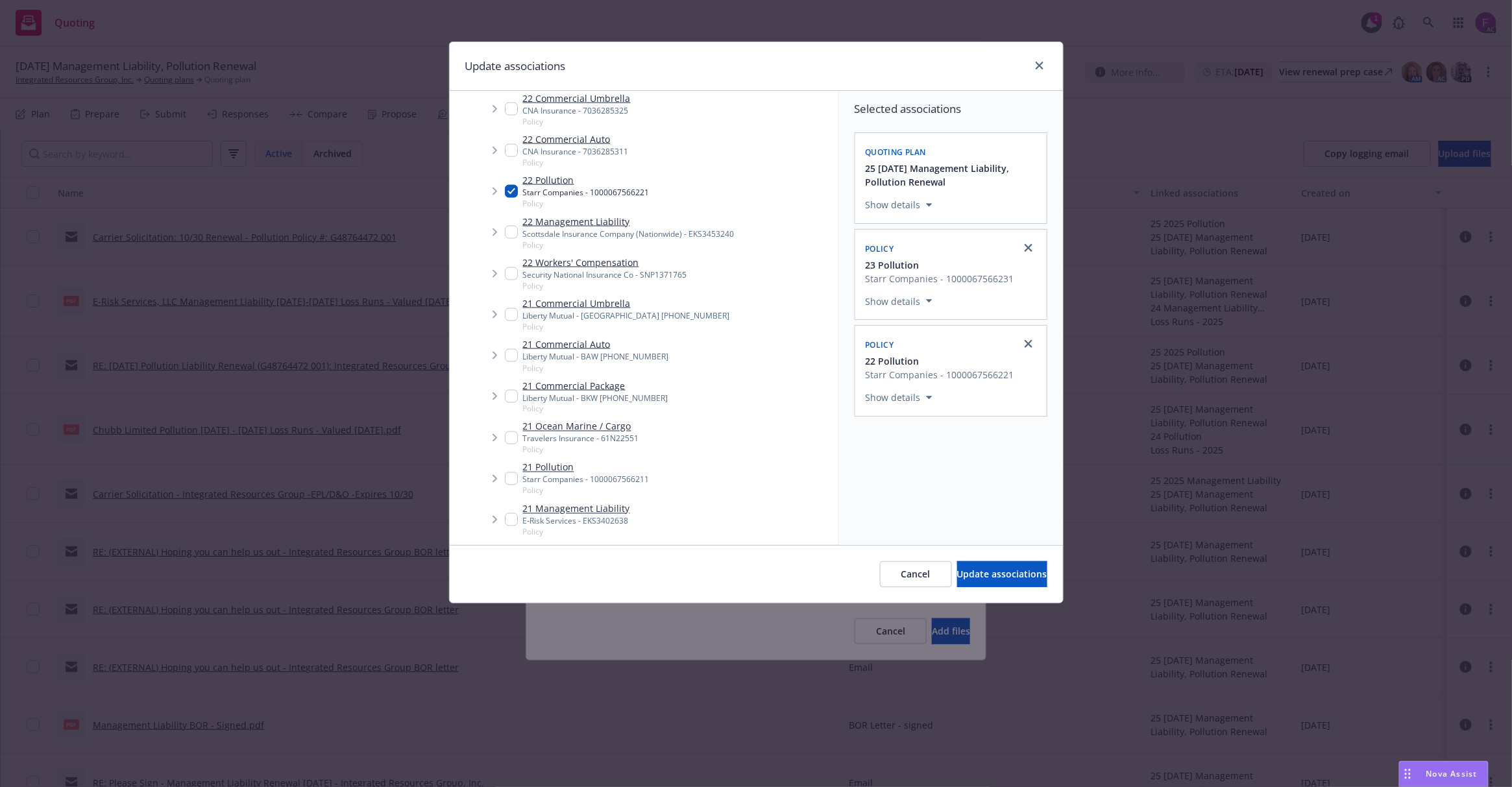
scroll to position [1093, 0]
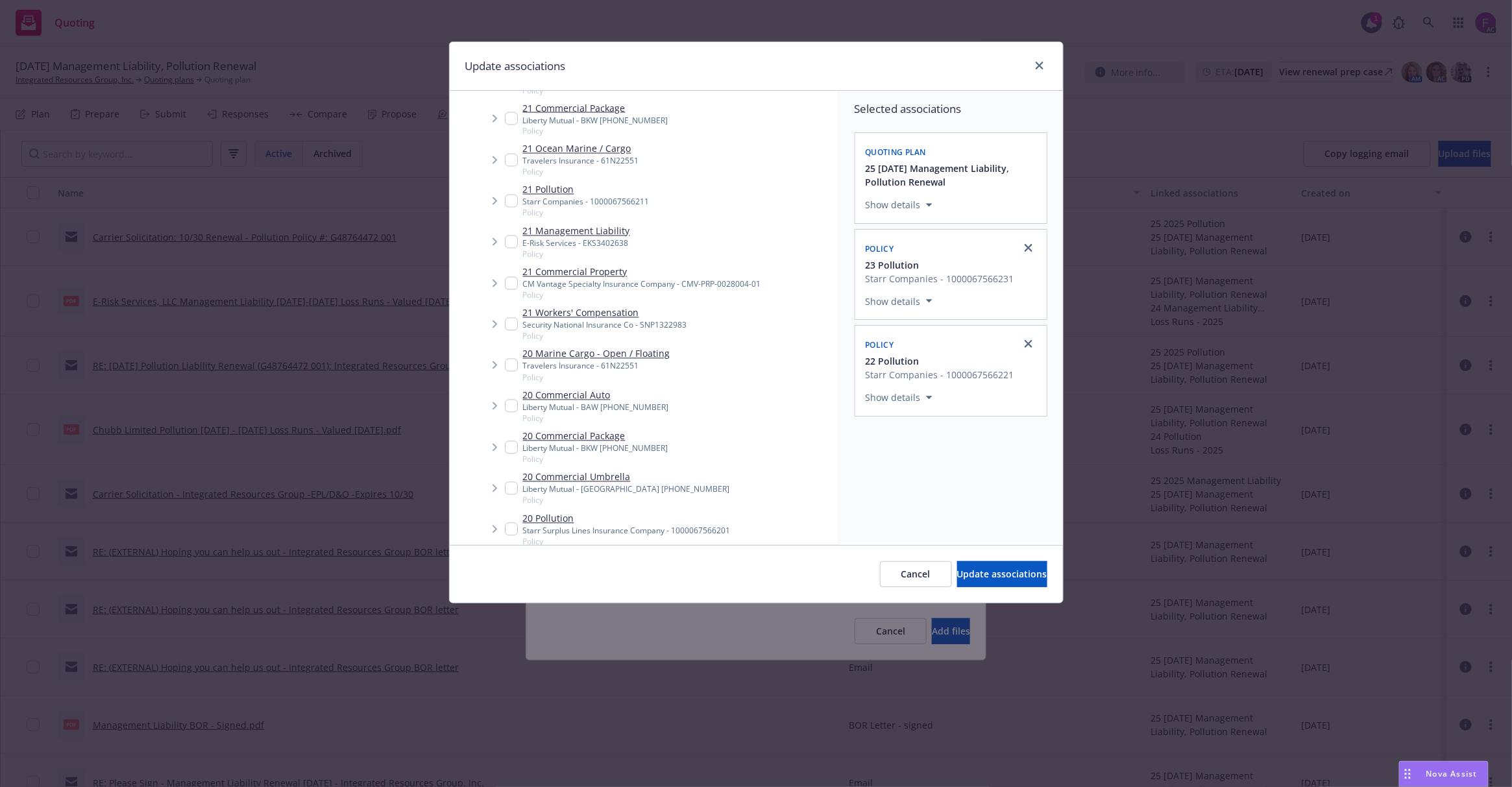
click at [506, 198] on input "Tree Example" at bounding box center [511, 201] width 13 height 13
checkbox input "true"
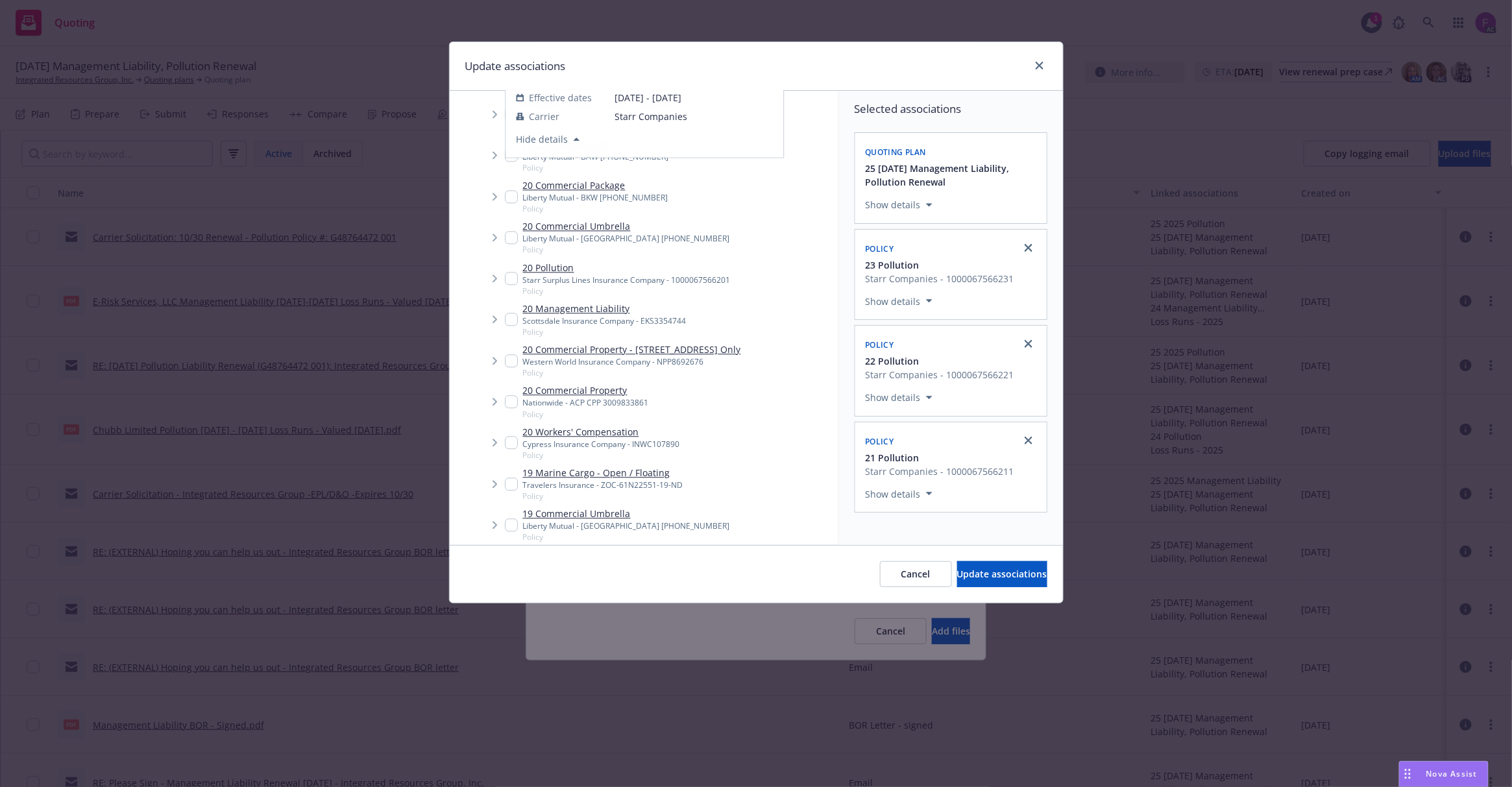
scroll to position [1353, 0]
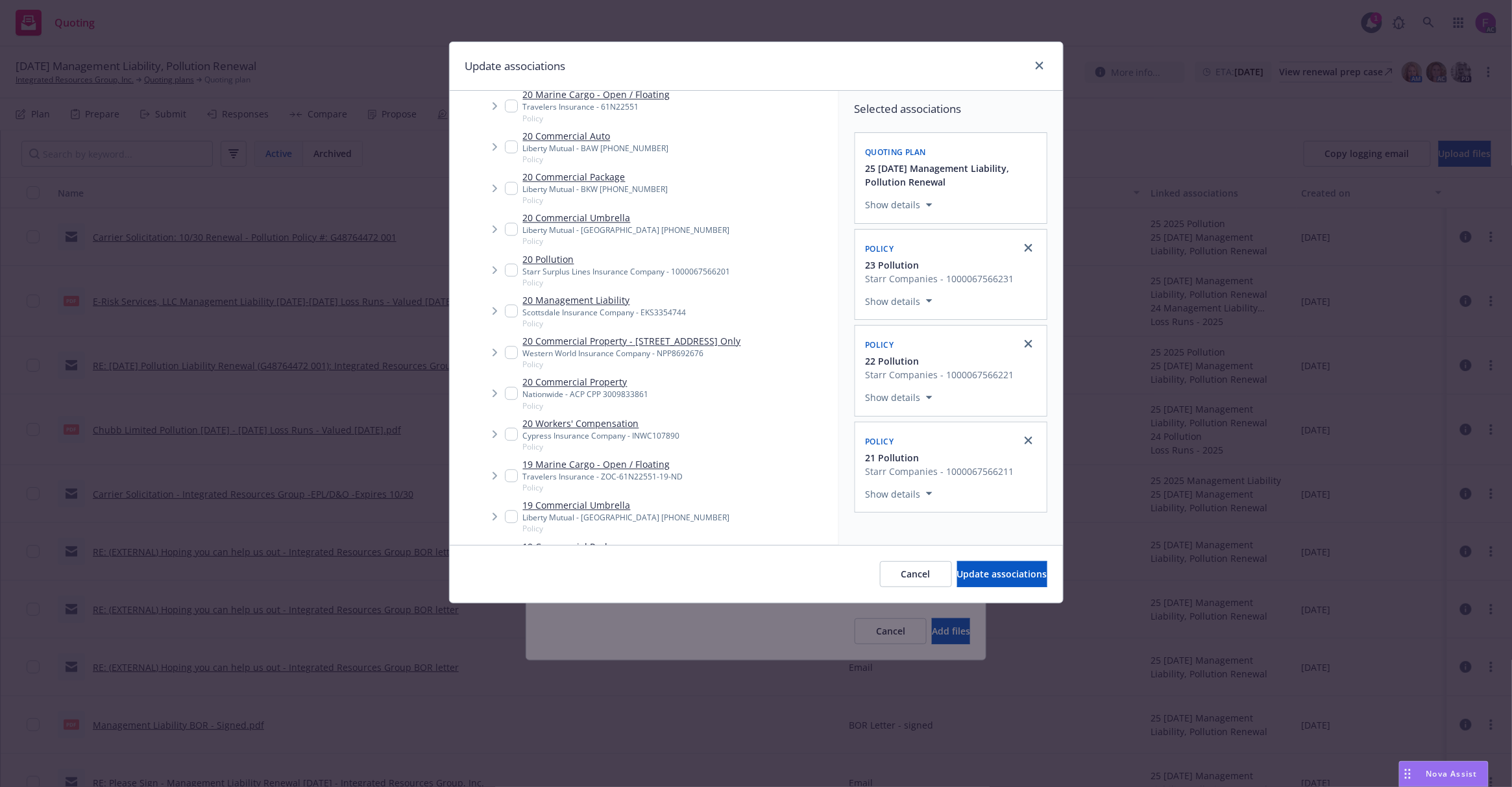
click at [509, 266] on input "Tree Example" at bounding box center [511, 269] width 13 height 13
checkbox input "true"
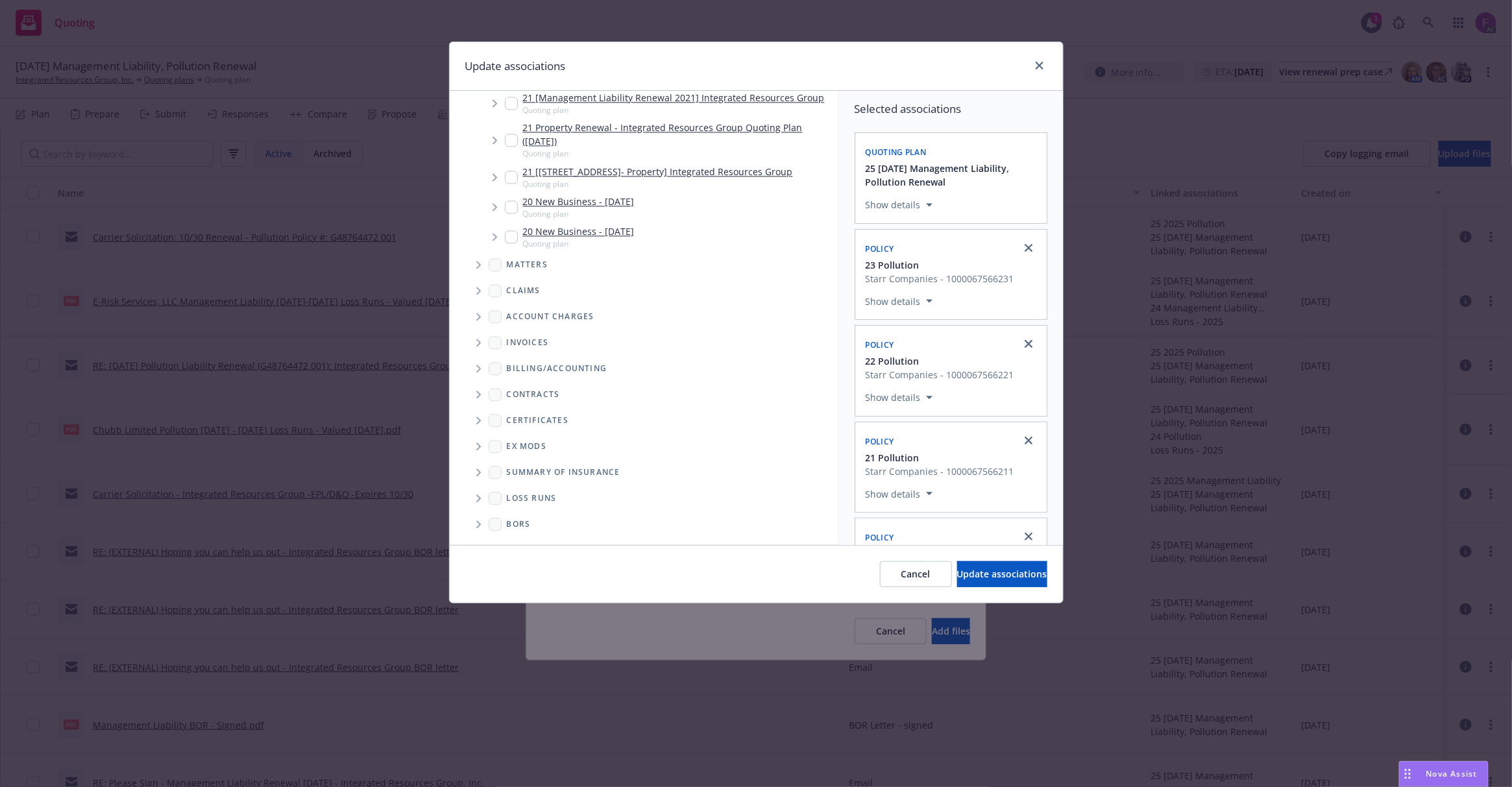
scroll to position [3621, 0]
click at [472, 499] on span "Folder Tree Example" at bounding box center [478, 498] width 21 height 21
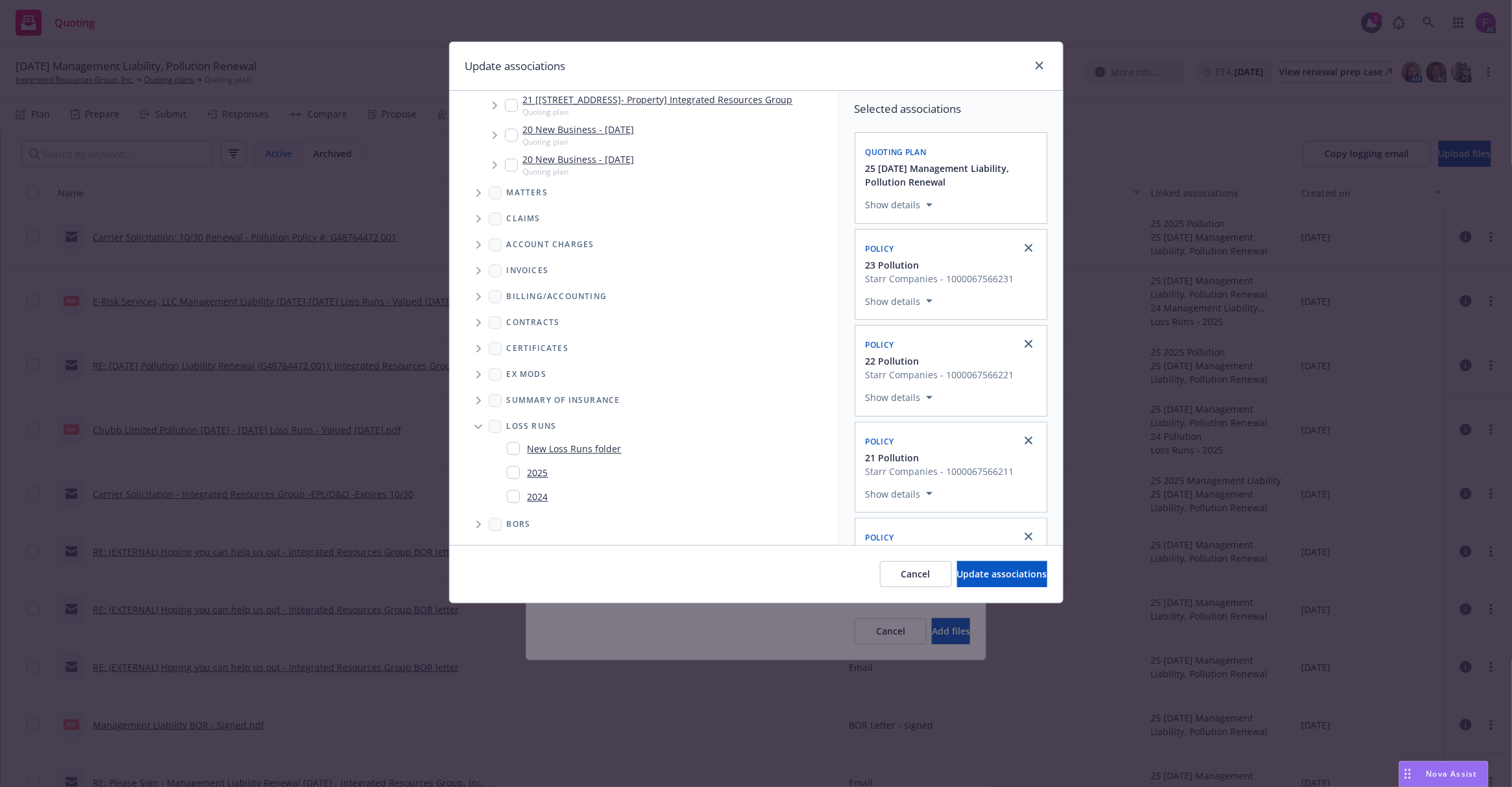
scroll to position [3693, 0]
click at [514, 478] on input "Folder Tree Example" at bounding box center [513, 472] width 13 height 13
checkbox input "true"
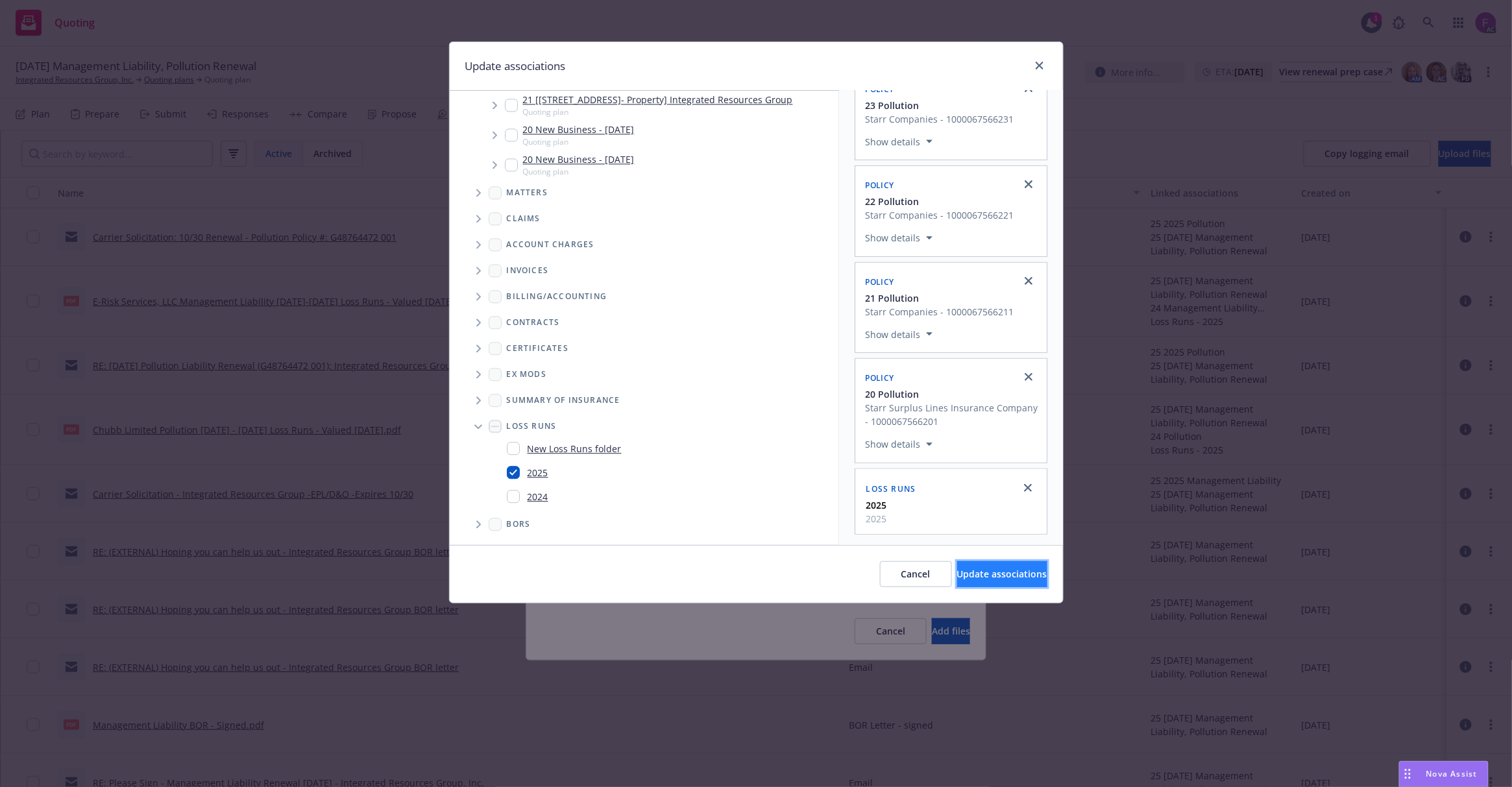
click at [957, 566] on button "Update associations" at bounding box center [1002, 574] width 90 height 26
type textarea "x"
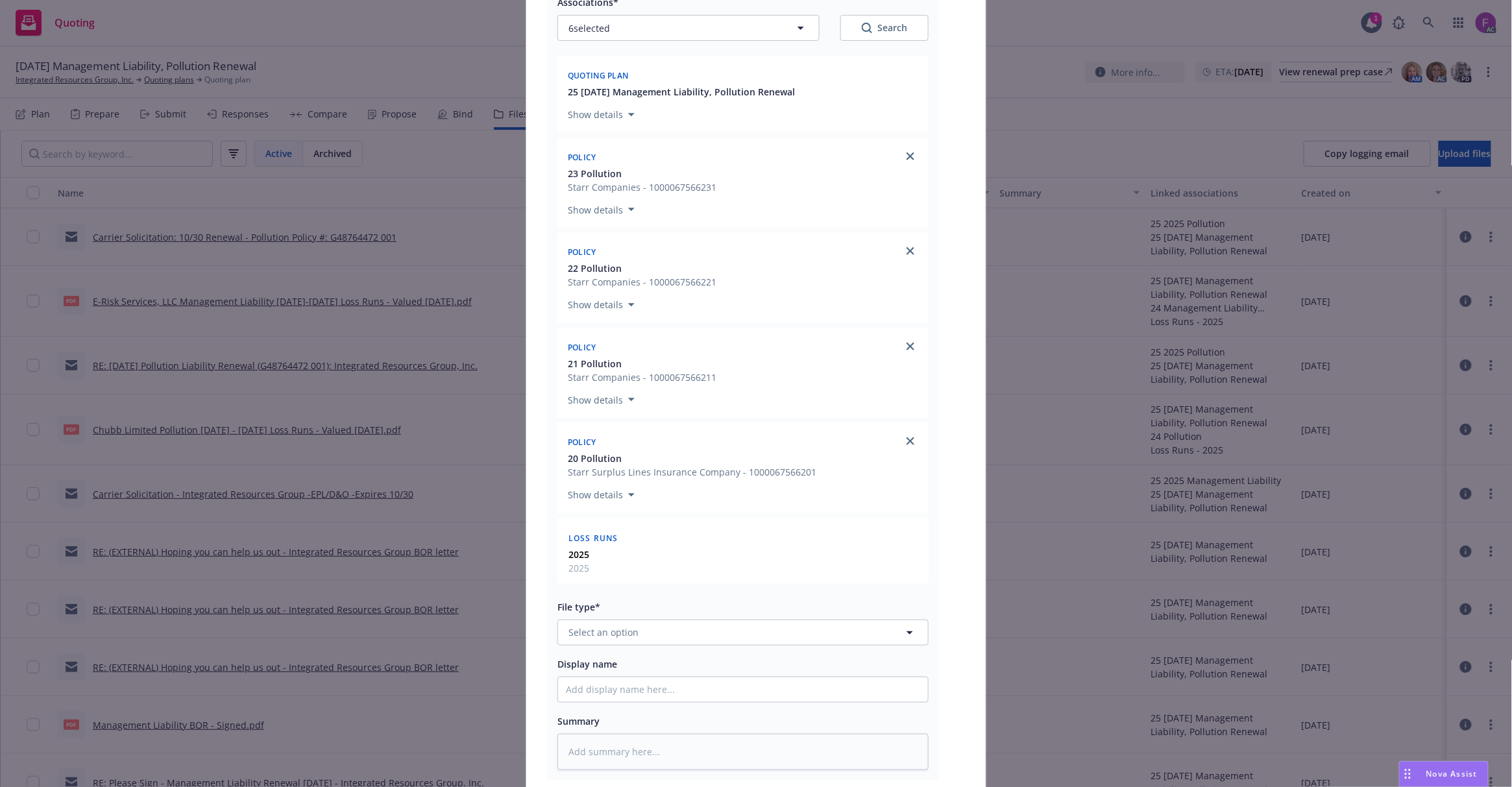
scroll to position [368, 0]
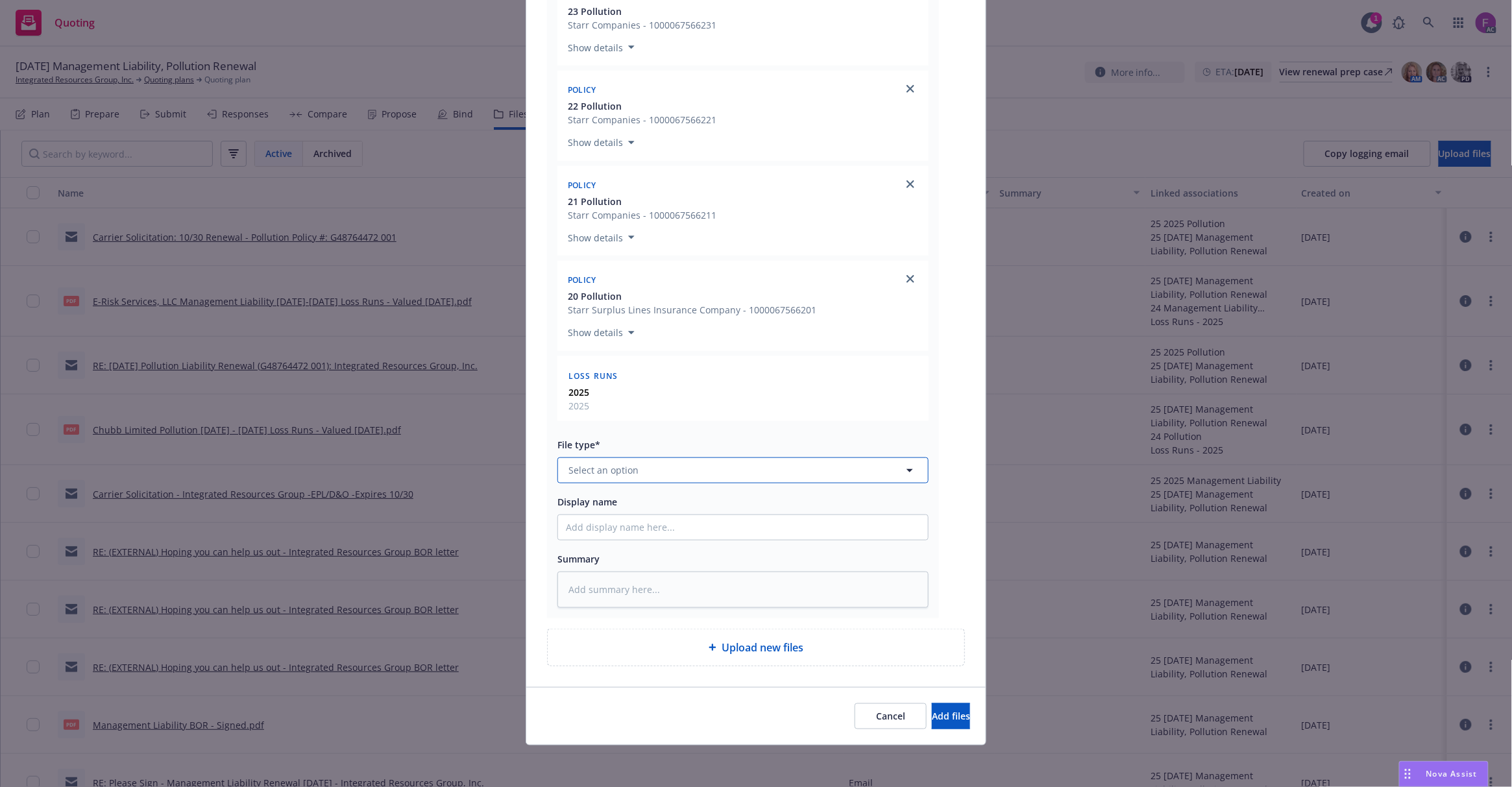
click at [623, 468] on span "Select an option" at bounding box center [603, 470] width 70 height 14
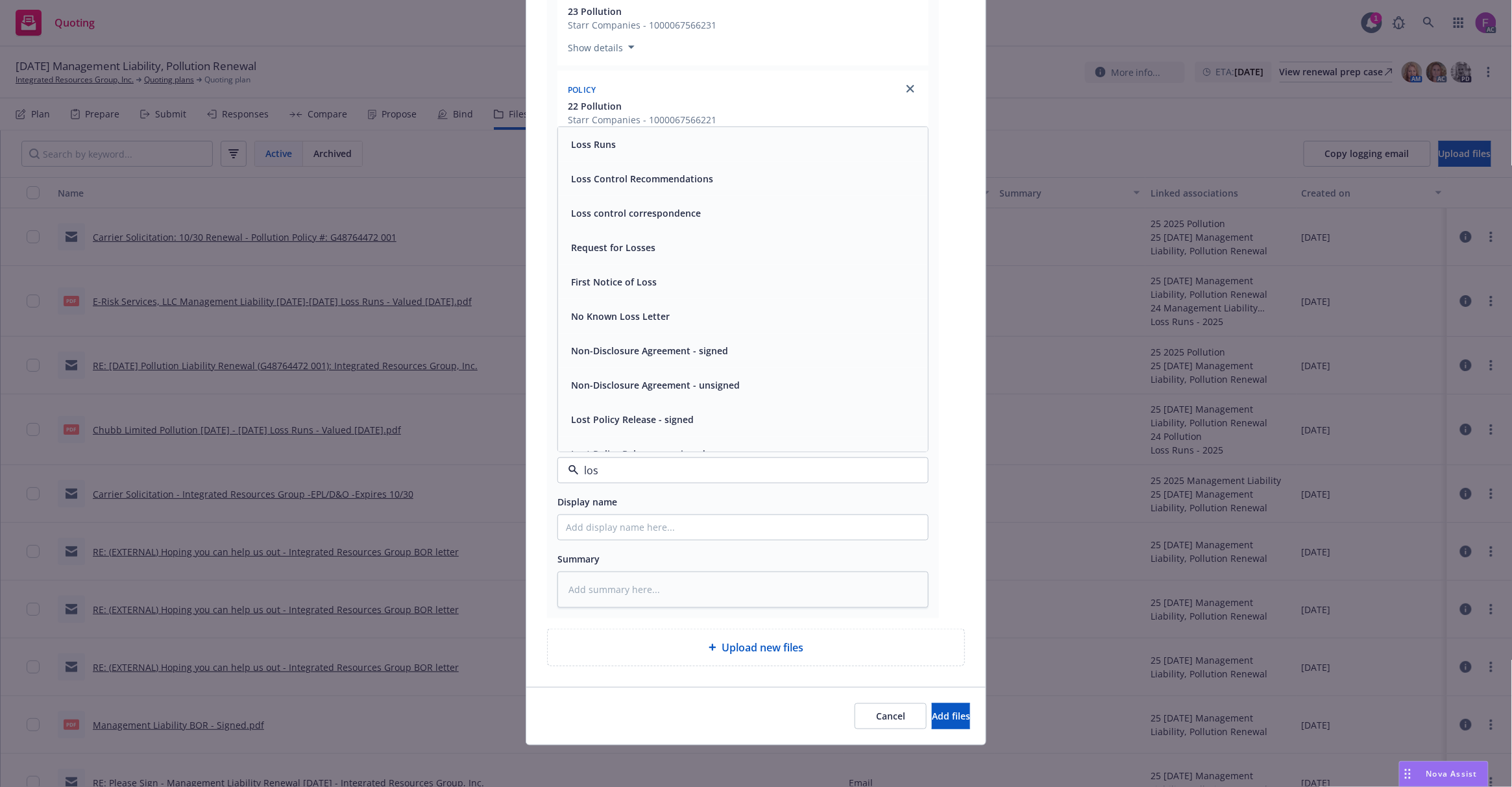
type input "loss"
click at [597, 153] on div "Loss Runs" at bounding box center [592, 144] width 53 height 18
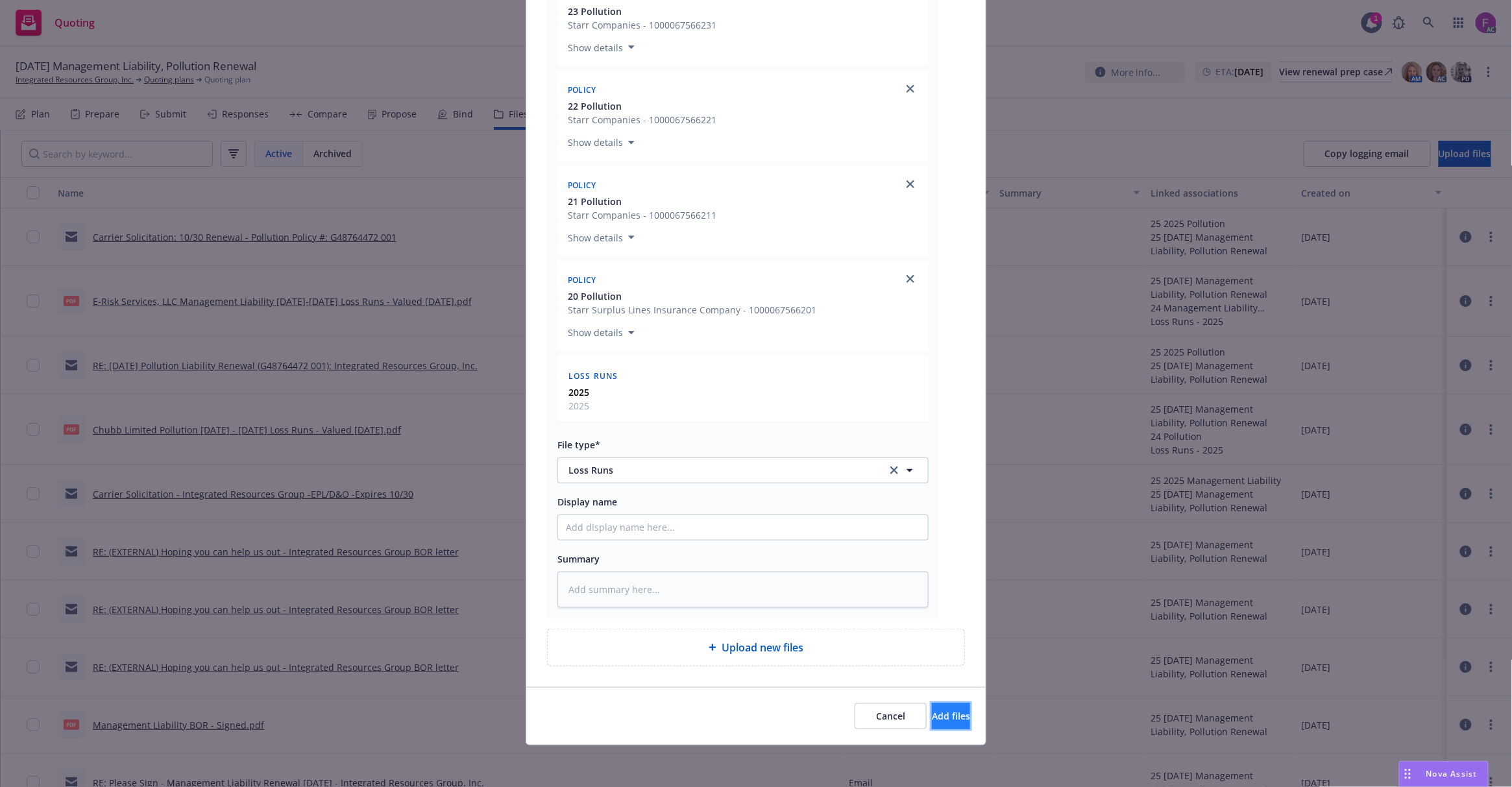
drag, startPoint x: 902, startPoint y: 722, endPoint x: 897, endPoint y: 727, distance: 7.1
click at [932, 722] on button "Add files" at bounding box center [951, 716] width 38 height 26
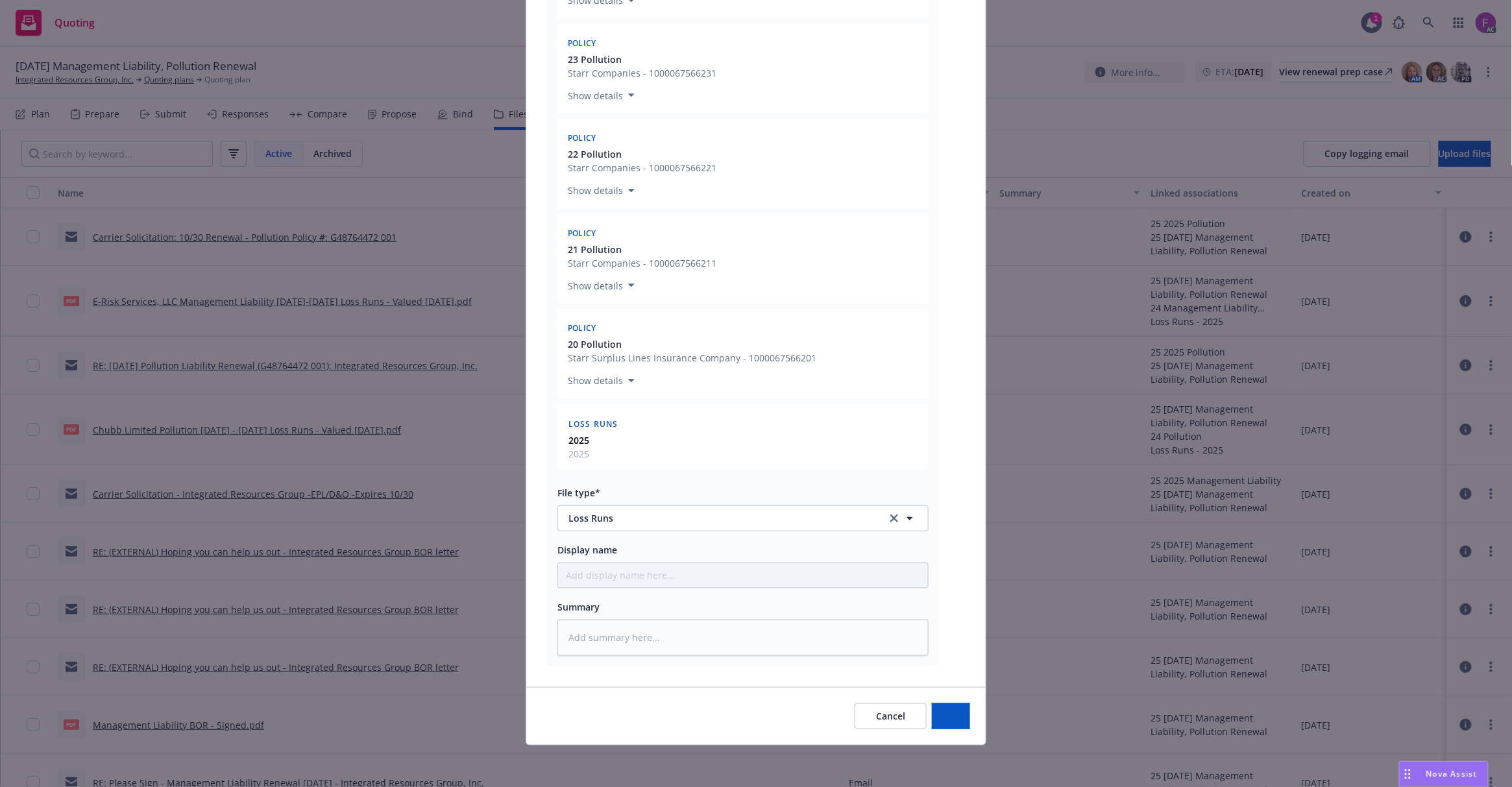
type textarea "x"
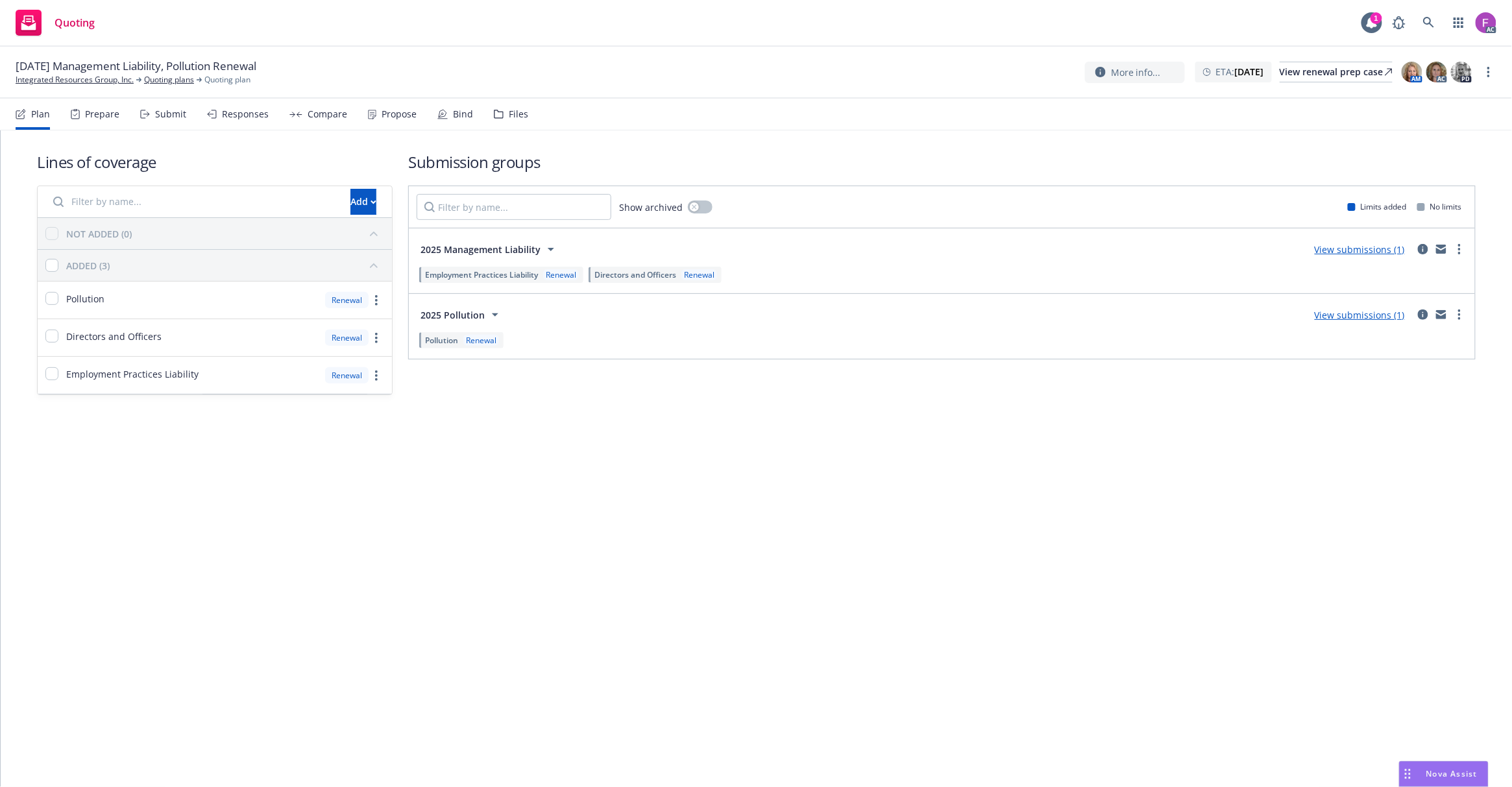
click at [499, 117] on div "Files" at bounding box center [511, 114] width 34 height 31
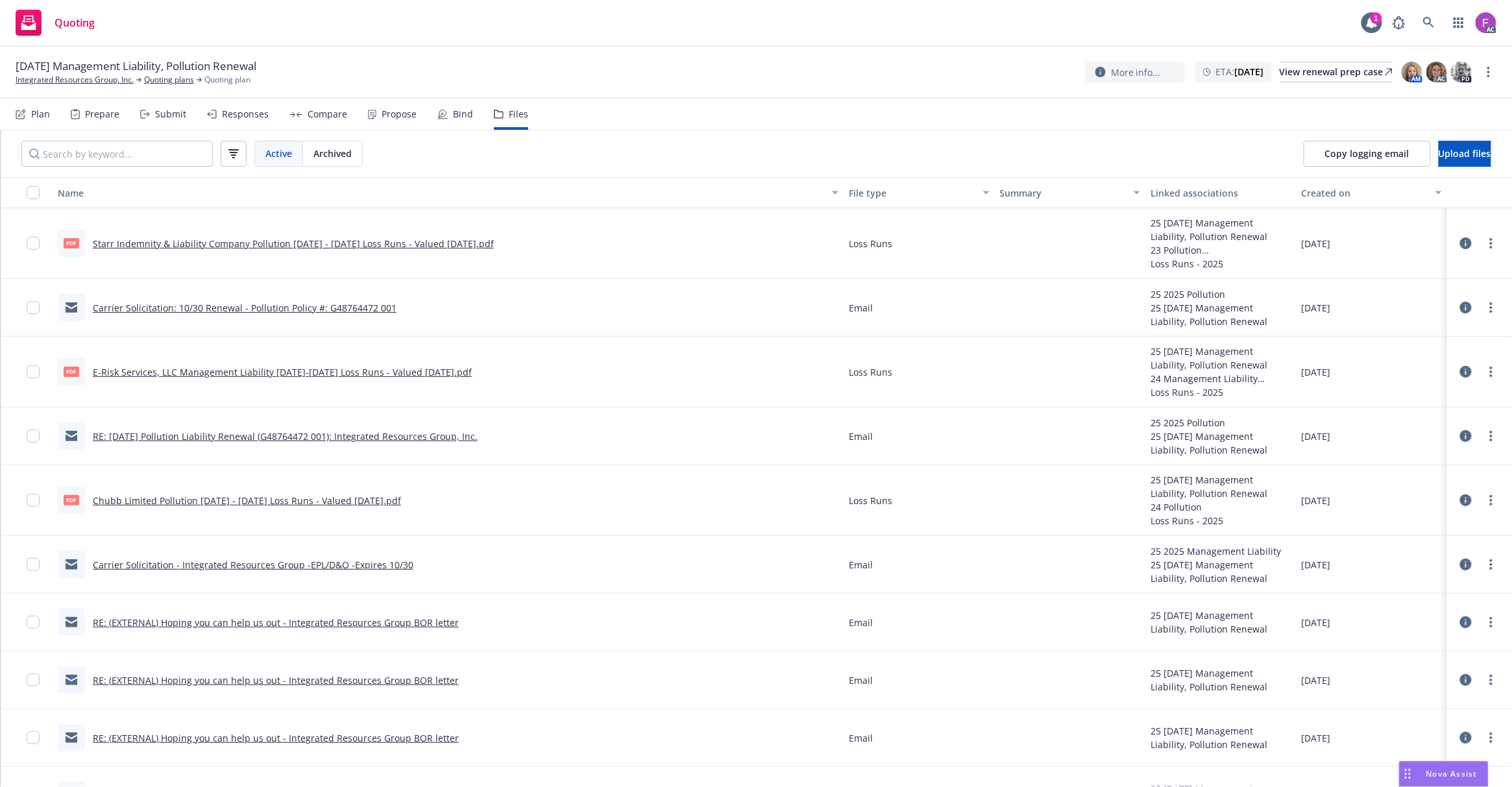
click at [1460, 247] on icon at bounding box center [1466, 243] width 11 height 11
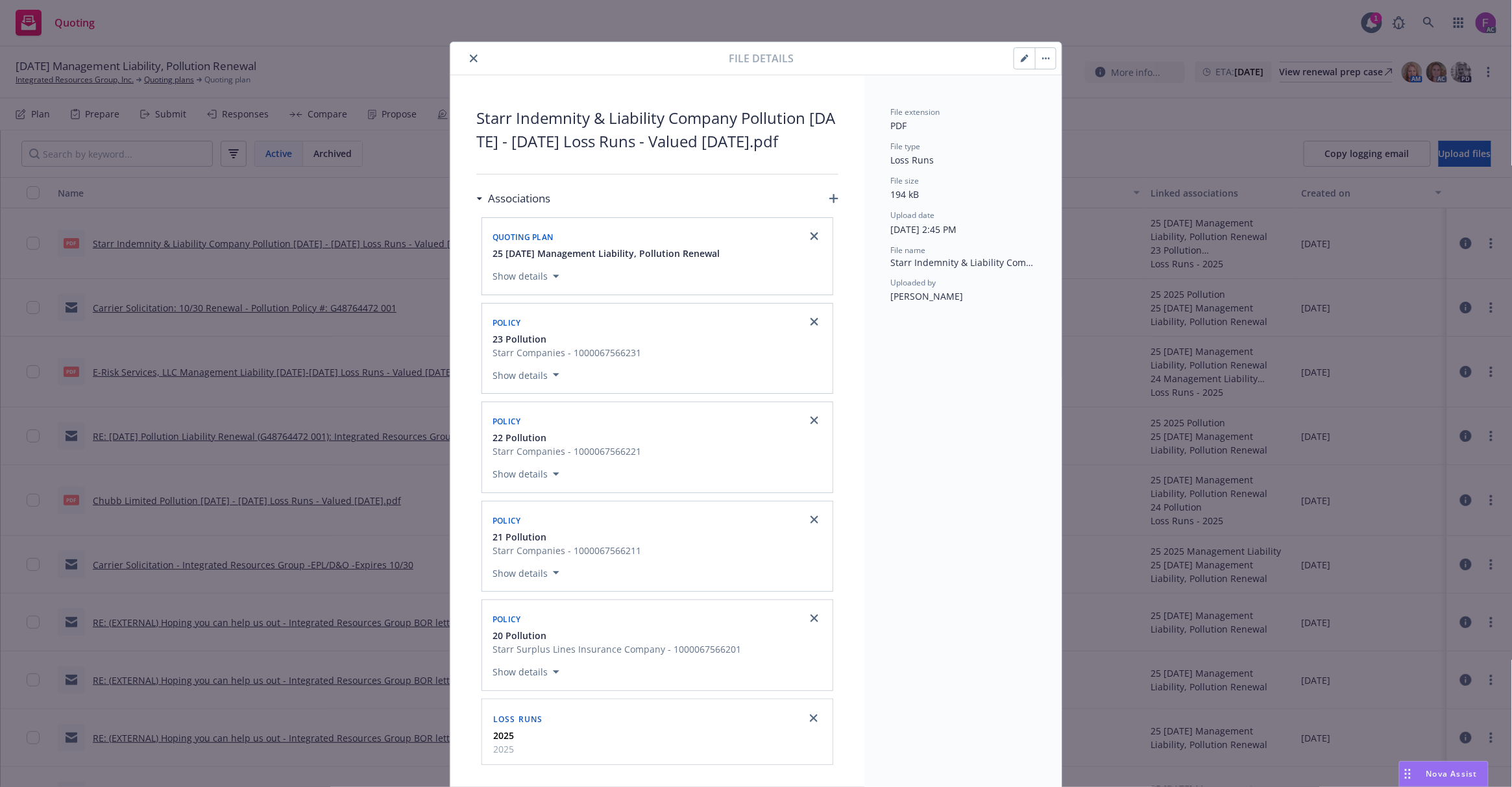
click at [471, 50] on button "close" at bounding box center [474, 58] width 16 height 16
